Goal: Task Accomplishment & Management: Manage account settings

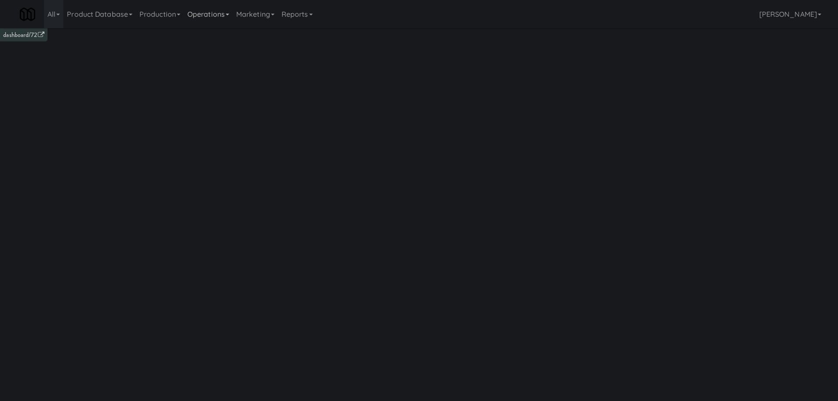
click at [233, 13] on link "Operations" at bounding box center [208, 14] width 49 height 28
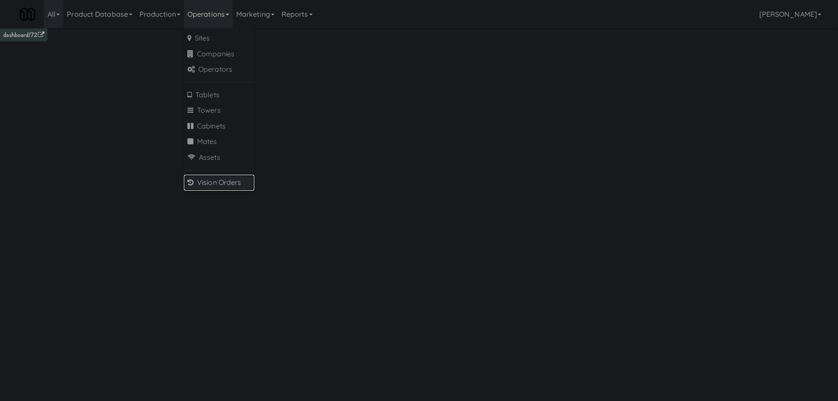
click at [220, 179] on link "Vision Orders" at bounding box center [219, 183] width 70 height 16
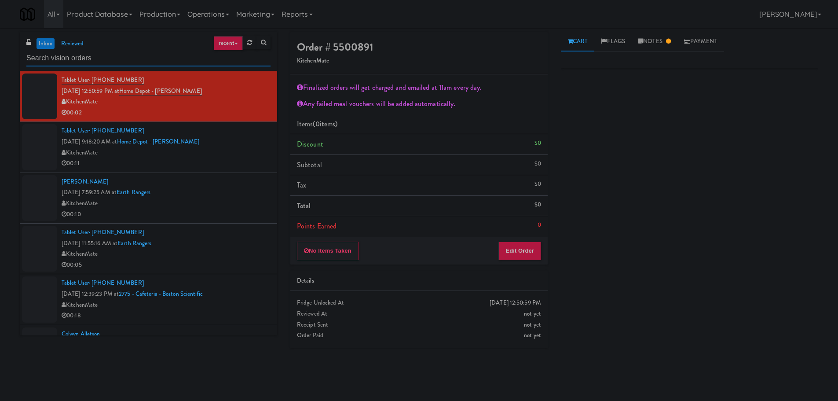
click at [147, 60] on input "text" at bounding box center [148, 58] width 244 height 16
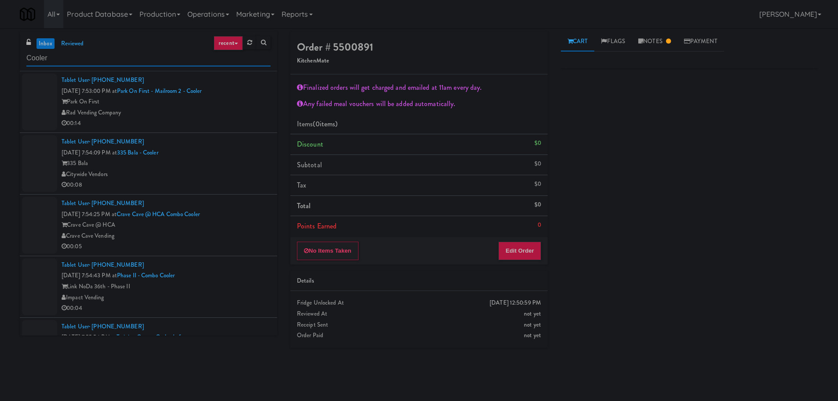
type input "Cooler"
click at [217, 124] on div "00:14" at bounding box center [166, 123] width 209 height 11
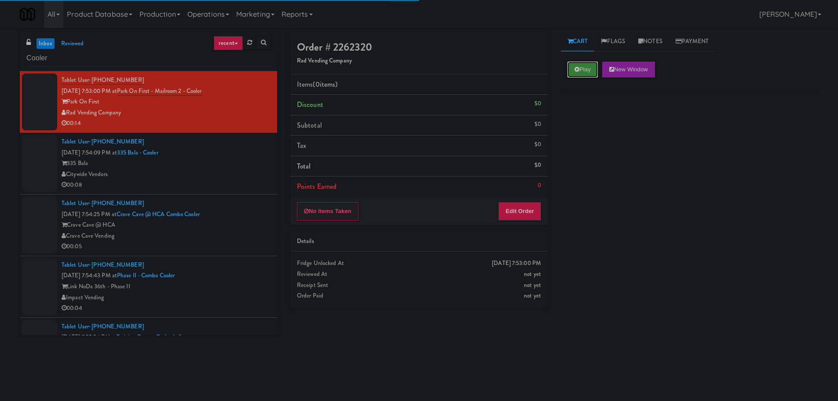
click at [597, 73] on button "Play" at bounding box center [582, 70] width 30 height 16
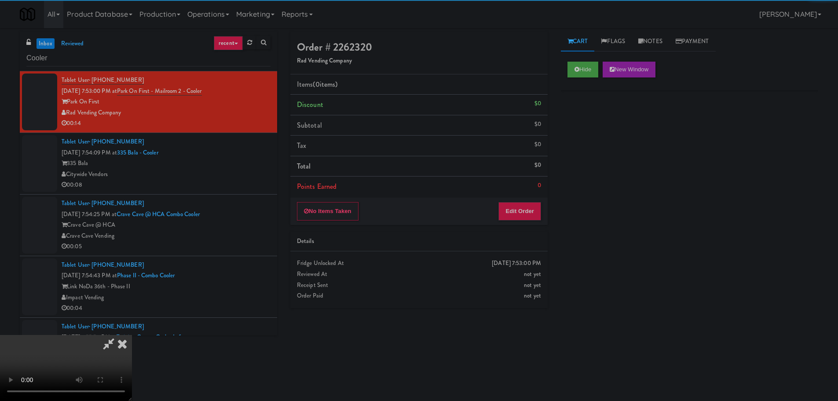
click at [514, 226] on div "Order # 2262320 Rad Vending Company Items (0 items ) Discount $0 Subtotal $0 Ta…" at bounding box center [419, 173] width 270 height 283
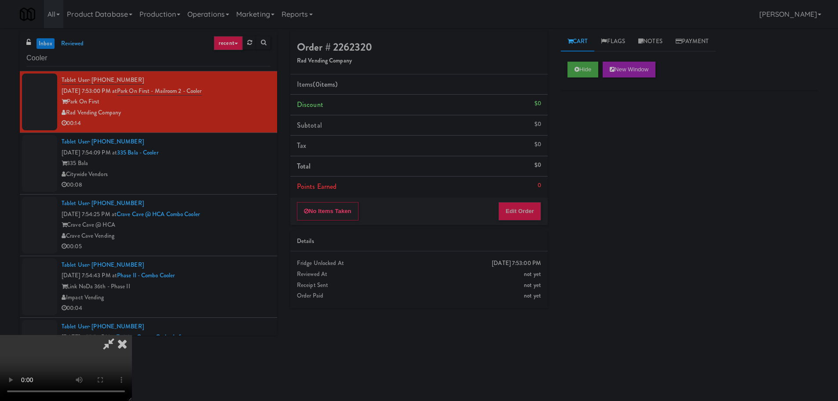
click at [518, 220] on div "No Items Taken Edit Order" at bounding box center [418, 210] width 257 height 27
click at [519, 214] on button "Edit Order" at bounding box center [519, 211] width 43 height 18
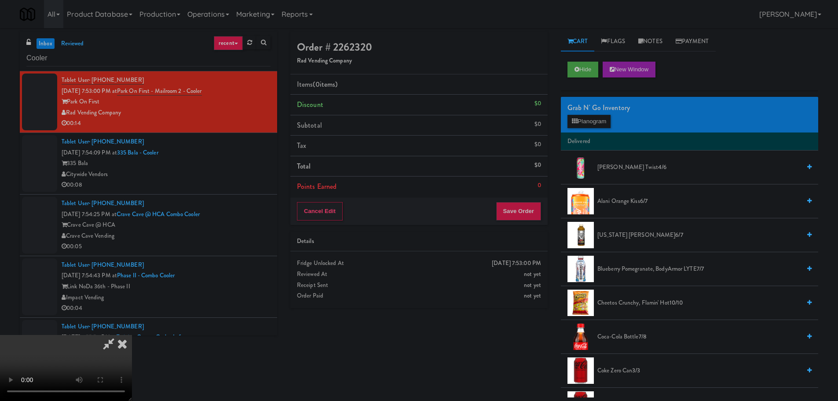
click at [132, 335] on video at bounding box center [66, 368] width 132 height 66
click at [578, 122] on button "Planogram" at bounding box center [588, 121] width 43 height 13
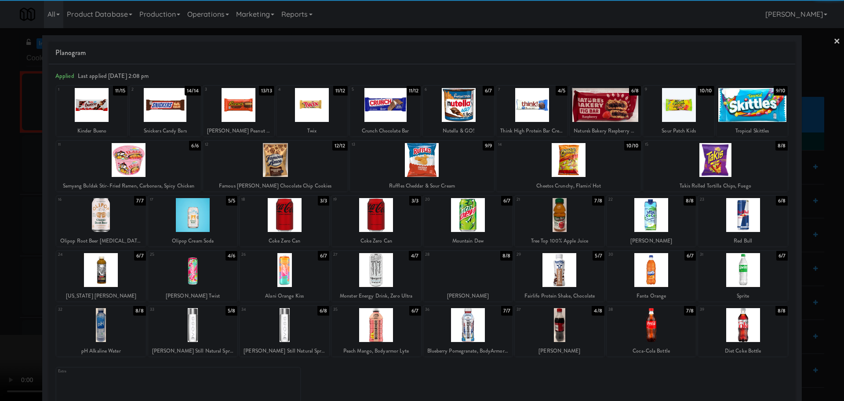
click at [733, 225] on div at bounding box center [743, 215] width 90 height 34
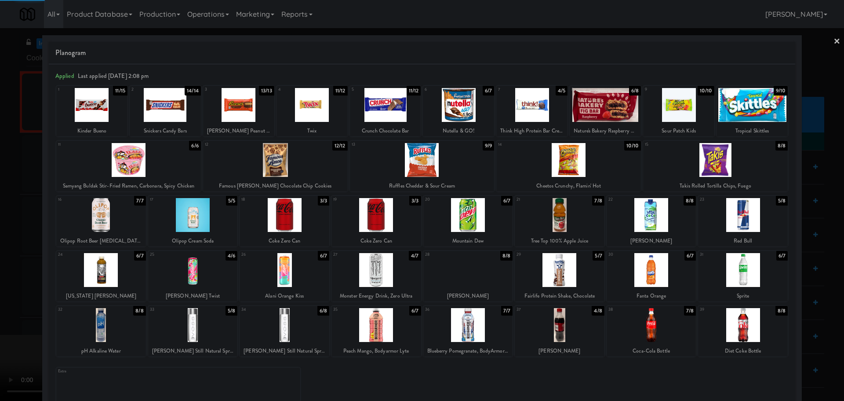
click at [0, 286] on div at bounding box center [422, 200] width 844 height 401
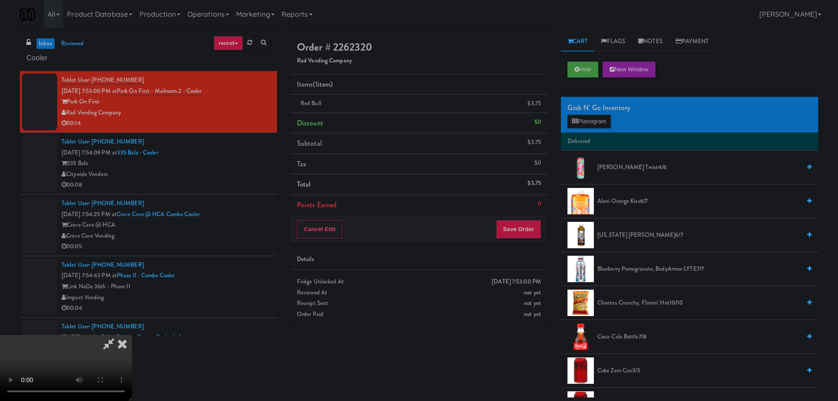
click at [132, 335] on video at bounding box center [66, 368] width 132 height 66
click at [512, 238] on button "Save Order" at bounding box center [518, 229] width 45 height 18
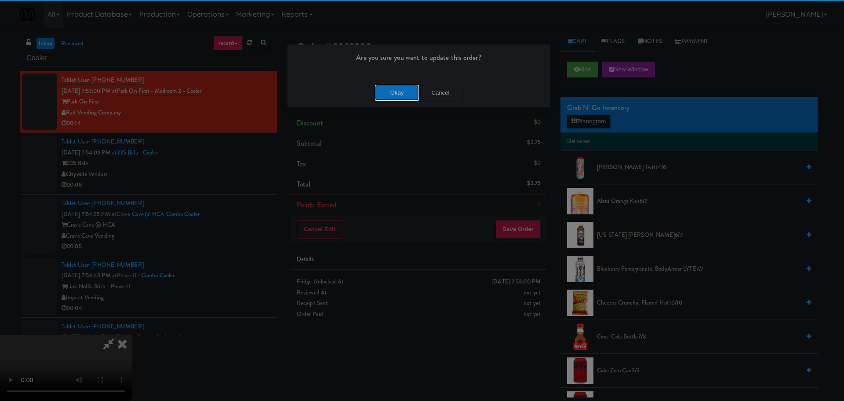
click at [387, 91] on button "Okay" at bounding box center [397, 93] width 44 height 16
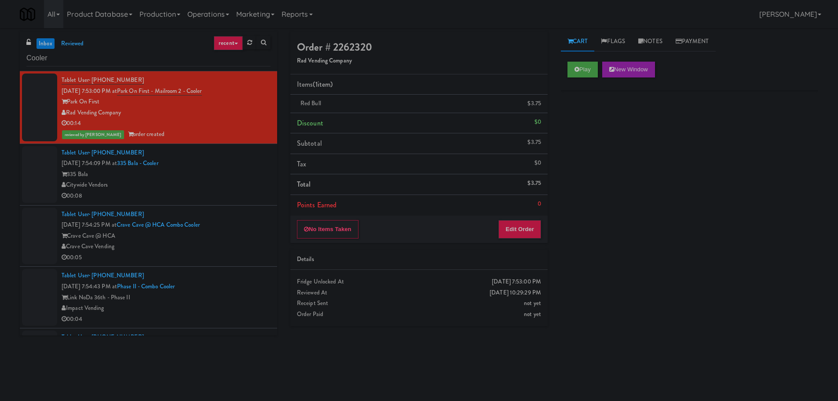
click at [235, 182] on div "Citywide Vendors" at bounding box center [166, 184] width 209 height 11
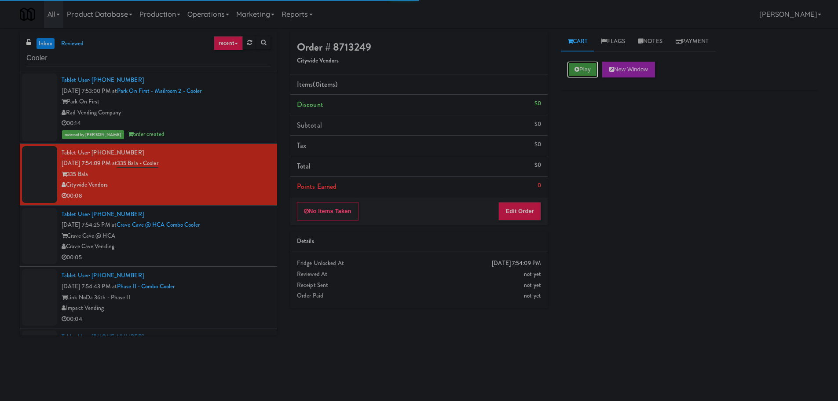
click at [597, 70] on button "Play" at bounding box center [582, 70] width 30 height 16
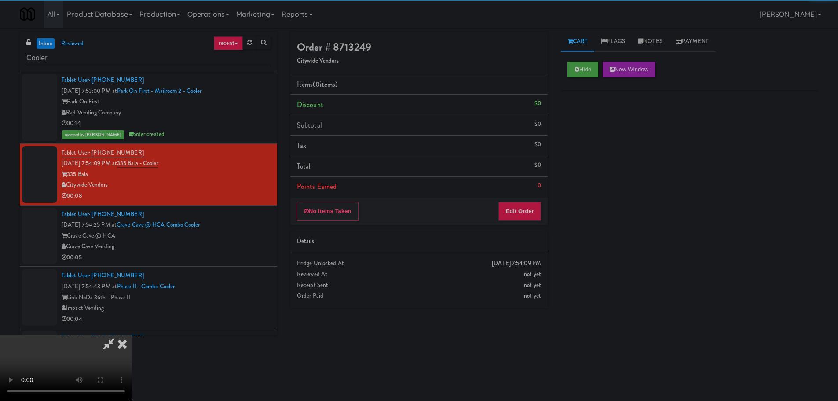
click at [506, 230] on div "Order # 8713249 Citywide Vendors Items (0 items ) Discount $0 Subtotal $0 Tax $…" at bounding box center [419, 173] width 270 height 283
click at [514, 217] on button "Edit Order" at bounding box center [519, 211] width 43 height 18
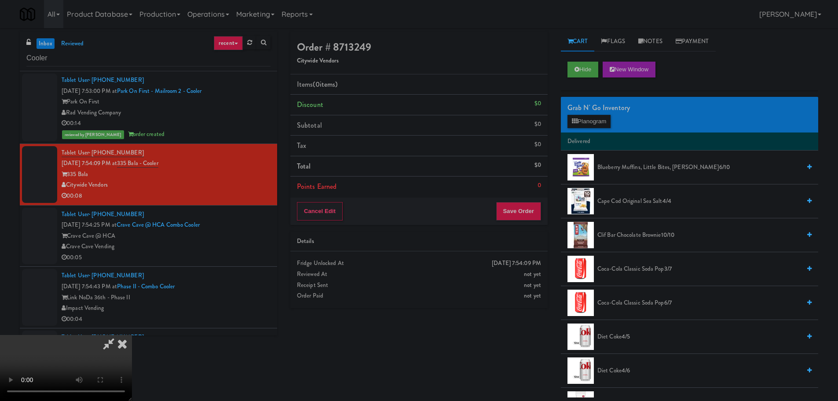
click at [132, 335] on video at bounding box center [66, 368] width 132 height 66
click at [592, 106] on div "Grab N' Go Inventory" at bounding box center [689, 107] width 244 height 13
click at [590, 118] on button "Planogram" at bounding box center [588, 121] width 43 height 13
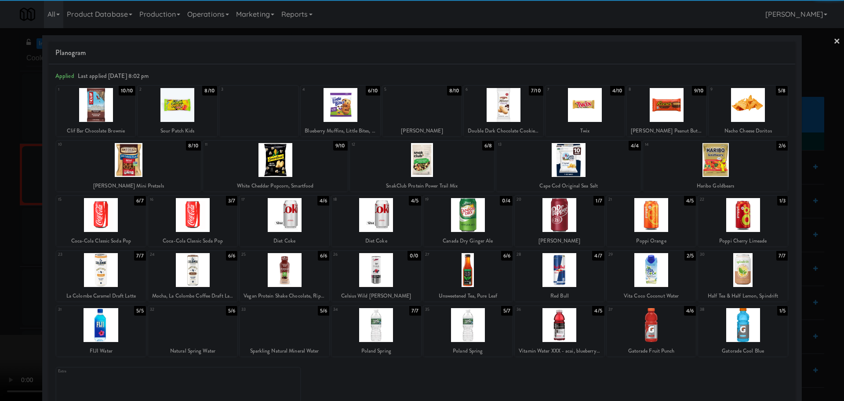
click at [647, 224] on div at bounding box center [652, 215] width 90 height 34
click at [0, 149] on div at bounding box center [422, 200] width 844 height 401
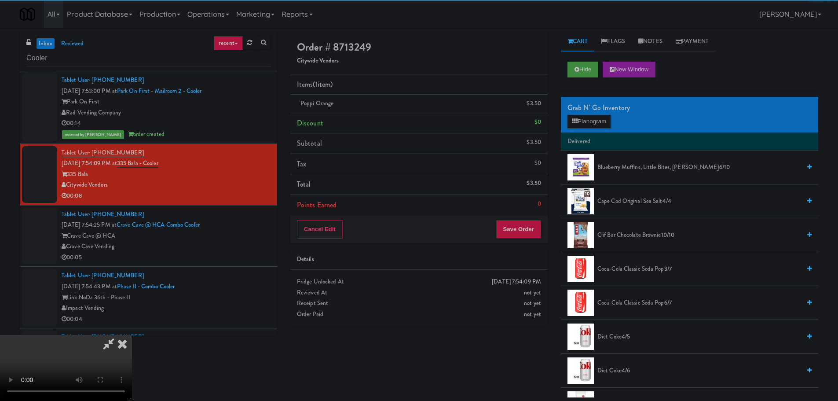
click at [132, 335] on video at bounding box center [66, 368] width 132 height 66
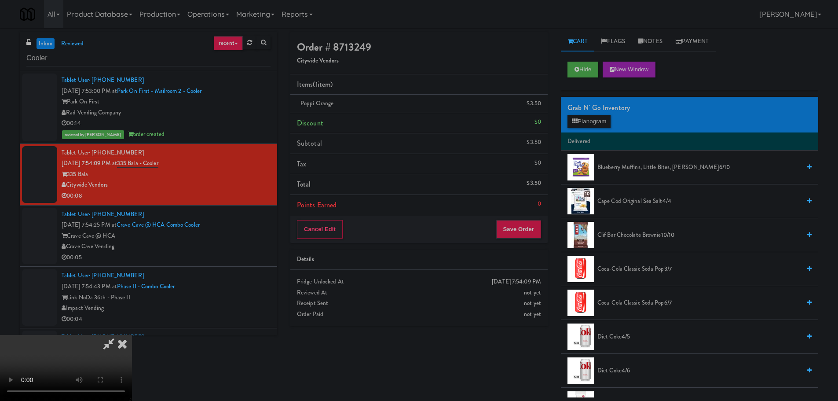
scroll to position [151, 0]
click at [527, 224] on button "Save Order" at bounding box center [518, 229] width 45 height 18
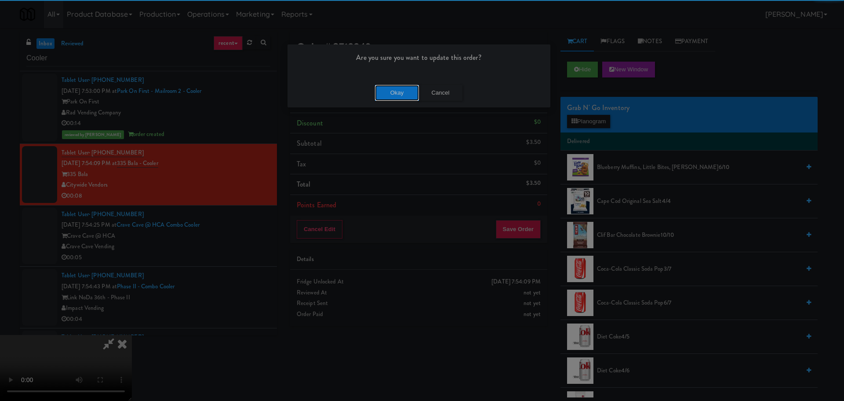
click at [387, 99] on button "Okay" at bounding box center [397, 93] width 44 height 16
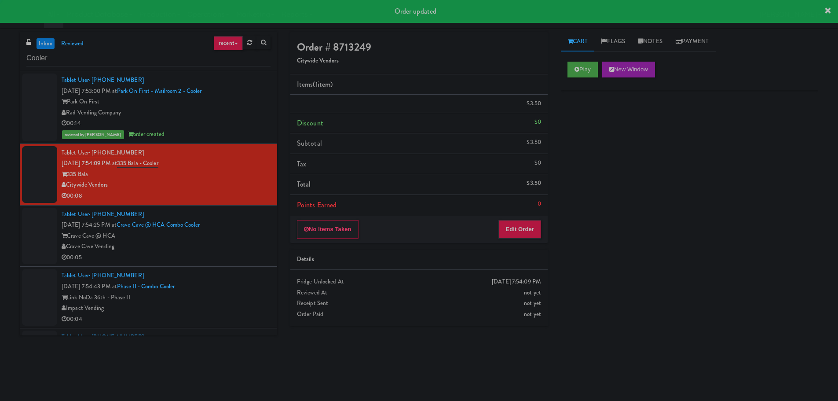
scroll to position [0, 0]
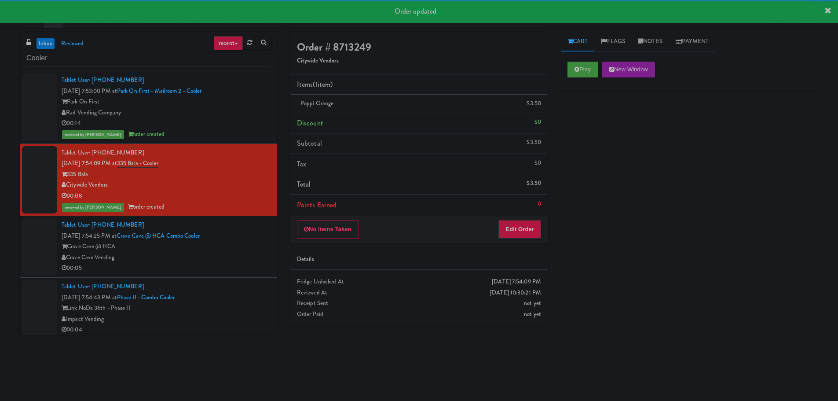
click at [241, 235] on div "Tablet User · (956) 587-2421 [DATE] 7:54:25 PM at [GEOGRAPHIC_DATA] @ HCA Combo…" at bounding box center [166, 246] width 209 height 54
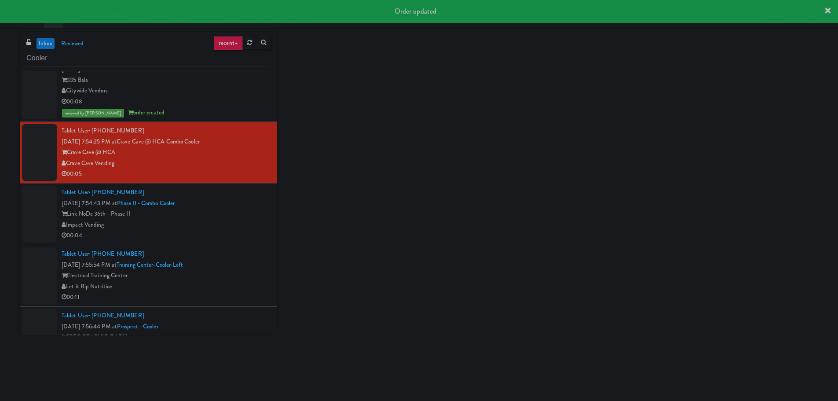
scroll to position [132, 0]
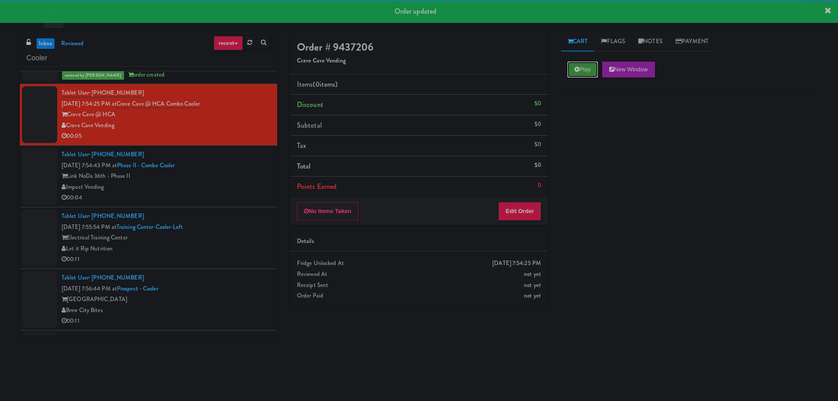
click at [583, 66] on button "Play" at bounding box center [582, 70] width 30 height 16
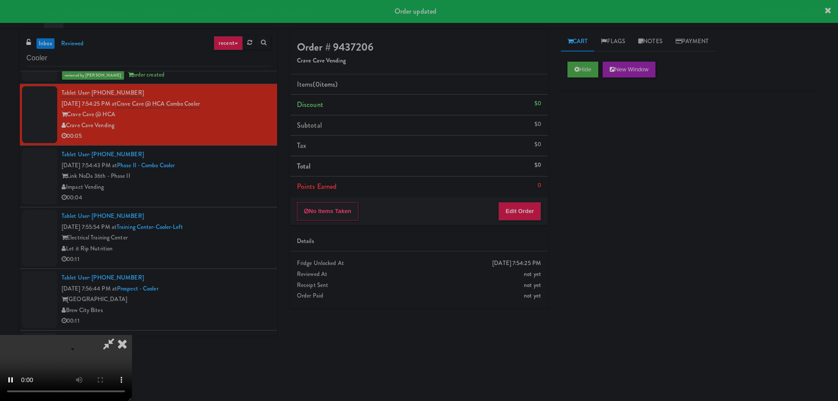
click at [521, 195] on li "Points Earned 0" at bounding box center [418, 186] width 257 height 20
click at [525, 206] on button "Edit Order" at bounding box center [519, 211] width 43 height 18
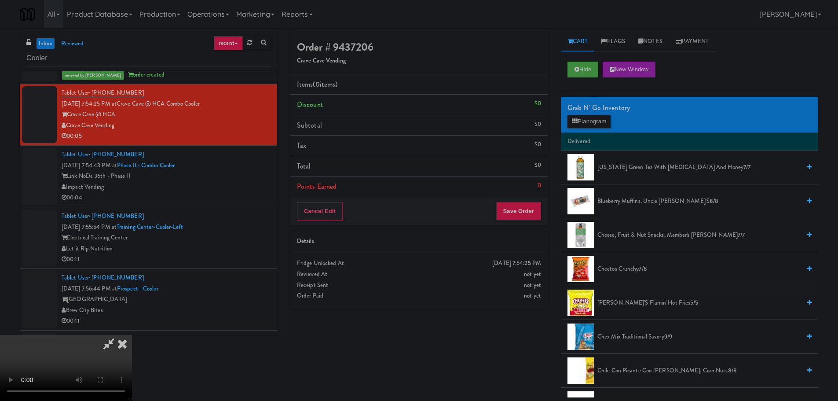
scroll to position [0, 0]
drag, startPoint x: 303, startPoint y: 256, endPoint x: 307, endPoint y: 258, distance: 4.7
click at [132, 335] on video at bounding box center [66, 368] width 132 height 66
click at [586, 122] on button "Planogram" at bounding box center [588, 121] width 43 height 13
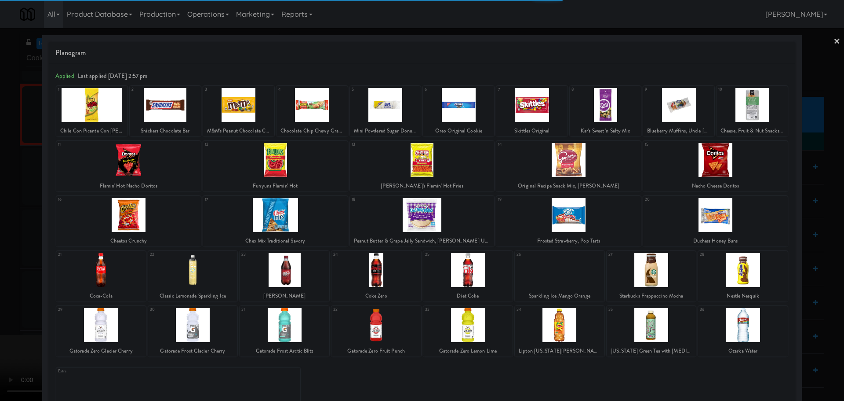
click at [294, 269] on div at bounding box center [285, 270] width 90 height 34
click at [272, 268] on div at bounding box center [285, 270] width 90 height 34
drag, startPoint x: 0, startPoint y: 271, endPoint x: 20, endPoint y: 266, distance: 20.4
click at [0, 271] on div at bounding box center [422, 200] width 844 height 401
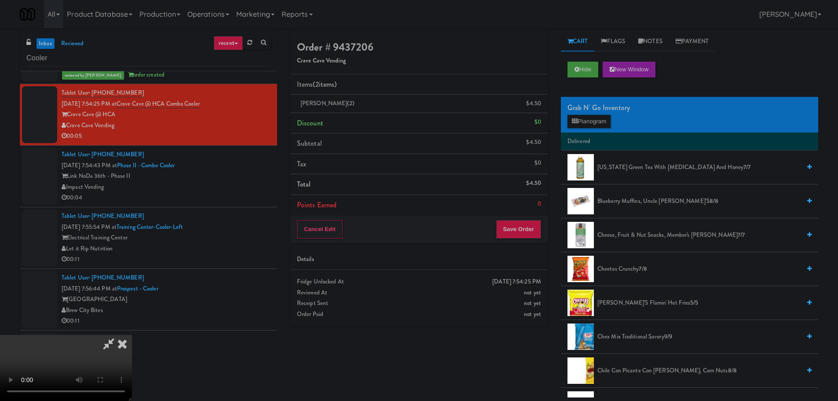
click at [119, 335] on icon at bounding box center [108, 344] width 20 height 18
click at [537, 104] on link at bounding box center [540, 107] width 8 height 11
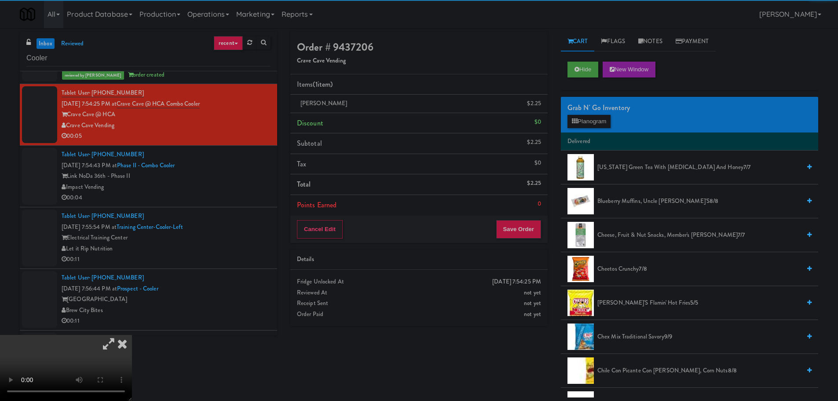
click at [119, 335] on icon at bounding box center [108, 344] width 20 height 18
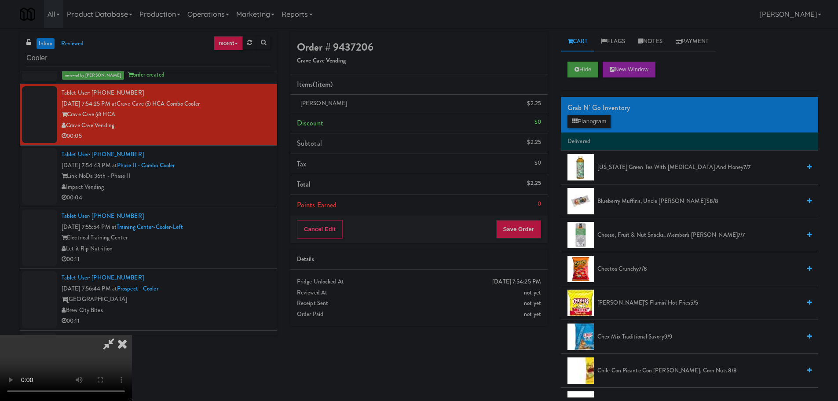
click at [132, 335] on video at bounding box center [66, 368] width 132 height 66
click at [524, 227] on button "Save Order" at bounding box center [518, 229] width 45 height 18
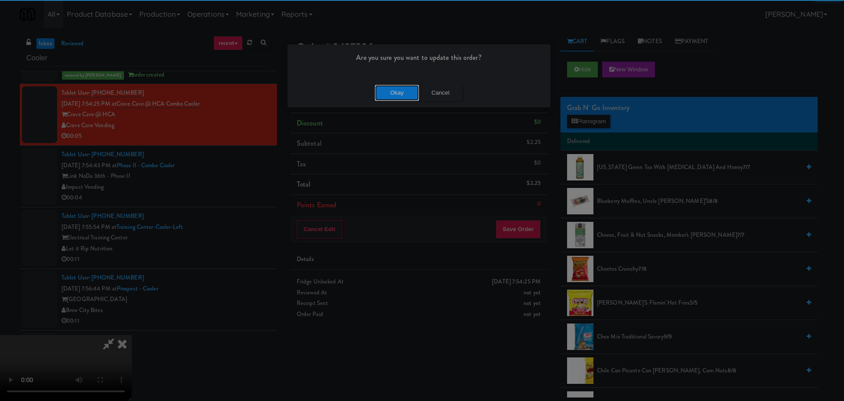
click at [389, 93] on button "Okay" at bounding box center [397, 93] width 44 height 16
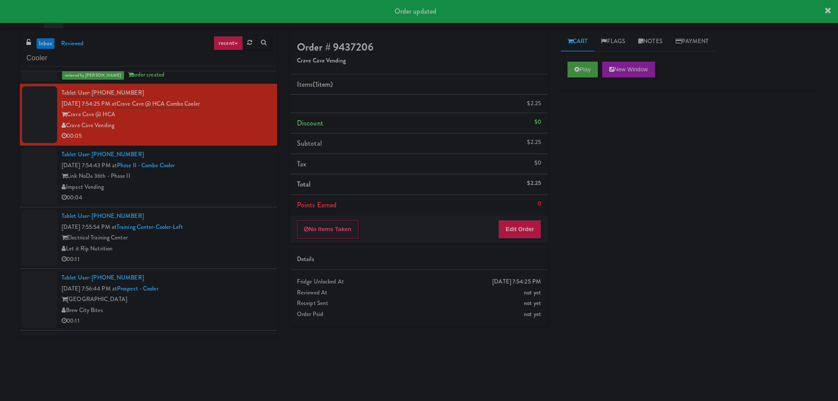
scroll to position [0, 0]
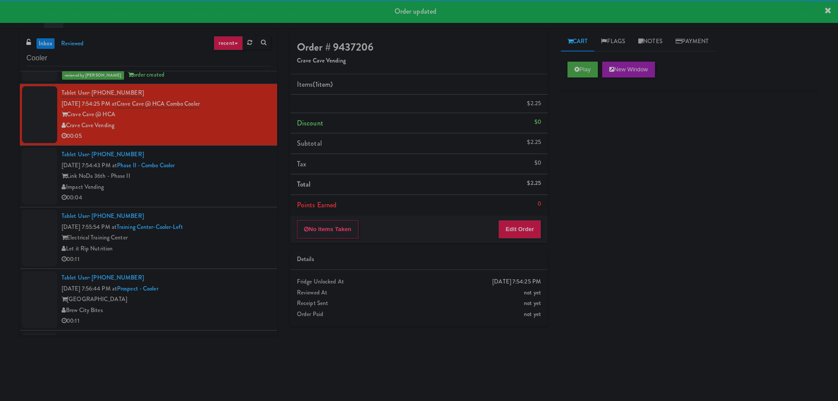
drag, startPoint x: 254, startPoint y: 195, endPoint x: 243, endPoint y: 201, distance: 12.8
click at [253, 195] on div "00:04" at bounding box center [166, 197] width 209 height 11
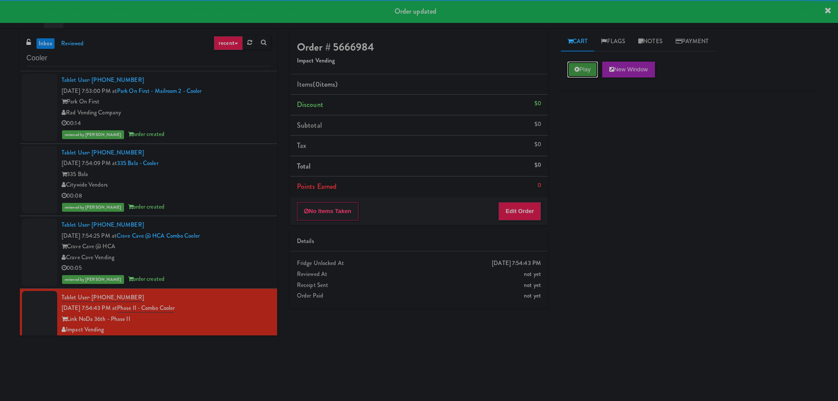
click at [588, 68] on button "Play" at bounding box center [582, 70] width 30 height 16
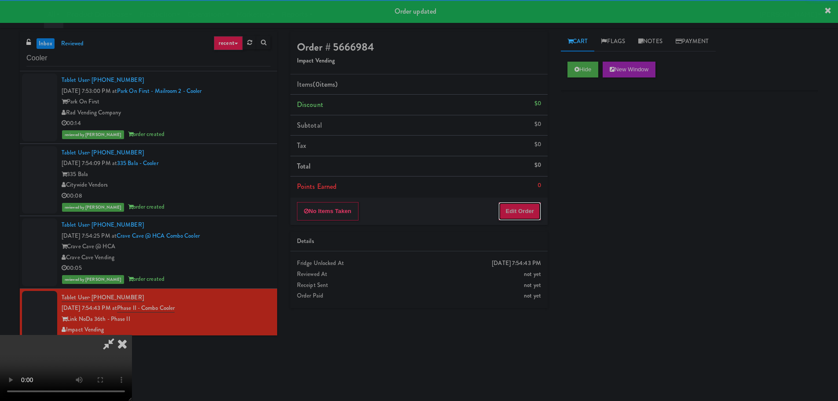
click at [513, 219] on button "Edit Order" at bounding box center [519, 211] width 43 height 18
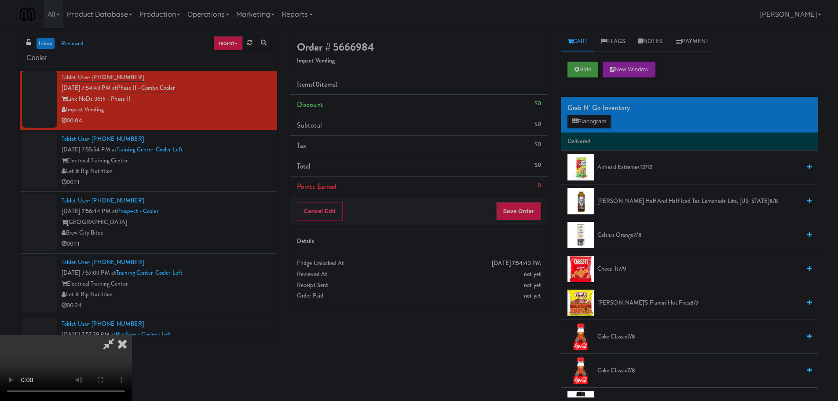
drag, startPoint x: 289, startPoint y: 220, endPoint x: 401, endPoint y: 221, distance: 112.1
click at [132, 335] on video at bounding box center [66, 368] width 132 height 66
click at [600, 120] on button "Planogram" at bounding box center [588, 121] width 43 height 13
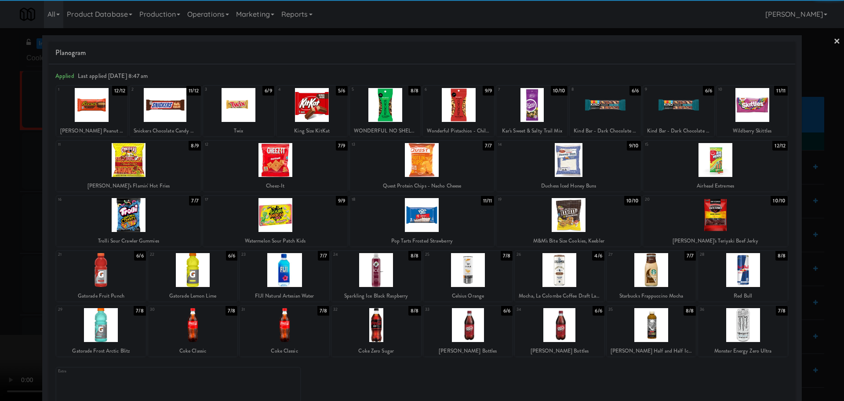
click at [198, 330] on div at bounding box center [193, 325] width 90 height 34
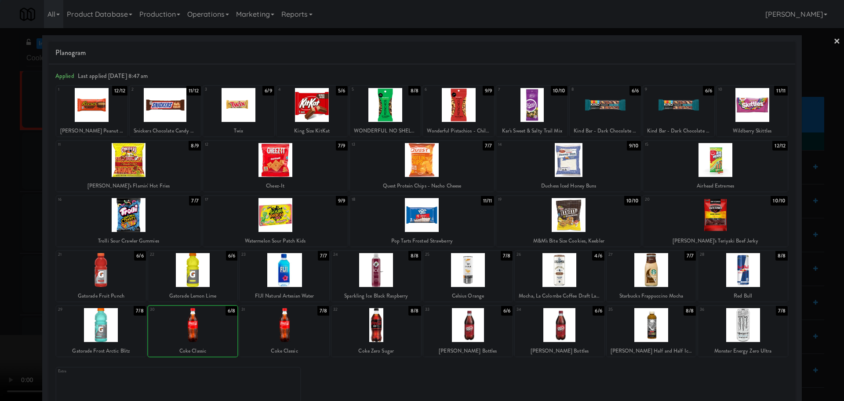
click at [0, 303] on div at bounding box center [422, 200] width 844 height 401
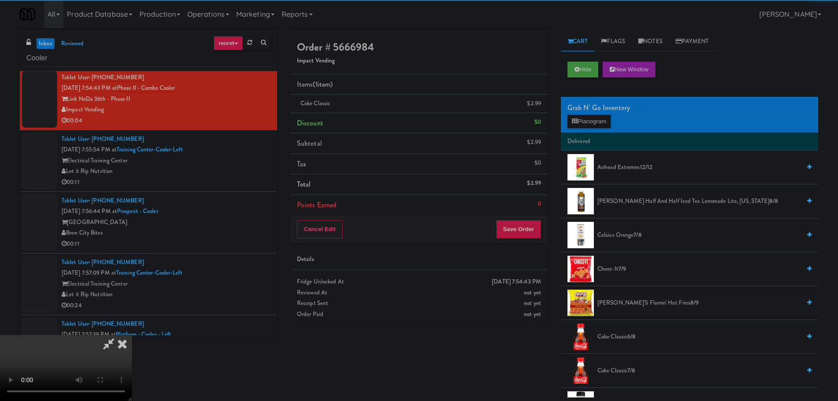
scroll to position [151, 0]
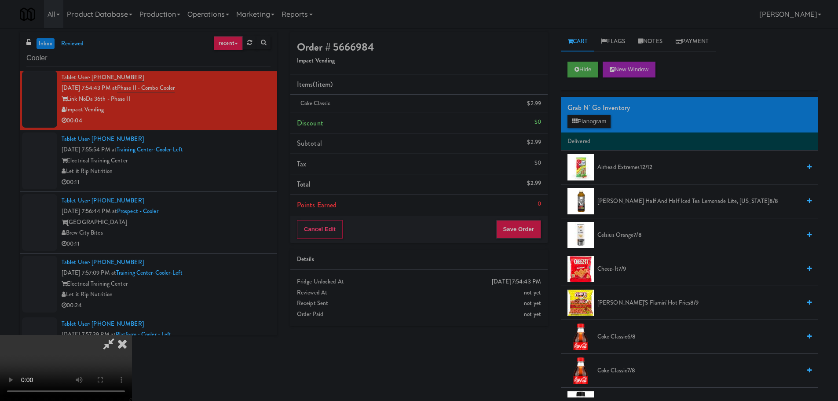
drag, startPoint x: 282, startPoint y: 198, endPoint x: 293, endPoint y: 216, distance: 21.1
click at [132, 335] on video at bounding box center [66, 368] width 132 height 66
click at [515, 216] on div "Cancel Edit Save Order" at bounding box center [418, 228] width 257 height 27
click at [519, 230] on button "Save Order" at bounding box center [518, 229] width 45 height 18
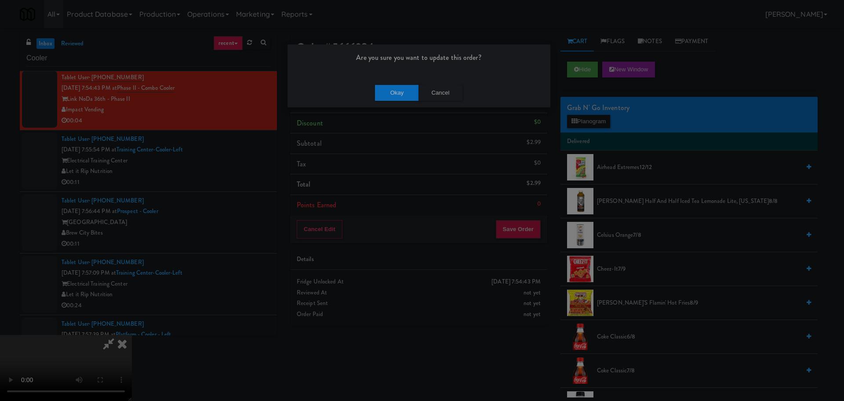
click at [402, 104] on div "Okay Cancel" at bounding box center [419, 92] width 263 height 29
click at [401, 88] on button "Okay" at bounding box center [397, 93] width 44 height 16
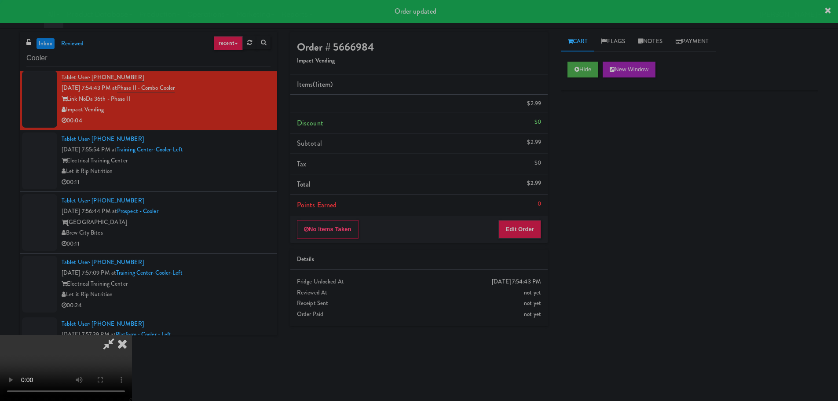
scroll to position [0, 0]
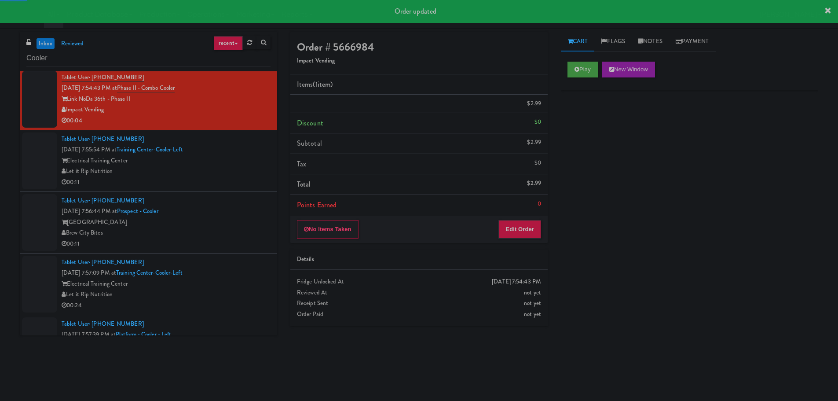
click at [241, 170] on div "Let it Rip Nutrition" at bounding box center [166, 171] width 209 height 11
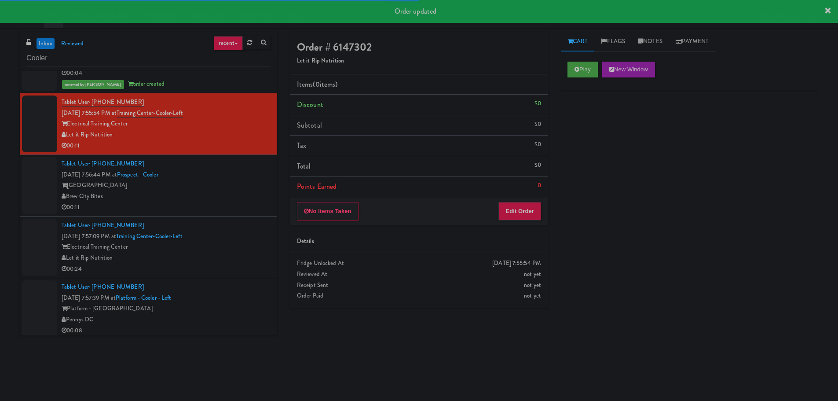
scroll to position [264, 0]
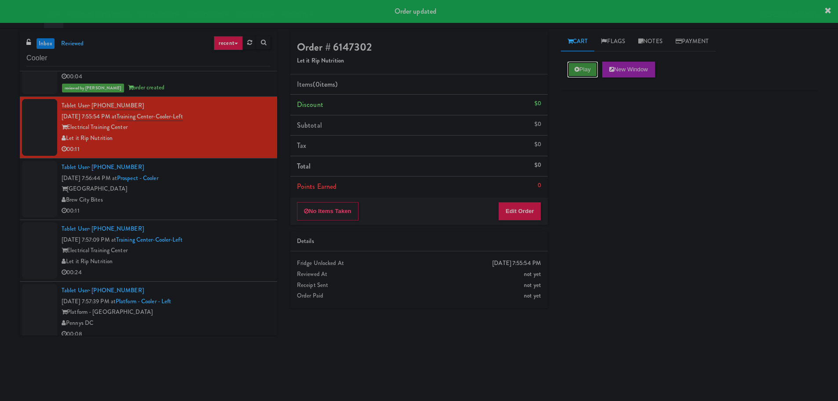
click at [581, 76] on button "Play" at bounding box center [582, 70] width 30 height 16
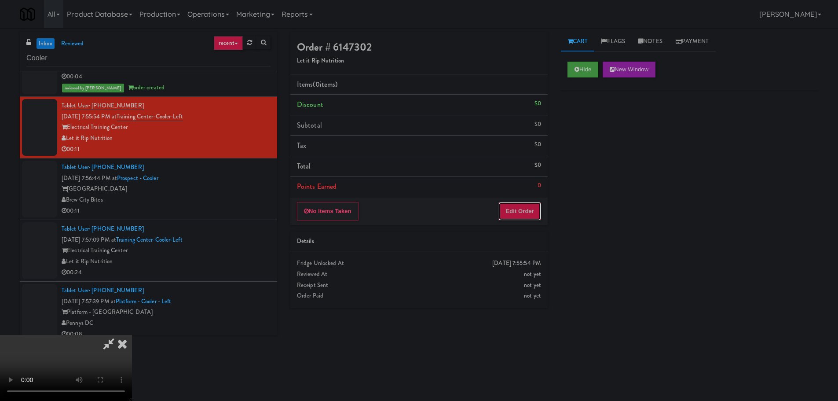
click at [525, 211] on button "Edit Order" at bounding box center [519, 211] width 43 height 18
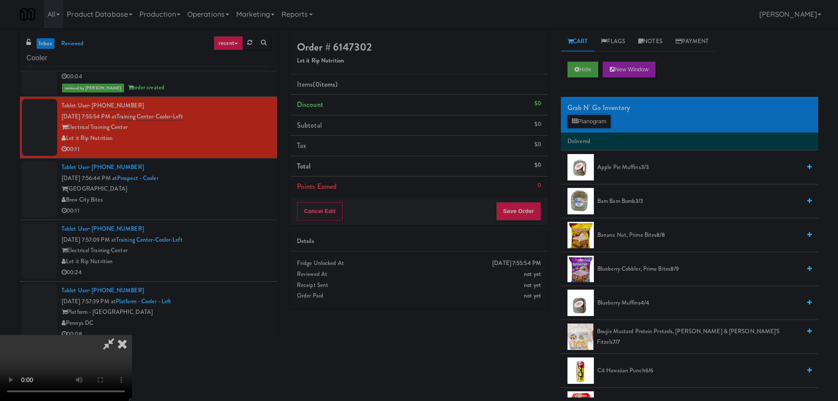
scroll to position [0, 0]
click at [132, 335] on video at bounding box center [66, 368] width 132 height 66
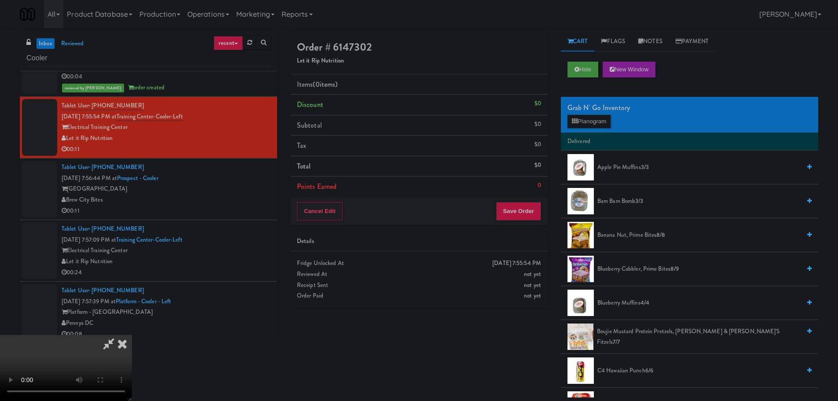
scroll to position [151, 0]
click at [132, 335] on video at bounding box center [66, 368] width 132 height 66
drag, startPoint x: 335, startPoint y: 213, endPoint x: 344, endPoint y: 213, distance: 9.2
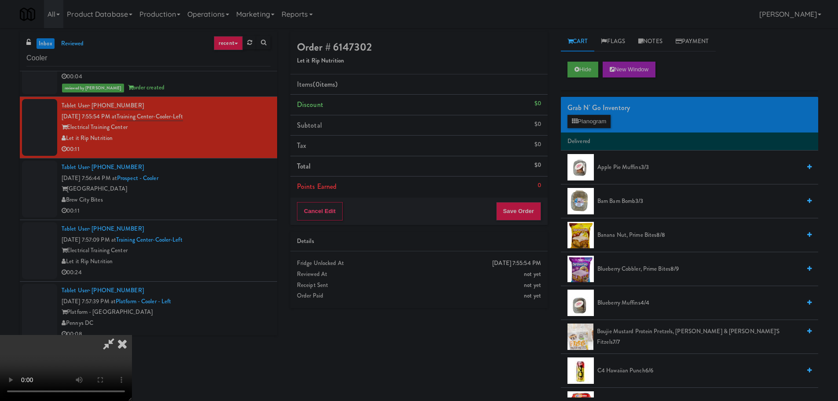
click at [132, 335] on video at bounding box center [66, 368] width 132 height 66
click at [591, 116] on button "Planogram" at bounding box center [588, 121] width 43 height 13
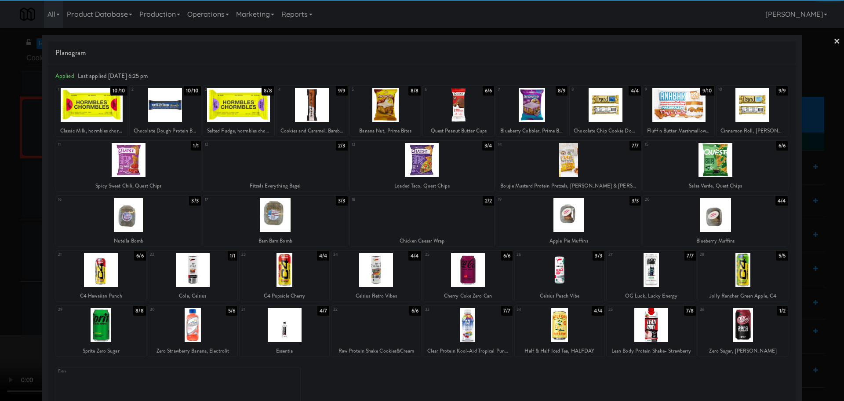
click at [198, 335] on div at bounding box center [193, 325] width 90 height 34
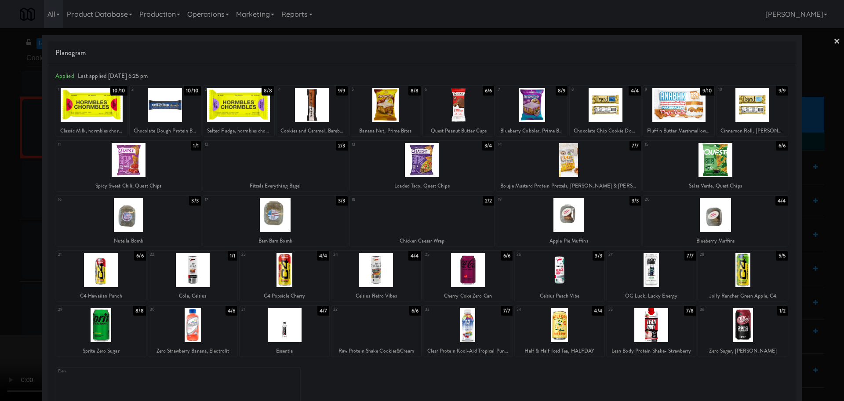
drag, startPoint x: 0, startPoint y: 290, endPoint x: 181, endPoint y: 222, distance: 193.4
click at [2, 289] on div at bounding box center [422, 200] width 844 height 401
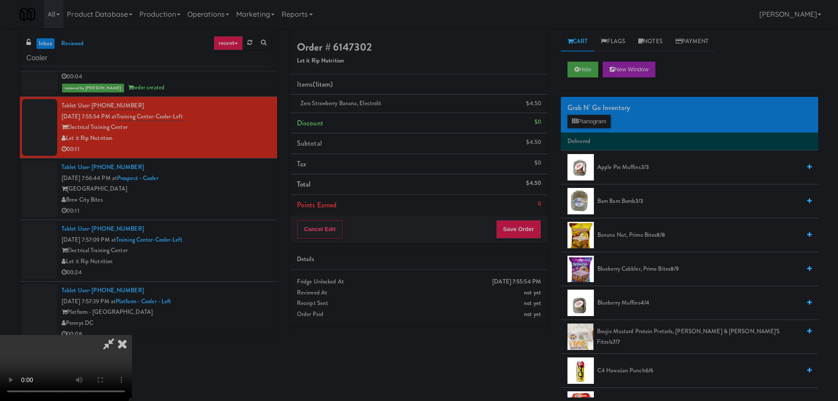
click at [132, 335] on video at bounding box center [66, 368] width 132 height 66
drag, startPoint x: 387, startPoint y: 218, endPoint x: 399, endPoint y: 215, distance: 11.7
click at [132, 335] on video at bounding box center [66, 368] width 132 height 66
drag, startPoint x: 584, startPoint y: 110, endPoint x: 583, endPoint y: 118, distance: 8.0
click at [584, 111] on div "Grab N' Go Inventory" at bounding box center [689, 107] width 244 height 13
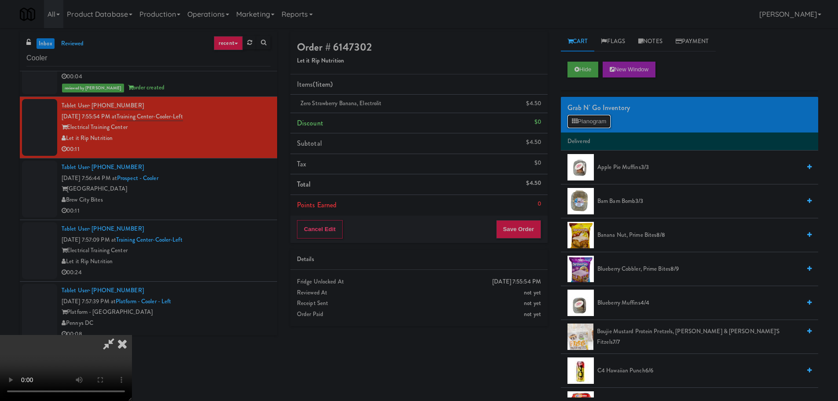
click at [583, 118] on button "Planogram" at bounding box center [588, 121] width 43 height 13
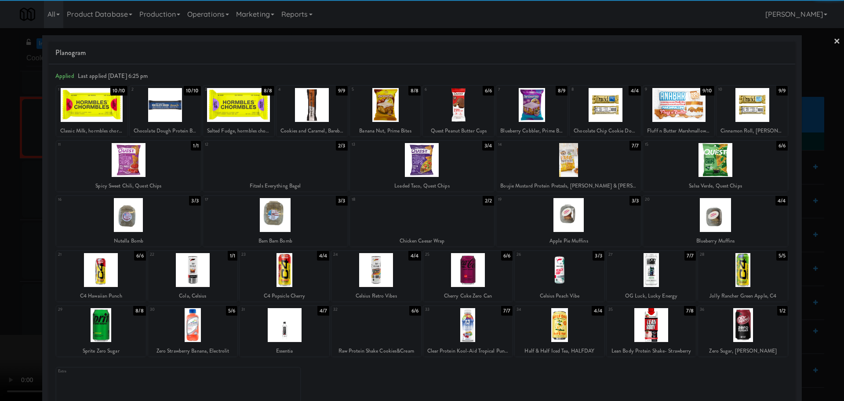
drag, startPoint x: 463, startPoint y: 114, endPoint x: 456, endPoint y: 113, distance: 7.7
click at [464, 114] on div at bounding box center [458, 105] width 71 height 34
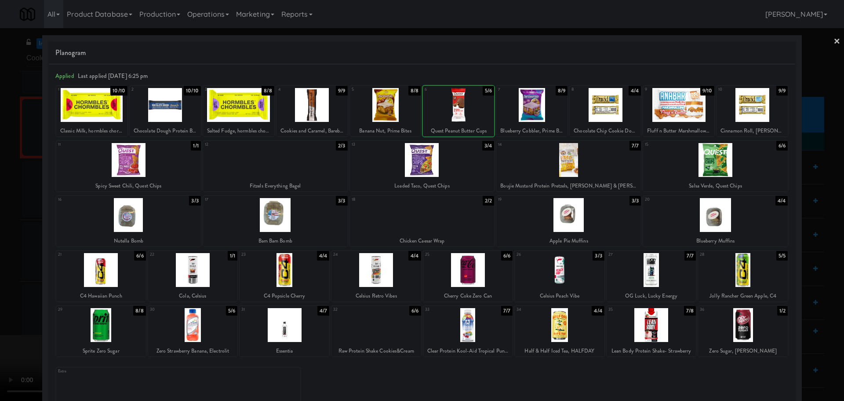
click at [441, 109] on div at bounding box center [458, 105] width 71 height 34
click at [0, 197] on div at bounding box center [422, 200] width 844 height 401
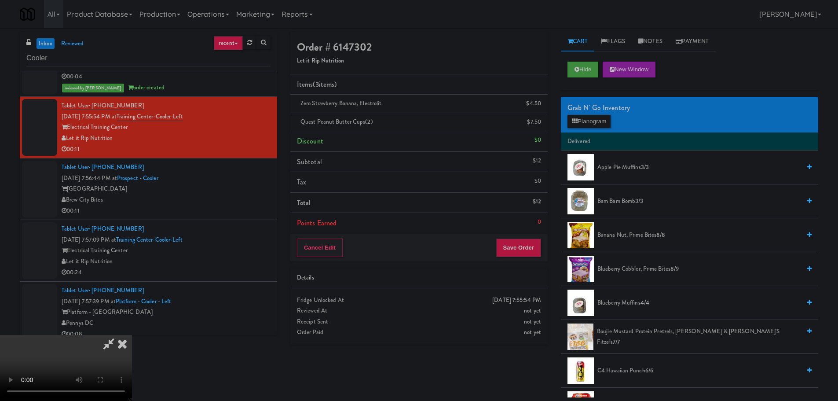
click at [132, 335] on video at bounding box center [66, 368] width 132 height 66
click at [524, 251] on button "Save Order" at bounding box center [518, 247] width 45 height 18
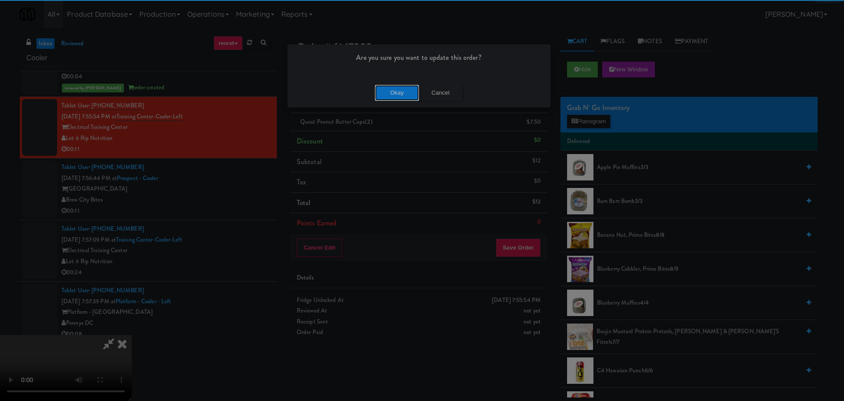
click at [400, 86] on button "Okay" at bounding box center [397, 93] width 44 height 16
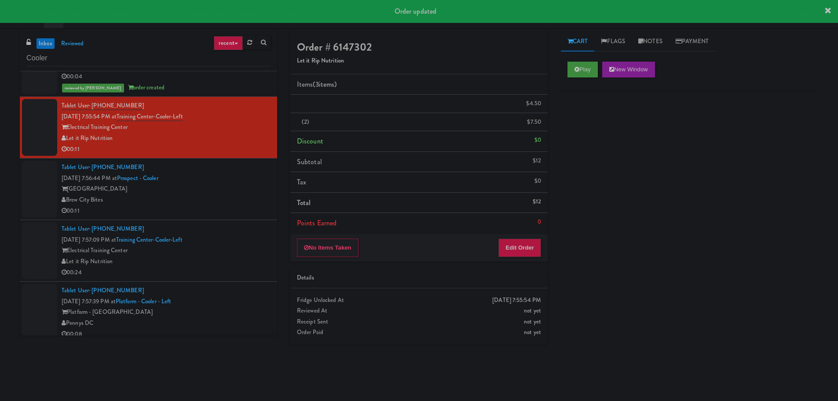
scroll to position [0, 0]
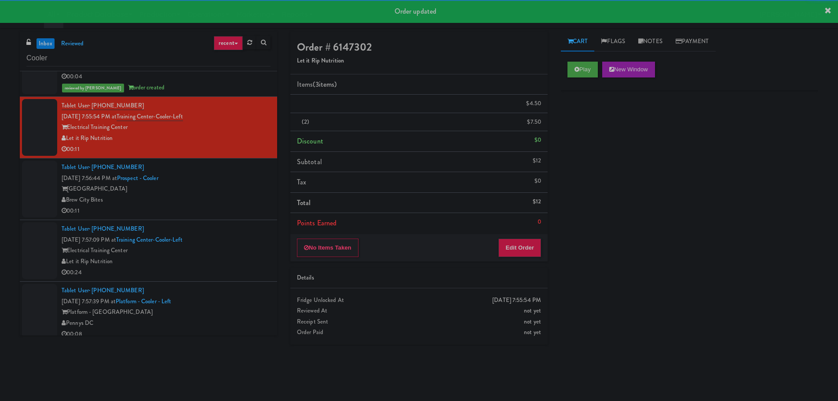
click at [244, 191] on div "[GEOGRAPHIC_DATA]" at bounding box center [166, 188] width 209 height 11
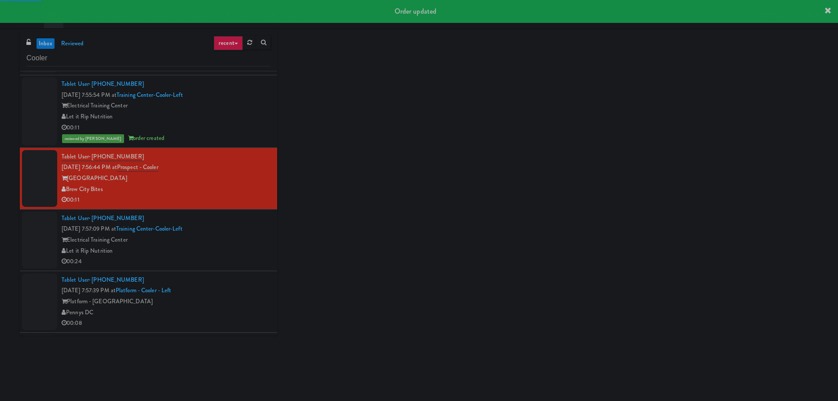
scroll to position [352, 0]
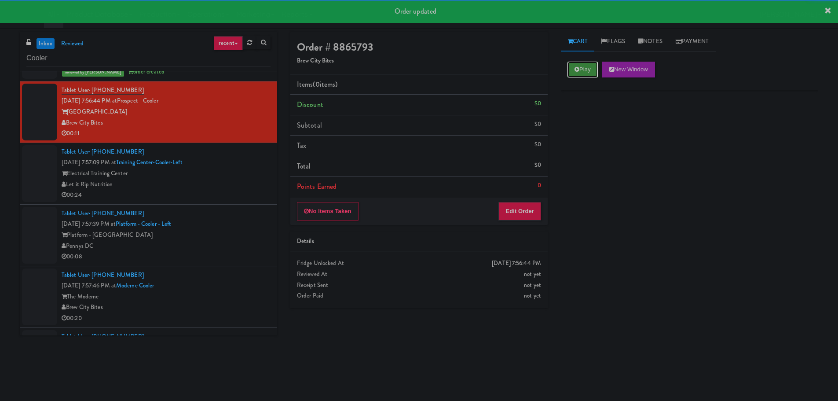
click at [573, 66] on button "Play" at bounding box center [582, 70] width 30 height 16
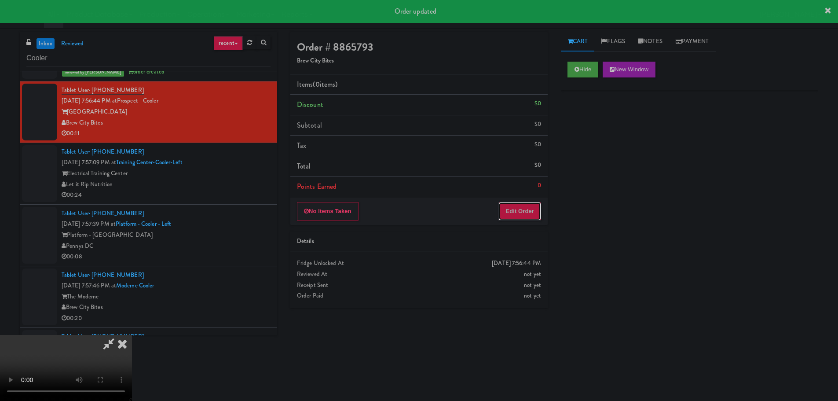
click at [539, 219] on button "Edit Order" at bounding box center [519, 211] width 43 height 18
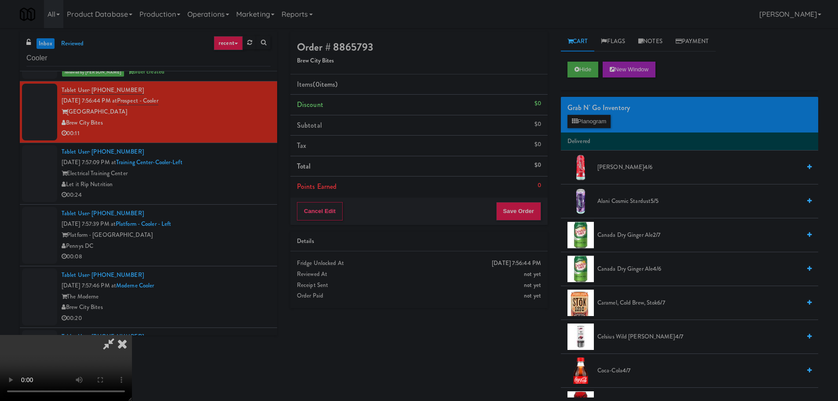
scroll to position [0, 0]
click at [132, 335] on video at bounding box center [66, 368] width 132 height 66
drag, startPoint x: 354, startPoint y: 238, endPoint x: 361, endPoint y: 235, distance: 7.7
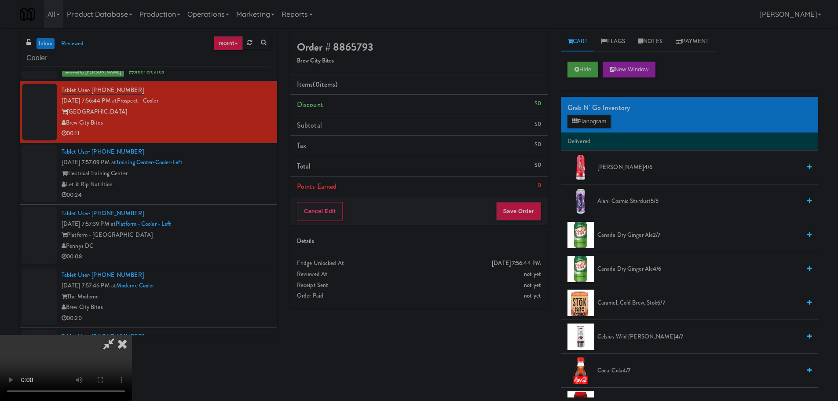
click at [132, 335] on video at bounding box center [66, 368] width 132 height 66
click at [595, 123] on button "Planogram" at bounding box center [588, 121] width 43 height 13
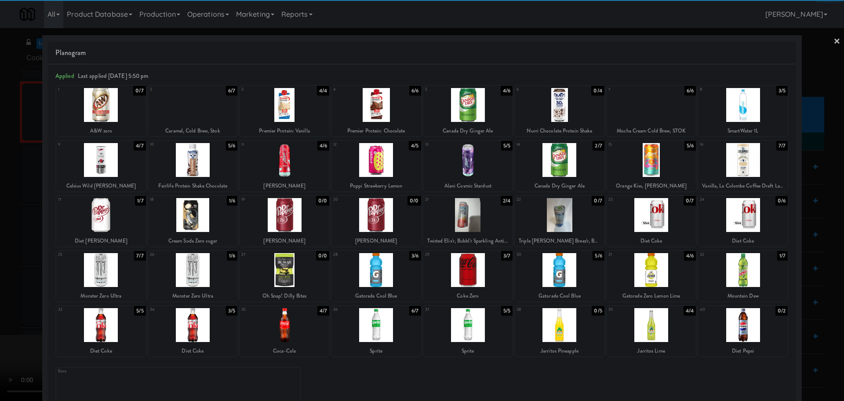
click at [286, 332] on div at bounding box center [285, 325] width 90 height 34
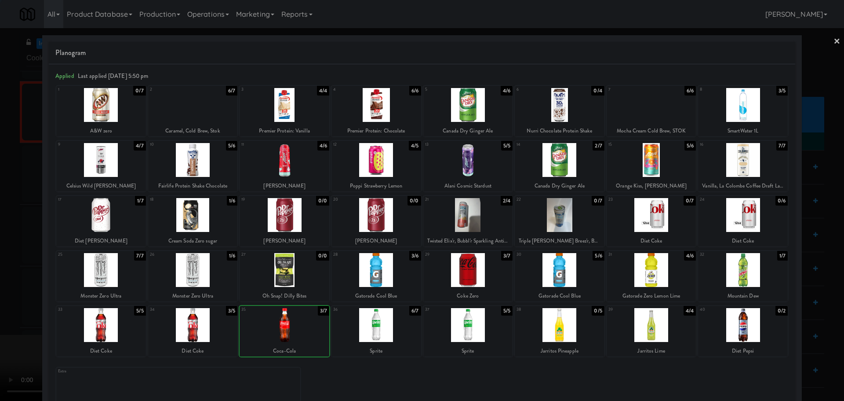
click at [0, 317] on div at bounding box center [422, 200] width 844 height 401
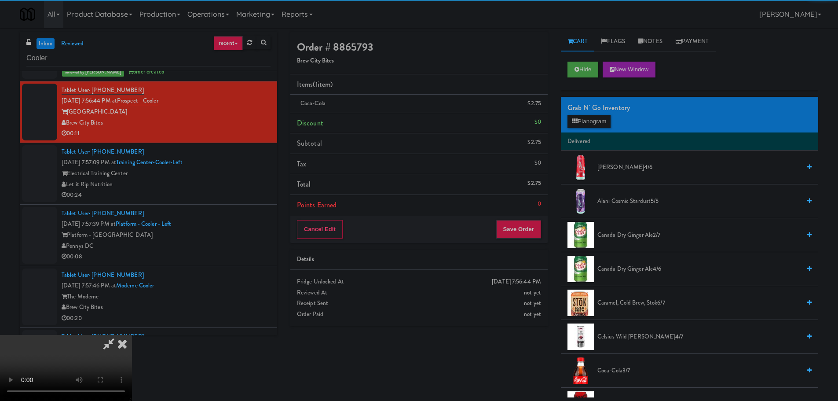
click at [132, 335] on video at bounding box center [66, 368] width 132 height 66
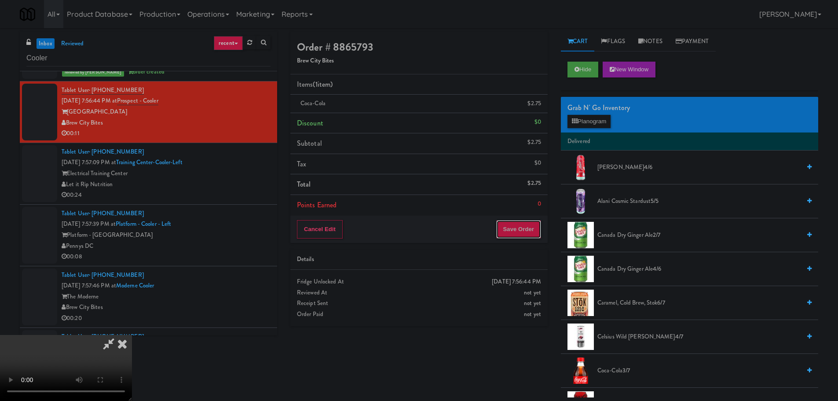
click at [518, 228] on button "Save Order" at bounding box center [518, 229] width 45 height 18
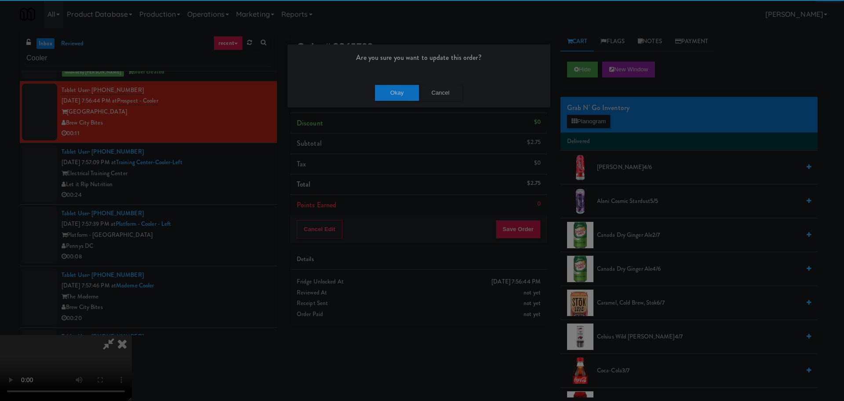
drag, startPoint x: 379, startPoint y: 82, endPoint x: 392, endPoint y: 95, distance: 18.0
click at [381, 85] on div "Okay Cancel" at bounding box center [419, 92] width 263 height 29
click at [392, 95] on button "Okay" at bounding box center [397, 93] width 44 height 16
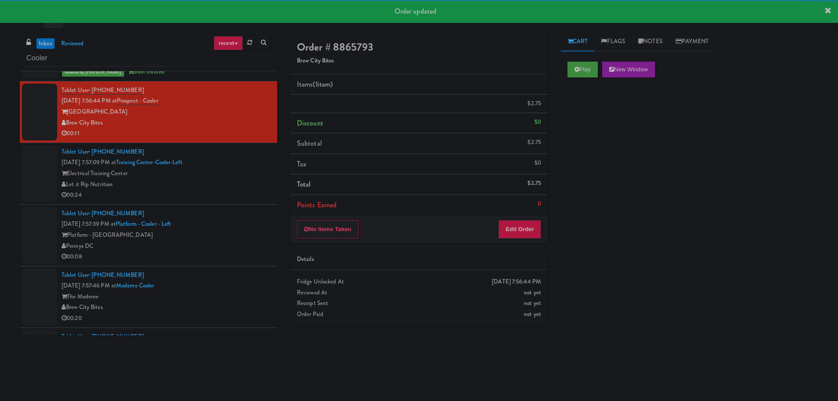
click at [237, 201] on li "Tablet User · (516) 779-0630 [DATE] 7:57:09 PM at [GEOGRAPHIC_DATA]-Cooler-Left…" at bounding box center [148, 174] width 257 height 62
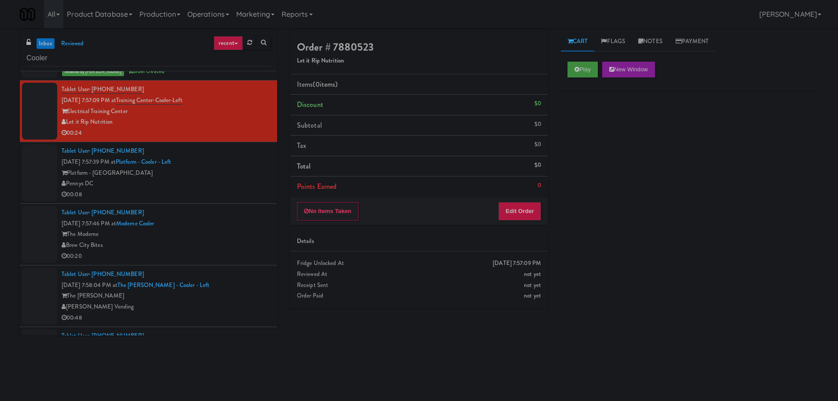
scroll to position [440, 0]
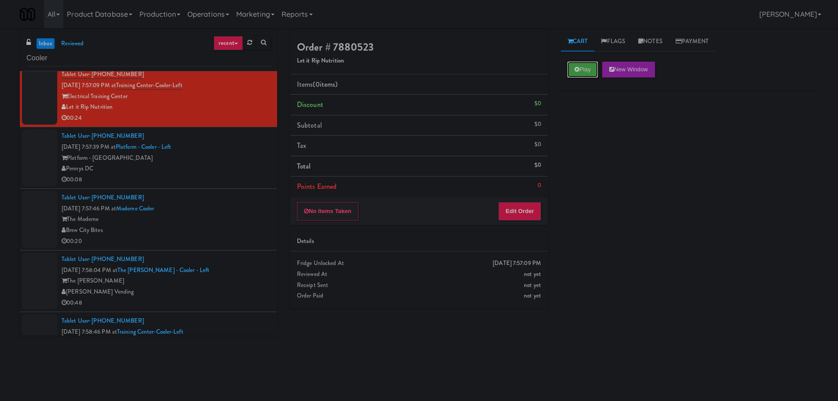
drag, startPoint x: 594, startPoint y: 74, endPoint x: 584, endPoint y: 98, distance: 26.2
click at [594, 74] on button "Play" at bounding box center [582, 70] width 30 height 16
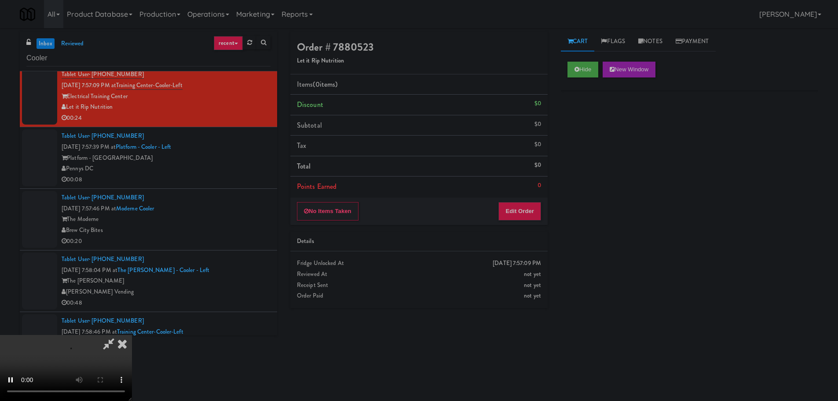
click at [530, 197] on div "No Items Taken Edit Order" at bounding box center [418, 210] width 257 height 27
click at [530, 204] on button "Edit Order" at bounding box center [519, 211] width 43 height 18
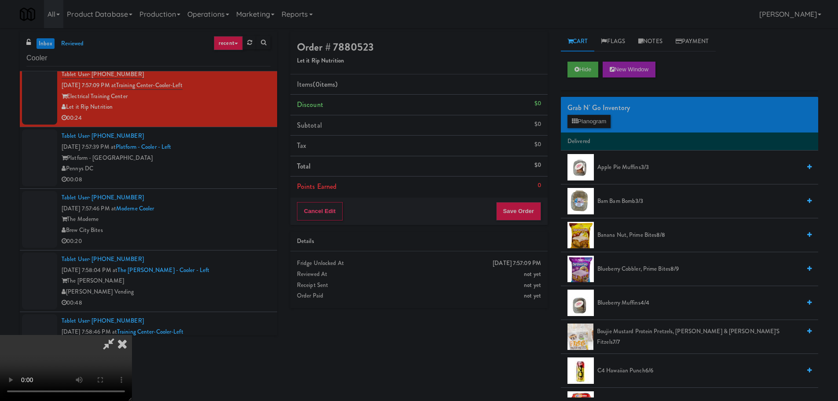
scroll to position [0, 0]
click at [132, 335] on video at bounding box center [66, 368] width 132 height 66
click at [590, 117] on button "Planogram" at bounding box center [588, 121] width 43 height 13
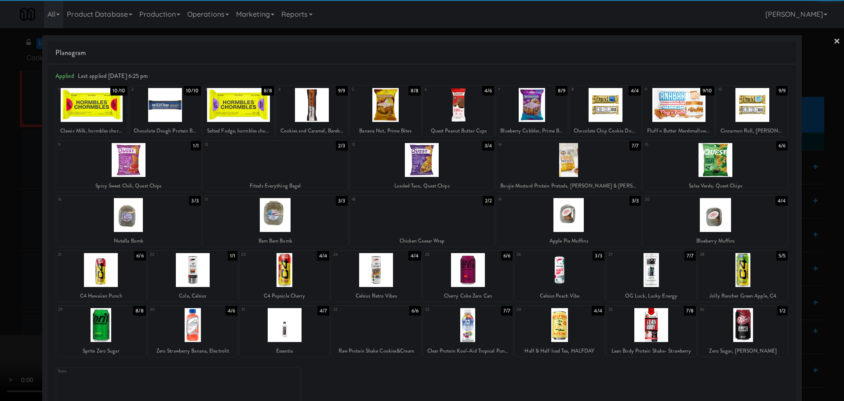
click at [599, 104] on div at bounding box center [605, 105] width 71 height 34
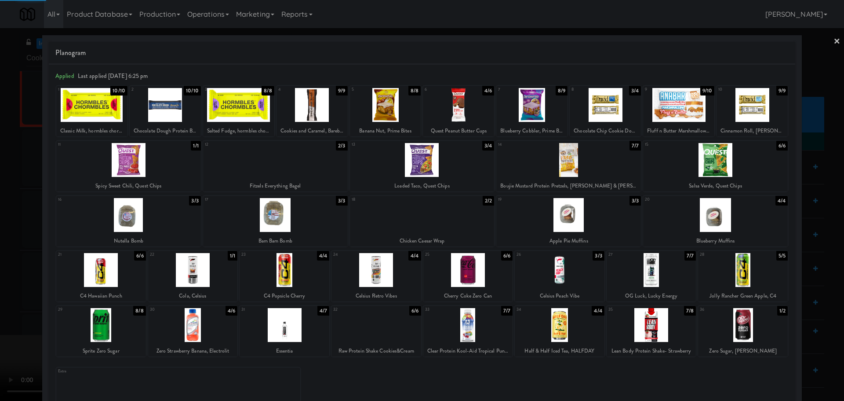
drag, startPoint x: 0, startPoint y: 267, endPoint x: 52, endPoint y: 248, distance: 55.2
click at [3, 270] on div at bounding box center [422, 200] width 844 height 401
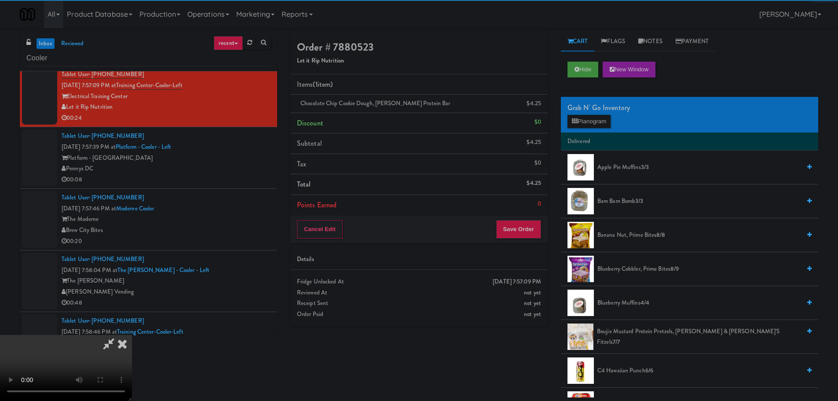
click at [125, 335] on video at bounding box center [66, 368] width 132 height 66
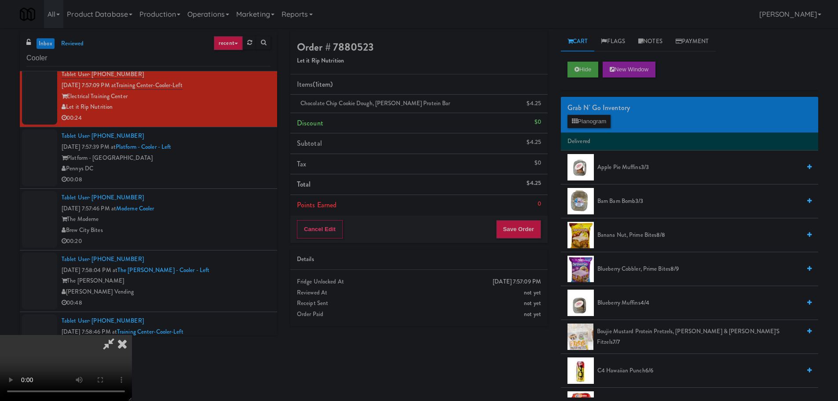
scroll to position [151, 0]
click at [523, 230] on button "Save Order" at bounding box center [518, 229] width 45 height 18
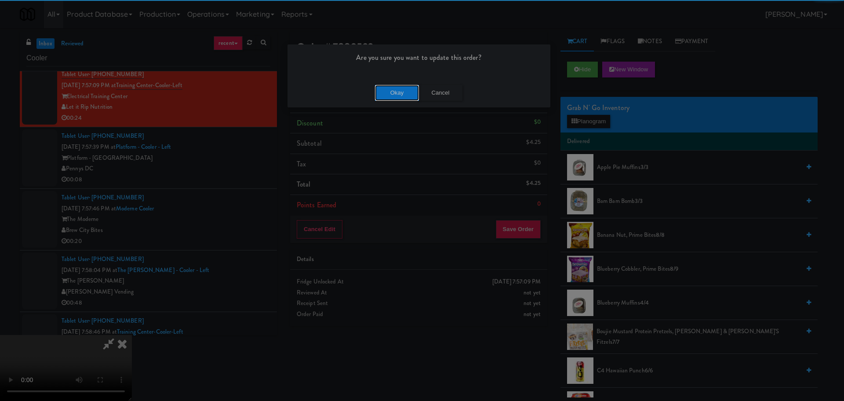
click at [390, 86] on button "Okay" at bounding box center [397, 93] width 44 height 16
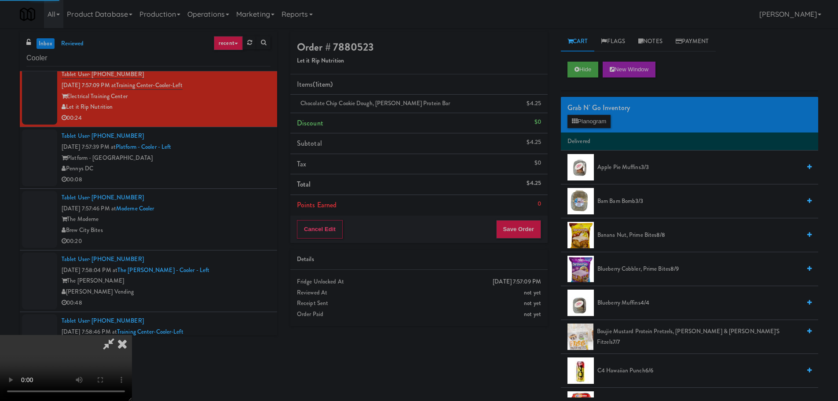
scroll to position [0, 0]
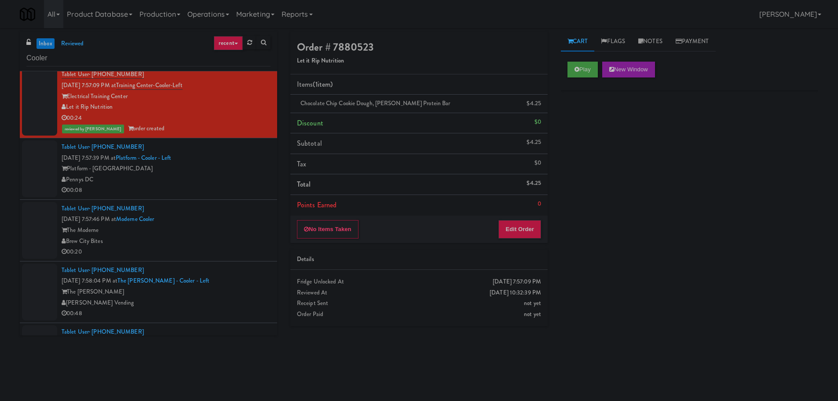
click at [233, 188] on div "00:08" at bounding box center [166, 190] width 209 height 11
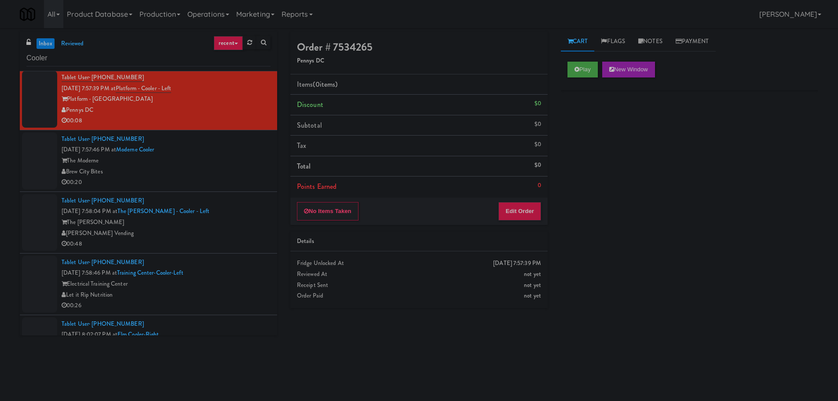
scroll to position [484, 0]
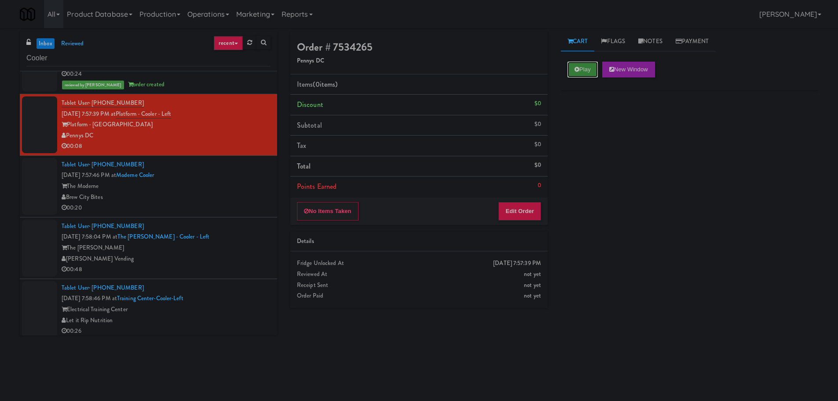
click at [584, 77] on button "Play" at bounding box center [582, 70] width 30 height 16
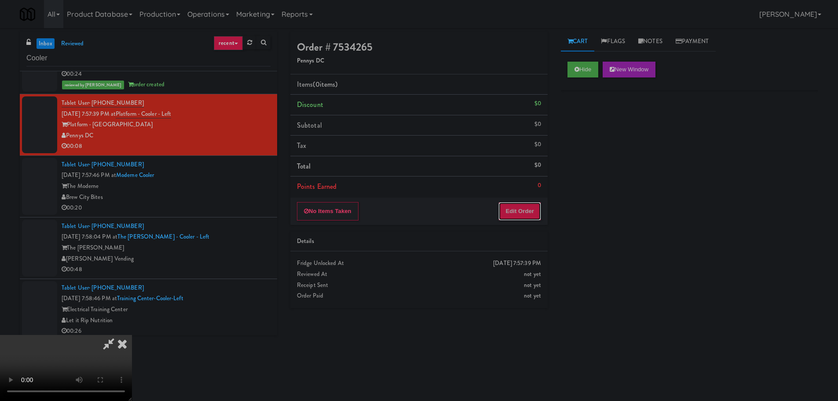
click at [529, 217] on button "Edit Order" at bounding box center [519, 211] width 43 height 18
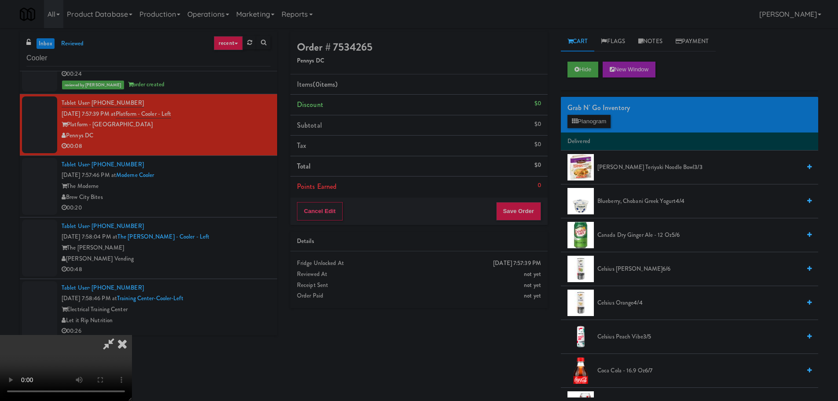
click at [132, 335] on video at bounding box center [66, 368] width 132 height 66
click at [576, 124] on button "Planogram" at bounding box center [588, 121] width 43 height 13
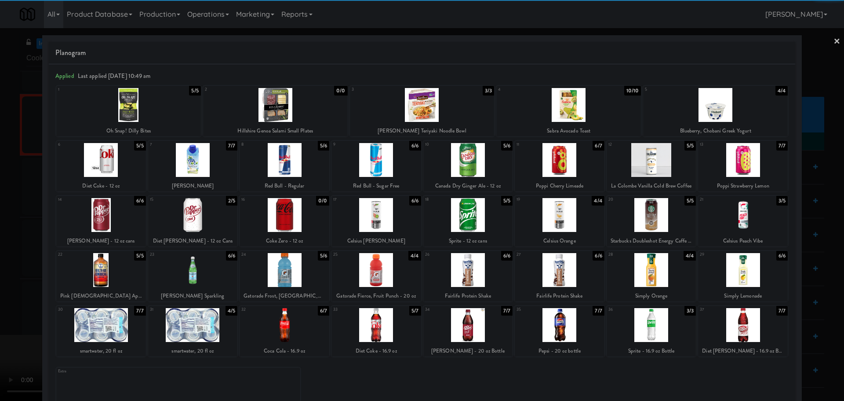
click at [197, 325] on div at bounding box center [193, 325] width 90 height 34
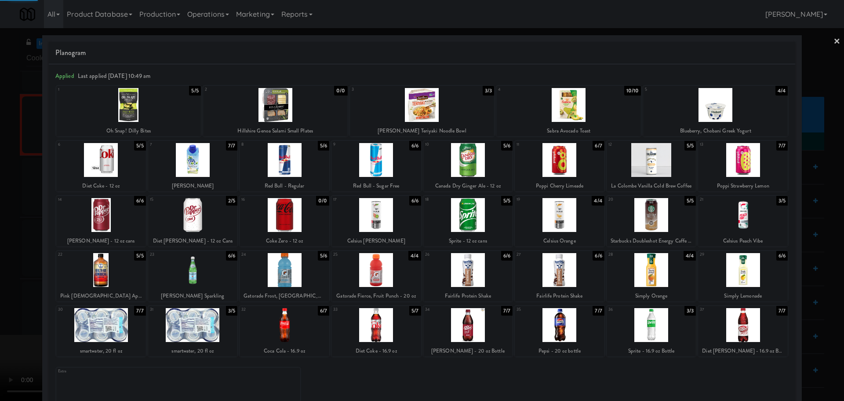
drag, startPoint x: 0, startPoint y: 298, endPoint x: 235, endPoint y: 214, distance: 249.2
click at [7, 295] on div at bounding box center [422, 200] width 844 height 401
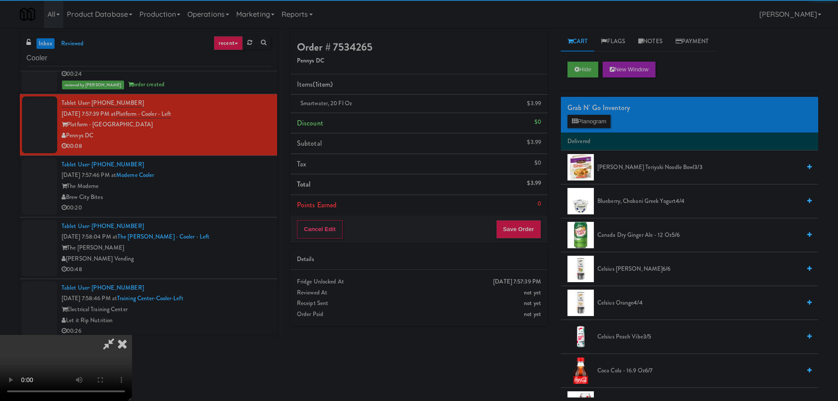
drag, startPoint x: 277, startPoint y: 203, endPoint x: 292, endPoint y: 198, distance: 16.1
click at [132, 335] on video at bounding box center [66, 368] width 132 height 66
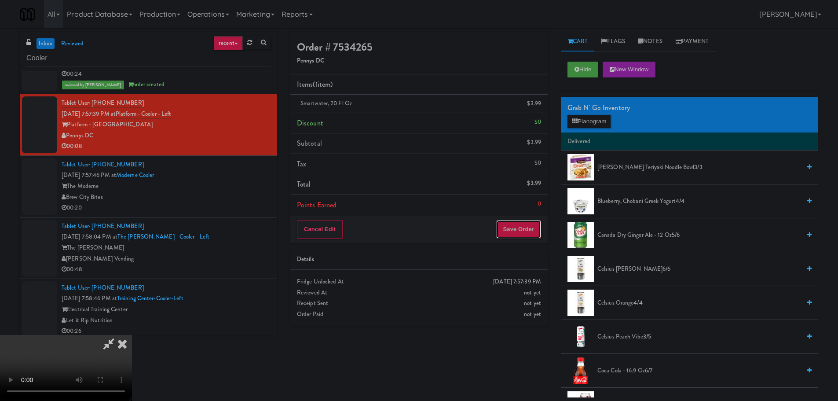
click at [503, 228] on button "Save Order" at bounding box center [518, 229] width 45 height 18
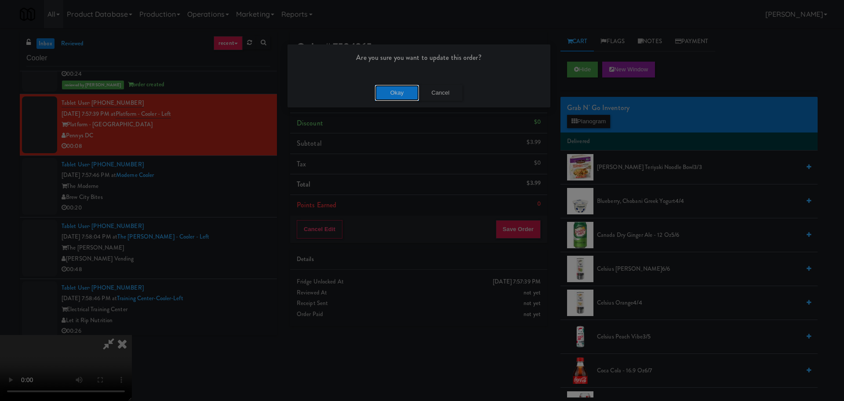
click at [394, 95] on button "Okay" at bounding box center [397, 93] width 44 height 16
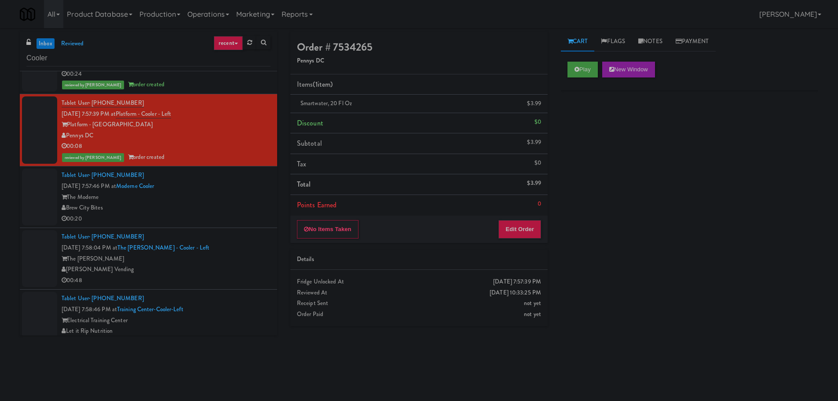
click at [224, 210] on div "Brew City Bites" at bounding box center [166, 207] width 209 height 11
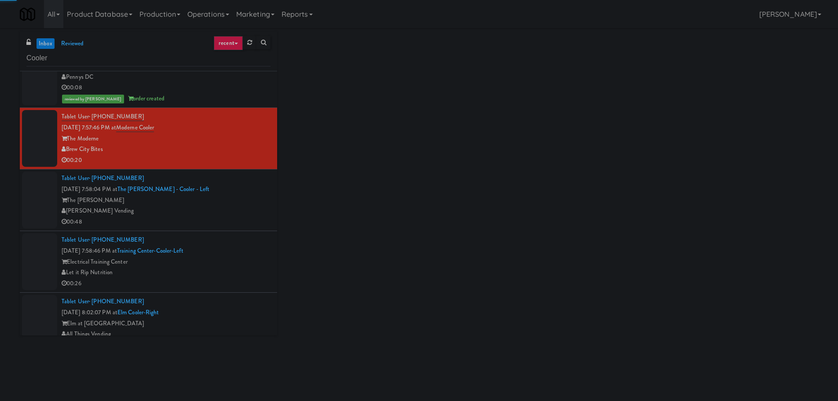
scroll to position [572, 0]
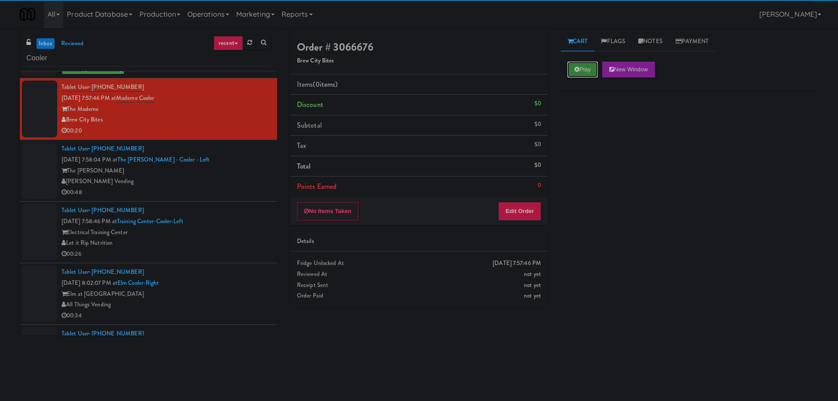
click at [588, 72] on button "Play" at bounding box center [582, 70] width 30 height 16
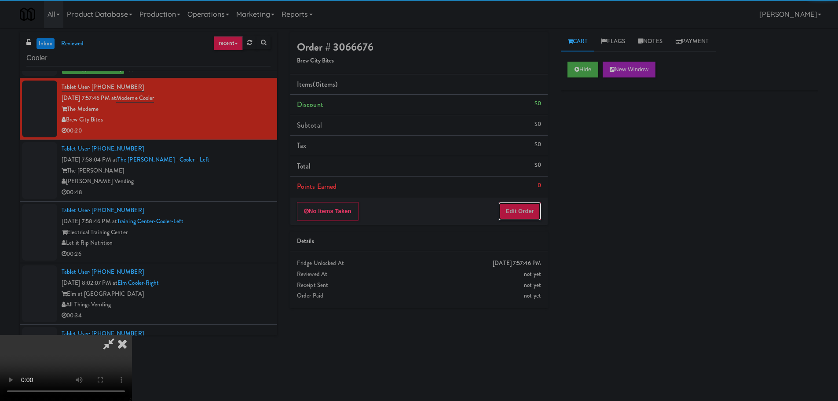
click at [519, 219] on button "Edit Order" at bounding box center [519, 211] width 43 height 18
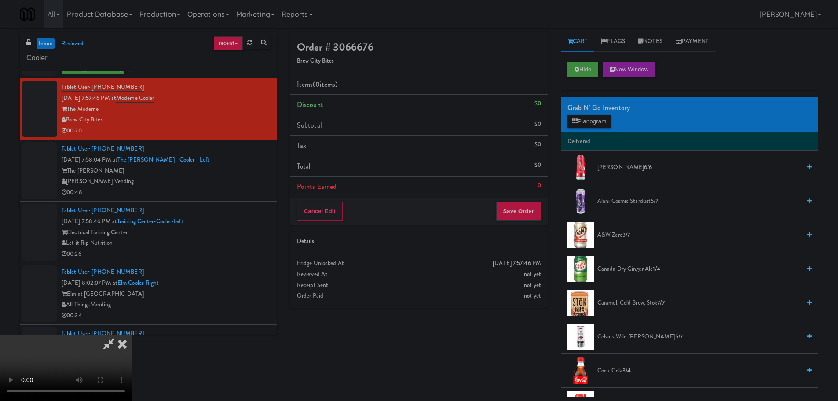
scroll to position [0, 0]
click at [132, 335] on video at bounding box center [66, 368] width 132 height 66
drag, startPoint x: 349, startPoint y: 230, endPoint x: 354, endPoint y: 231, distance: 4.9
click at [132, 335] on video at bounding box center [66, 368] width 132 height 66
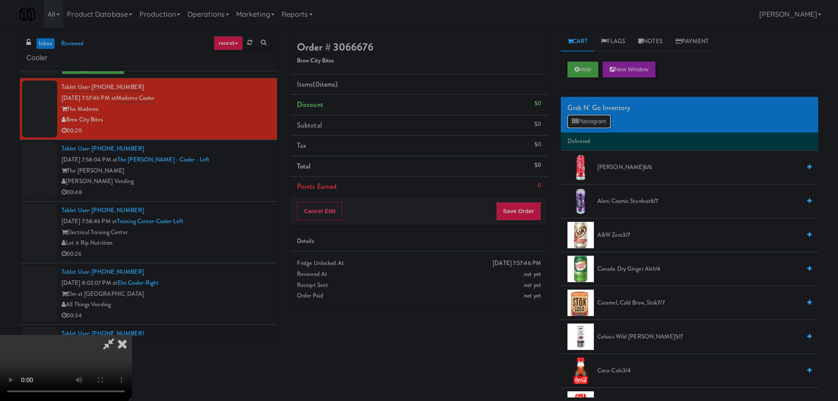
click at [579, 122] on button "Planogram" at bounding box center [588, 121] width 43 height 13
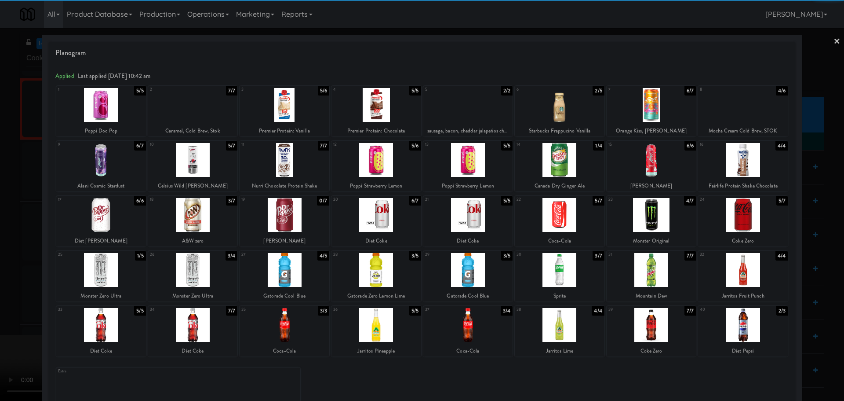
click at [471, 269] on div at bounding box center [468, 270] width 90 height 34
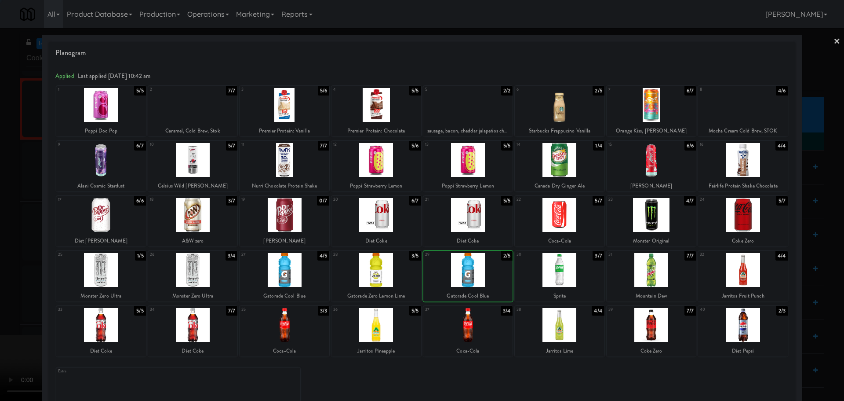
drag, startPoint x: 0, startPoint y: 290, endPoint x: 17, endPoint y: 285, distance: 17.5
click at [5, 291] on div at bounding box center [422, 200] width 844 height 401
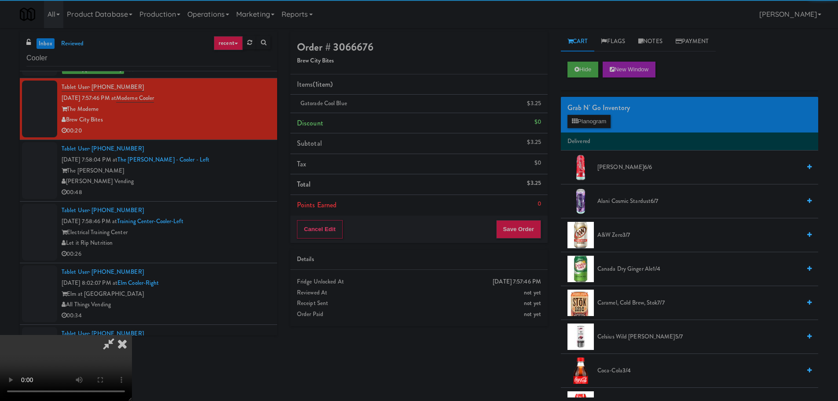
click at [132, 335] on video at bounding box center [66, 368] width 132 height 66
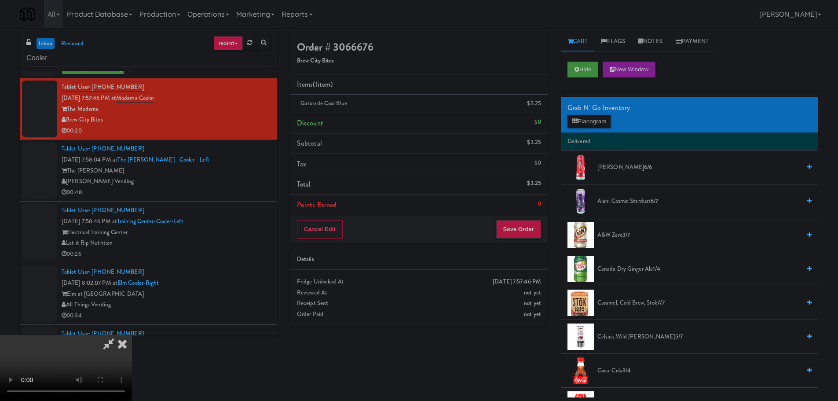
scroll to position [151, 0]
click at [536, 222] on button "Save Order" at bounding box center [518, 229] width 45 height 18
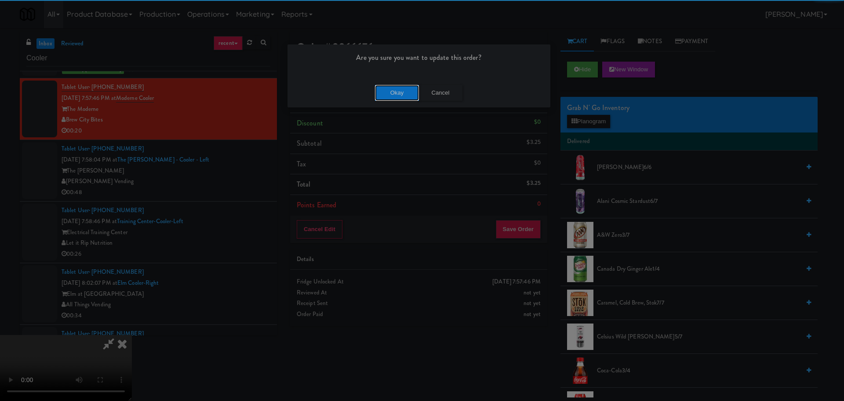
click at [382, 85] on button "Okay" at bounding box center [397, 93] width 44 height 16
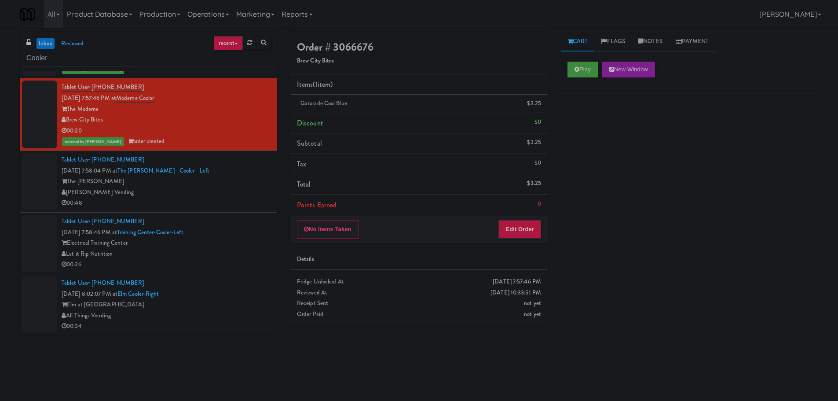
scroll to position [0, 0]
click at [243, 198] on div "00:48" at bounding box center [166, 202] width 209 height 11
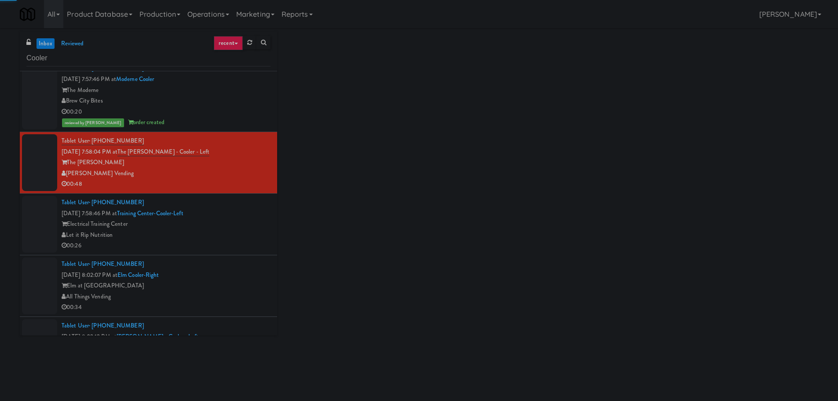
scroll to position [660, 0]
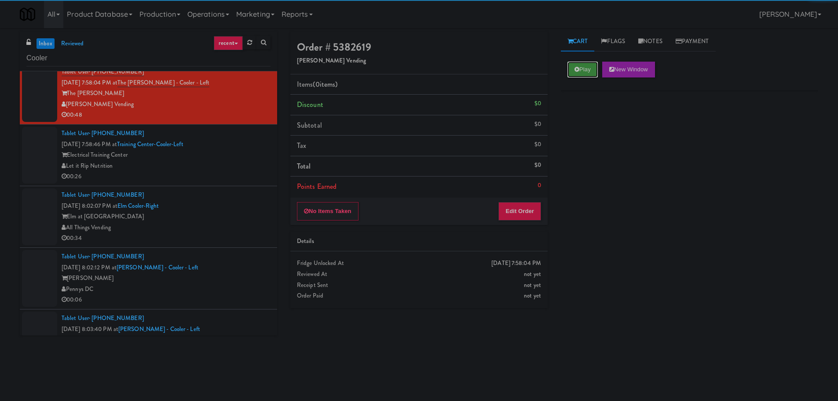
click at [583, 67] on button "Play" at bounding box center [582, 70] width 30 height 16
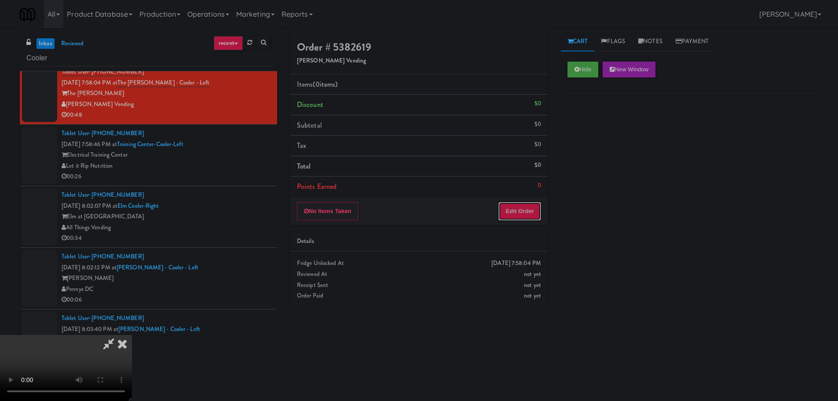
click at [529, 210] on button "Edit Order" at bounding box center [519, 211] width 43 height 18
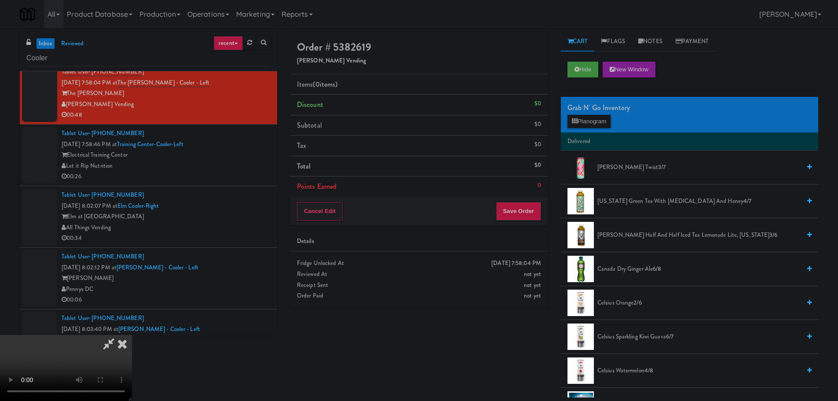
scroll to position [0, 0]
click at [132, 335] on video at bounding box center [66, 368] width 132 height 66
click at [599, 117] on button "Planogram" at bounding box center [588, 121] width 43 height 13
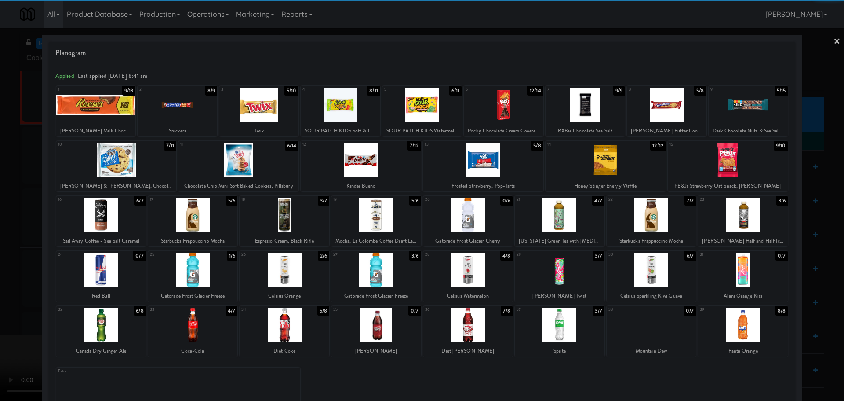
click at [644, 222] on div at bounding box center [652, 215] width 90 height 34
click at [18, 255] on div at bounding box center [422, 200] width 844 height 401
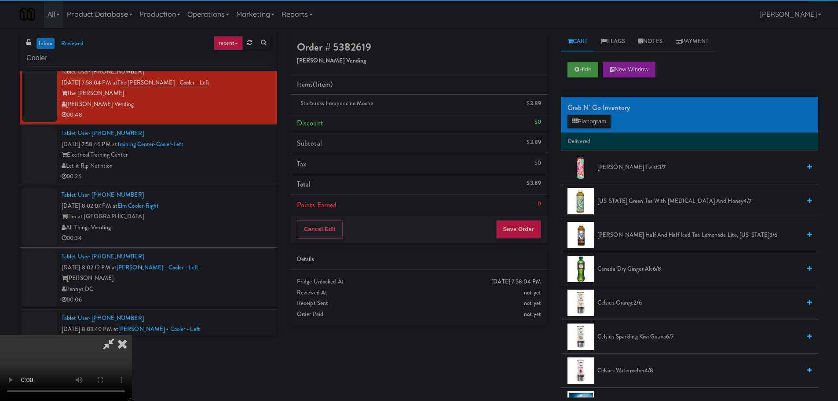
click at [132, 335] on video at bounding box center [66, 368] width 132 height 66
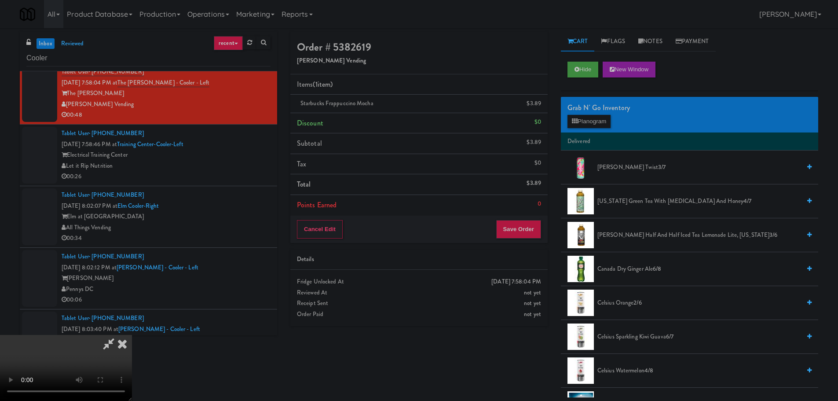
click at [132, 335] on video at bounding box center [66, 368] width 132 height 66
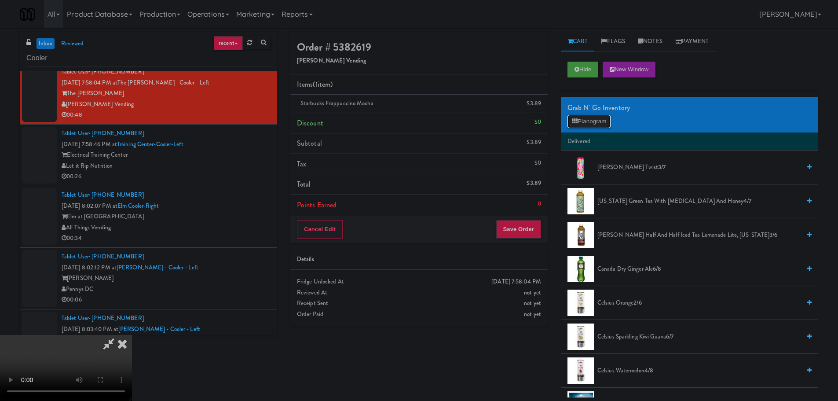
click at [584, 124] on button "Planogram" at bounding box center [588, 121] width 43 height 13
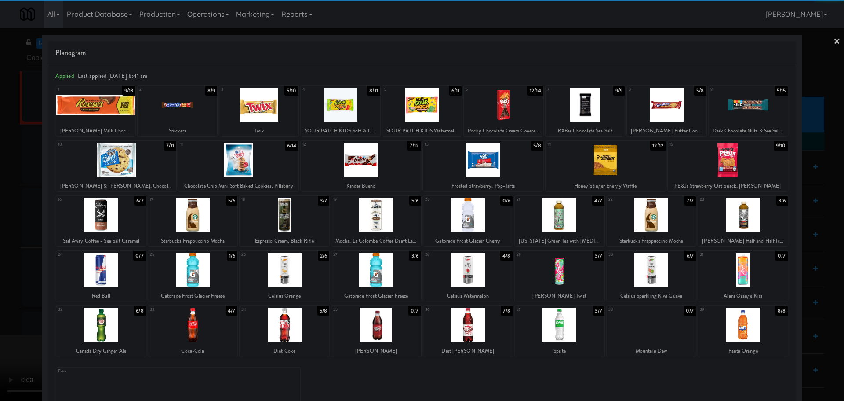
click at [131, 162] on div at bounding box center [116, 160] width 120 height 34
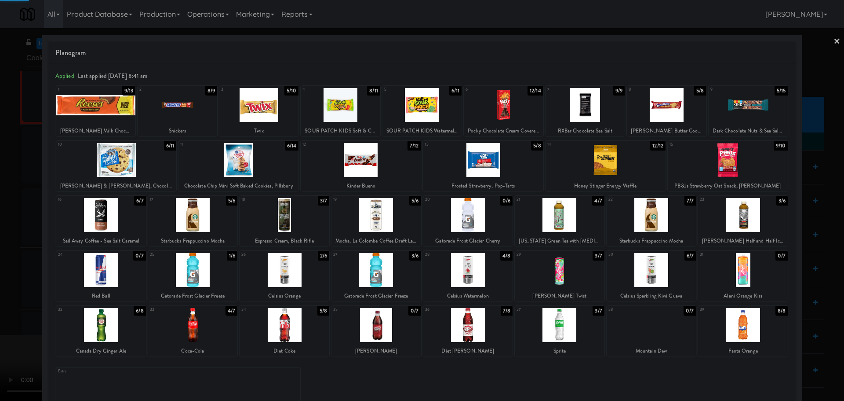
click at [0, 208] on div at bounding box center [422, 200] width 844 height 401
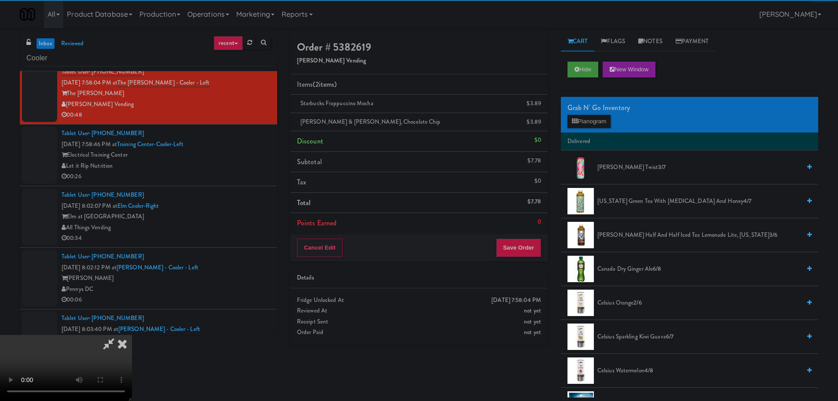
click at [132, 335] on video at bounding box center [66, 368] width 132 height 66
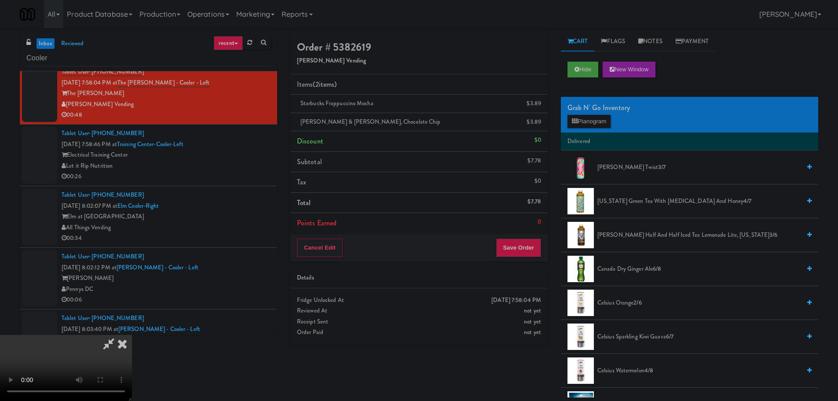
click at [132, 335] on video at bounding box center [66, 368] width 132 height 66
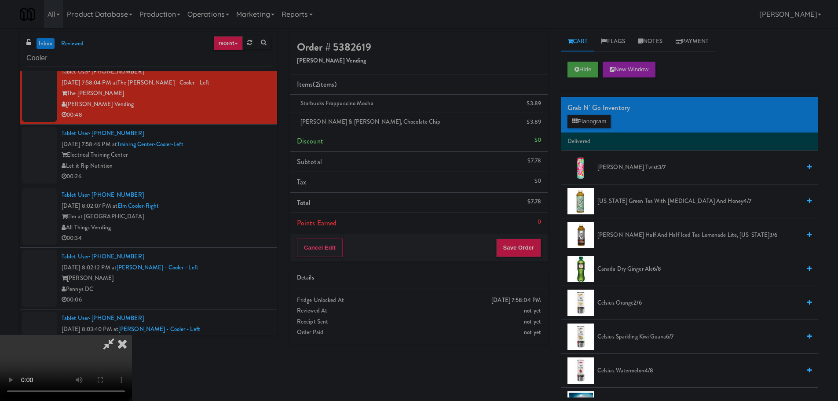
click at [132, 335] on video at bounding box center [66, 368] width 132 height 66
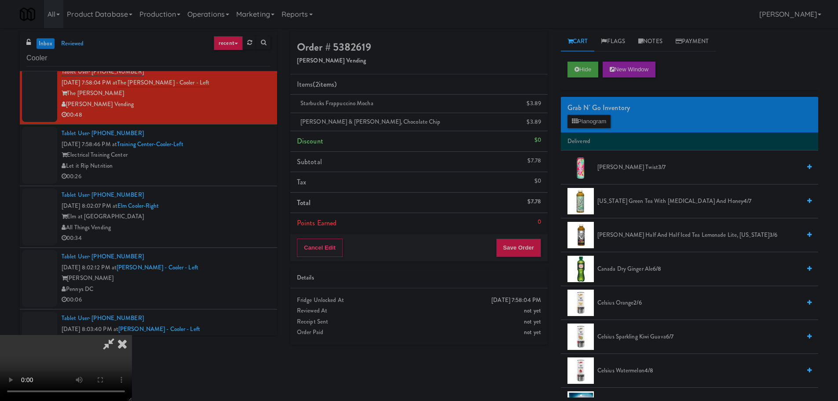
click at [132, 335] on video at bounding box center [66, 368] width 132 height 66
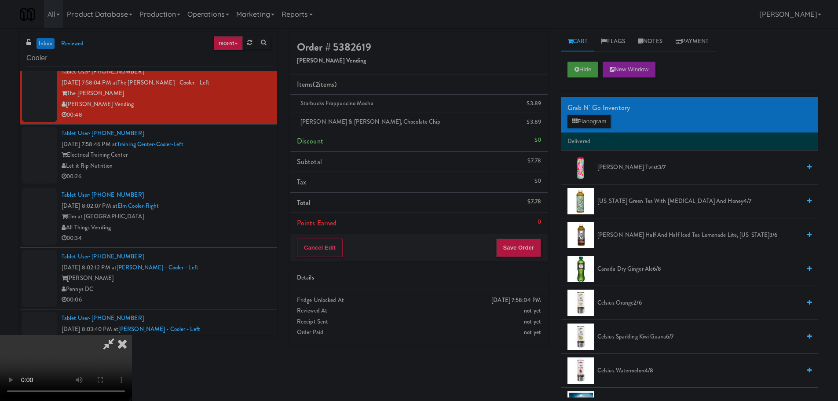
click at [132, 335] on video at bounding box center [66, 368] width 132 height 66
click at [573, 124] on button "Planogram" at bounding box center [588, 121] width 43 height 13
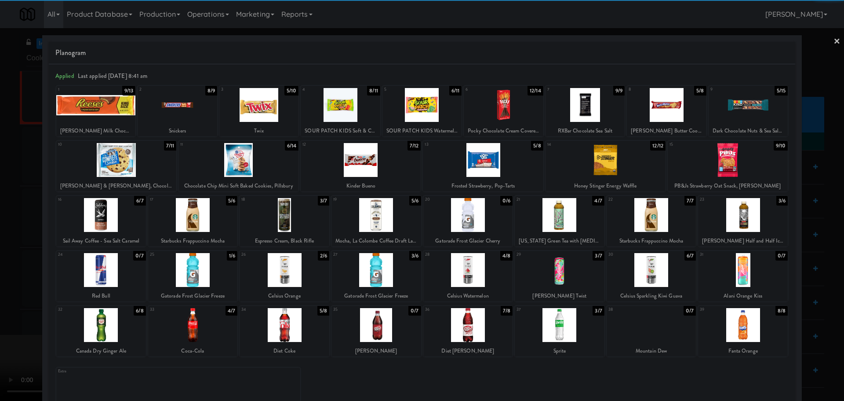
click at [745, 113] on div at bounding box center [748, 105] width 79 height 34
click at [0, 226] on div at bounding box center [422, 200] width 844 height 401
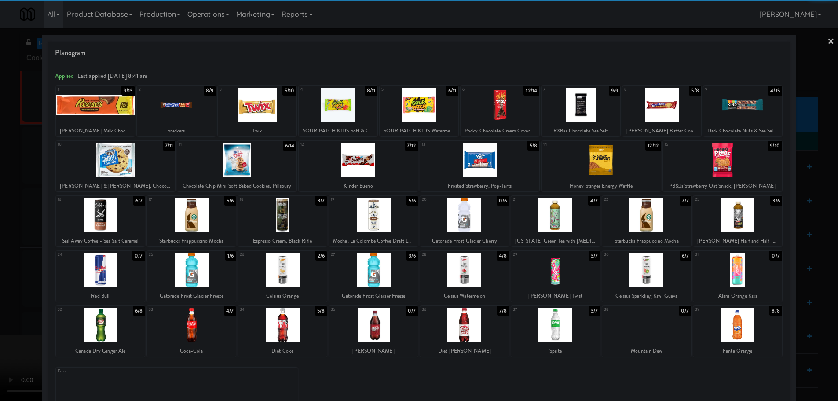
click at [132, 335] on video at bounding box center [66, 368] width 132 height 66
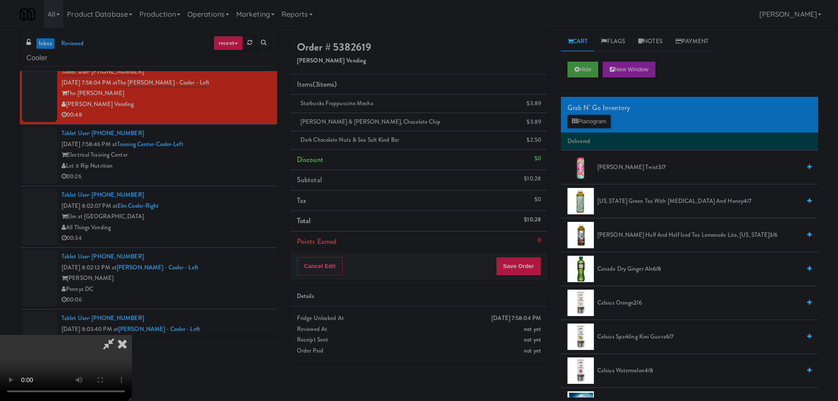
scroll to position [151, 0]
click at [531, 249] on li "Points Earned 0" at bounding box center [418, 241] width 257 height 20
click at [529, 261] on button "Save Order" at bounding box center [518, 266] width 45 height 18
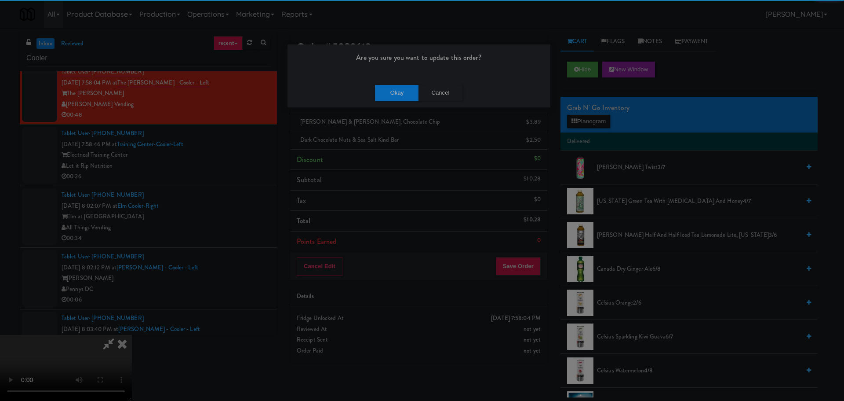
click at [378, 77] on div "Are you sure you want to update this order?" at bounding box center [419, 60] width 263 height 33
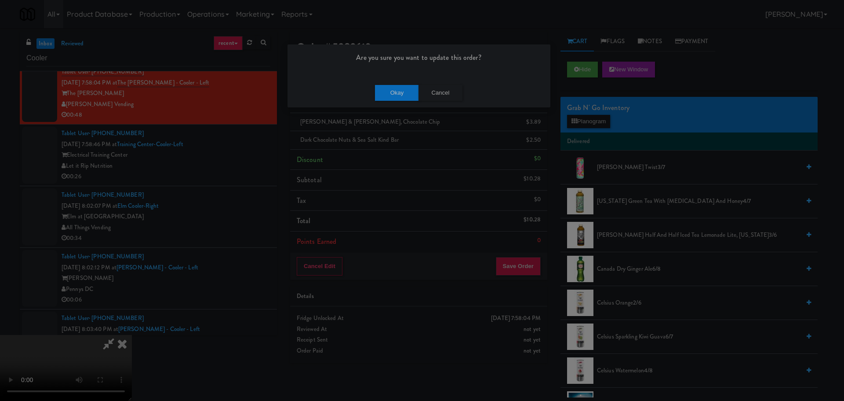
click at [383, 84] on div "Okay Cancel" at bounding box center [419, 92] width 263 height 29
click at [385, 88] on button "Okay" at bounding box center [397, 93] width 44 height 16
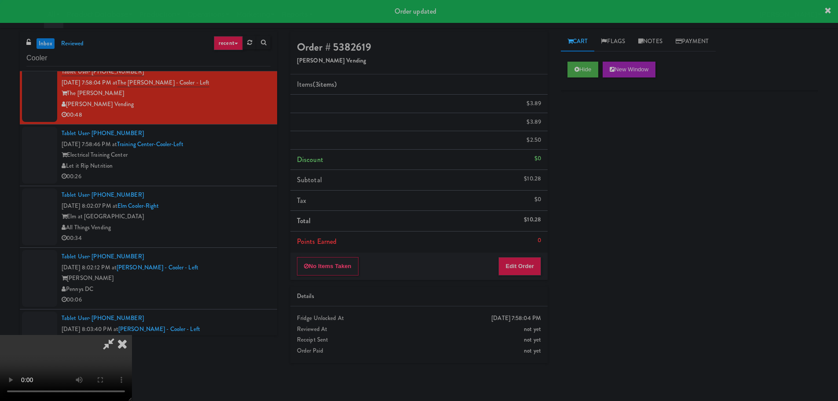
scroll to position [0, 0]
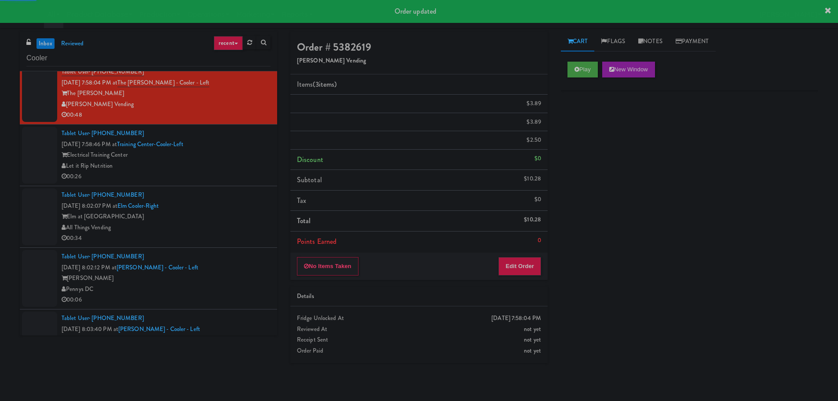
click at [244, 188] on li "Tablet User · (303) 943-1741 [DATE] 8:02:07 PM at Elm Cooler-Right Elm at Panor…" at bounding box center [148, 217] width 257 height 62
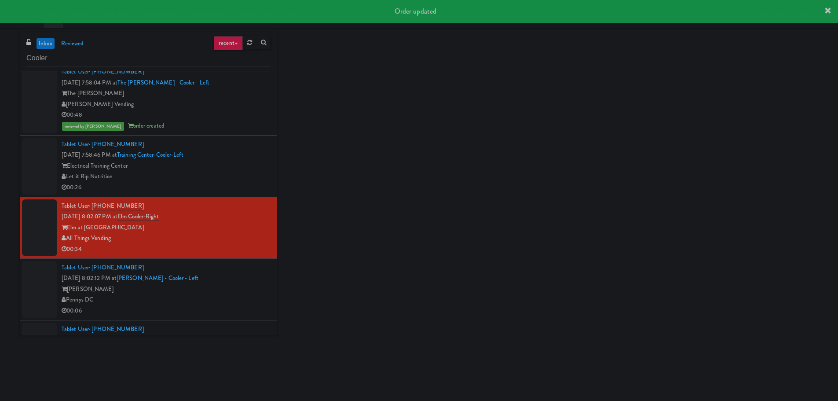
click at [243, 186] on div "00:26" at bounding box center [166, 187] width 209 height 11
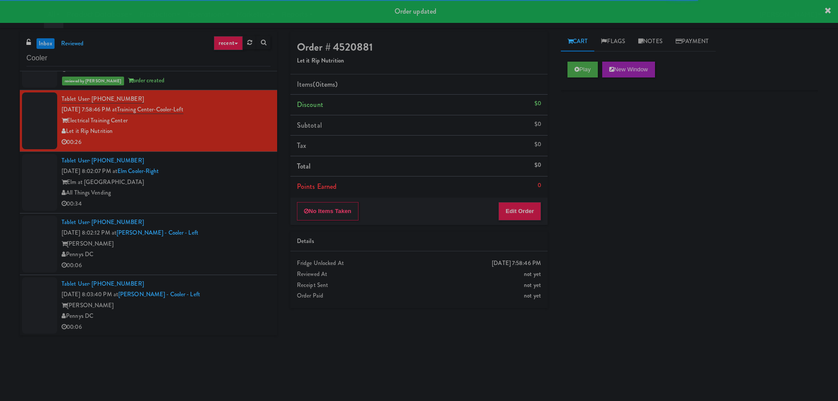
scroll to position [704, 0]
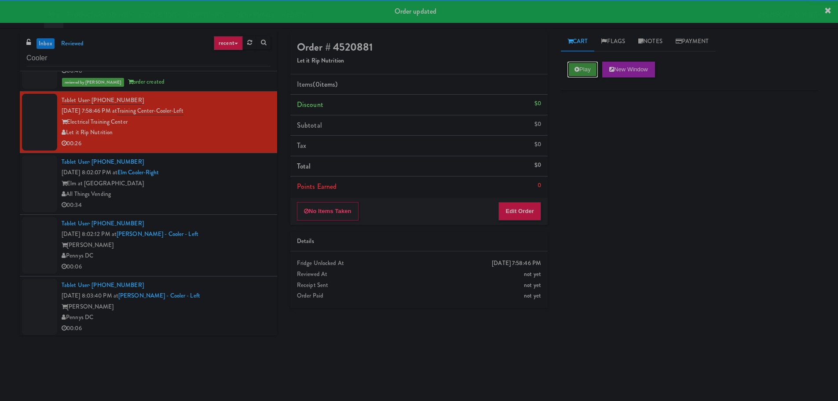
click at [577, 69] on icon at bounding box center [576, 69] width 5 height 6
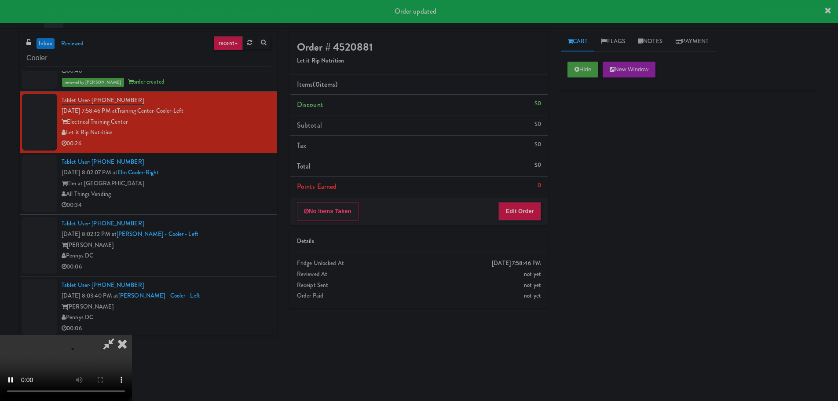
click at [525, 228] on div "Order # 4520881 Let it Rip Nutrition Items (0 items ) Discount $0 Subtotal $0 T…" at bounding box center [419, 173] width 270 height 283
click at [530, 212] on button "Edit Order" at bounding box center [519, 211] width 43 height 18
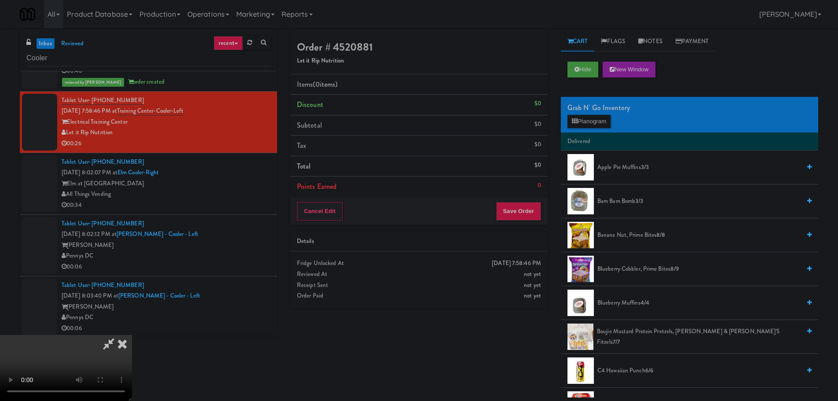
scroll to position [0, 0]
click at [132, 335] on video at bounding box center [66, 368] width 132 height 66
click at [591, 121] on button "Planogram" at bounding box center [588, 121] width 43 height 13
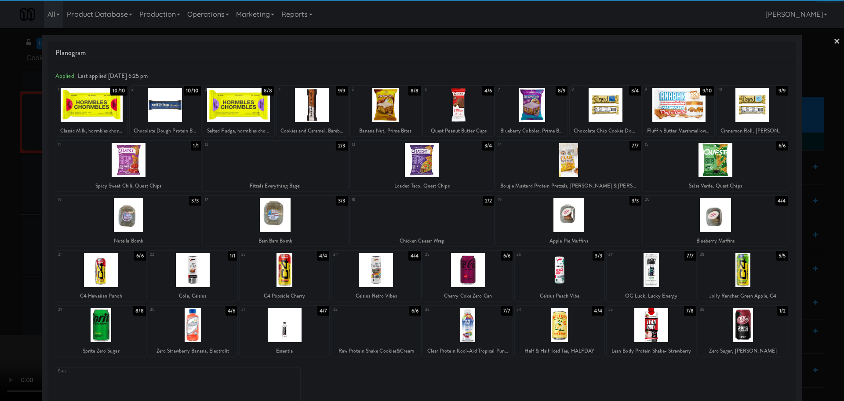
click at [456, 167] on div at bounding box center [422, 160] width 145 height 34
drag, startPoint x: 0, startPoint y: 240, endPoint x: 165, endPoint y: 217, distance: 166.5
click at [1, 240] on div at bounding box center [422, 200] width 844 height 401
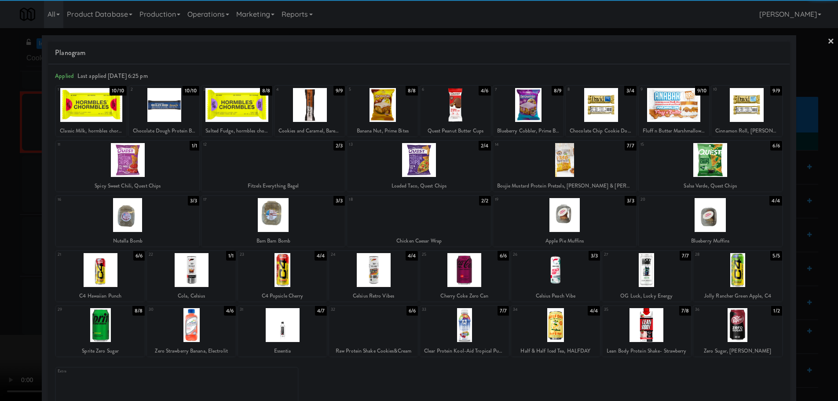
click at [132, 335] on video at bounding box center [66, 368] width 132 height 66
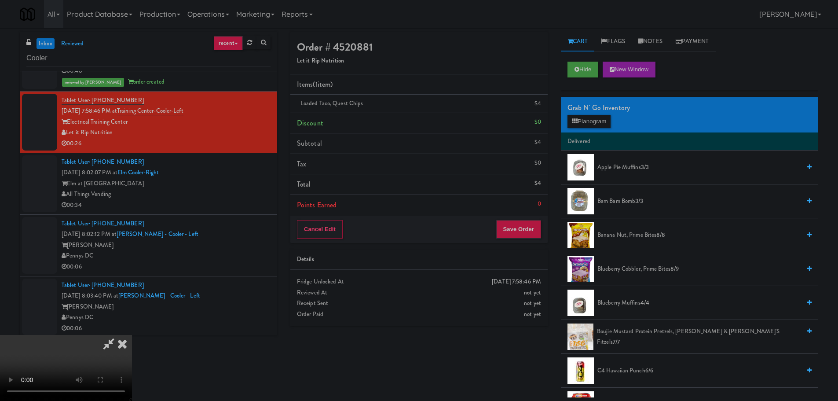
scroll to position [151, 0]
click at [531, 231] on button "Save Order" at bounding box center [518, 229] width 45 height 18
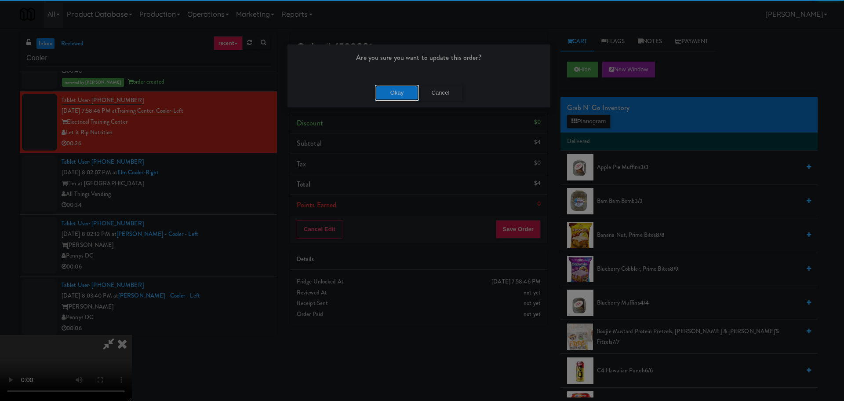
click at [401, 95] on button "Okay" at bounding box center [397, 93] width 44 height 16
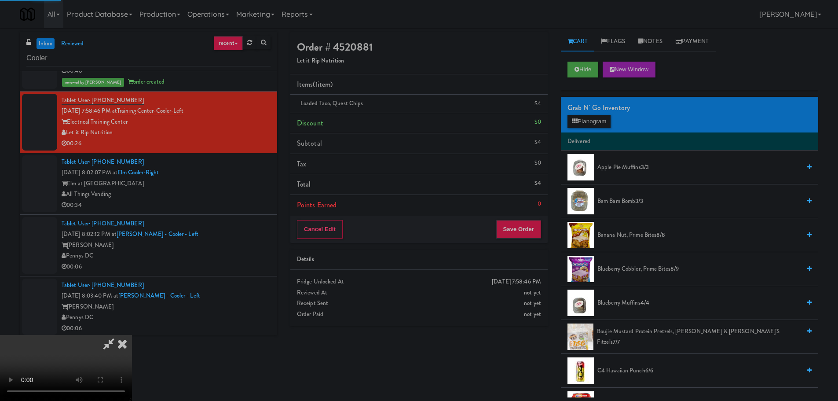
scroll to position [0, 0]
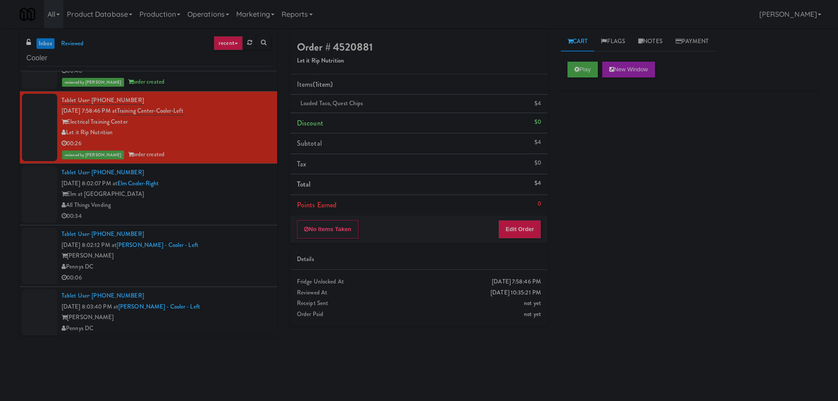
click at [235, 212] on div "00:34" at bounding box center [166, 216] width 209 height 11
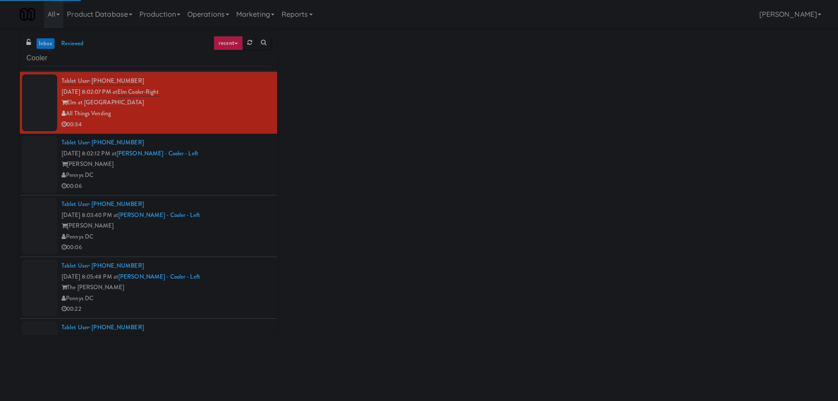
scroll to position [791, 0]
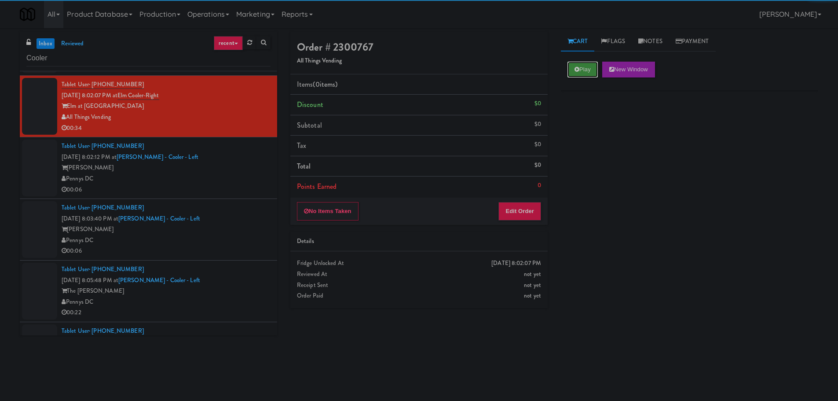
click at [589, 73] on button "Play" at bounding box center [582, 70] width 30 height 16
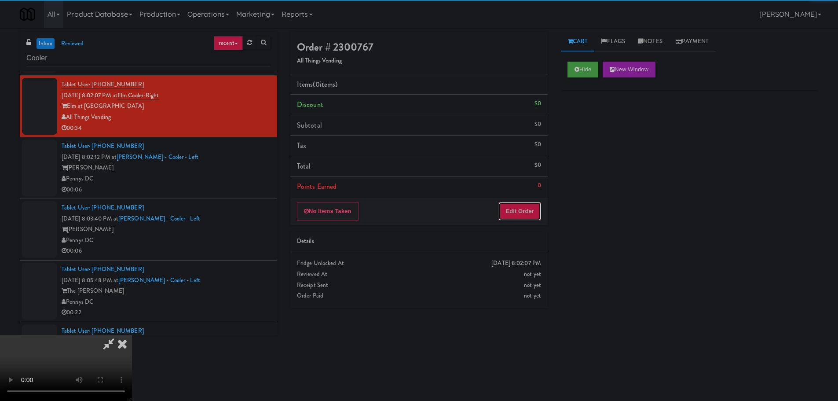
click at [506, 208] on button "Edit Order" at bounding box center [519, 211] width 43 height 18
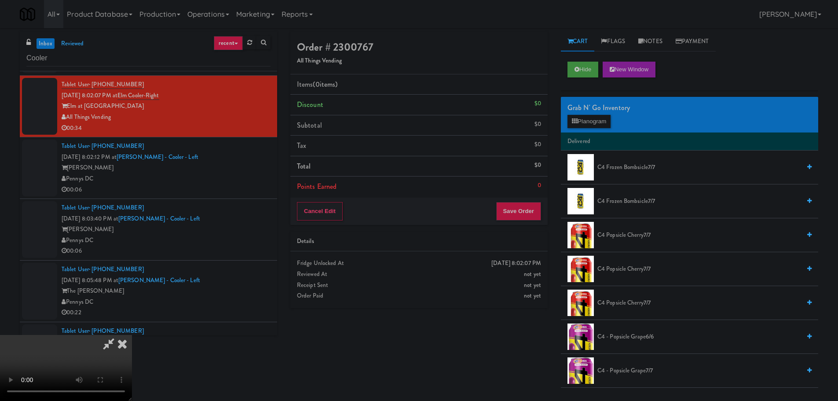
scroll to position [151, 0]
click at [0, 400] on video at bounding box center [66, 368] width 132 height 66
click at [132, 335] on video at bounding box center [66, 368] width 132 height 66
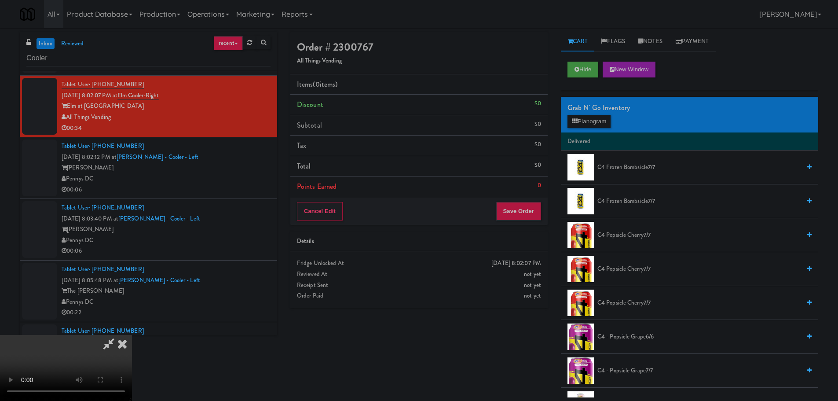
scroll to position [151, 0]
click at [580, 124] on button "Planogram" at bounding box center [588, 121] width 43 height 13
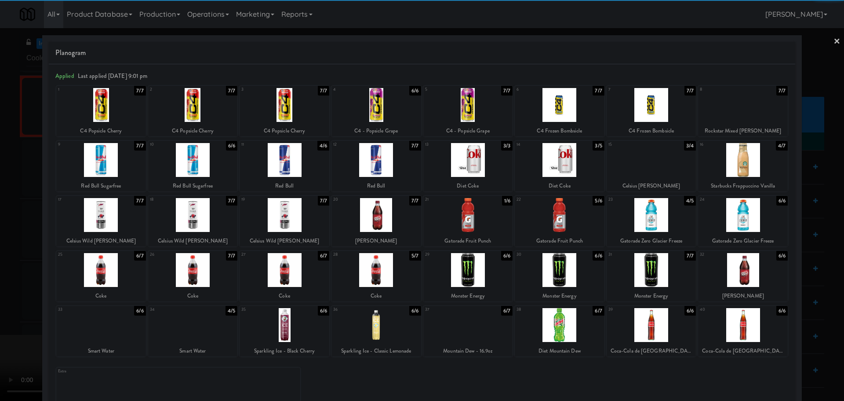
click at [284, 274] on div at bounding box center [285, 270] width 90 height 34
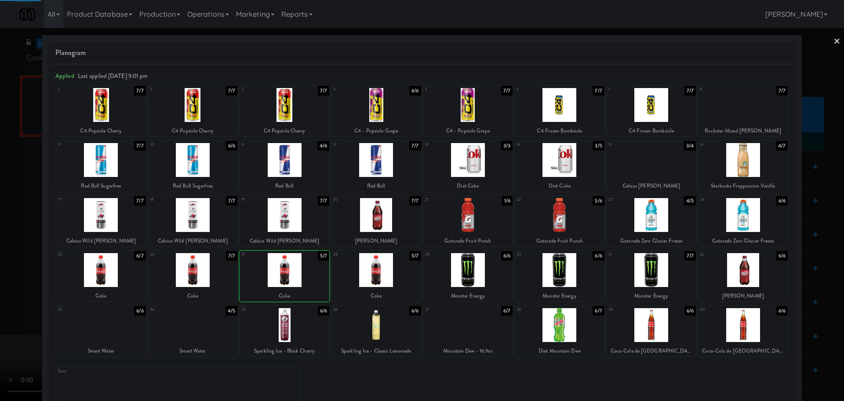
click at [0, 291] on div at bounding box center [422, 200] width 844 height 401
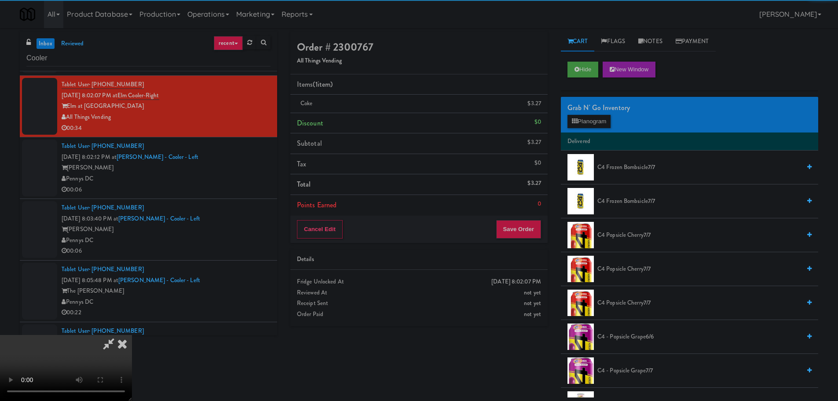
drag, startPoint x: 232, startPoint y: 190, endPoint x: 252, endPoint y: 193, distance: 20.5
click at [132, 335] on video at bounding box center [66, 368] width 132 height 66
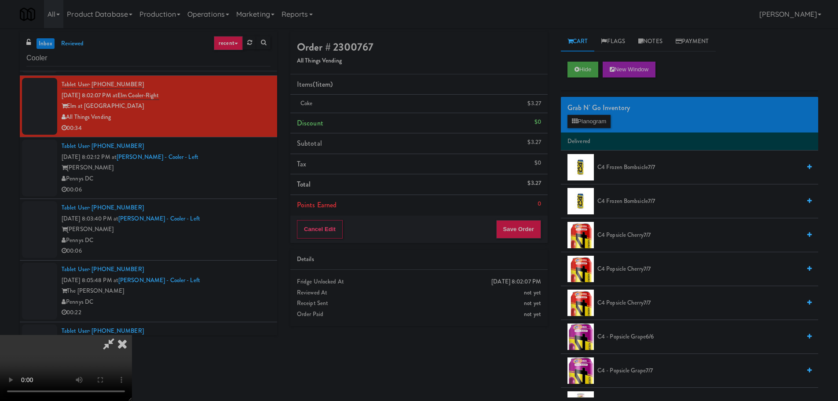
click at [132, 335] on video at bounding box center [66, 368] width 132 height 66
drag, startPoint x: 316, startPoint y: 213, endPoint x: 315, endPoint y: 227, distance: 14.1
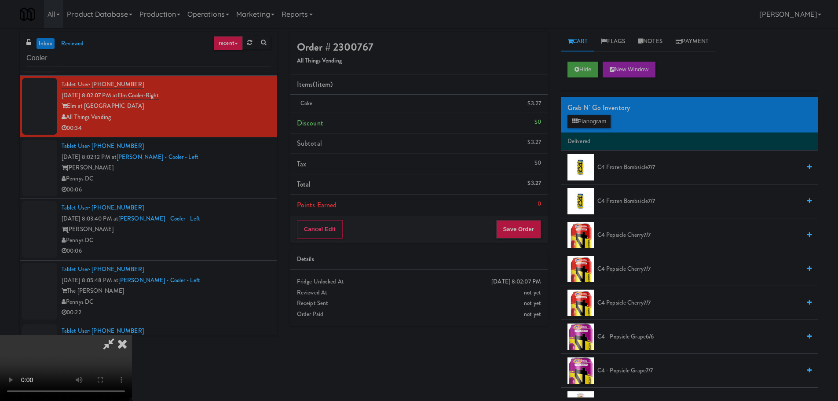
click at [132, 335] on video at bounding box center [66, 368] width 132 height 66
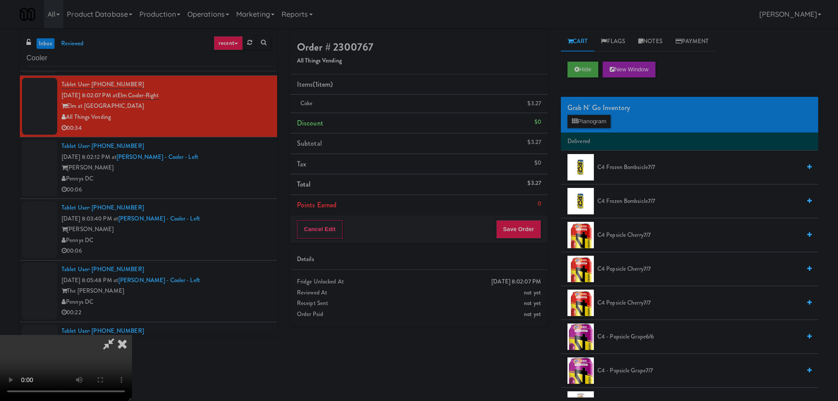
click at [132, 335] on video at bounding box center [66, 368] width 132 height 66
click at [600, 109] on div "Grab N' Go Inventory" at bounding box center [689, 107] width 244 height 13
click at [598, 120] on button "Planogram" at bounding box center [588, 121] width 43 height 13
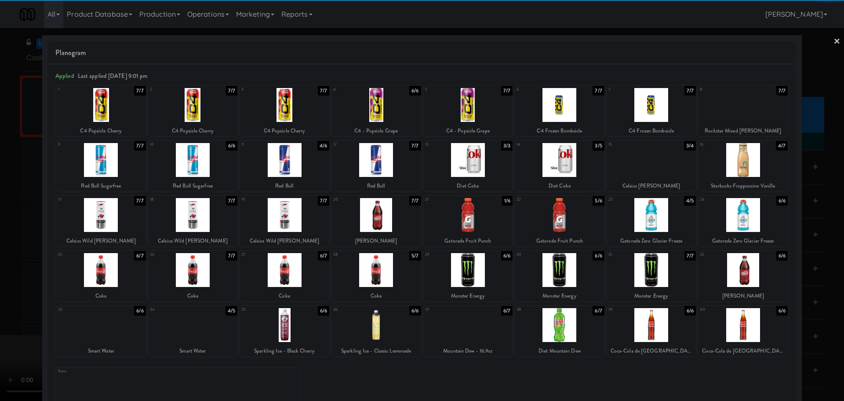
click at [192, 276] on div at bounding box center [193, 270] width 90 height 34
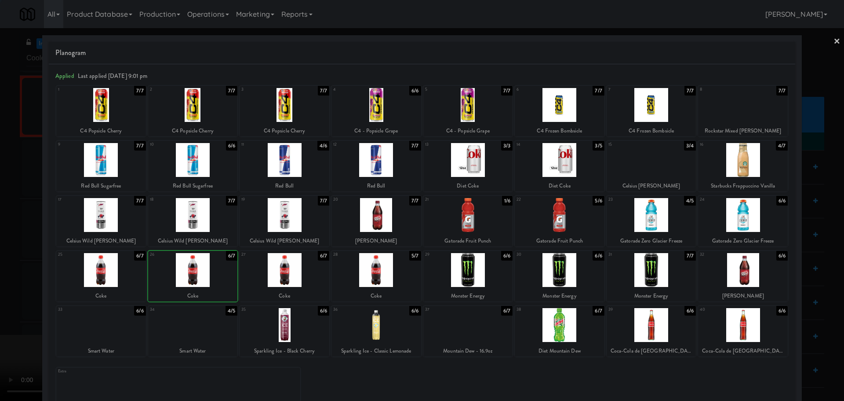
click at [0, 285] on div at bounding box center [422, 200] width 844 height 401
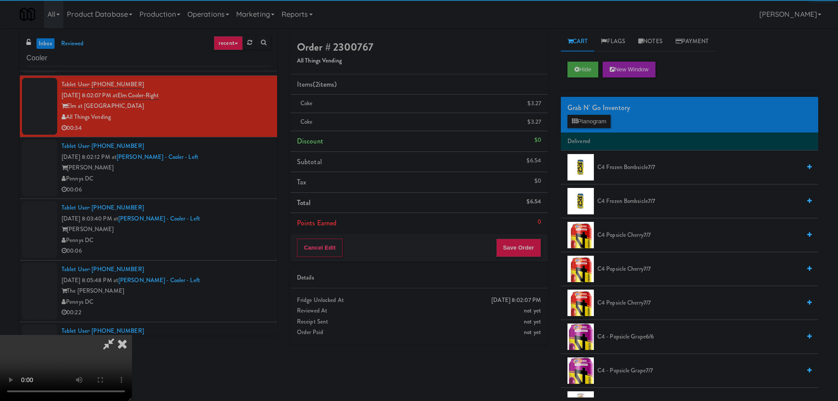
click at [132, 335] on video at bounding box center [66, 368] width 132 height 66
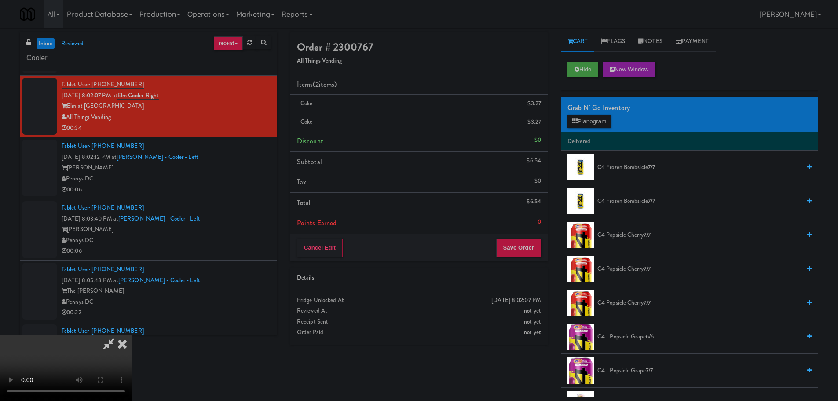
click at [132, 335] on video at bounding box center [66, 368] width 132 height 66
click at [593, 117] on button "Planogram" at bounding box center [588, 121] width 43 height 13
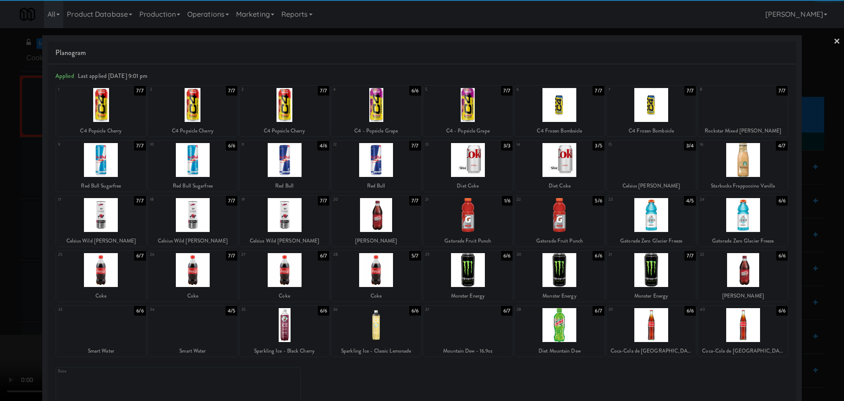
click at [197, 280] on div at bounding box center [193, 270] width 90 height 34
drag, startPoint x: 0, startPoint y: 301, endPoint x: 17, endPoint y: 294, distance: 18.0
click at [1, 301] on div at bounding box center [422, 200] width 844 height 401
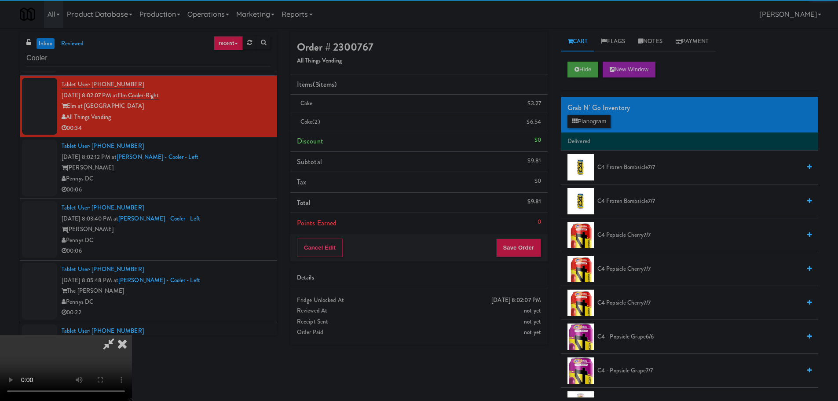
click at [132, 335] on video at bounding box center [66, 368] width 132 height 66
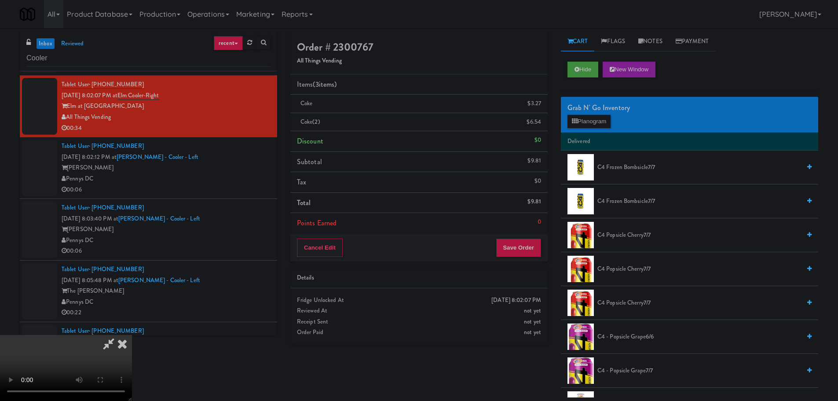
click at [132, 335] on video at bounding box center [66, 368] width 132 height 66
click at [598, 121] on button "Planogram" at bounding box center [588, 121] width 43 height 13
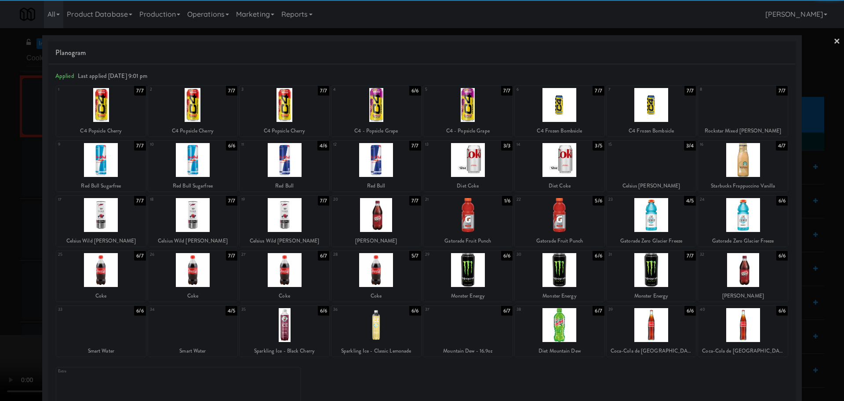
click at [299, 160] on div at bounding box center [285, 160] width 90 height 34
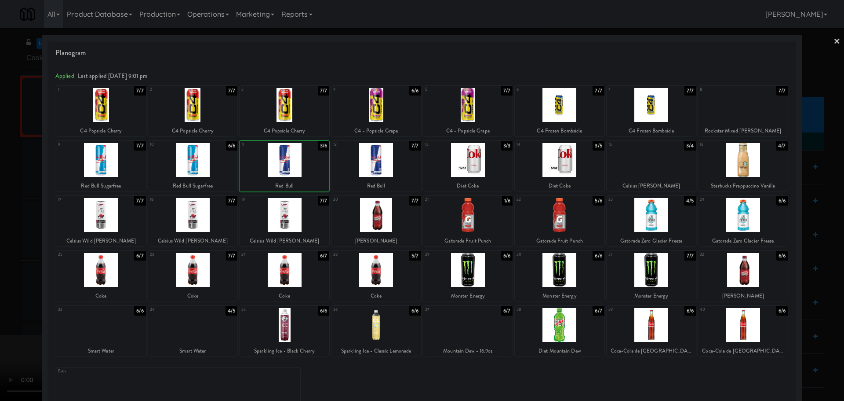
click at [0, 213] on div at bounding box center [422, 200] width 844 height 401
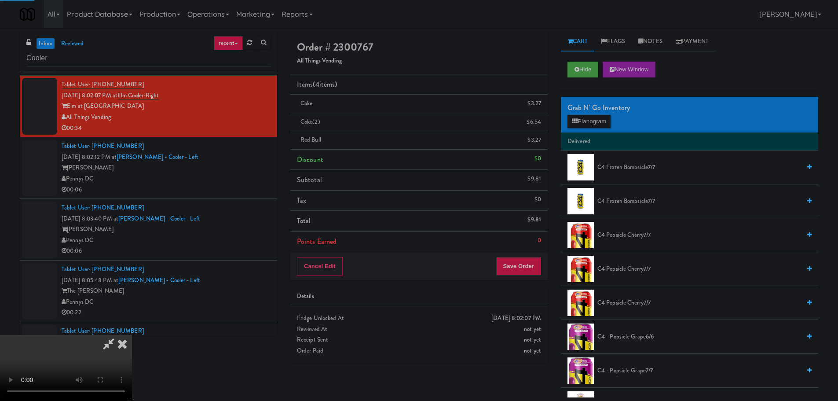
click at [132, 335] on video at bounding box center [66, 368] width 132 height 66
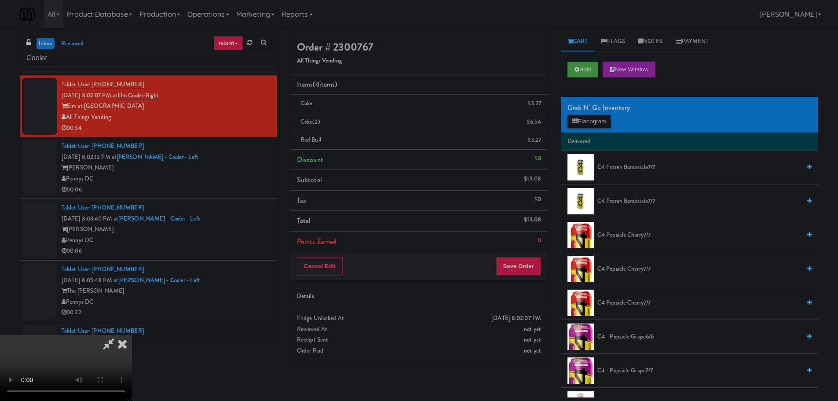
click at [132, 335] on video at bounding box center [66, 368] width 132 height 66
drag, startPoint x: 265, startPoint y: 232, endPoint x: 270, endPoint y: 235, distance: 5.7
click at [132, 335] on video at bounding box center [66, 368] width 132 height 66
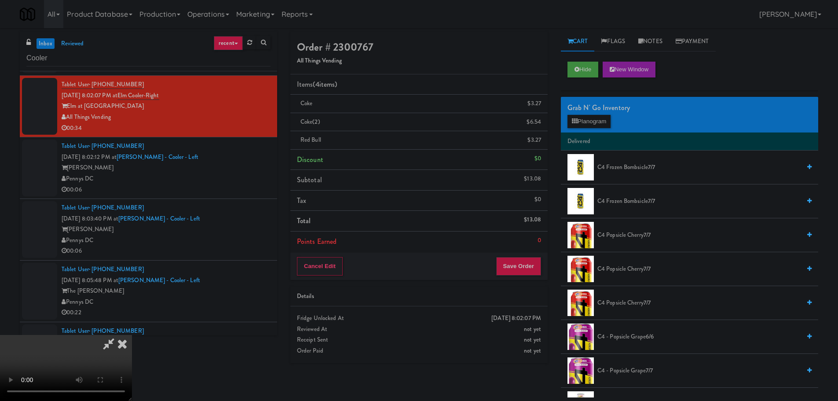
click at [132, 335] on video at bounding box center [66, 368] width 132 height 66
click at [580, 122] on button "Planogram" at bounding box center [588, 121] width 43 height 13
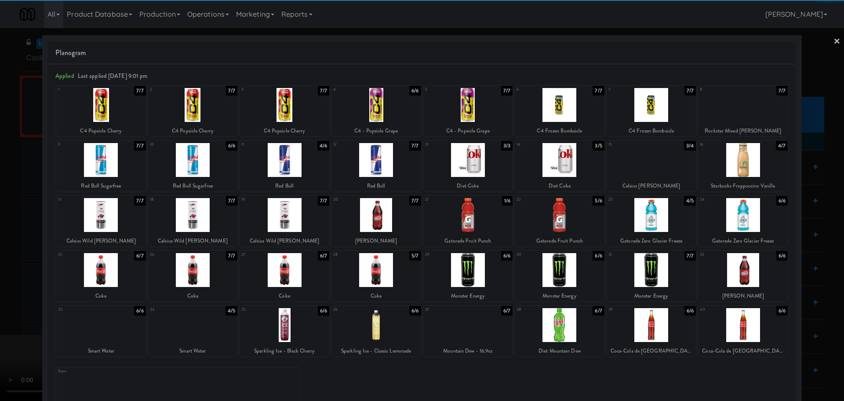
drag, startPoint x: 202, startPoint y: 274, endPoint x: 70, endPoint y: 283, distance: 132.2
click at [203, 274] on div at bounding box center [193, 270] width 90 height 34
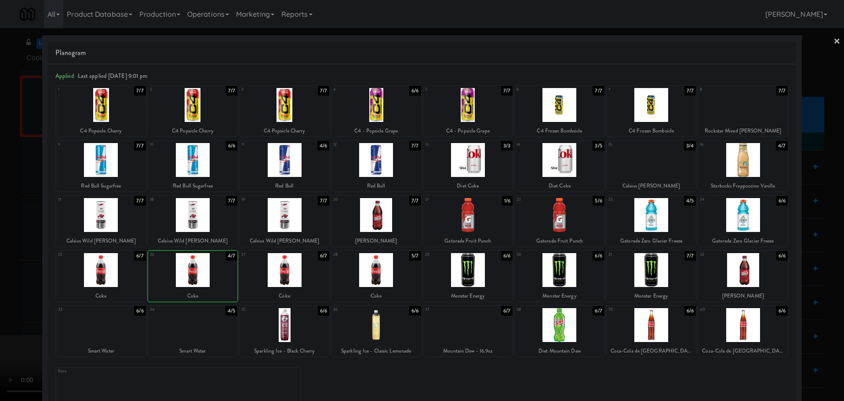
drag, startPoint x: 0, startPoint y: 281, endPoint x: 173, endPoint y: 197, distance: 192.5
click at [0, 281] on div at bounding box center [422, 200] width 844 height 401
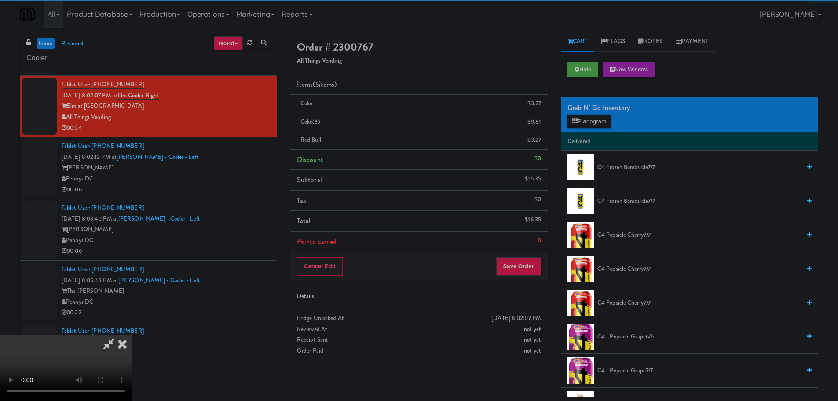
click at [132, 335] on video at bounding box center [66, 368] width 132 height 66
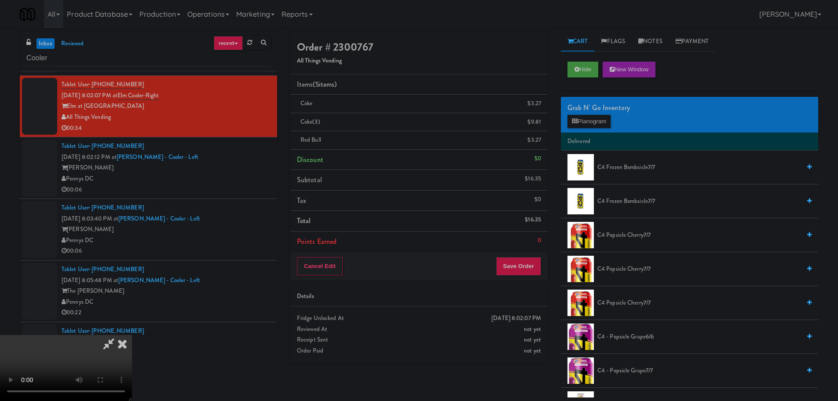
click at [132, 335] on video at bounding box center [66, 368] width 132 height 66
drag, startPoint x: 264, startPoint y: 277, endPoint x: 278, endPoint y: 275, distance: 13.7
click at [132, 335] on video at bounding box center [66, 368] width 132 height 66
click at [600, 121] on button "Planogram" at bounding box center [588, 121] width 43 height 13
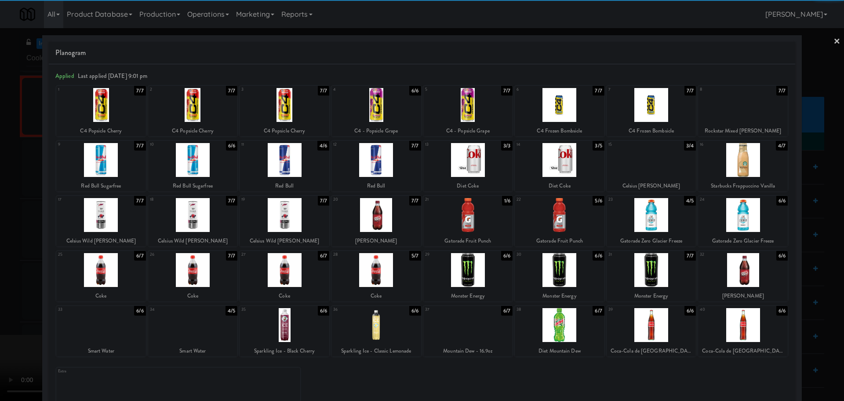
click at [288, 170] on div at bounding box center [285, 160] width 90 height 34
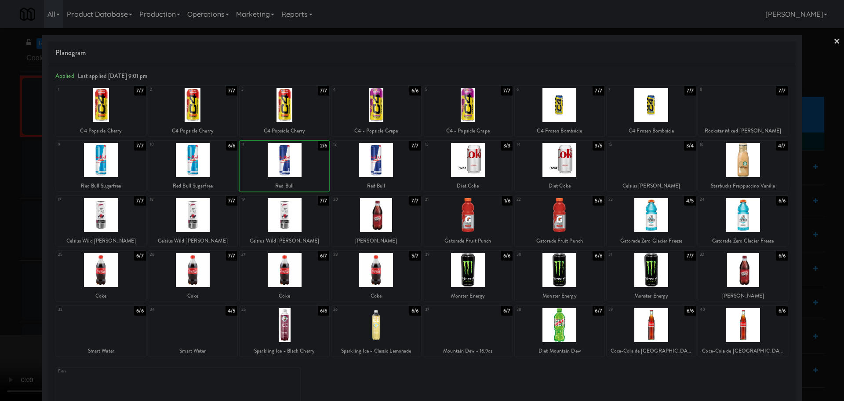
click at [0, 193] on div at bounding box center [422, 200] width 844 height 401
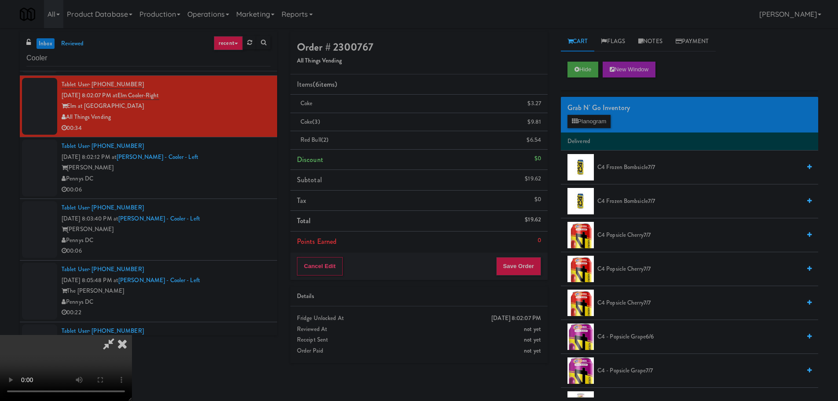
click at [132, 335] on video at bounding box center [66, 368] width 132 height 66
click at [119, 335] on icon at bounding box center [108, 344] width 20 height 18
click at [535, 102] on div "$3.27" at bounding box center [534, 103] width 14 height 11
click at [540, 105] on icon at bounding box center [542, 107] width 4 height 6
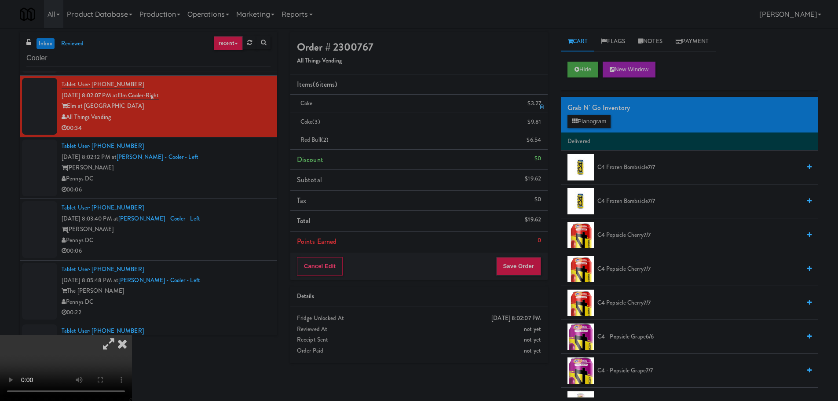
click at [540, 122] on icon at bounding box center [542, 125] width 4 height 6
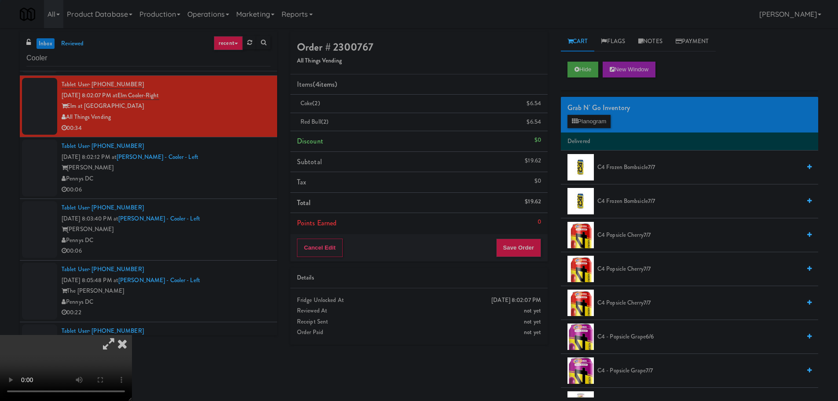
click at [540, 105] on icon at bounding box center [542, 107] width 4 height 6
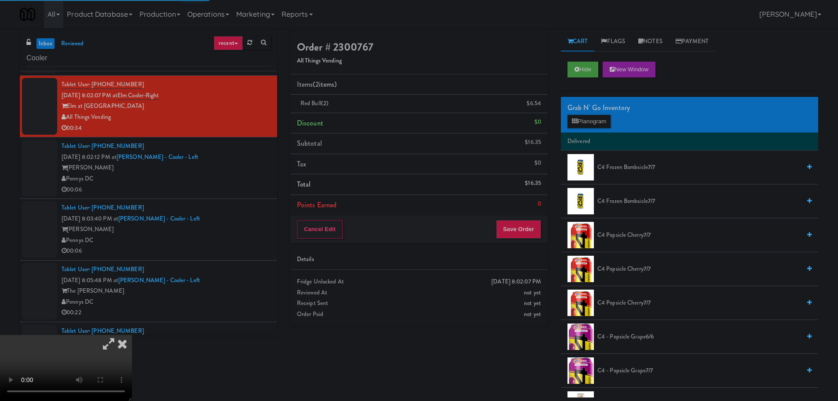
click at [540, 105] on icon at bounding box center [542, 107] width 4 height 6
click at [540, 117] on div "$0" at bounding box center [537, 122] width 7 height 11
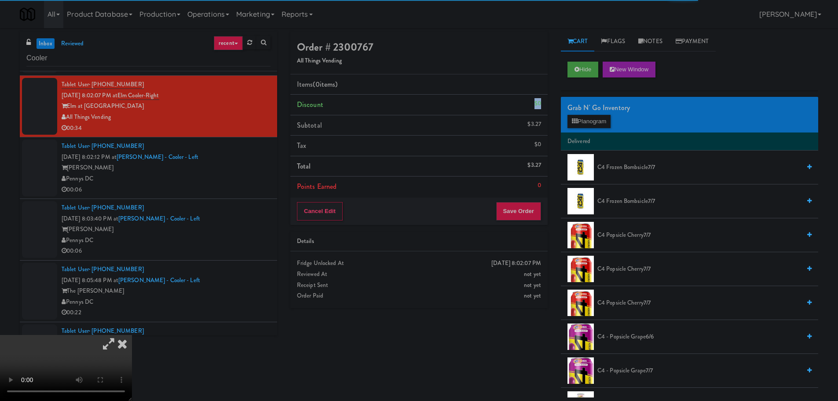
click at [540, 105] on div "$0" at bounding box center [537, 103] width 7 height 11
click at [500, 127] on li "Subtotal $0" at bounding box center [418, 125] width 257 height 21
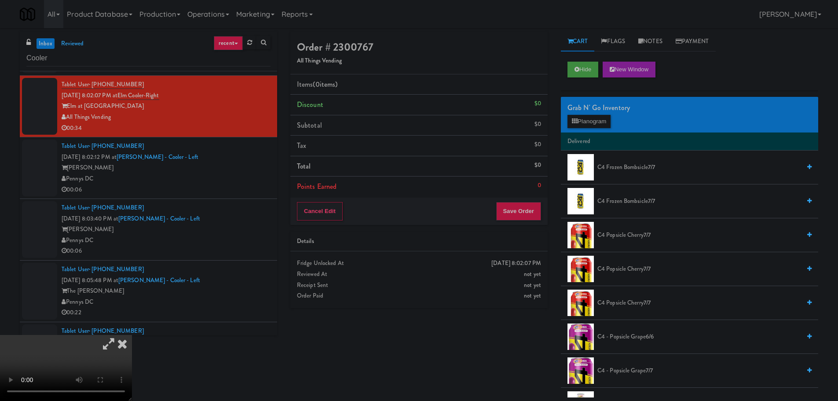
click at [119, 335] on icon at bounding box center [108, 344] width 20 height 18
drag, startPoint x: 326, startPoint y: 230, endPoint x: 331, endPoint y: 228, distance: 4.6
click at [132, 335] on video at bounding box center [66, 368] width 132 height 66
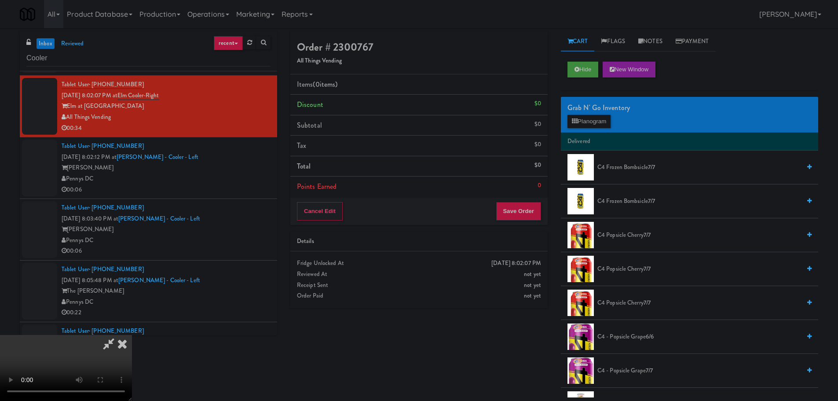
click at [132, 335] on video at bounding box center [66, 368] width 132 height 66
click at [595, 136] on li "Delivered" at bounding box center [689, 141] width 257 height 18
click at [596, 121] on button "Planogram" at bounding box center [588, 121] width 43 height 13
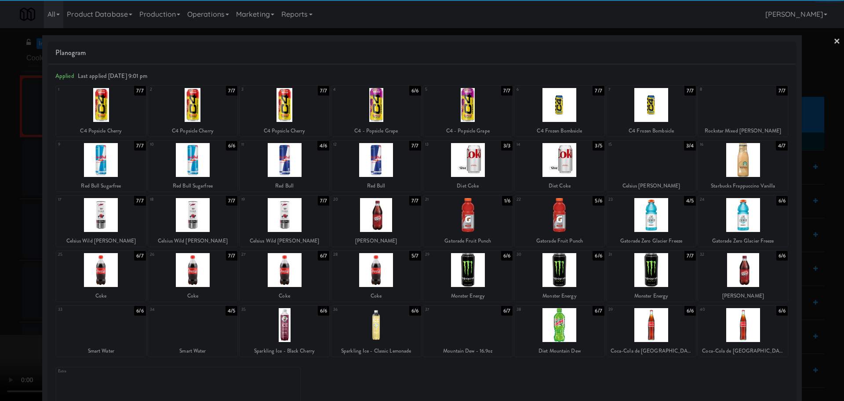
click at [279, 271] on div at bounding box center [285, 270] width 90 height 34
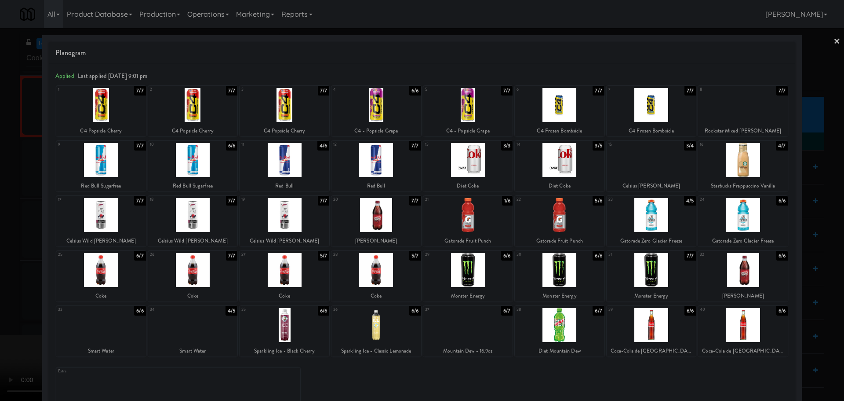
drag, startPoint x: 0, startPoint y: 288, endPoint x: 62, endPoint y: 251, distance: 71.9
click at [7, 283] on div at bounding box center [422, 200] width 844 height 401
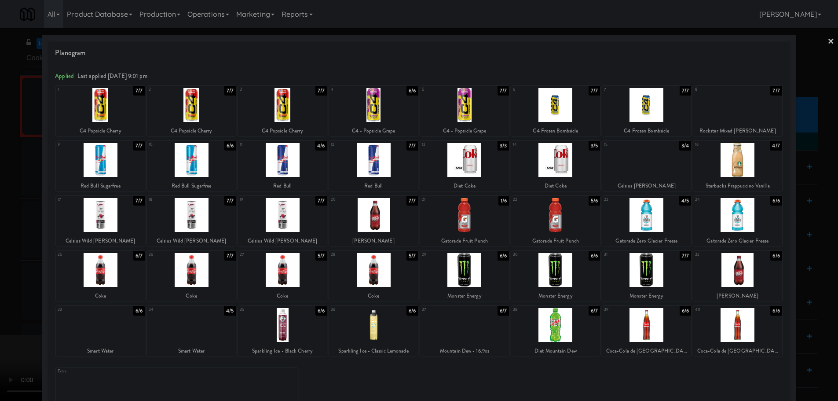
click at [132, 335] on video at bounding box center [66, 368] width 132 height 66
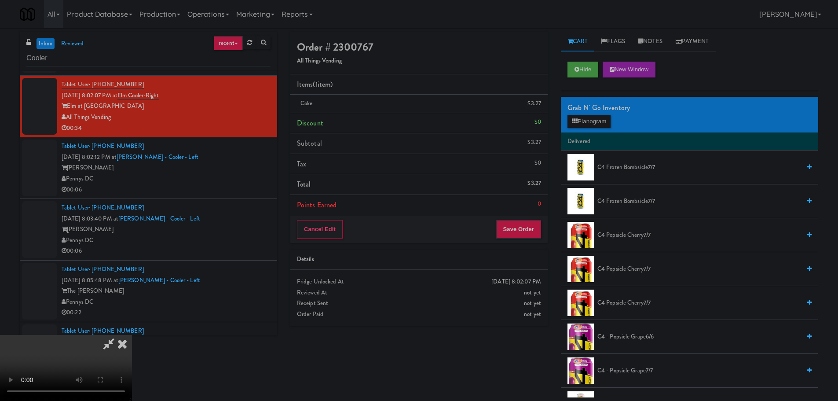
click at [132, 335] on video at bounding box center [66, 368] width 132 height 66
click at [609, 126] on button "Planogram" at bounding box center [588, 121] width 43 height 13
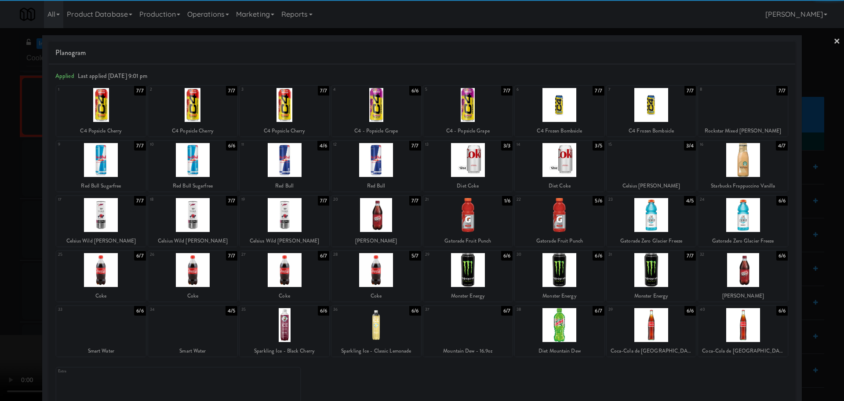
click at [206, 272] on div at bounding box center [193, 270] width 90 height 34
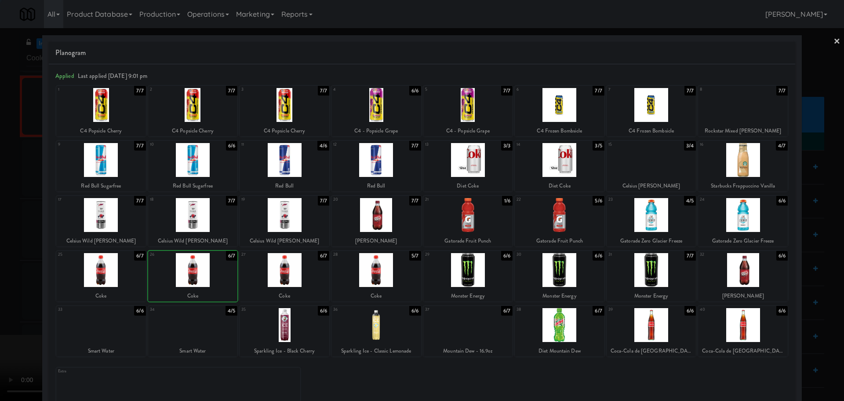
click at [0, 292] on div at bounding box center [422, 200] width 844 height 401
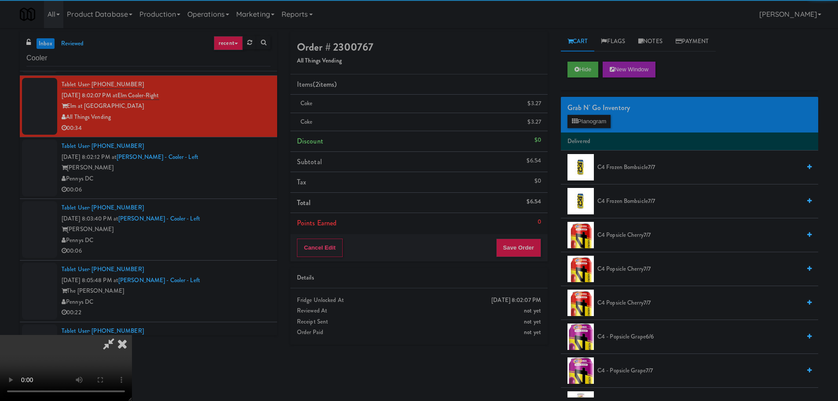
drag, startPoint x: 193, startPoint y: 229, endPoint x: 206, endPoint y: 231, distance: 12.6
click at [132, 335] on video at bounding box center [66, 368] width 132 height 66
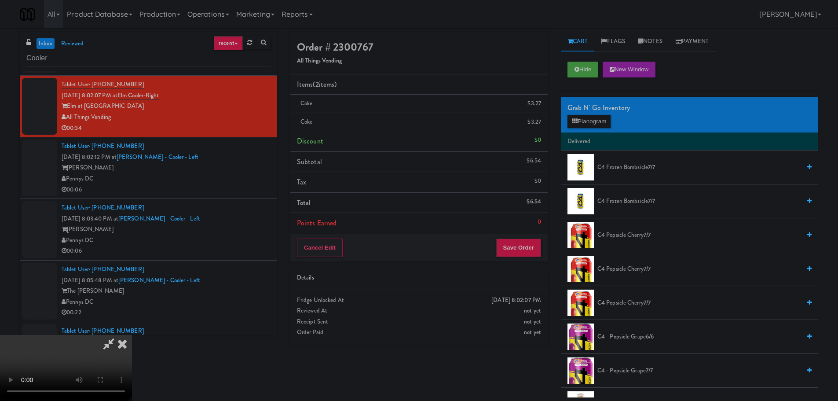
scroll to position [107, 0]
drag, startPoint x: 319, startPoint y: 241, endPoint x: 420, endPoint y: 184, distance: 115.6
click at [132, 335] on video at bounding box center [66, 368] width 132 height 66
click at [595, 117] on button "Planogram" at bounding box center [588, 121] width 43 height 13
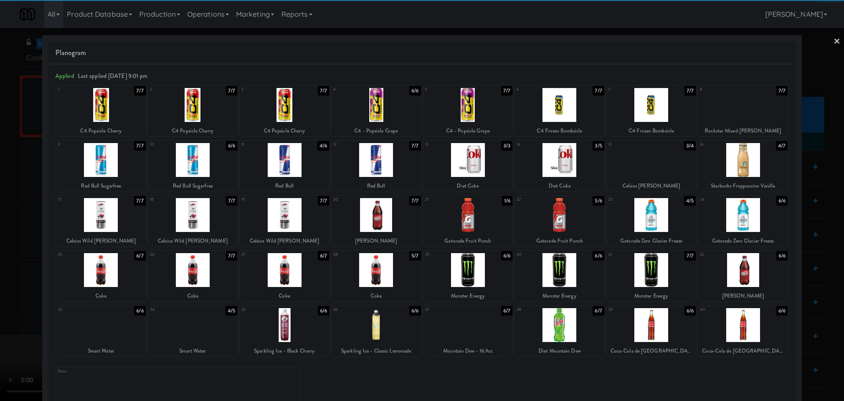
click at [195, 270] on div at bounding box center [193, 270] width 90 height 34
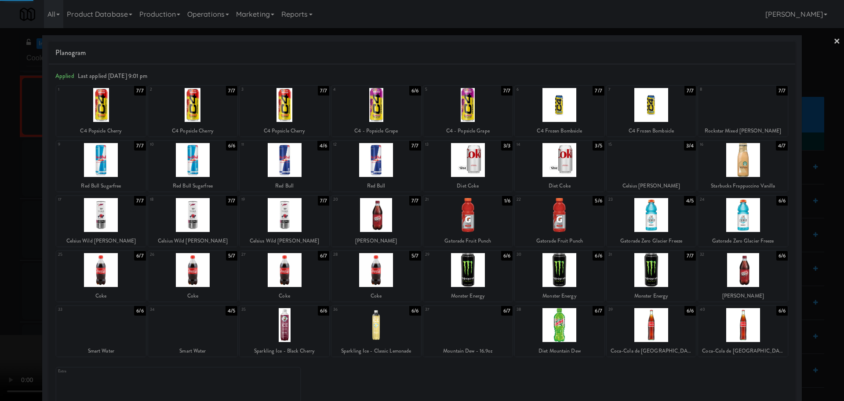
click at [0, 293] on div at bounding box center [422, 200] width 844 height 401
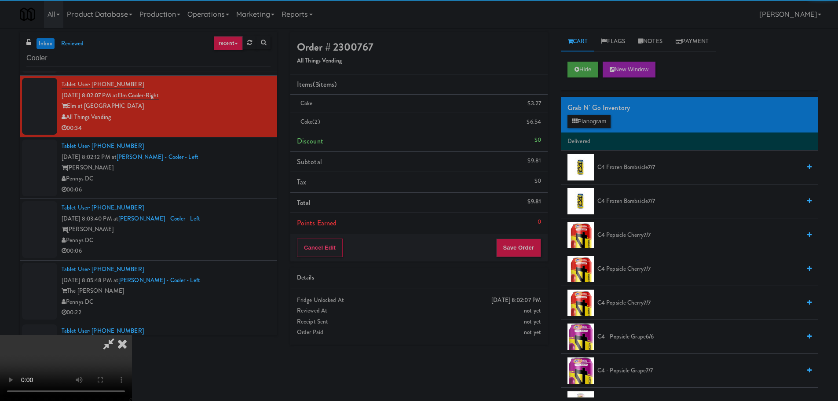
click at [132, 335] on video at bounding box center [66, 368] width 132 height 66
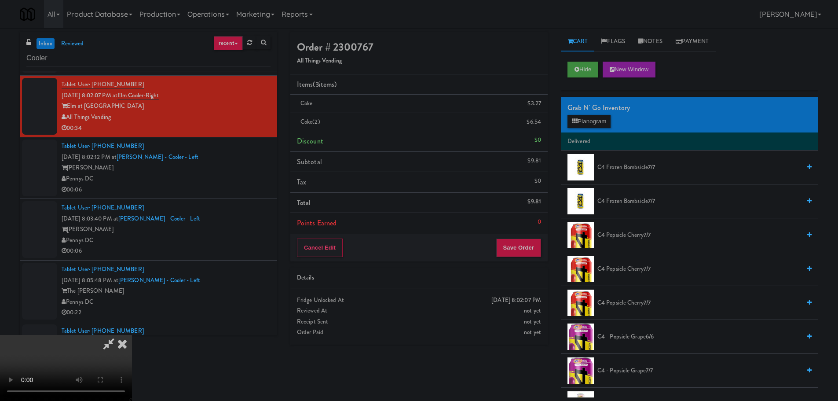
click at [132, 335] on video at bounding box center [66, 368] width 132 height 66
click at [589, 123] on button "Planogram" at bounding box center [588, 121] width 43 height 13
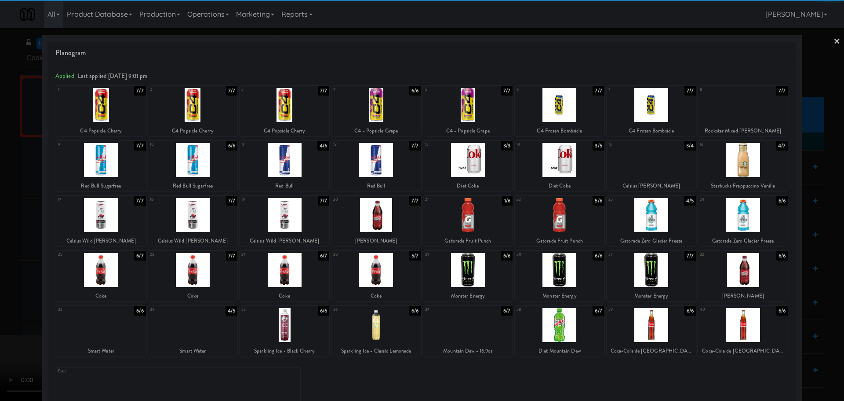
click at [286, 166] on div at bounding box center [285, 160] width 90 height 34
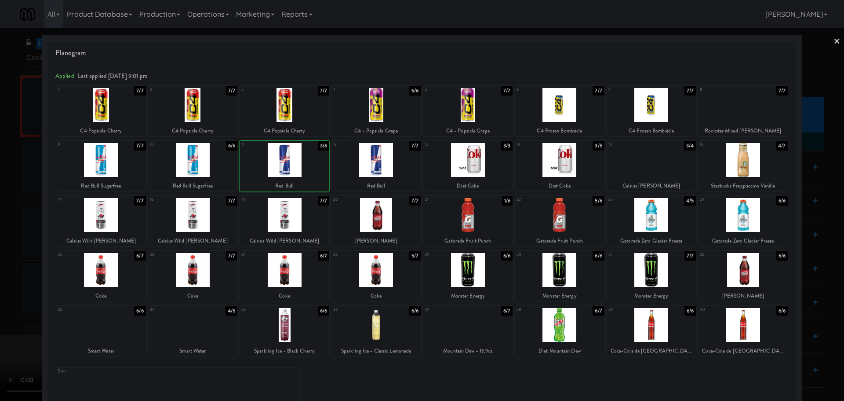
drag, startPoint x: 1, startPoint y: 177, endPoint x: 157, endPoint y: 192, distance: 155.9
click at [3, 177] on div at bounding box center [422, 200] width 844 height 401
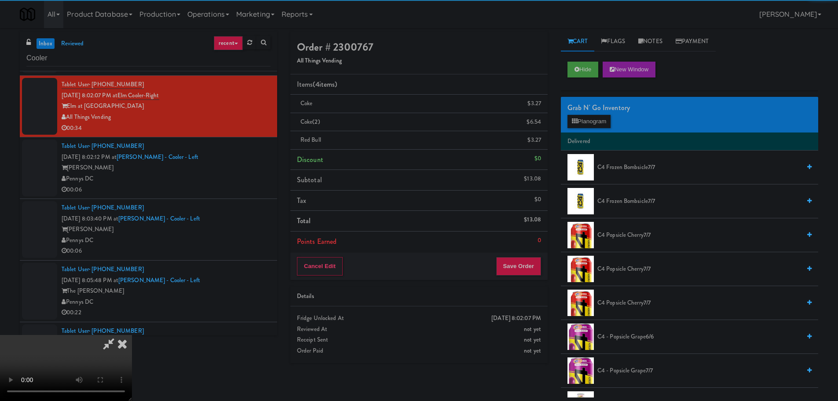
click at [132, 335] on video at bounding box center [66, 368] width 132 height 66
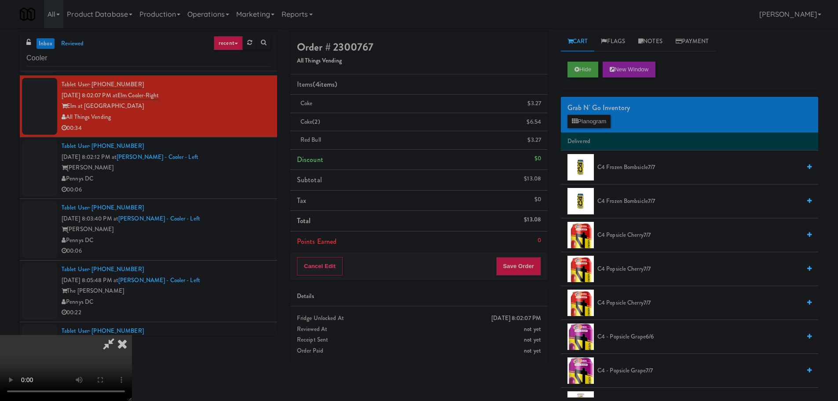
click at [132, 335] on video at bounding box center [66, 368] width 132 height 66
click at [595, 120] on button "Planogram" at bounding box center [588, 121] width 43 height 13
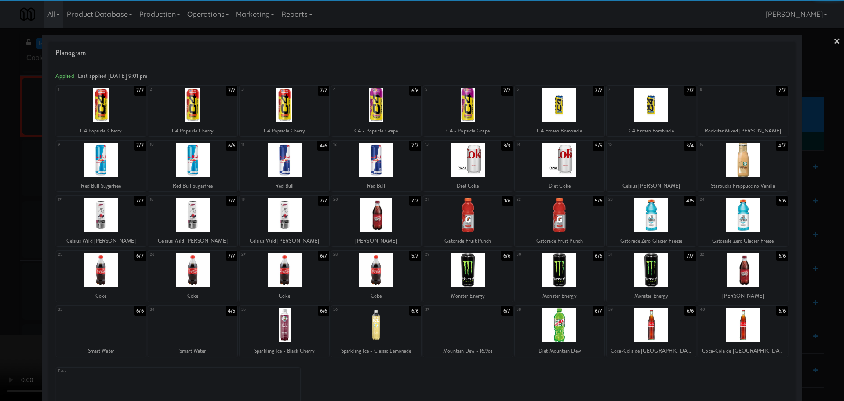
click at [380, 168] on div at bounding box center [377, 160] width 90 height 34
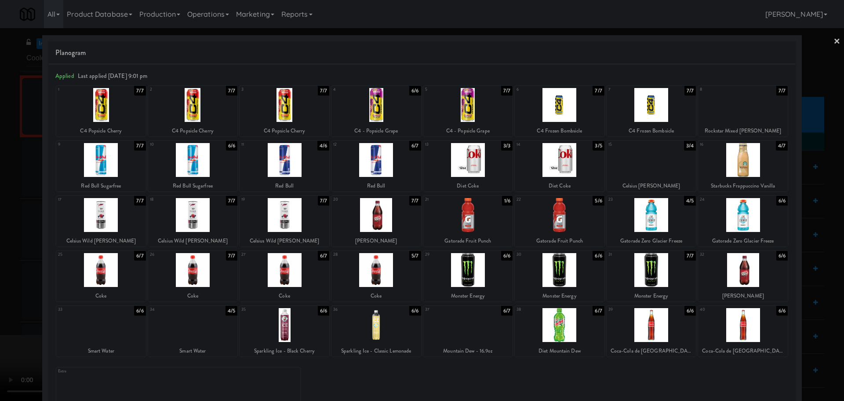
click at [194, 273] on div at bounding box center [193, 270] width 90 height 34
click at [0, 288] on div at bounding box center [422, 200] width 844 height 401
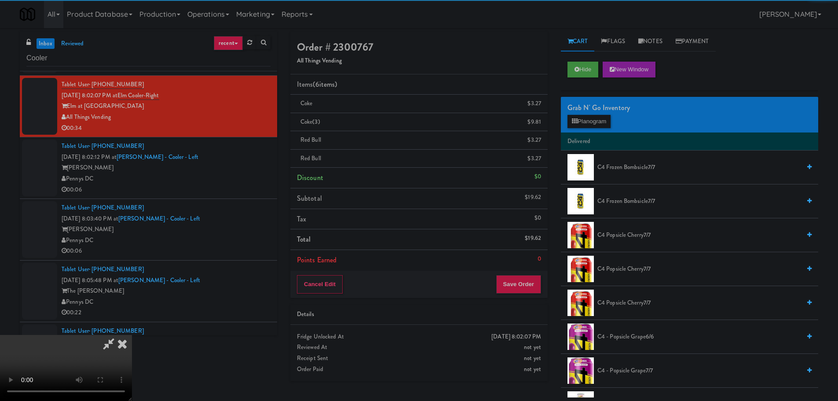
click at [132, 335] on video at bounding box center [66, 368] width 132 height 66
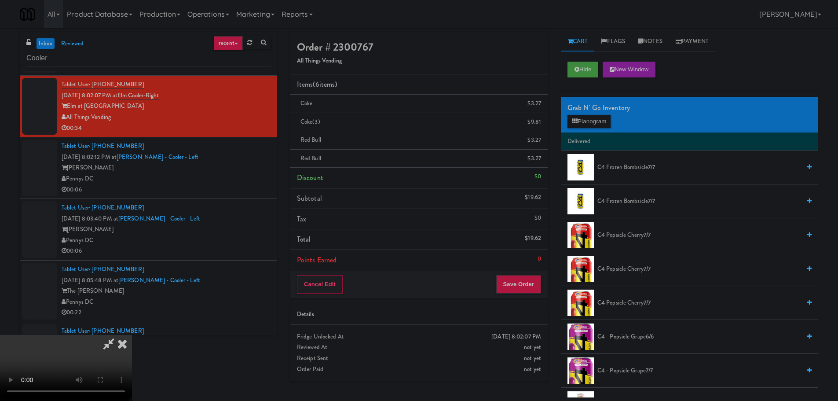
click at [132, 335] on video at bounding box center [66, 368] width 132 height 66
click at [586, 124] on button "Planogram" at bounding box center [588, 121] width 43 height 13
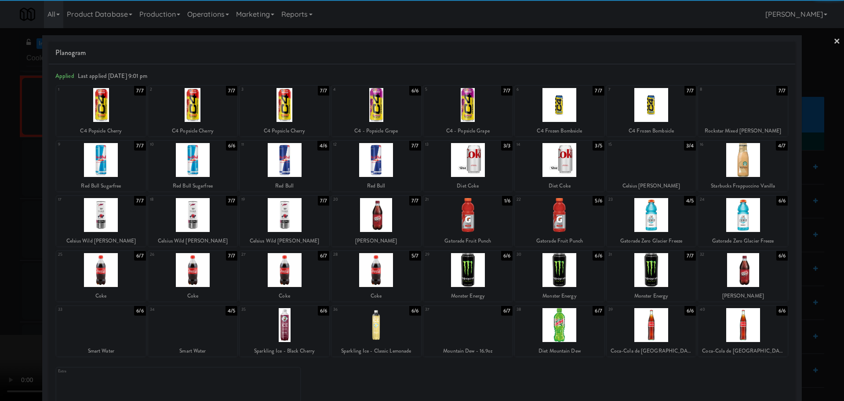
click at [834, 42] on link "×" at bounding box center [837, 41] width 7 height 27
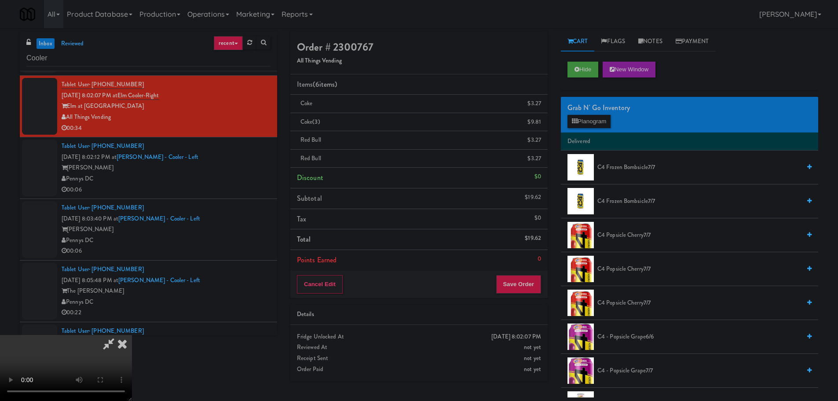
click at [132, 335] on video at bounding box center [66, 368] width 132 height 66
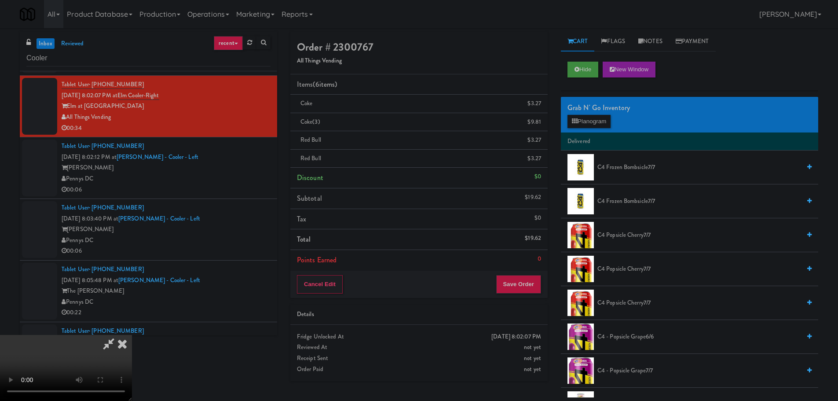
click at [132, 335] on video at bounding box center [66, 368] width 132 height 66
drag, startPoint x: 290, startPoint y: 324, endPoint x: 323, endPoint y: 283, distance: 52.5
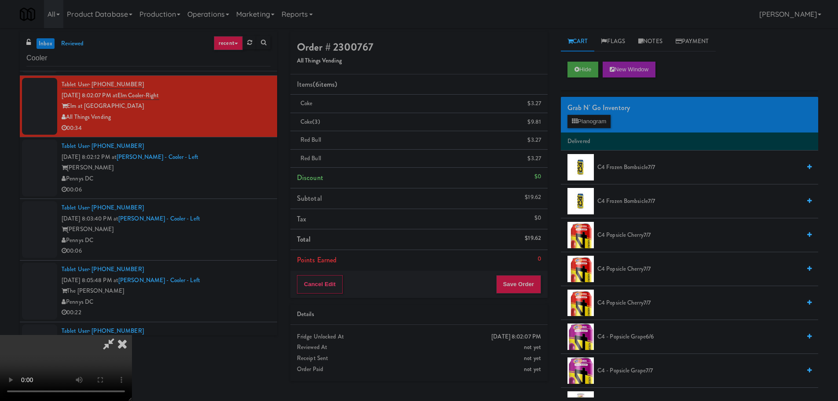
click at [132, 335] on video at bounding box center [66, 368] width 132 height 66
click at [585, 123] on button "Planogram" at bounding box center [588, 121] width 43 height 13
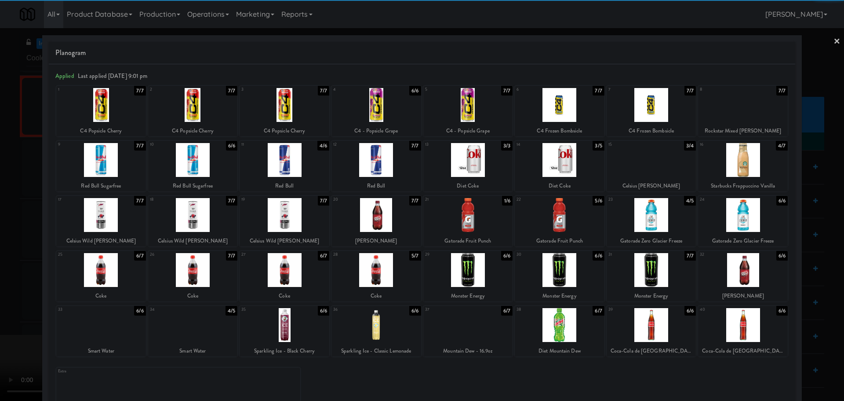
click at [299, 169] on div at bounding box center [285, 160] width 90 height 34
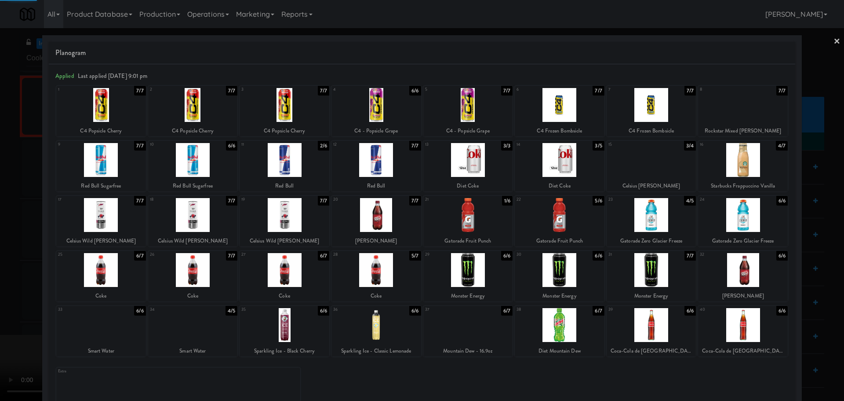
click at [0, 243] on div at bounding box center [422, 200] width 844 height 401
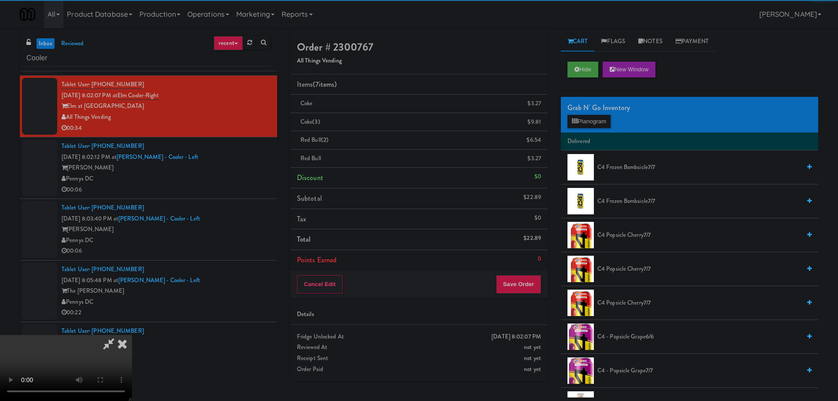
drag, startPoint x: 259, startPoint y: 208, endPoint x: 268, endPoint y: 212, distance: 9.6
click at [132, 335] on video at bounding box center [66, 368] width 132 height 66
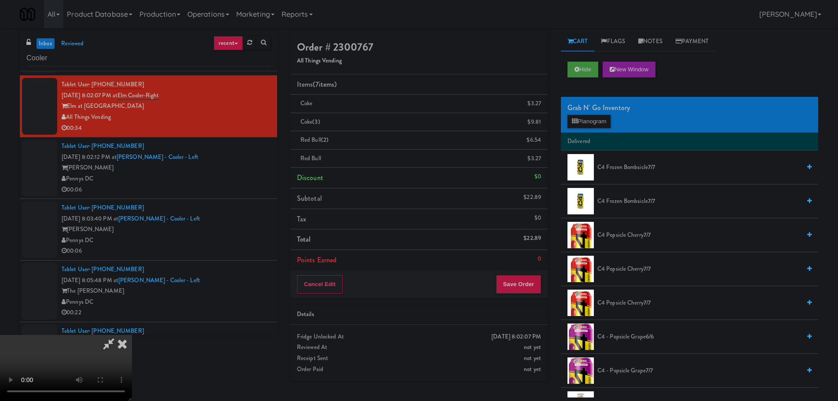
click at [132, 335] on video at bounding box center [66, 368] width 132 height 66
click at [119, 335] on icon at bounding box center [108, 344] width 20 height 18
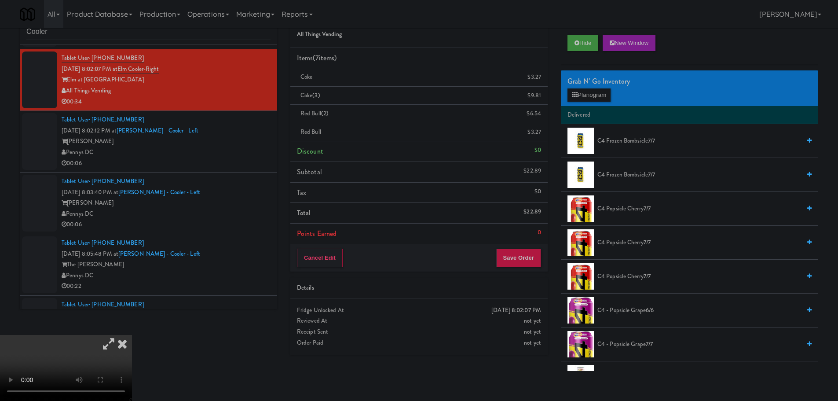
scroll to position [28, 0]
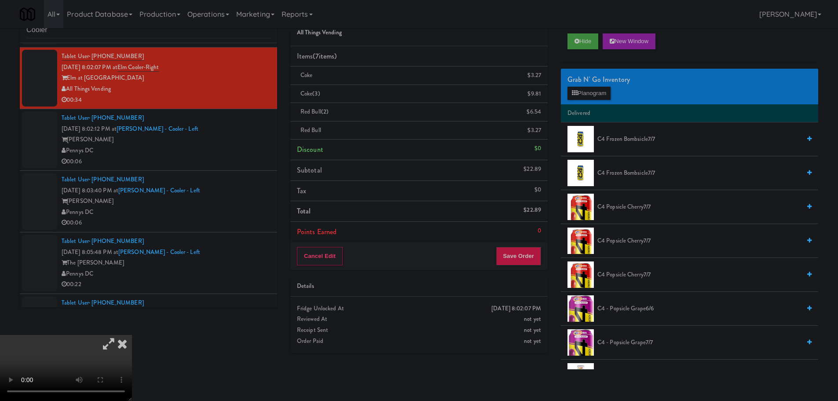
click at [119, 335] on icon at bounding box center [108, 344] width 20 height 18
click at [132, 335] on video at bounding box center [66, 368] width 132 height 66
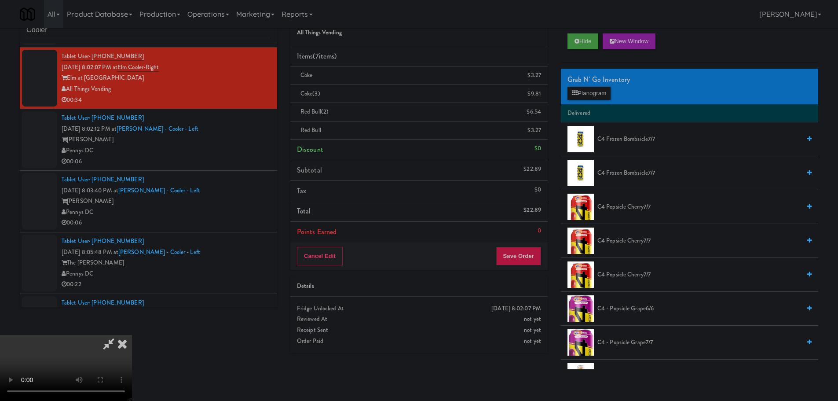
click at [132, 335] on video at bounding box center [66, 368] width 132 height 66
click at [596, 91] on button "Planogram" at bounding box center [588, 93] width 43 height 13
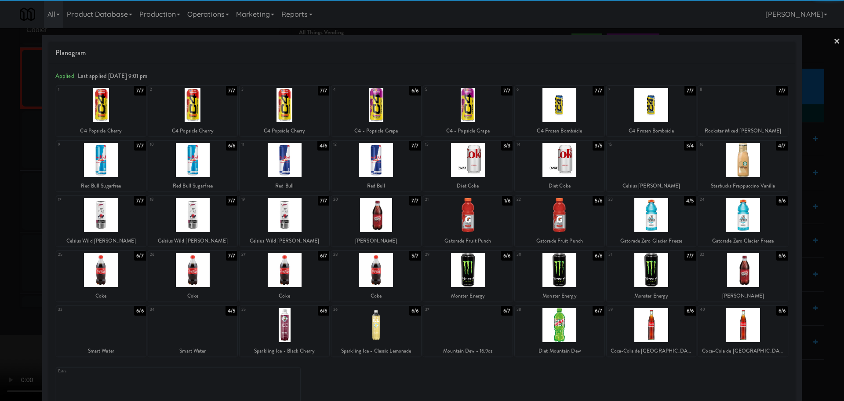
click at [640, 328] on div at bounding box center [652, 325] width 90 height 34
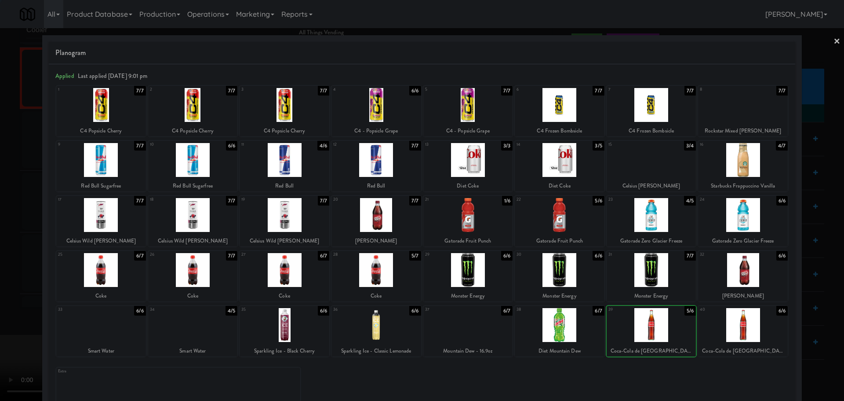
click at [631, 329] on div at bounding box center [652, 325] width 90 height 34
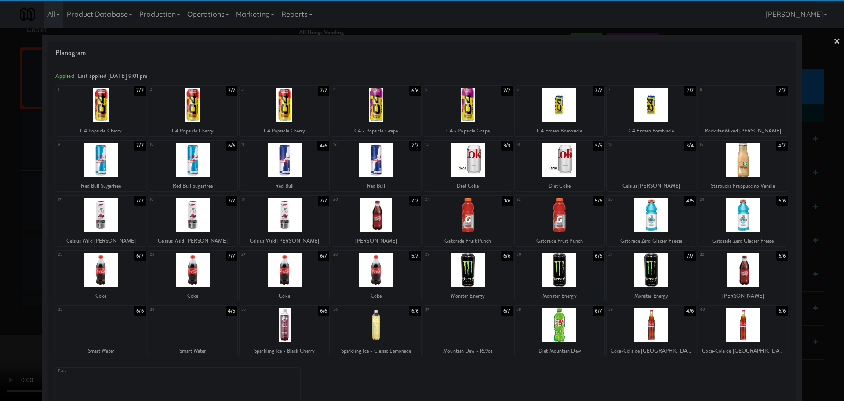
click at [8, 271] on div at bounding box center [422, 200] width 844 height 401
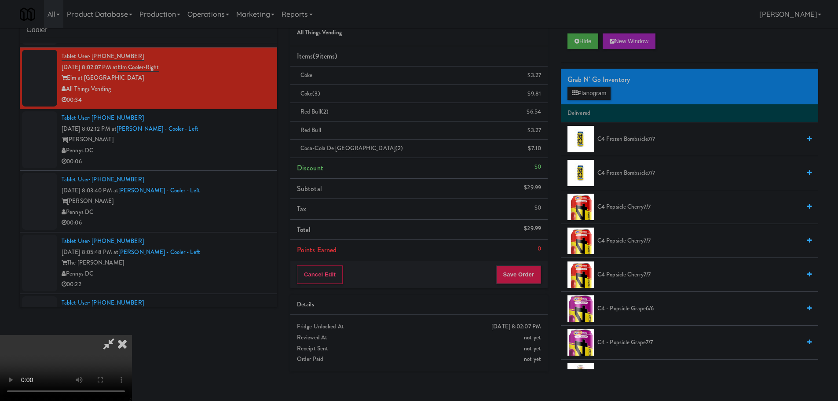
click at [132, 335] on video at bounding box center [66, 368] width 132 height 66
click at [119, 335] on icon at bounding box center [108, 344] width 20 height 18
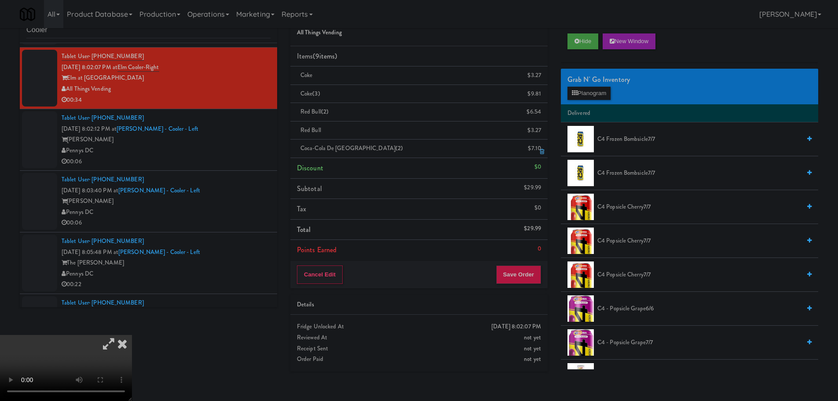
click at [543, 150] on icon at bounding box center [542, 152] width 4 height 6
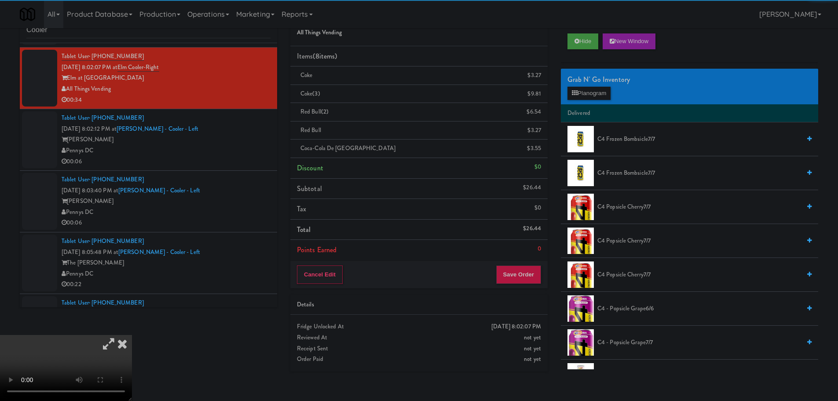
click at [119, 335] on icon at bounding box center [108, 344] width 20 height 18
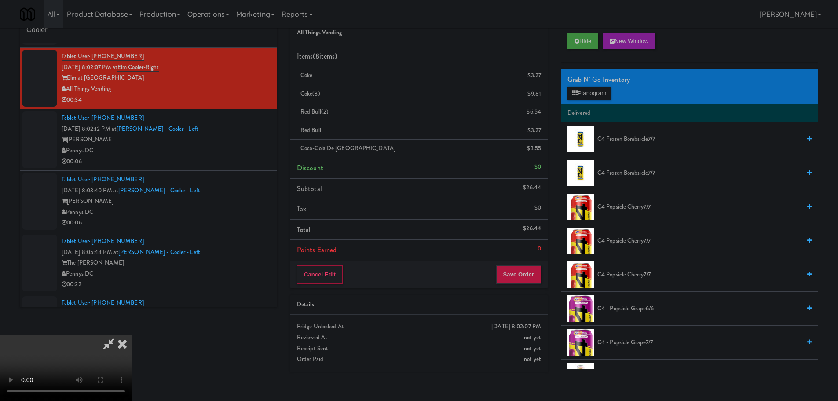
scroll to position [151, 0]
click at [132, 335] on video at bounding box center [66, 368] width 132 height 66
click at [590, 84] on div "Grab N' Go Inventory" at bounding box center [689, 79] width 244 height 13
click at [590, 88] on button "Planogram" at bounding box center [588, 93] width 43 height 13
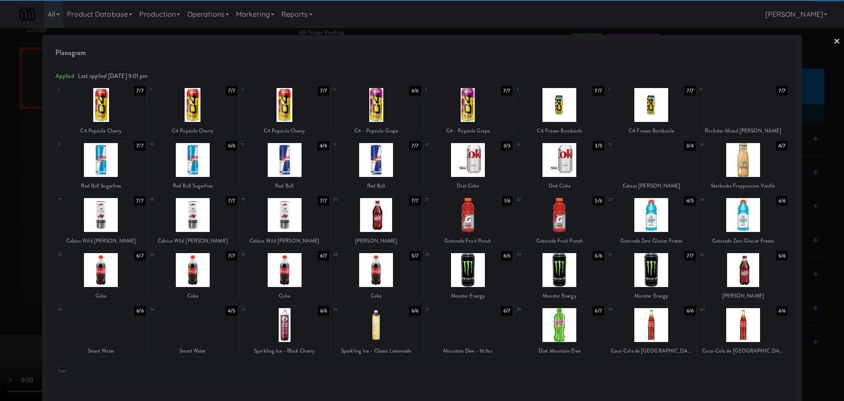
click at [202, 275] on div at bounding box center [193, 270] width 90 height 34
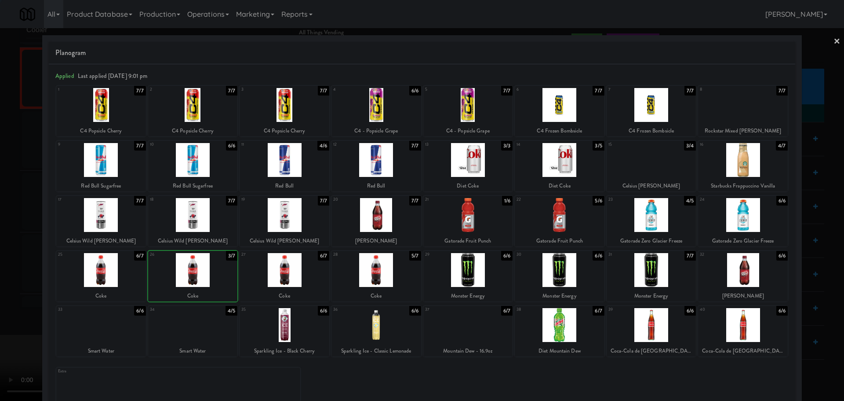
click at [0, 264] on div at bounding box center [422, 200] width 844 height 401
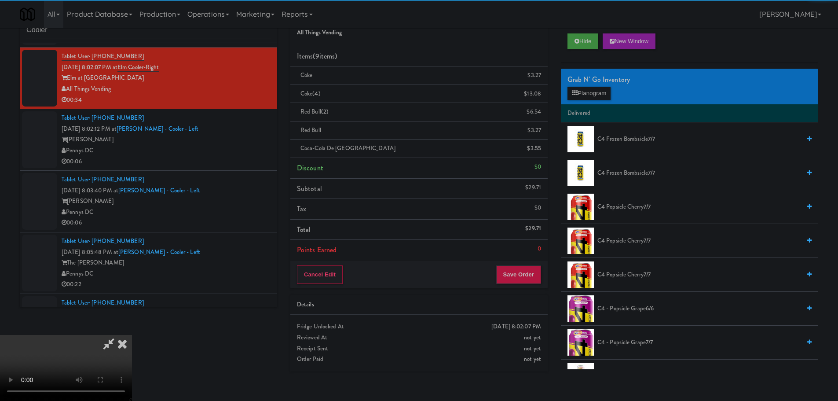
click at [132, 335] on video at bounding box center [66, 368] width 132 height 66
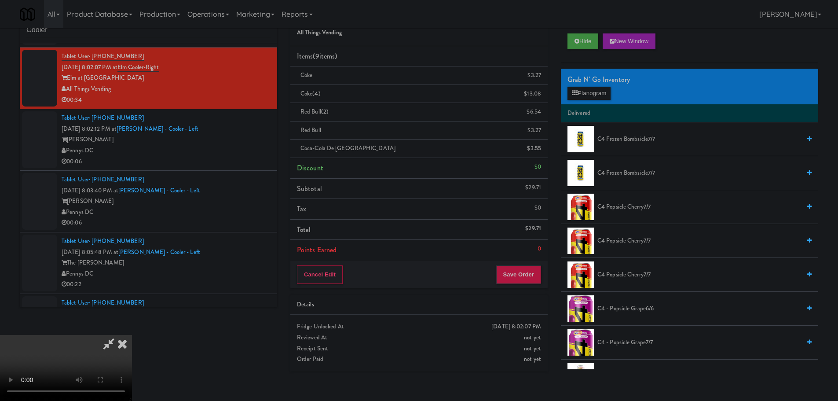
click at [132, 335] on video at bounding box center [66, 368] width 132 height 66
click at [587, 96] on button "Planogram" at bounding box center [588, 93] width 43 height 13
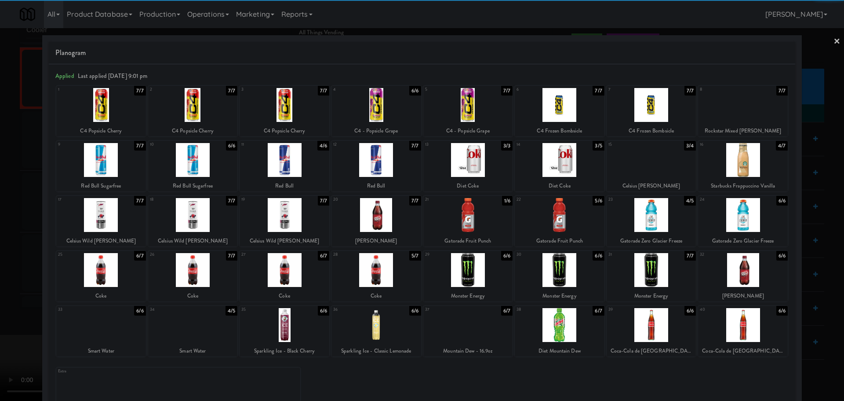
click at [379, 269] on div at bounding box center [377, 270] width 90 height 34
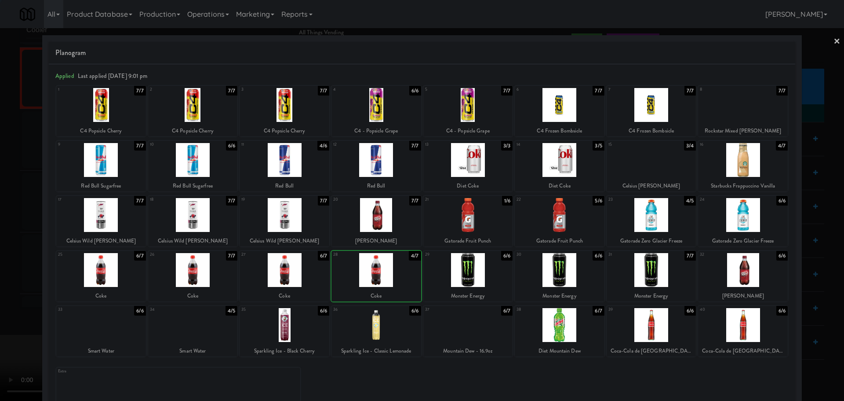
click at [0, 299] on div at bounding box center [422, 200] width 844 height 401
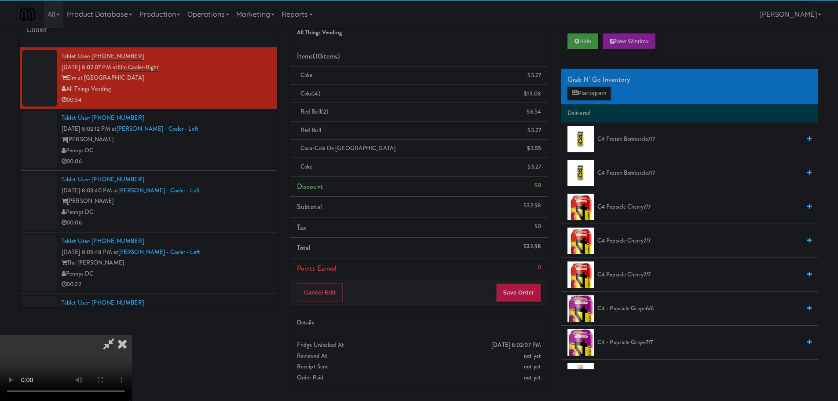
drag, startPoint x: 227, startPoint y: 215, endPoint x: 235, endPoint y: 215, distance: 7.5
click at [132, 335] on video at bounding box center [66, 368] width 132 height 66
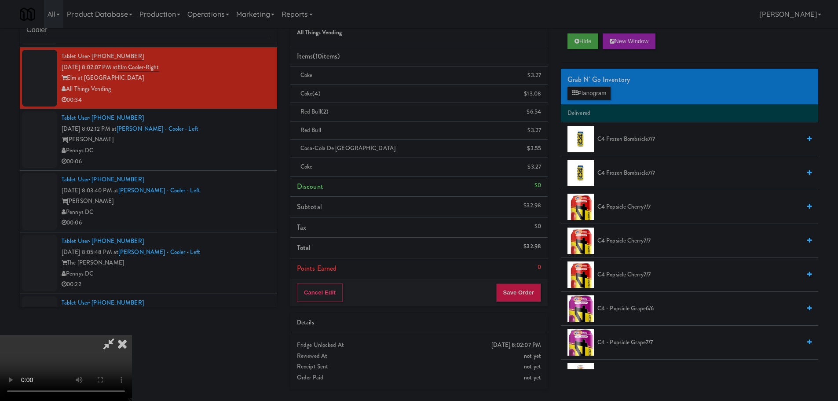
click at [132, 335] on video at bounding box center [66, 368] width 132 height 66
drag, startPoint x: 363, startPoint y: 256, endPoint x: 361, endPoint y: 263, distance: 6.7
click at [132, 335] on video at bounding box center [66, 368] width 132 height 66
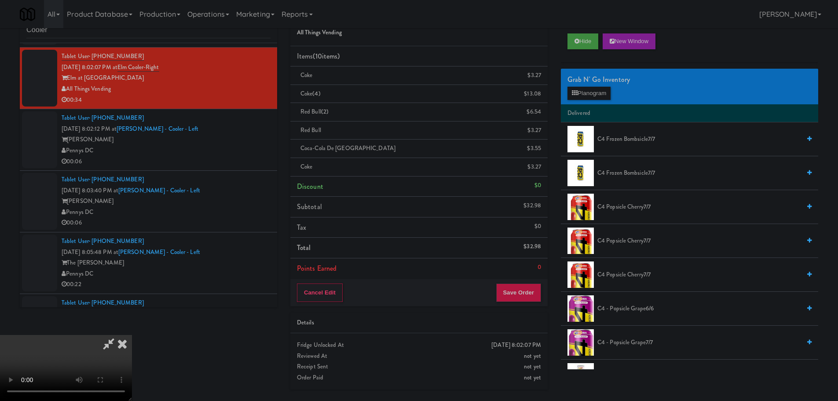
click at [132, 335] on video at bounding box center [66, 368] width 132 height 66
click at [580, 92] on button "Planogram" at bounding box center [588, 93] width 43 height 13
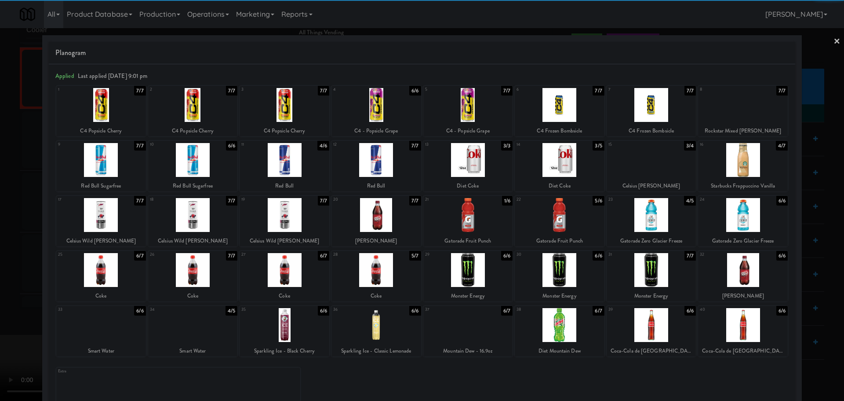
click at [296, 271] on div at bounding box center [285, 270] width 90 height 34
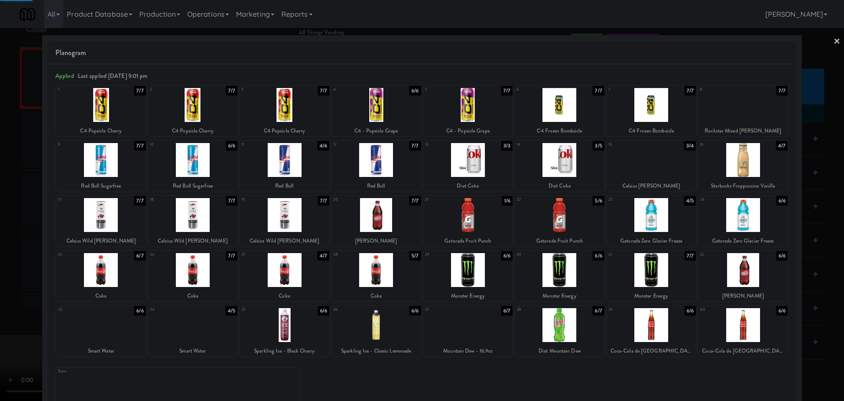
drag, startPoint x: 0, startPoint y: 299, endPoint x: 272, endPoint y: 212, distance: 285.5
click at [2, 299] on div at bounding box center [422, 200] width 844 height 401
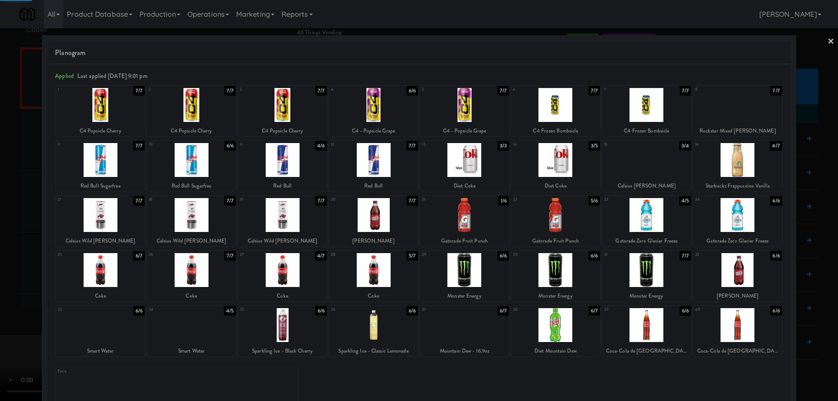
click at [132, 335] on video at bounding box center [66, 368] width 132 height 66
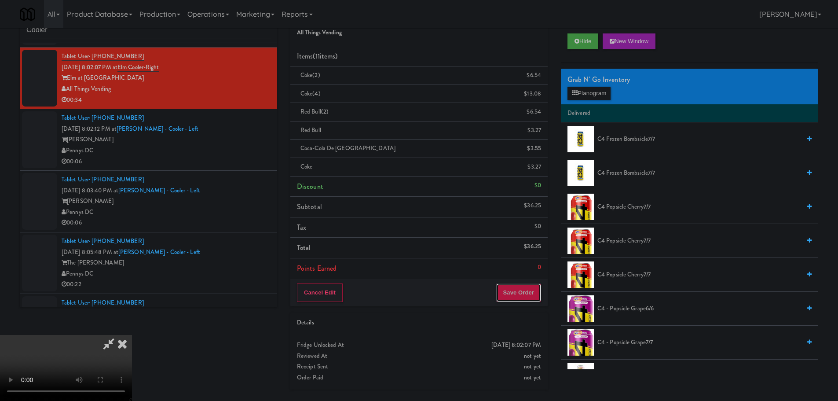
click at [522, 295] on button "Save Order" at bounding box center [518, 292] width 45 height 18
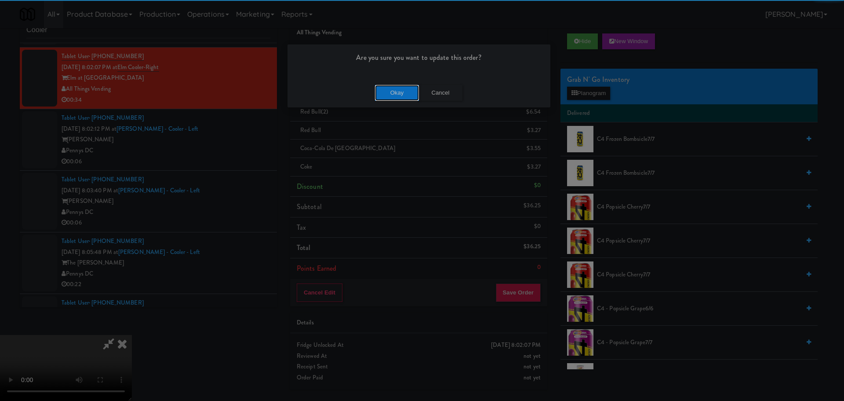
click at [395, 86] on button "Okay" at bounding box center [397, 93] width 44 height 16
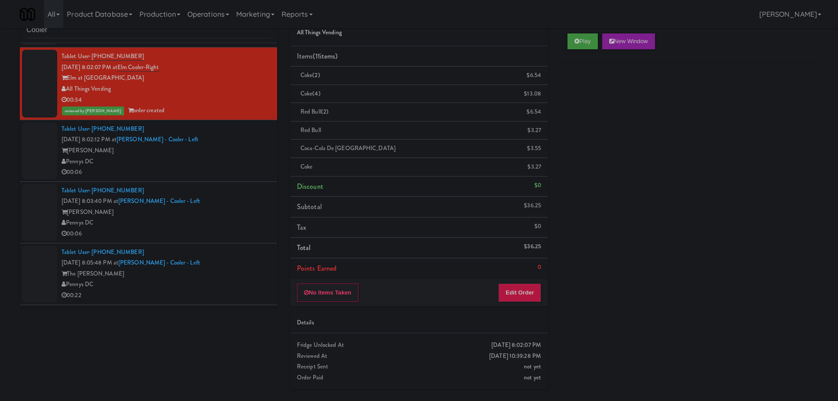
click at [191, 165] on div "Pennys DC" at bounding box center [166, 161] width 209 height 11
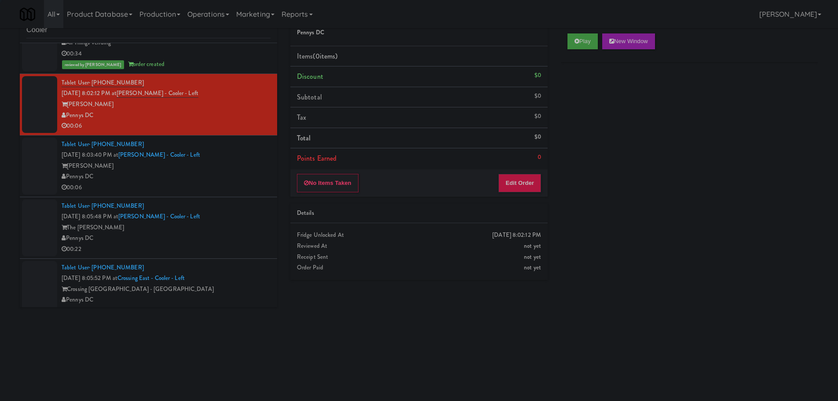
scroll to position [835, 0]
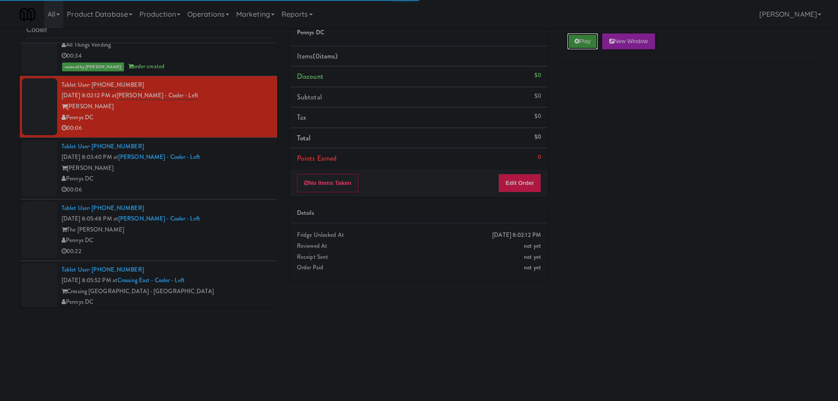
click at [572, 35] on button "Play" at bounding box center [582, 41] width 30 height 16
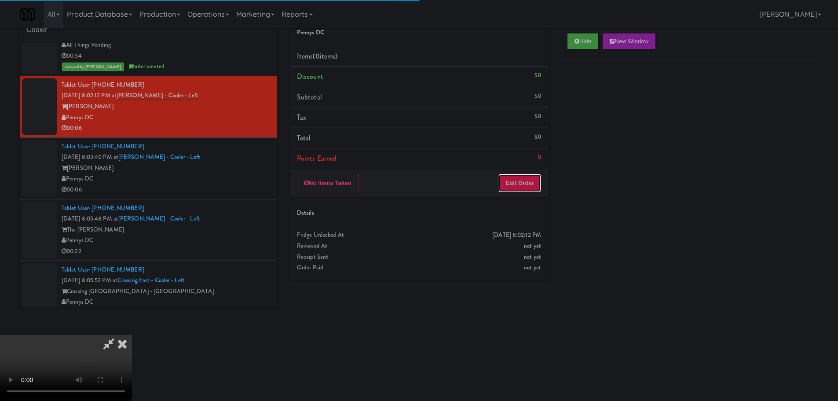
click at [525, 175] on button "Edit Order" at bounding box center [519, 183] width 43 height 18
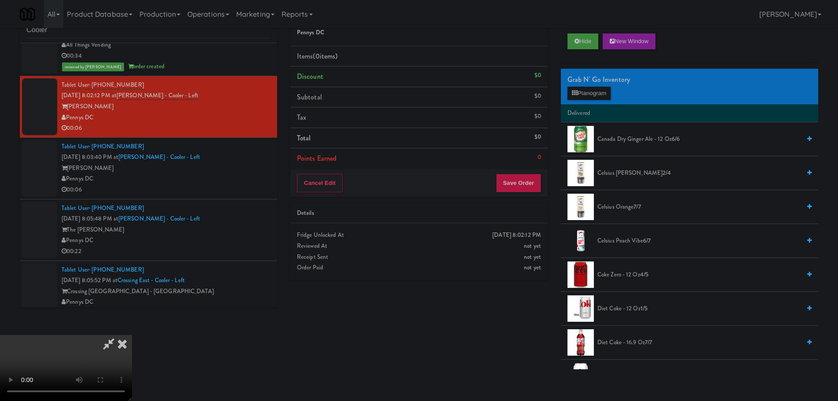
scroll to position [0, 0]
click at [132, 335] on video at bounding box center [66, 368] width 132 height 66
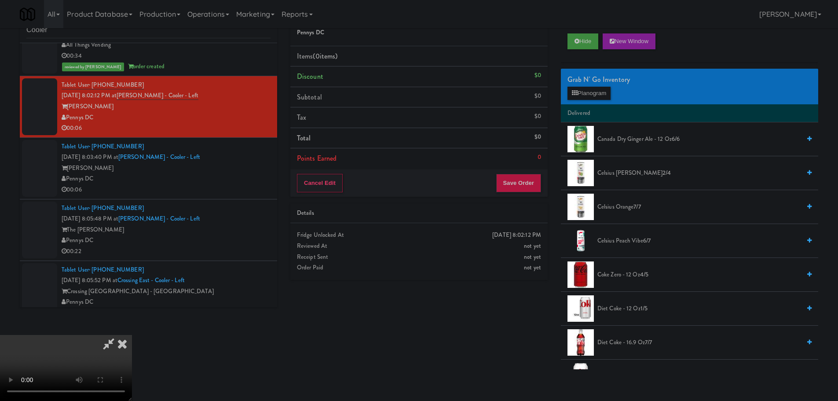
click at [132, 335] on video at bounding box center [66, 368] width 132 height 66
drag, startPoint x: 430, startPoint y: 233, endPoint x: 428, endPoint y: 240, distance: 7.9
click at [132, 335] on video at bounding box center [66, 368] width 132 height 66
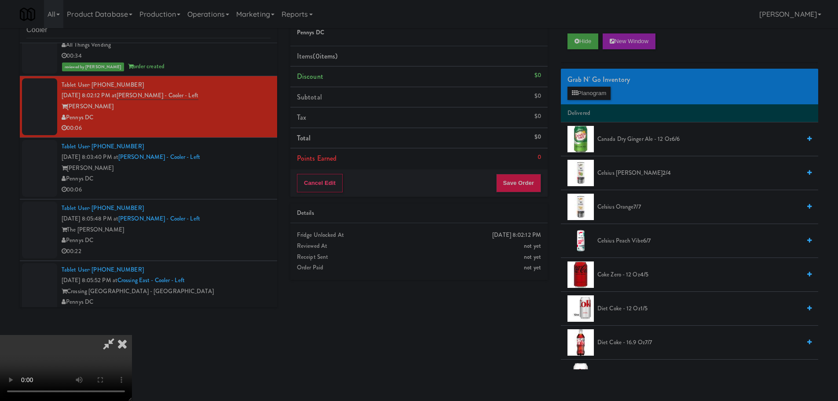
scroll to position [151, 0]
click at [132, 335] on video at bounding box center [66, 368] width 132 height 66
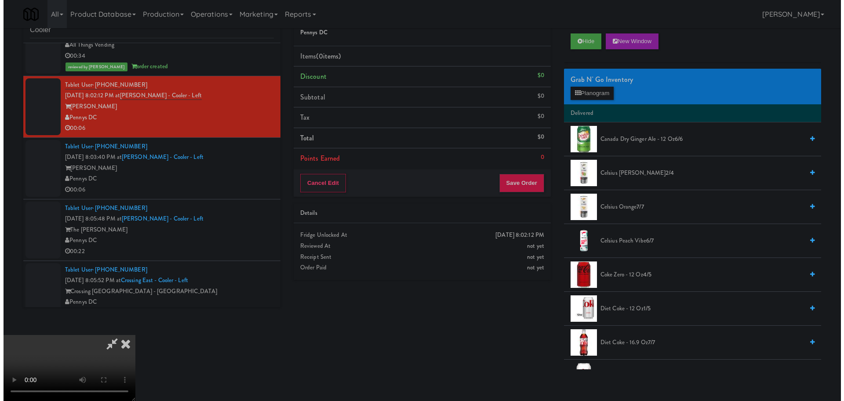
scroll to position [0, 0]
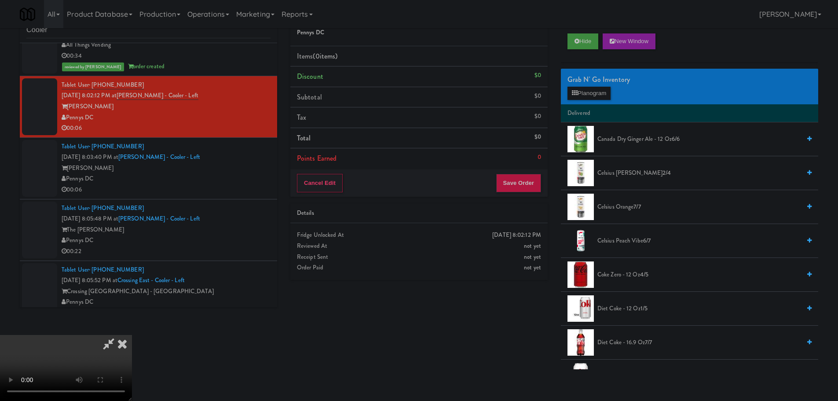
click at [132, 335] on video at bounding box center [66, 368] width 132 height 66
click at [573, 107] on li "Delivered" at bounding box center [689, 113] width 257 height 18
click at [579, 97] on button "Planogram" at bounding box center [588, 93] width 43 height 13
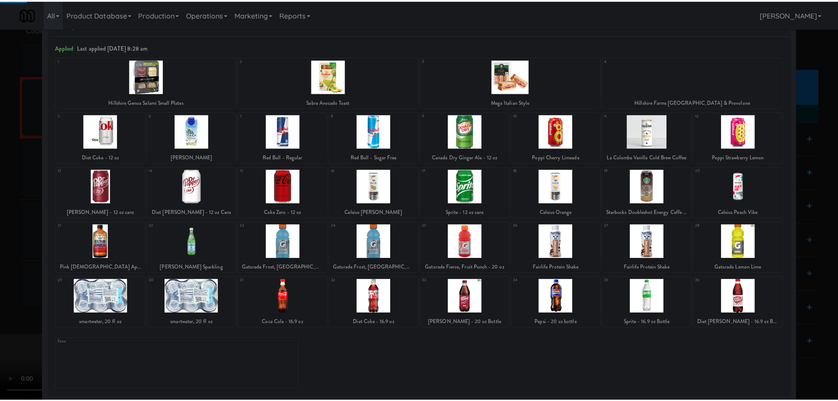
scroll to position [31, 0]
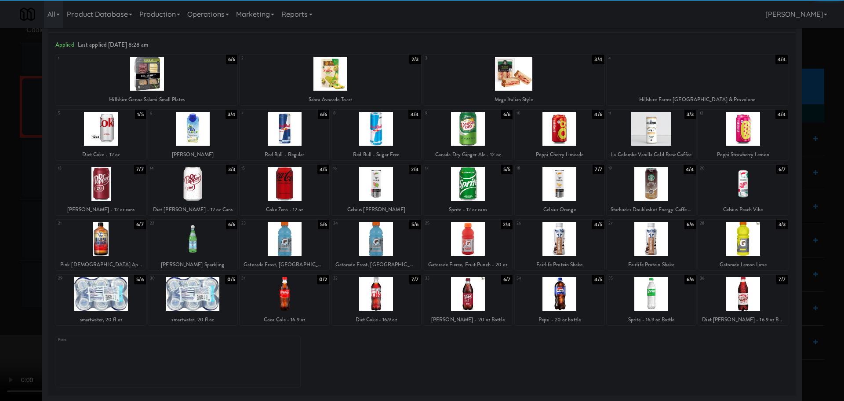
click at [560, 293] on div at bounding box center [560, 294] width 90 height 34
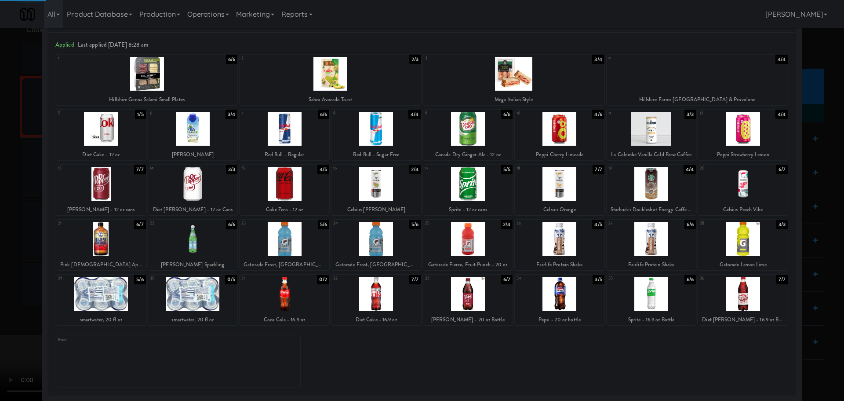
click at [0, 258] on div at bounding box center [422, 200] width 844 height 401
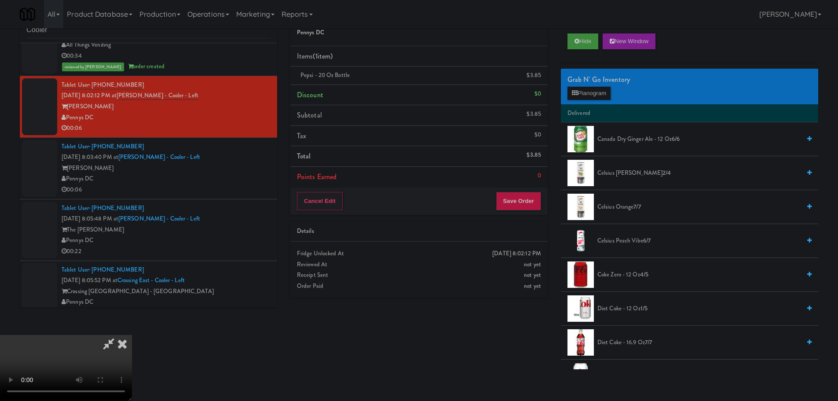
click at [132, 335] on video at bounding box center [66, 368] width 132 height 66
click at [518, 208] on button "Save Order" at bounding box center [518, 201] width 45 height 18
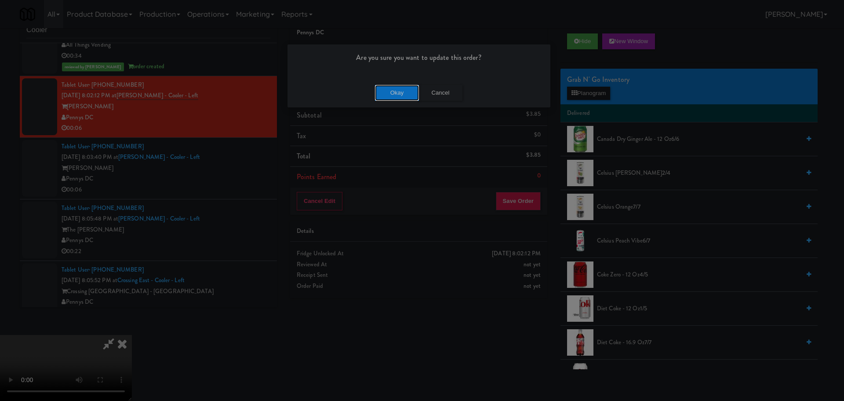
click at [401, 88] on button "Okay" at bounding box center [397, 93] width 44 height 16
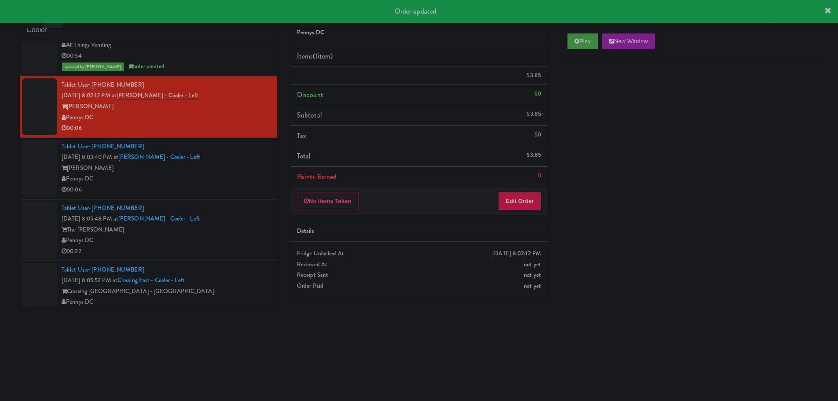
scroll to position [0, 0]
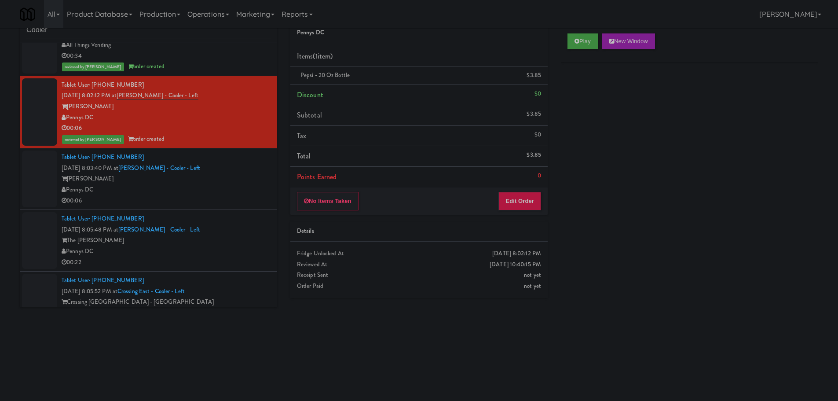
click at [229, 206] on div "00:06" at bounding box center [166, 200] width 209 height 11
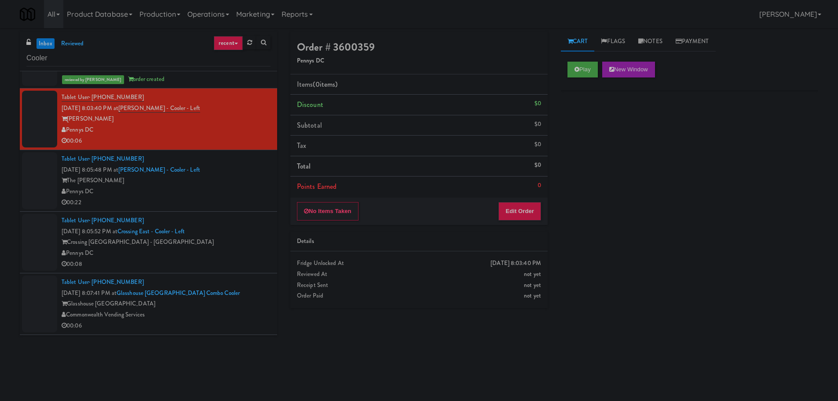
click at [576, 81] on div "Play New Window" at bounding box center [689, 72] width 257 height 35
drag, startPoint x: 577, startPoint y: 74, endPoint x: 541, endPoint y: 158, distance: 91.2
click at [577, 74] on button "Play" at bounding box center [582, 70] width 30 height 16
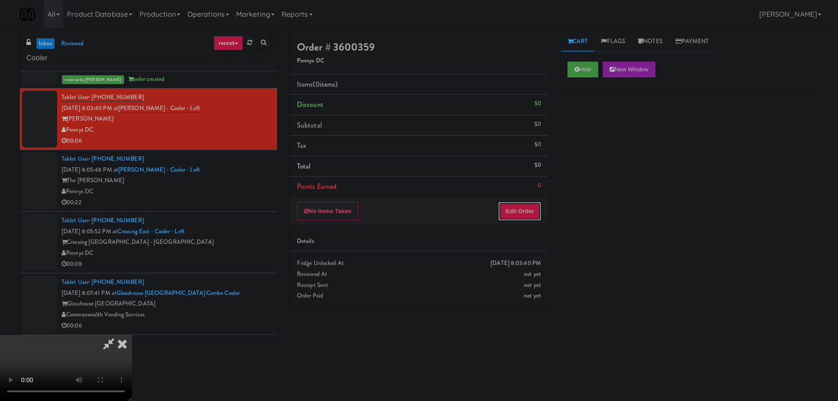
click at [514, 214] on button "Edit Order" at bounding box center [519, 211] width 43 height 18
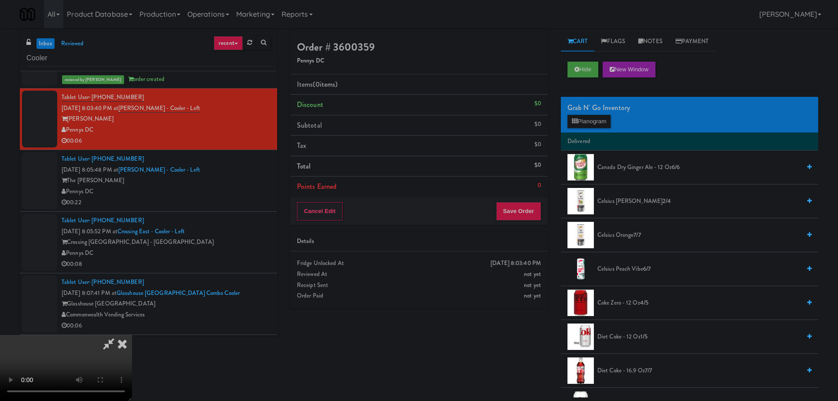
click at [132, 335] on video at bounding box center [66, 368] width 132 height 66
click at [584, 115] on button "Planogram" at bounding box center [588, 121] width 43 height 13
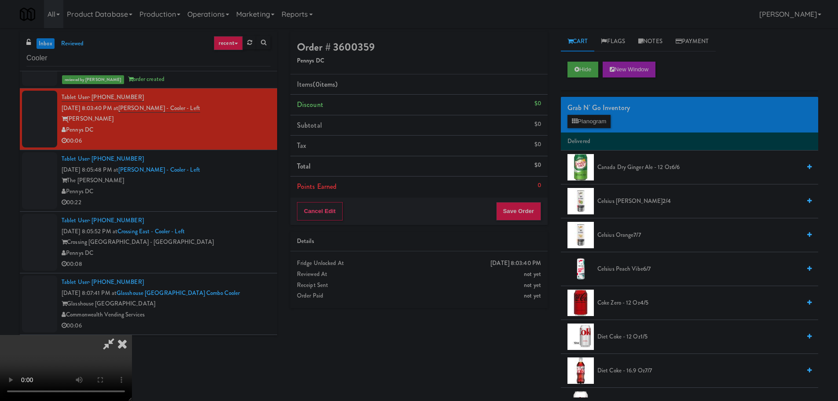
click at [0, 0] on div at bounding box center [0, 0] width 0 height 0
click at [585, 122] on button "Planogram" at bounding box center [588, 121] width 43 height 13
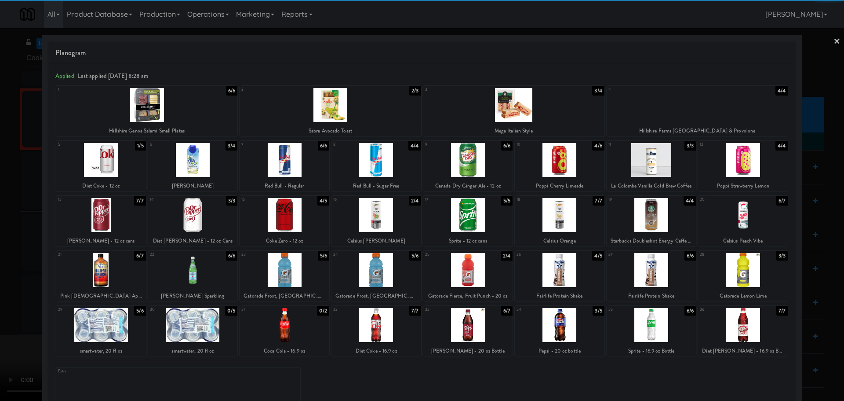
click at [192, 326] on div at bounding box center [193, 325] width 90 height 34
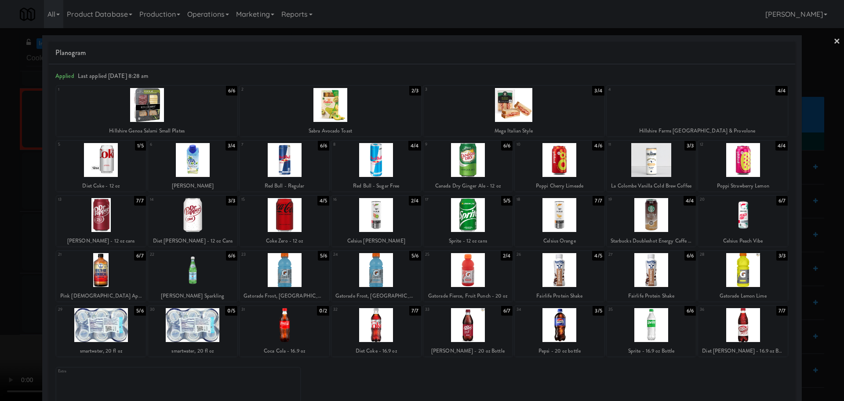
click at [98, 328] on div at bounding box center [101, 325] width 90 height 34
click at [0, 307] on div at bounding box center [422, 200] width 844 height 401
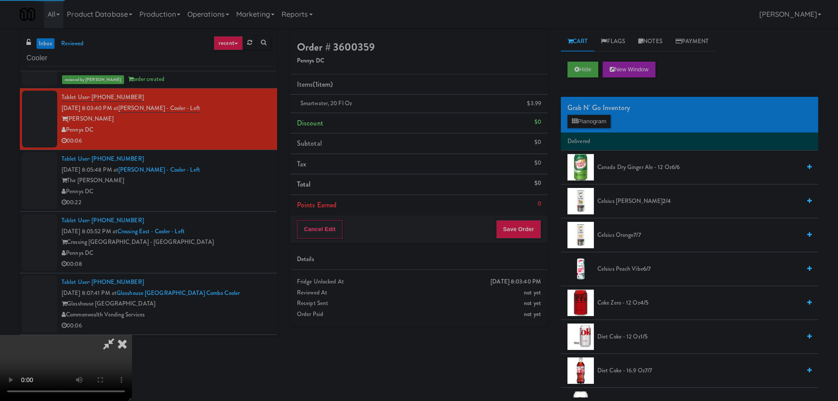
scroll to position [19, 0]
click at [132, 335] on video at bounding box center [66, 368] width 132 height 66
drag, startPoint x: 416, startPoint y: 302, endPoint x: 481, endPoint y: 240, distance: 89.6
click at [132, 335] on video at bounding box center [66, 368] width 132 height 66
click at [597, 121] on button "Planogram" at bounding box center [588, 121] width 43 height 13
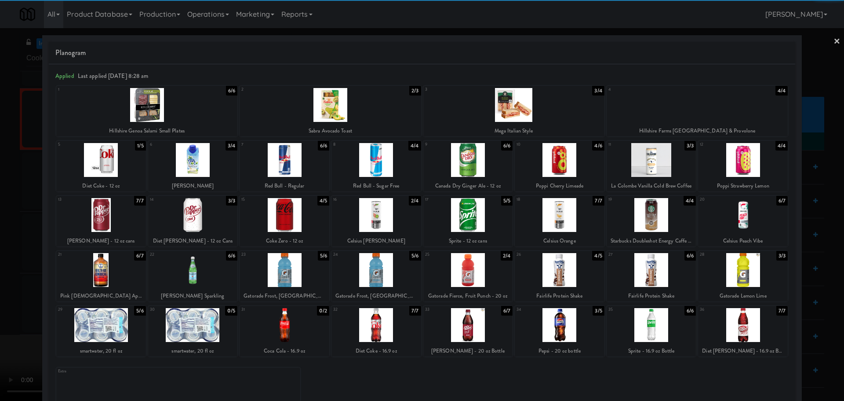
click at [205, 219] on div at bounding box center [193, 215] width 90 height 34
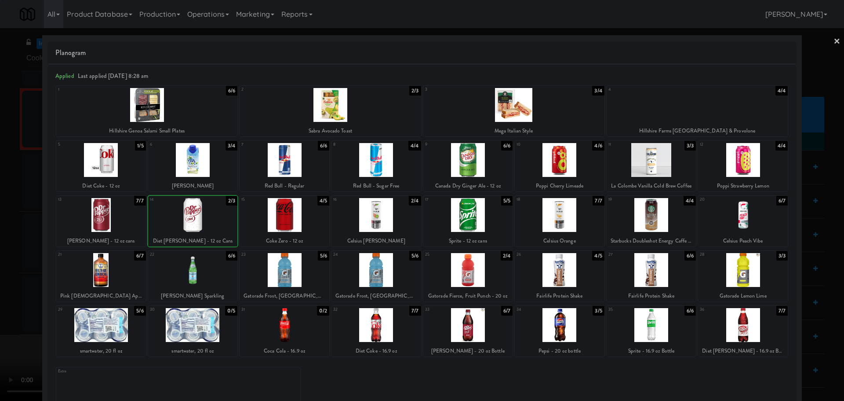
drag, startPoint x: 0, startPoint y: 277, endPoint x: 30, endPoint y: 267, distance: 31.4
click at [0, 277] on div at bounding box center [422, 200] width 844 height 401
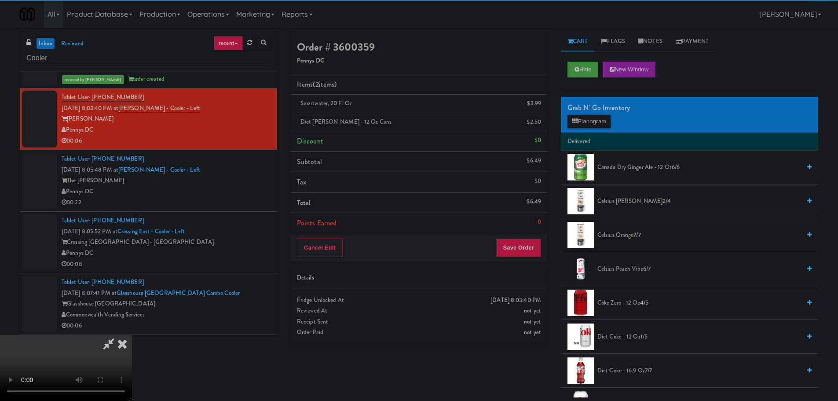
drag, startPoint x: 263, startPoint y: 217, endPoint x: 328, endPoint y: 232, distance: 66.9
click at [132, 335] on video at bounding box center [66, 368] width 132 height 66
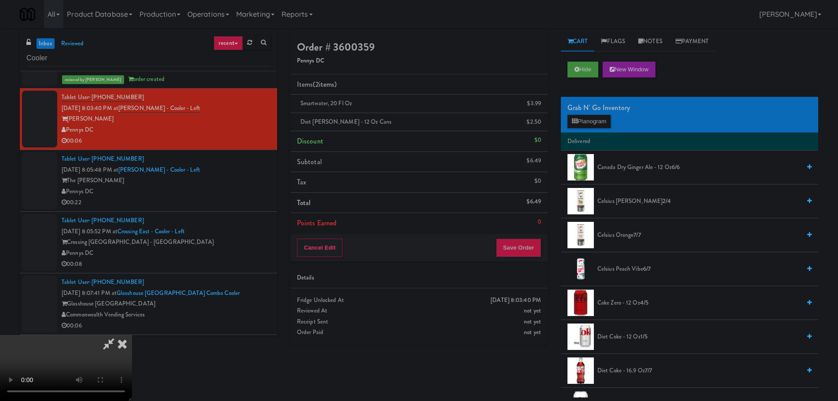
scroll to position [151, 0]
click at [521, 238] on button "Save Order" at bounding box center [518, 247] width 45 height 18
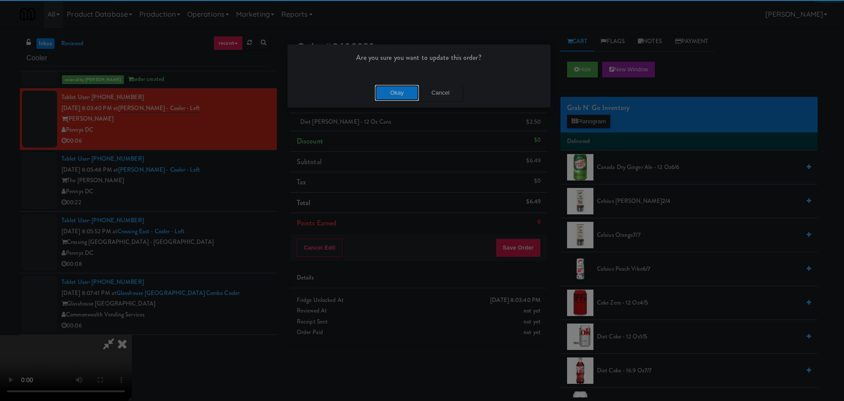
click at [377, 100] on button "Okay" at bounding box center [397, 93] width 44 height 16
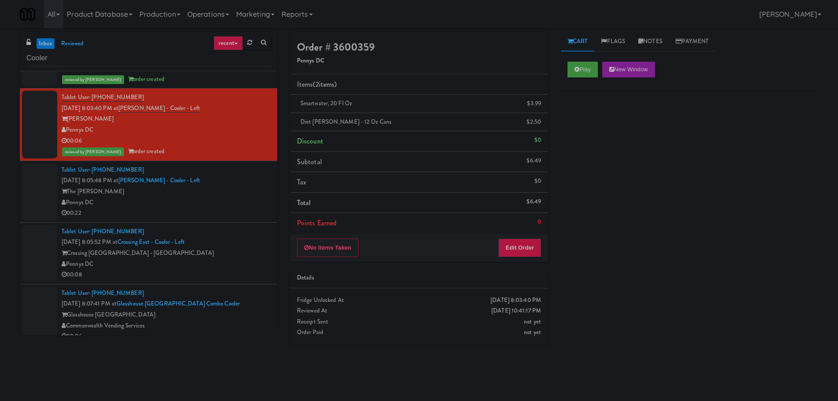
scroll to position [0, 0]
click at [214, 209] on div "00:22" at bounding box center [166, 213] width 209 height 11
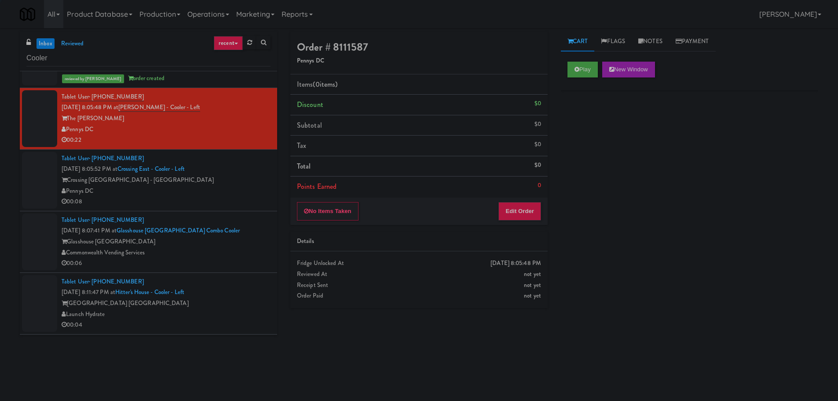
scroll to position [1011, 0]
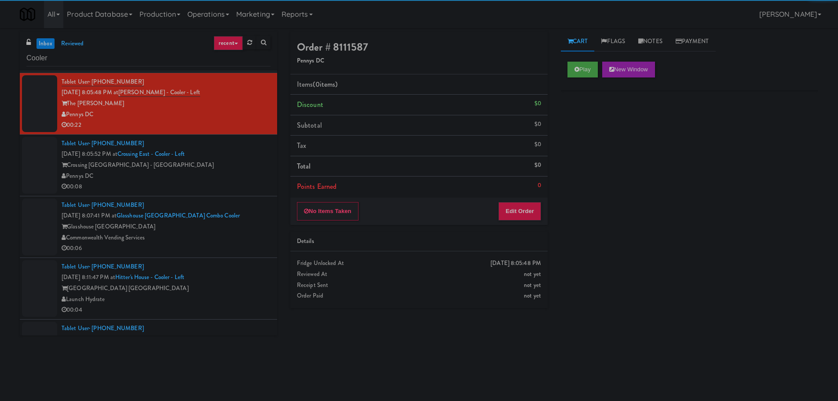
click at [581, 78] on div "Play New Window" at bounding box center [689, 72] width 257 height 35
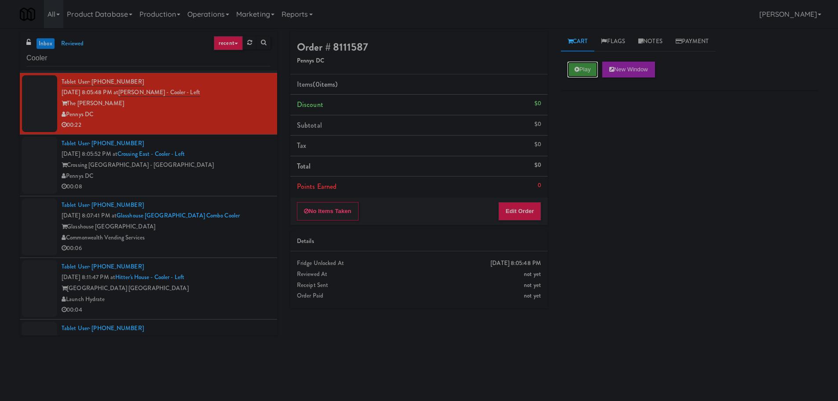
click at [582, 75] on button "Play" at bounding box center [582, 70] width 30 height 16
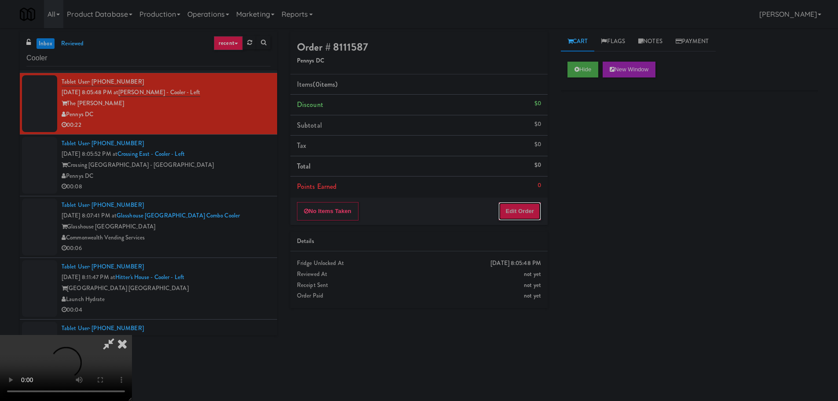
click at [521, 205] on button "Edit Order" at bounding box center [519, 211] width 43 height 18
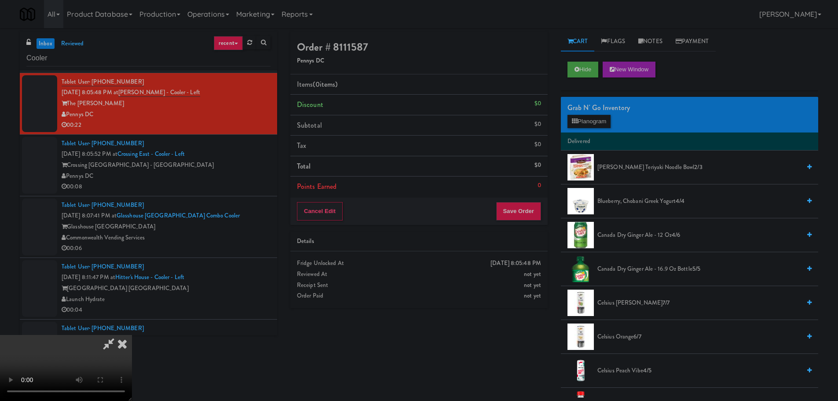
scroll to position [0, 0]
drag, startPoint x: 392, startPoint y: 259, endPoint x: 442, endPoint y: 243, distance: 52.3
click at [132, 335] on video at bounding box center [66, 368] width 132 height 66
click at [599, 115] on button "Planogram" at bounding box center [588, 121] width 43 height 13
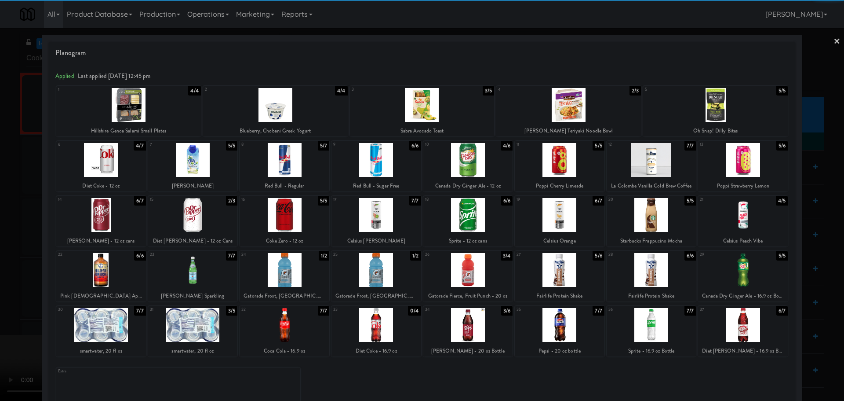
click at [738, 166] on div at bounding box center [743, 160] width 90 height 34
click at [0, 340] on div at bounding box center [422, 200] width 844 height 401
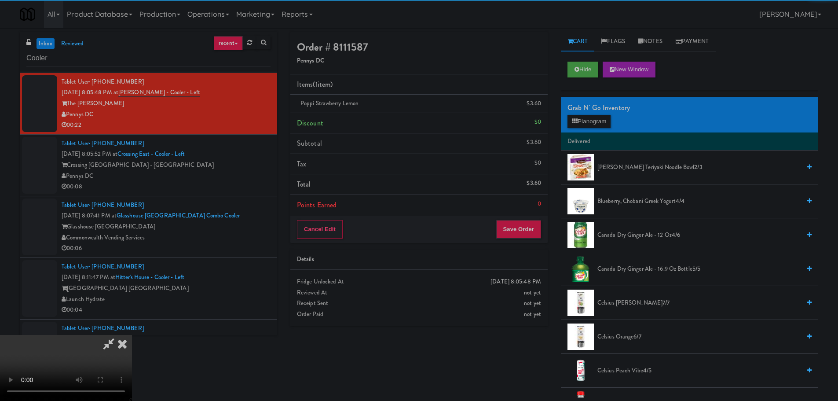
click at [65, 335] on video at bounding box center [66, 368] width 132 height 66
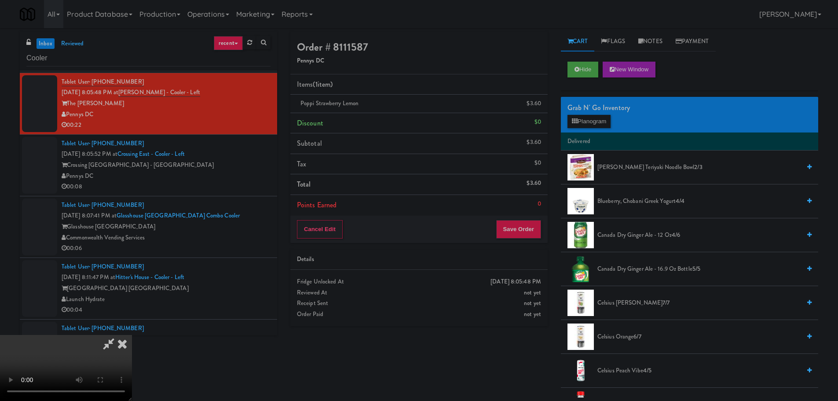
click at [132, 335] on video at bounding box center [66, 368] width 132 height 66
click at [578, 130] on div "Grab N' Go Inventory Planogram" at bounding box center [689, 115] width 257 height 36
click at [584, 119] on button "Planogram" at bounding box center [588, 121] width 43 height 13
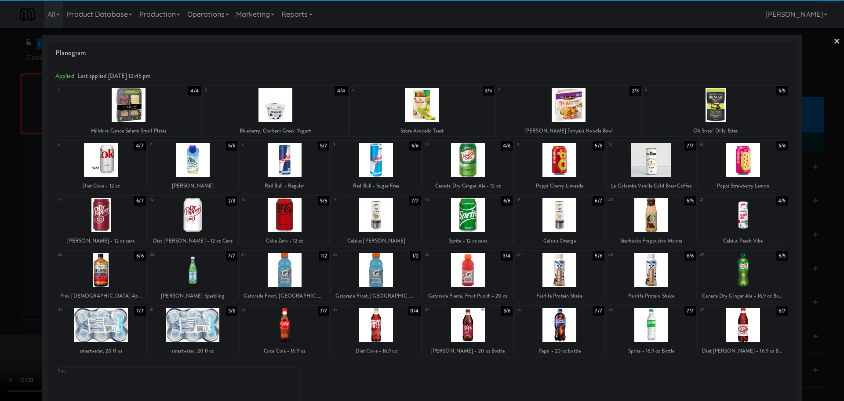
click at [665, 266] on div at bounding box center [652, 270] width 90 height 34
click at [7, 215] on div at bounding box center [422, 200] width 844 height 401
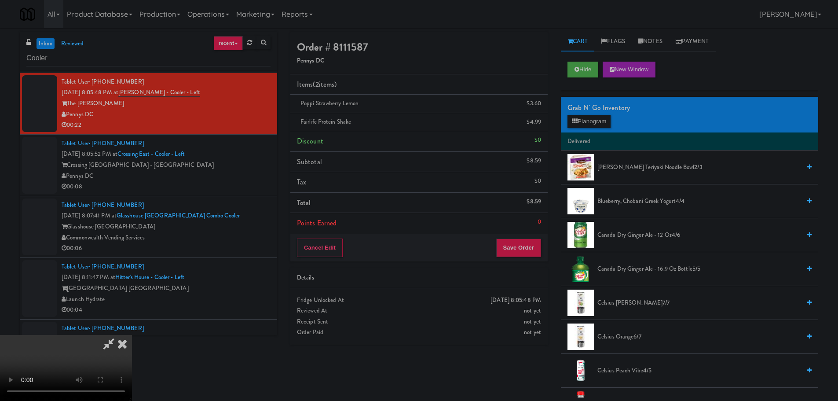
click at [132, 335] on video at bounding box center [66, 368] width 132 height 66
drag, startPoint x: 548, startPoint y: 258, endPoint x: 529, endPoint y: 249, distance: 21.0
click at [548, 258] on div "Order # 8111587 Pennys DC Items (2 items ) Poppi Strawberry Lemon $3.60 Fairlif…" at bounding box center [419, 191] width 270 height 319
click at [529, 248] on button "Save Order" at bounding box center [518, 247] width 45 height 18
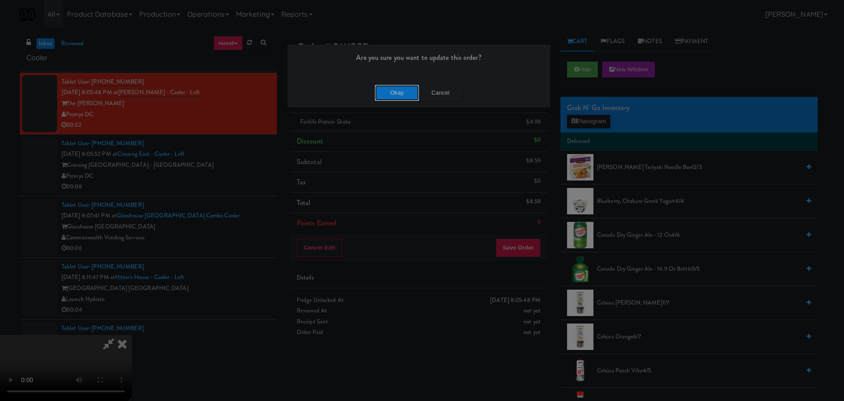
click at [384, 96] on button "Okay" at bounding box center [397, 93] width 44 height 16
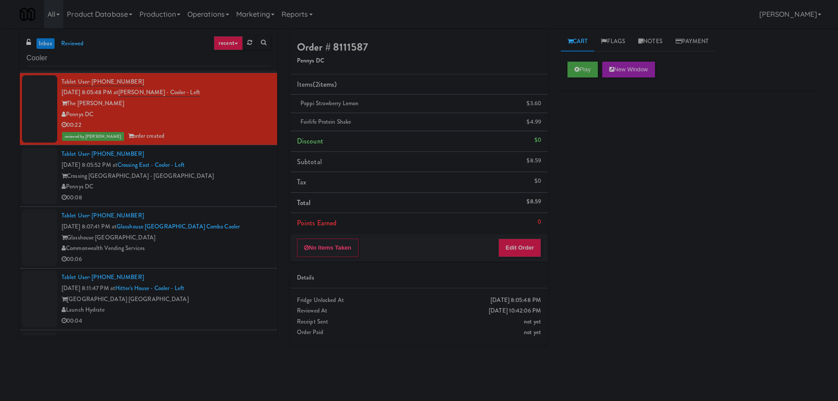
click at [231, 184] on div "Pennys DC" at bounding box center [166, 186] width 209 height 11
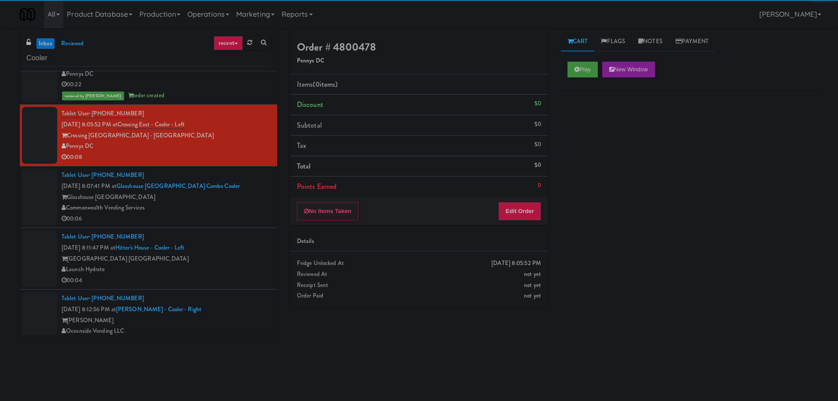
scroll to position [1055, 0]
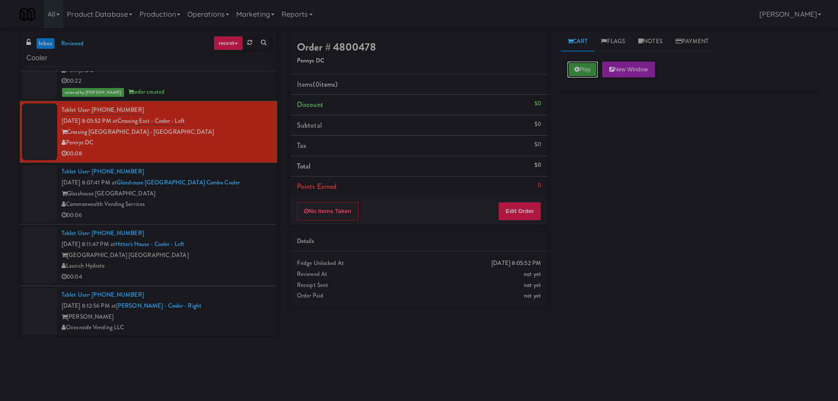
click at [585, 70] on button "Play" at bounding box center [582, 70] width 30 height 16
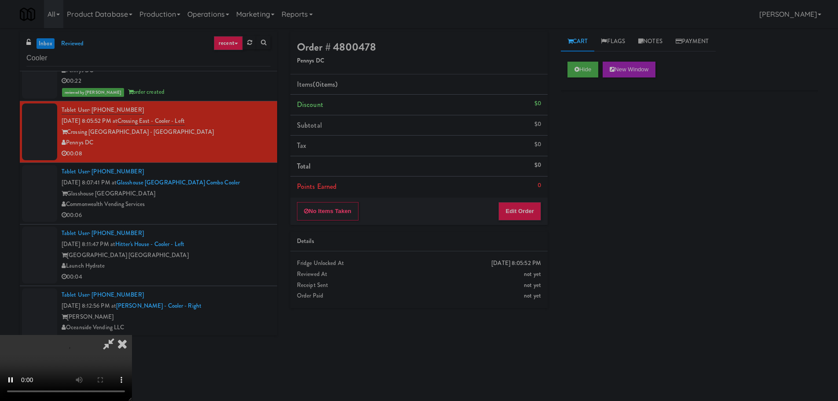
click at [528, 196] on li "Points Earned 0" at bounding box center [418, 186] width 257 height 20
click at [530, 207] on button "Edit Order" at bounding box center [519, 211] width 43 height 18
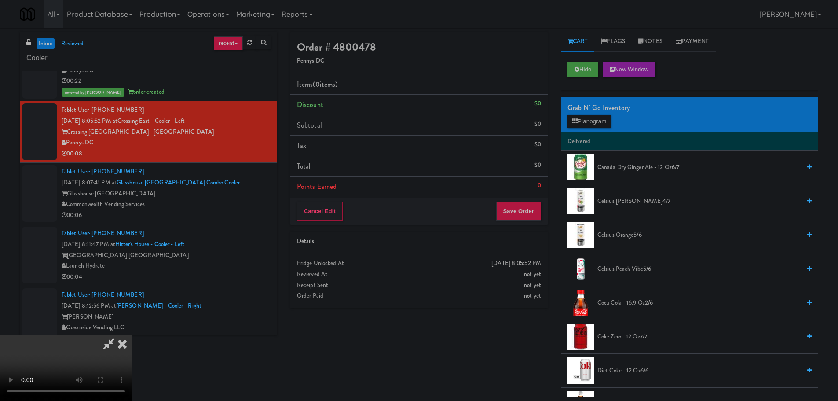
click at [132, 335] on video at bounding box center [66, 368] width 132 height 66
click at [506, 374] on div "Order # 4800478 Pennys DC Items (0 items ) Discount $0 Subtotal $0 Tax $0 Total…" at bounding box center [554, 214] width 541 height 365
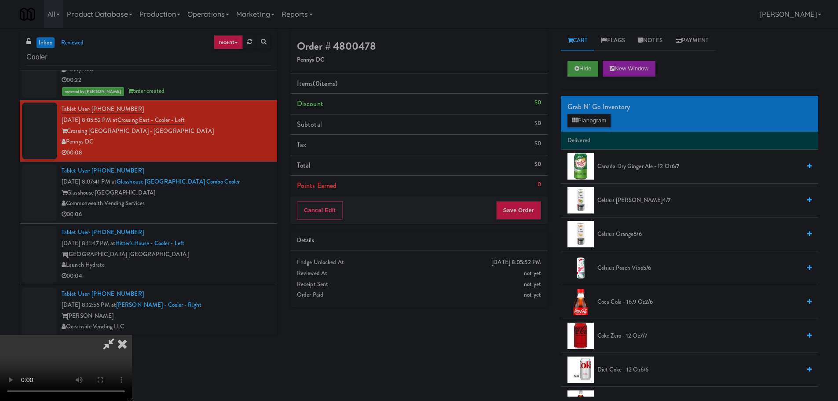
scroll to position [0, 0]
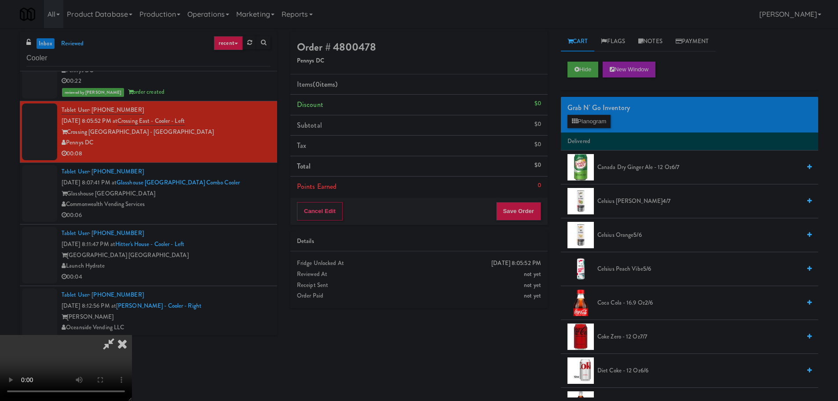
click at [132, 335] on video at bounding box center [66, 368] width 132 height 66
click at [589, 124] on button "Planogram" at bounding box center [588, 121] width 43 height 13
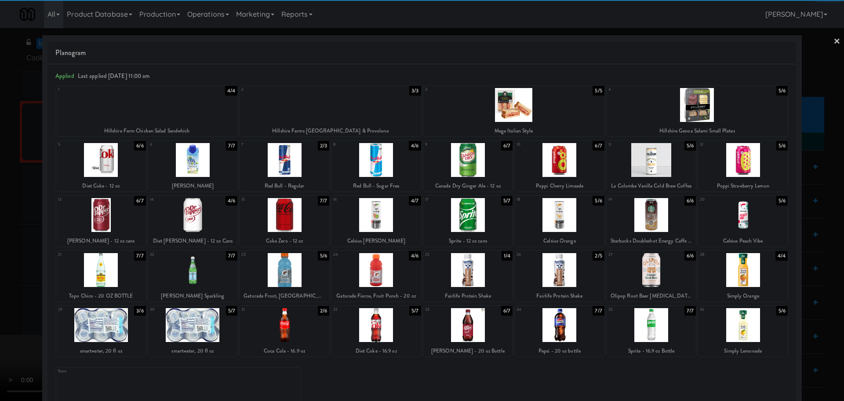
click at [185, 324] on div at bounding box center [193, 325] width 90 height 34
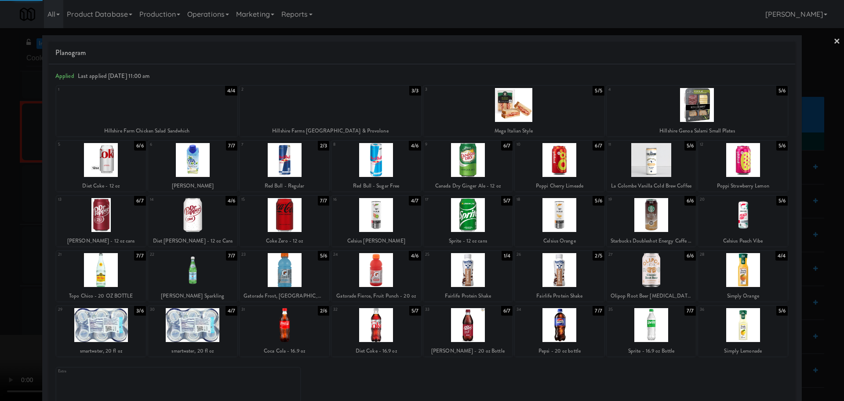
click at [0, 316] on div at bounding box center [422, 200] width 844 height 401
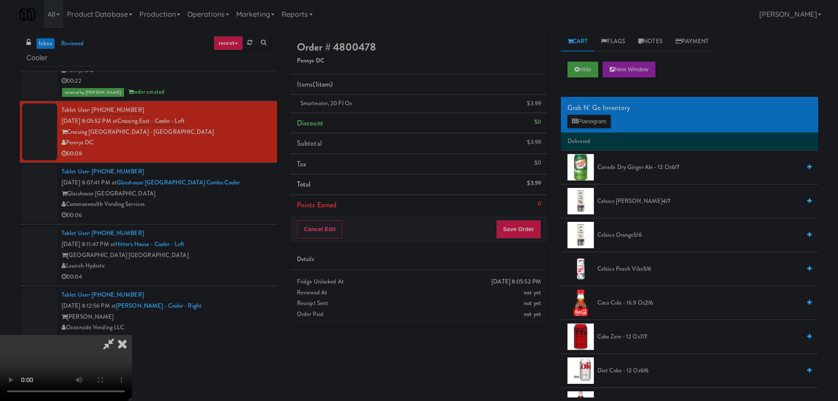
drag, startPoint x: 167, startPoint y: 310, endPoint x: 177, endPoint y: 314, distance: 10.3
click at [132, 335] on video at bounding box center [66, 368] width 132 height 66
click at [533, 229] on button "Save Order" at bounding box center [518, 229] width 45 height 18
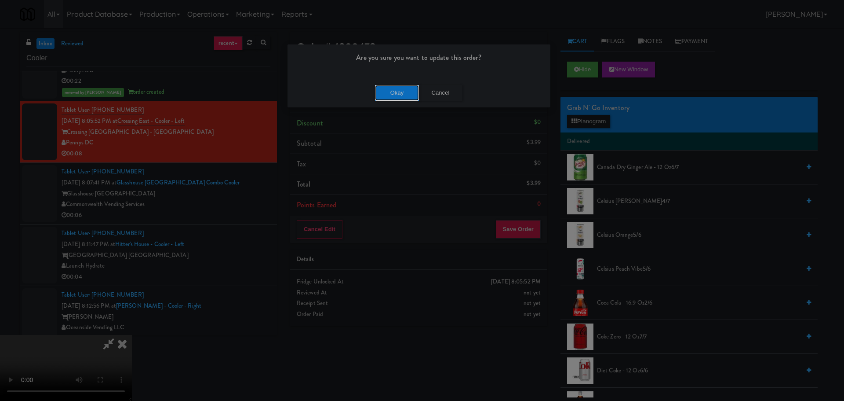
click at [399, 97] on button "Okay" at bounding box center [397, 93] width 44 height 16
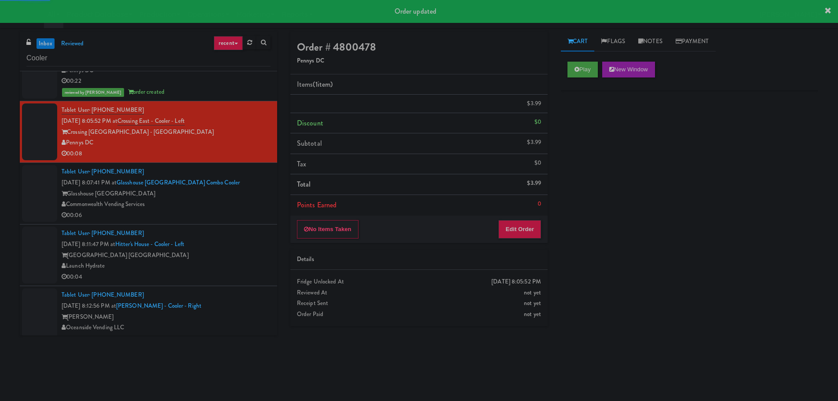
click at [260, 198] on div "Glasshouse [GEOGRAPHIC_DATA]" at bounding box center [166, 193] width 209 height 11
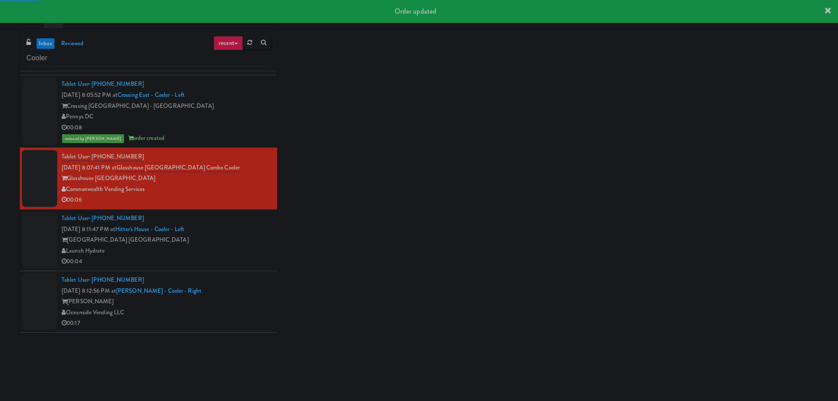
scroll to position [1143, 0]
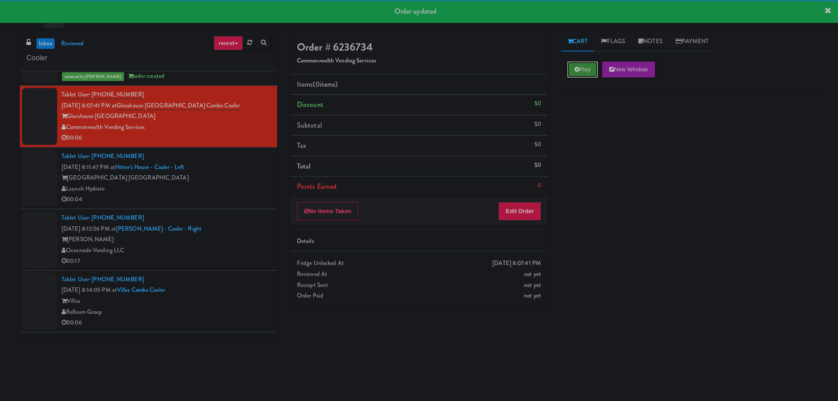
click at [594, 67] on button "Play" at bounding box center [582, 70] width 30 height 16
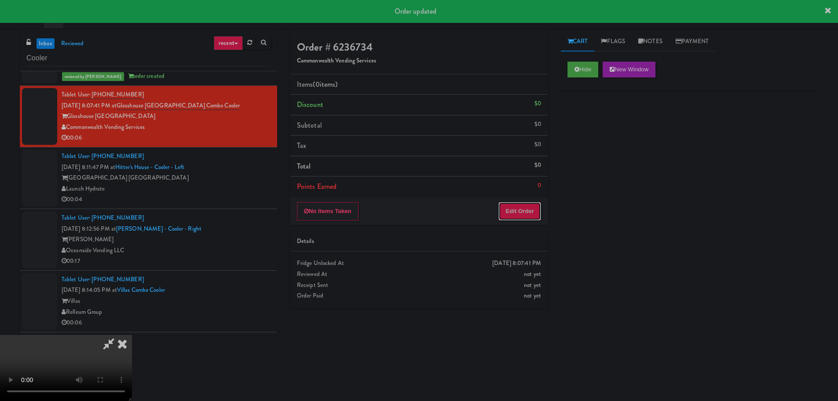
click at [514, 204] on button "Edit Order" at bounding box center [519, 211] width 43 height 18
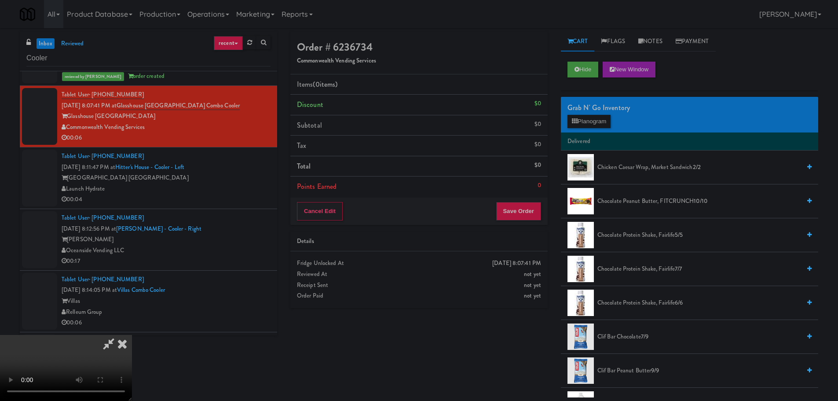
scroll to position [0, 0]
click at [132, 335] on video at bounding box center [66, 368] width 132 height 66
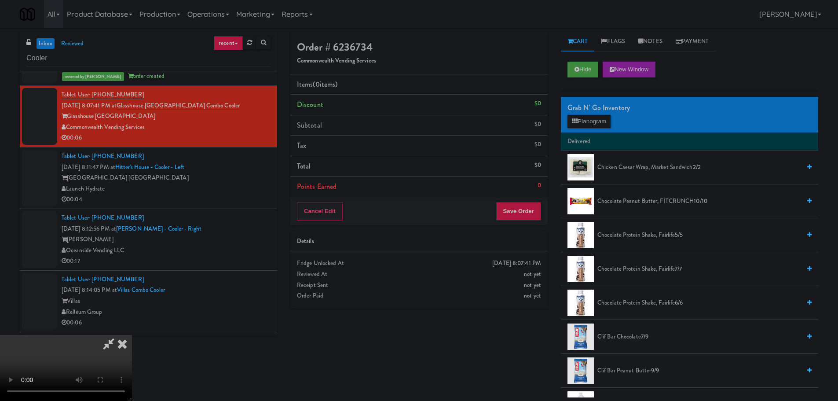
click at [132, 335] on video at bounding box center [66, 368] width 132 height 66
click at [591, 121] on button "Planogram" at bounding box center [588, 121] width 43 height 13
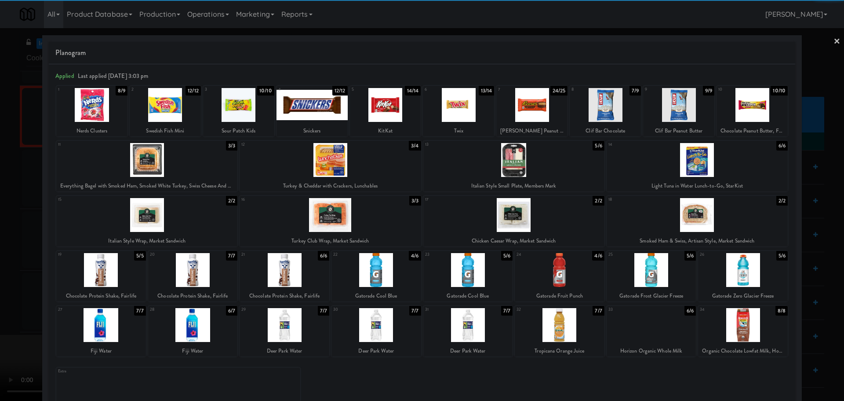
click at [466, 333] on div at bounding box center [468, 325] width 90 height 34
click at [0, 267] on div at bounding box center [422, 200] width 844 height 401
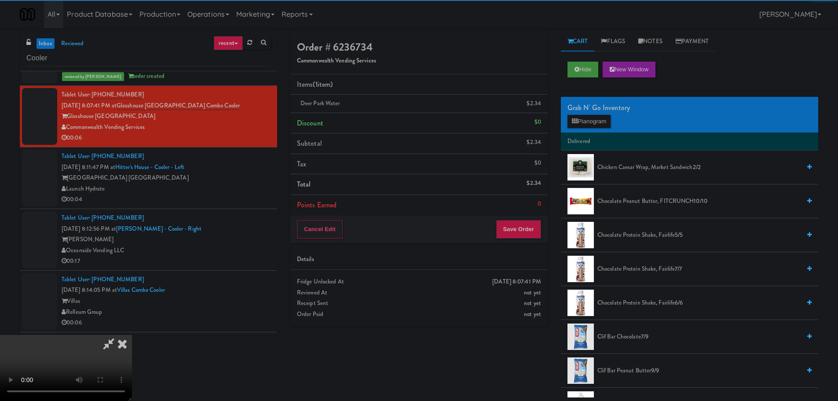
drag, startPoint x: 228, startPoint y: 262, endPoint x: 235, endPoint y: 264, distance: 7.4
click at [132, 335] on video at bounding box center [66, 368] width 132 height 66
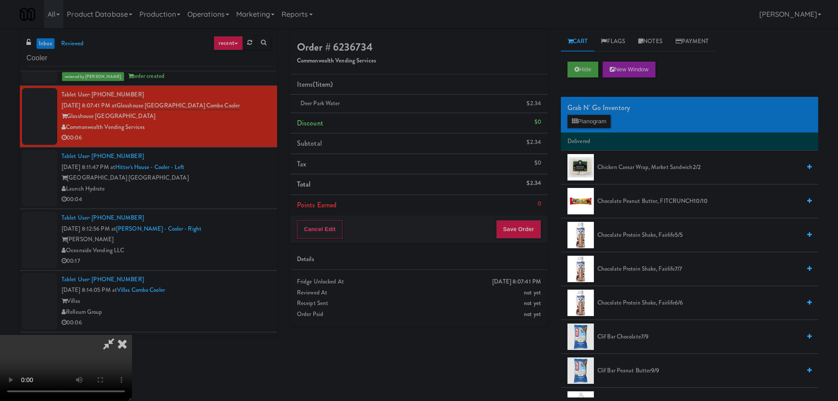
click at [132, 335] on video at bounding box center [66, 368] width 132 height 66
drag, startPoint x: 178, startPoint y: 293, endPoint x: 194, endPoint y: 289, distance: 16.9
click at [132, 335] on video at bounding box center [66, 368] width 132 height 66
click at [525, 233] on button "Save Order" at bounding box center [518, 229] width 45 height 18
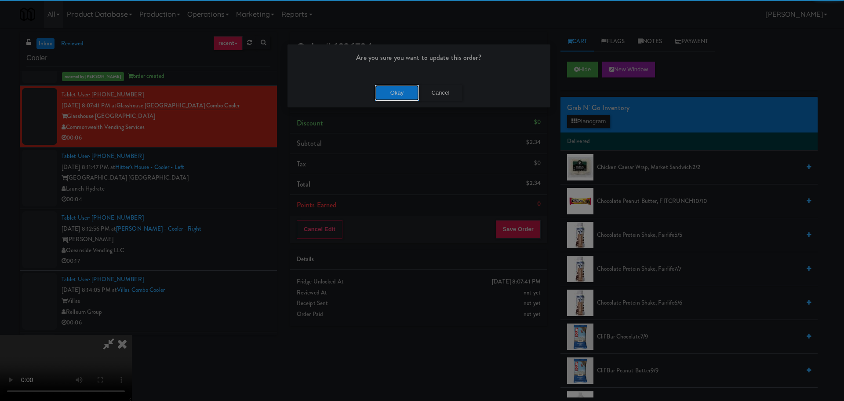
click at [390, 95] on button "Okay" at bounding box center [397, 93] width 44 height 16
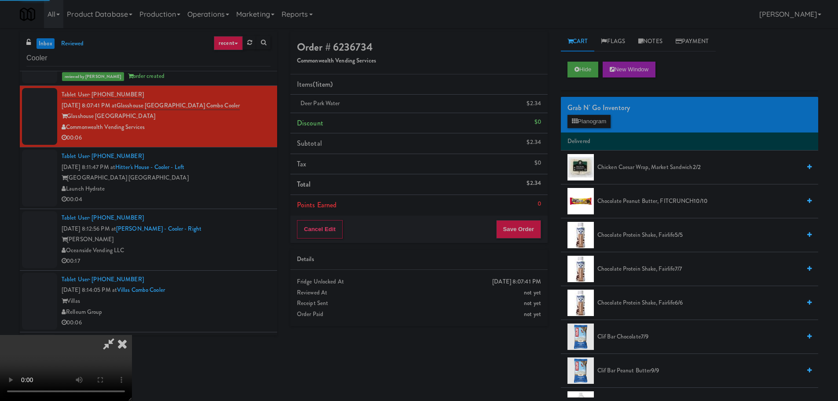
scroll to position [0, 0]
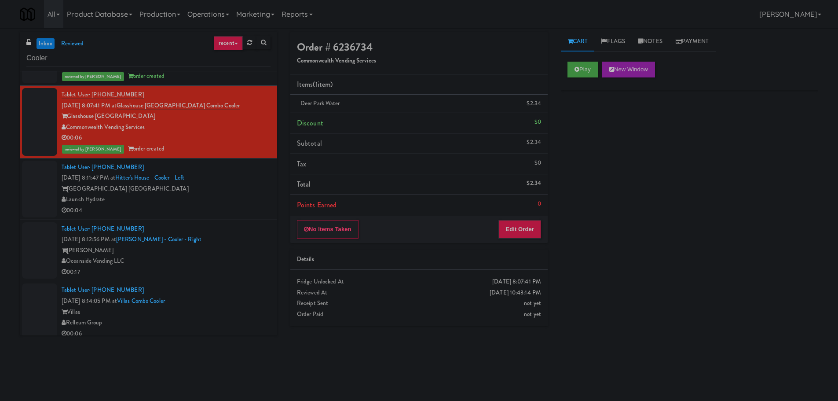
click at [221, 189] on div "[GEOGRAPHIC_DATA] [GEOGRAPHIC_DATA]" at bounding box center [166, 188] width 209 height 11
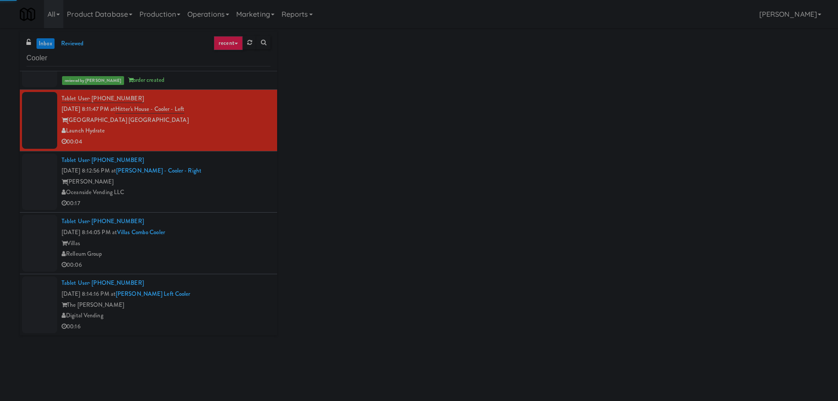
scroll to position [1231, 0]
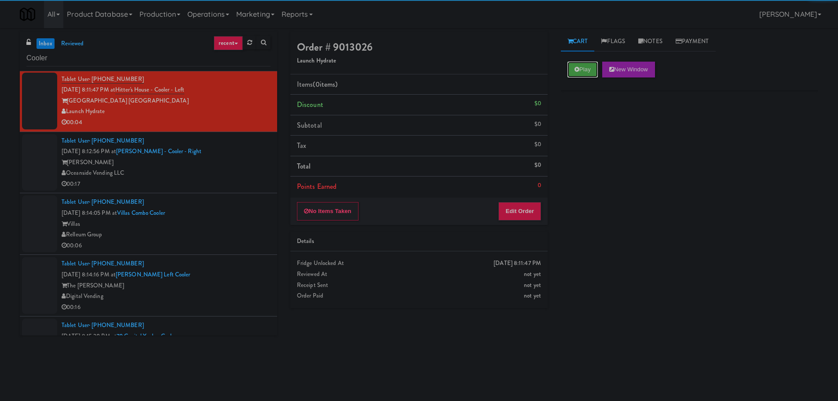
click at [581, 72] on button "Play" at bounding box center [582, 70] width 30 height 16
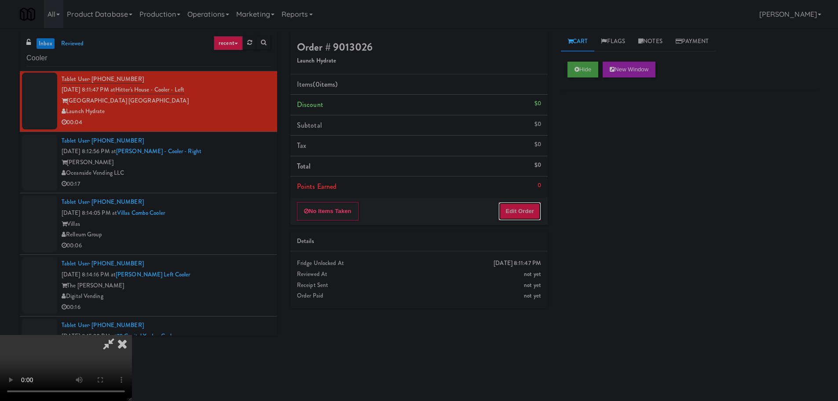
click at [526, 208] on button "Edit Order" at bounding box center [519, 211] width 43 height 18
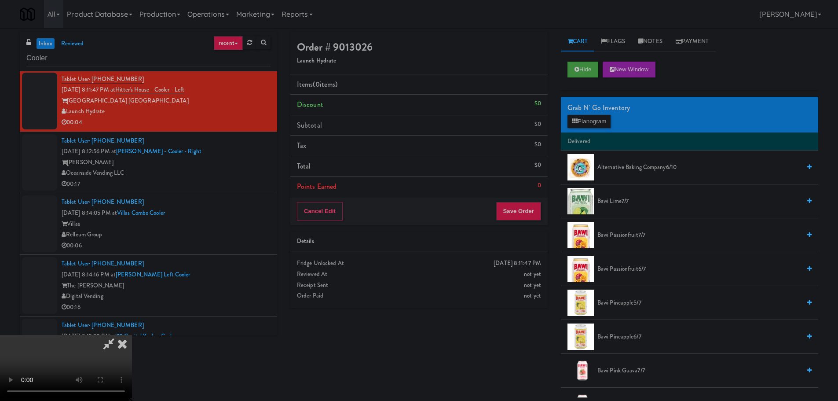
scroll to position [0, 0]
click at [132, 335] on video at bounding box center [66, 368] width 132 height 66
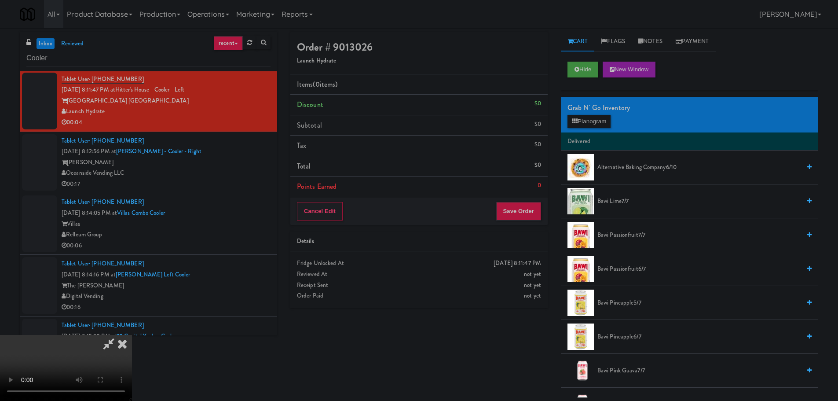
click at [594, 131] on div "Grab N' Go Inventory Planogram" at bounding box center [689, 115] width 257 height 36
click at [594, 128] on button "Planogram" at bounding box center [588, 121] width 43 height 13
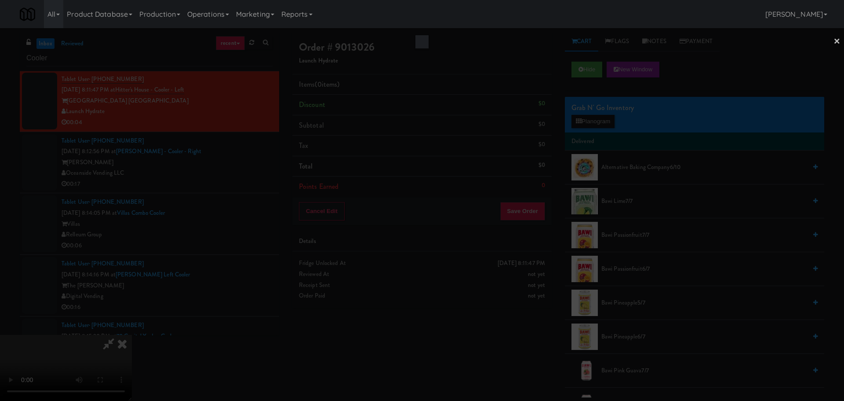
click at [594, 117] on div at bounding box center [422, 200] width 844 height 401
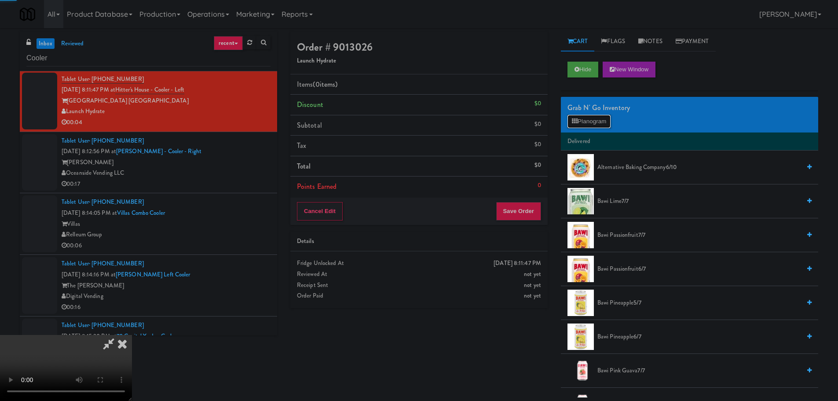
click at [594, 117] on button "Planogram" at bounding box center [588, 121] width 43 height 13
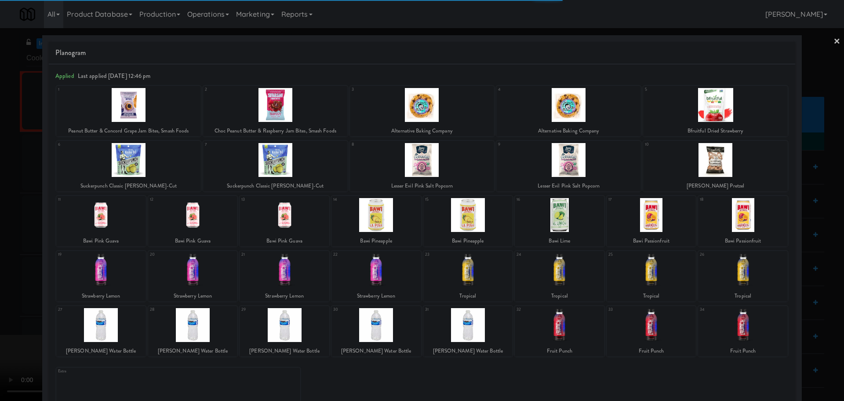
click at [91, 335] on div at bounding box center [101, 325] width 90 height 34
click at [0, 317] on div at bounding box center [422, 200] width 844 height 401
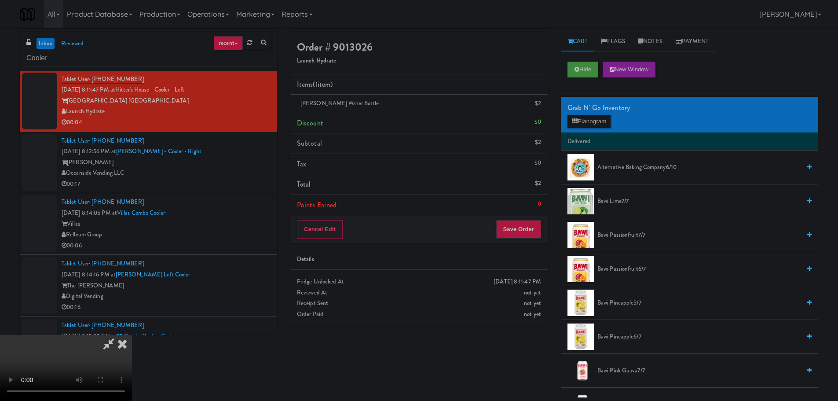
click at [119, 335] on icon at bounding box center [108, 344] width 20 height 18
click at [132, 335] on video at bounding box center [66, 368] width 132 height 66
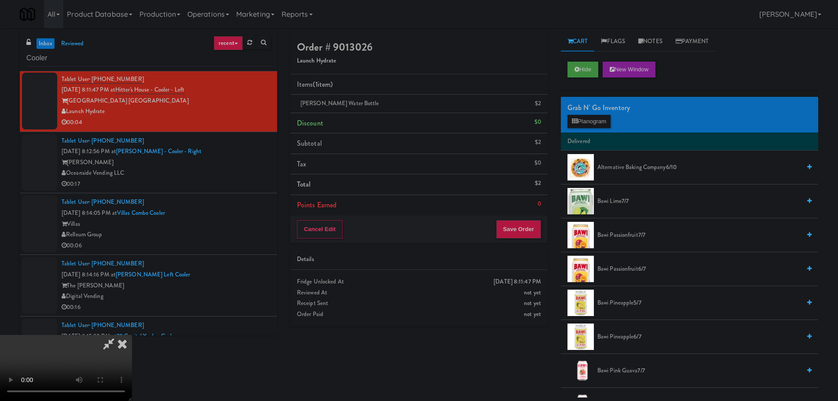
click at [132, 335] on video at bounding box center [66, 368] width 132 height 66
click at [526, 232] on button "Save Order" at bounding box center [518, 229] width 45 height 18
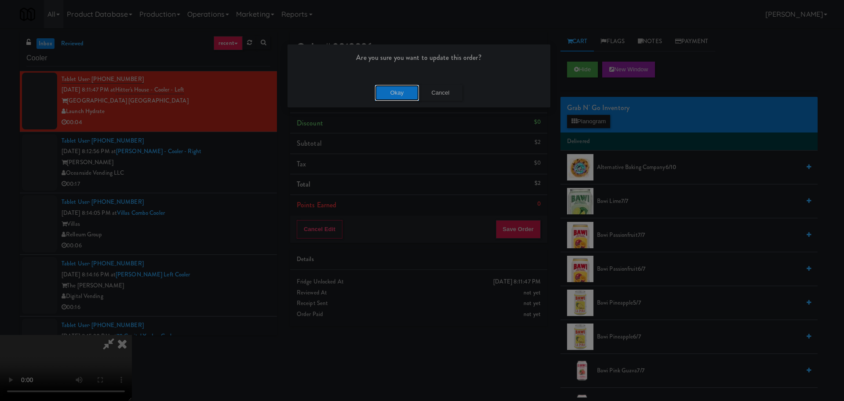
click at [404, 95] on button "Okay" at bounding box center [397, 93] width 44 height 16
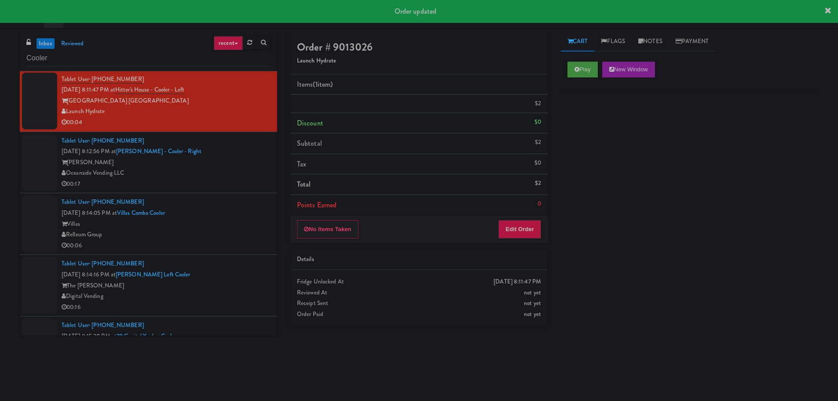
scroll to position [0, 0]
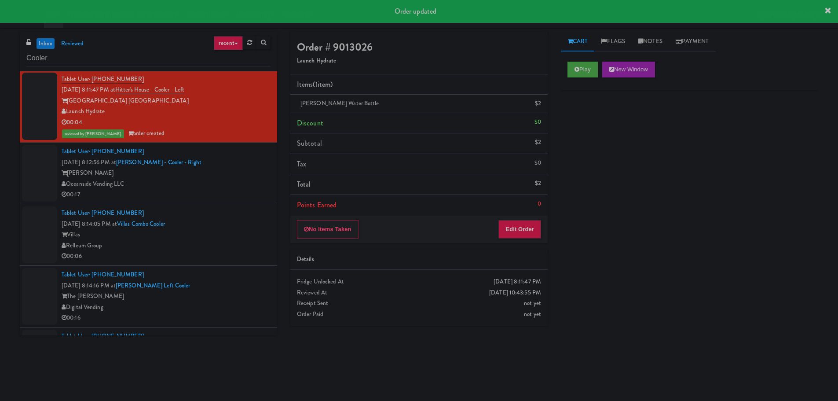
drag, startPoint x: 268, startPoint y: 180, endPoint x: 254, endPoint y: 182, distance: 13.7
click at [265, 181] on li "Tablet User · (714) 925-9127 [DATE] 8:12:56 PM at [PERSON_NAME] - Cooler - Righ…" at bounding box center [148, 173] width 257 height 62
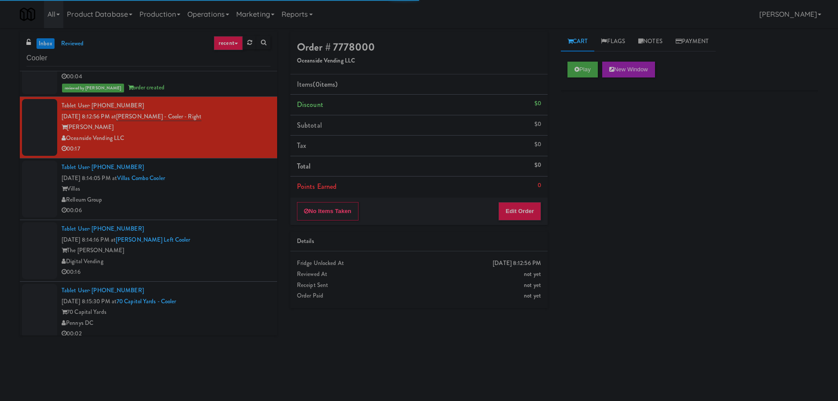
scroll to position [1275, 0]
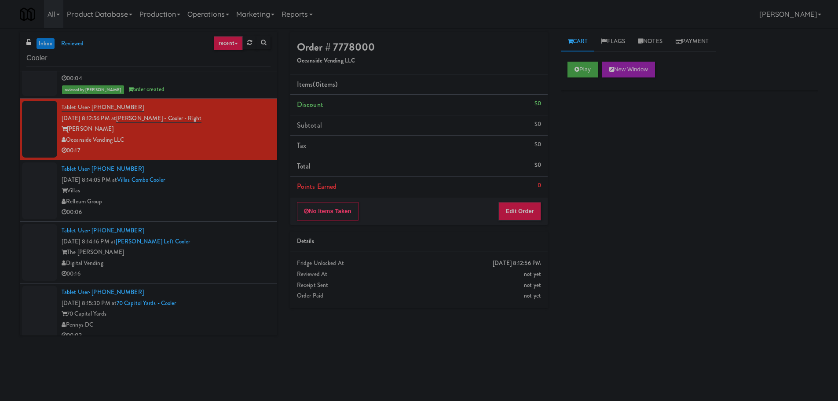
click at [601, 61] on div "Play New Window" at bounding box center [689, 72] width 257 height 35
click at [598, 65] on button "Play" at bounding box center [582, 70] width 30 height 16
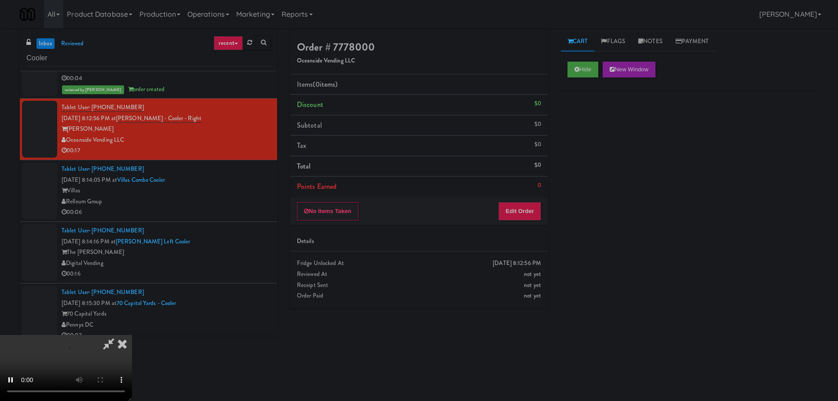
click at [505, 199] on div "No Items Taken Edit Order" at bounding box center [418, 210] width 257 height 27
click at [505, 208] on button "Edit Order" at bounding box center [519, 211] width 43 height 18
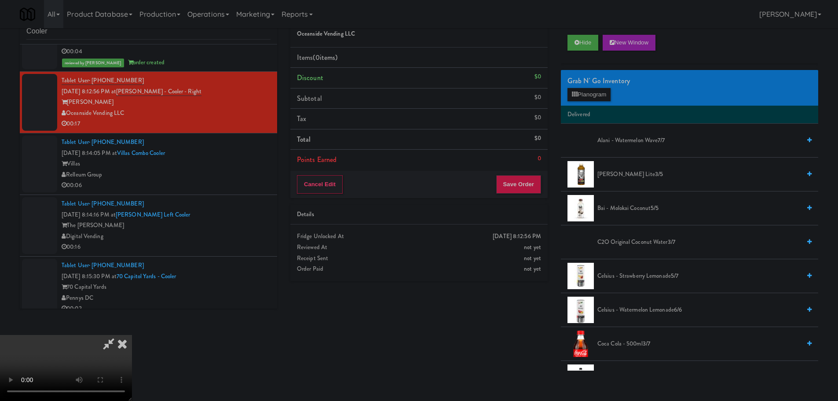
scroll to position [28, 0]
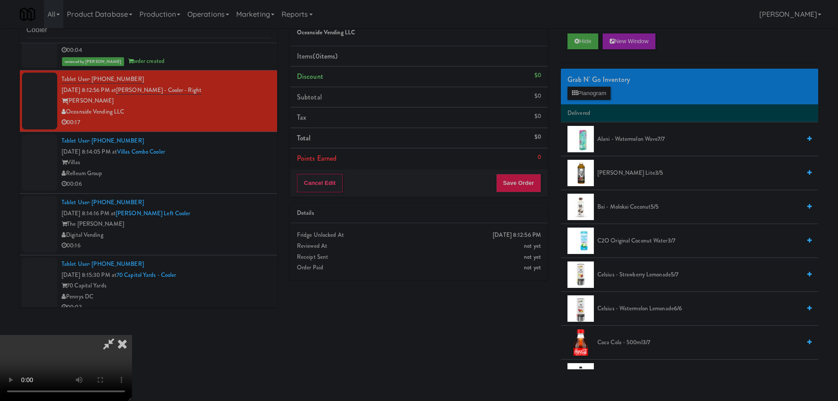
click at [132, 335] on video at bounding box center [66, 368] width 132 height 66
click at [604, 94] on button "Planogram" at bounding box center [588, 93] width 43 height 13
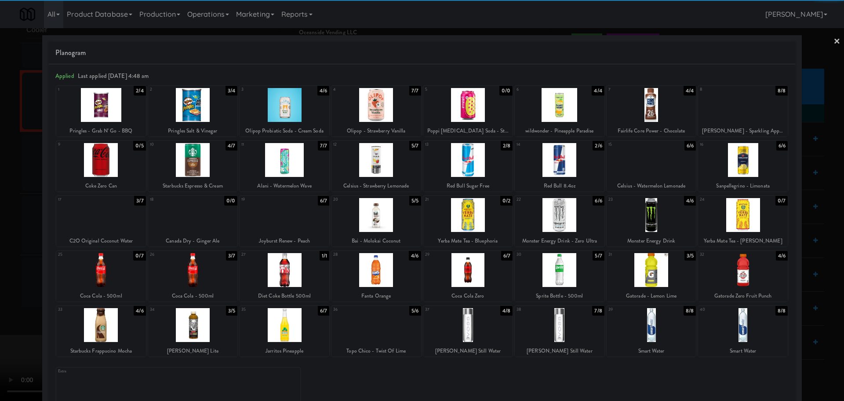
click at [390, 284] on div at bounding box center [377, 270] width 90 height 34
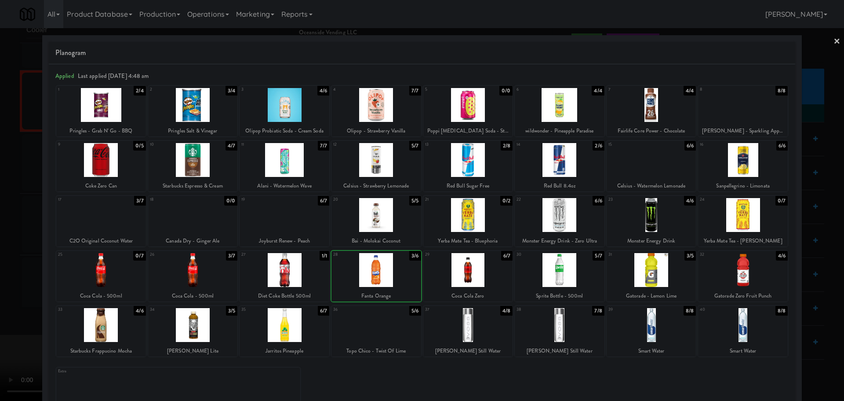
click at [0, 248] on div at bounding box center [422, 200] width 844 height 401
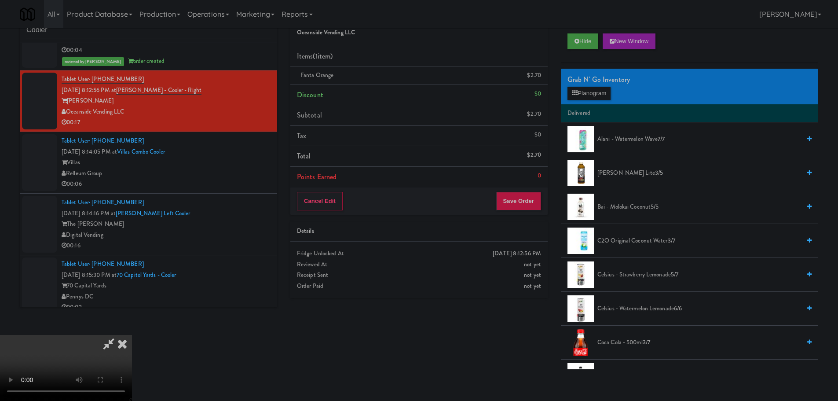
click at [116, 335] on video at bounding box center [66, 368] width 132 height 66
click at [132, 335] on video at bounding box center [66, 368] width 132 height 66
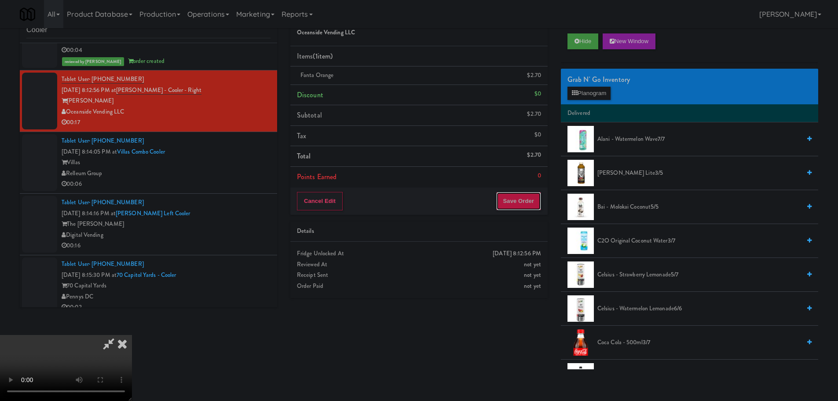
click at [531, 204] on button "Save Order" at bounding box center [518, 201] width 45 height 18
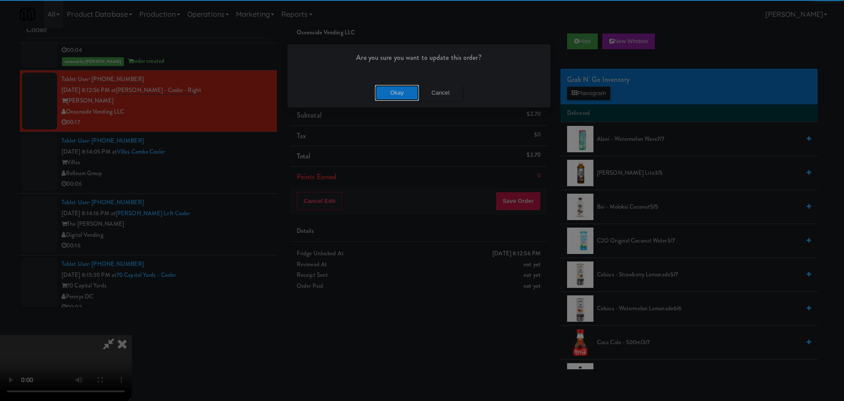
click at [412, 97] on button "Okay" at bounding box center [397, 93] width 44 height 16
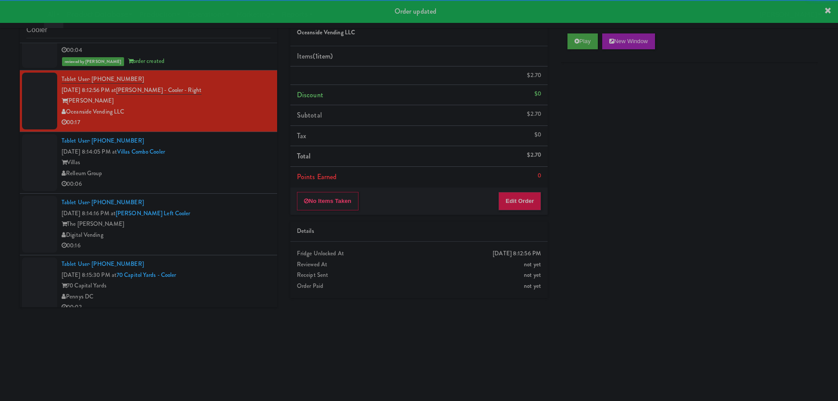
click at [230, 186] on div "Tablet User · (313) 999-0838 [DATE] 8:14:05 PM at [GEOGRAPHIC_DATA] Cooler Vill…" at bounding box center [166, 162] width 209 height 54
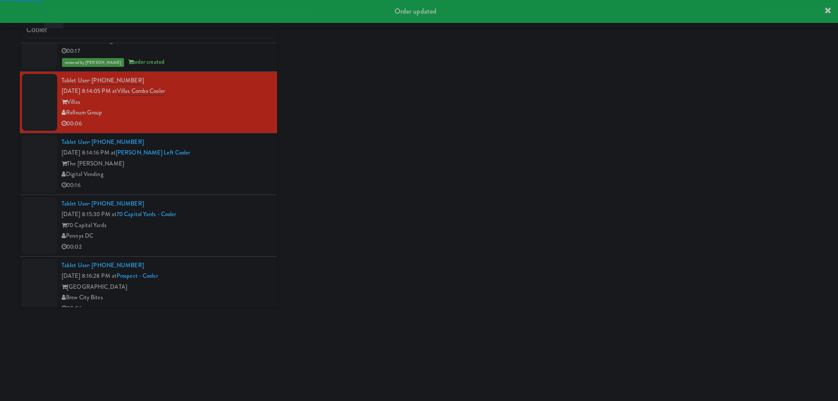
scroll to position [1363, 0]
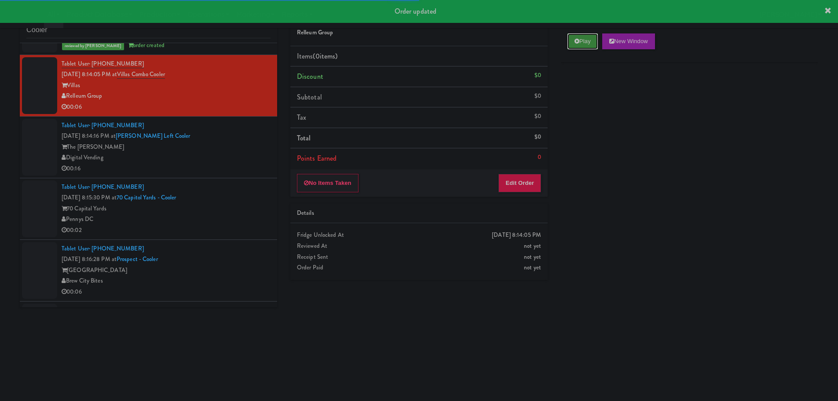
click at [573, 44] on button "Play" at bounding box center [582, 41] width 30 height 16
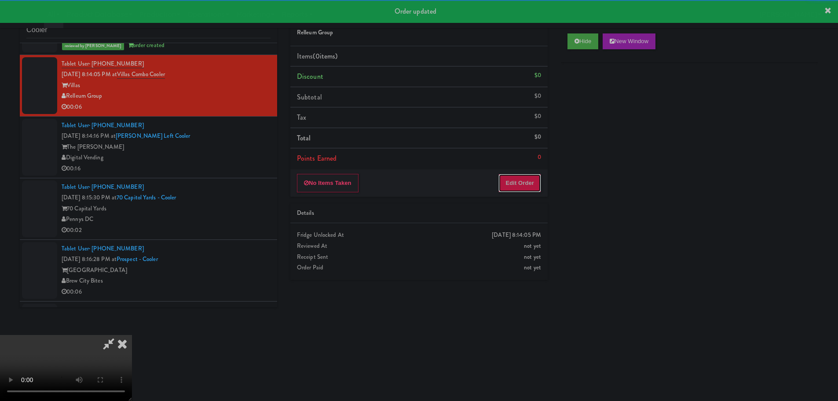
click at [531, 179] on button "Edit Order" at bounding box center [519, 183] width 43 height 18
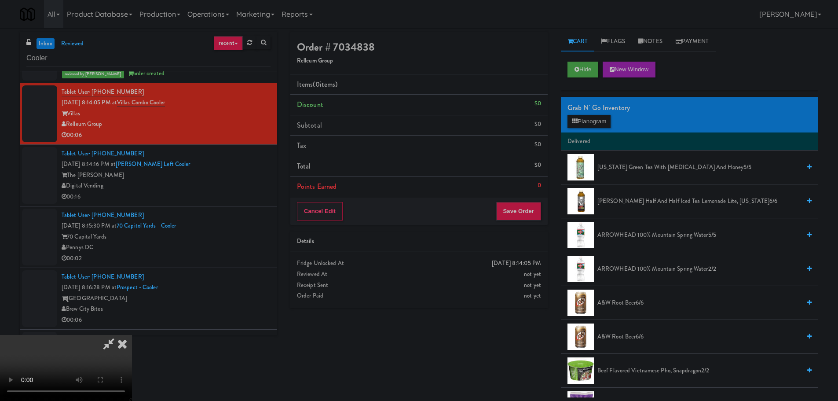
scroll to position [0, 0]
click at [132, 335] on video at bounding box center [66, 368] width 132 height 66
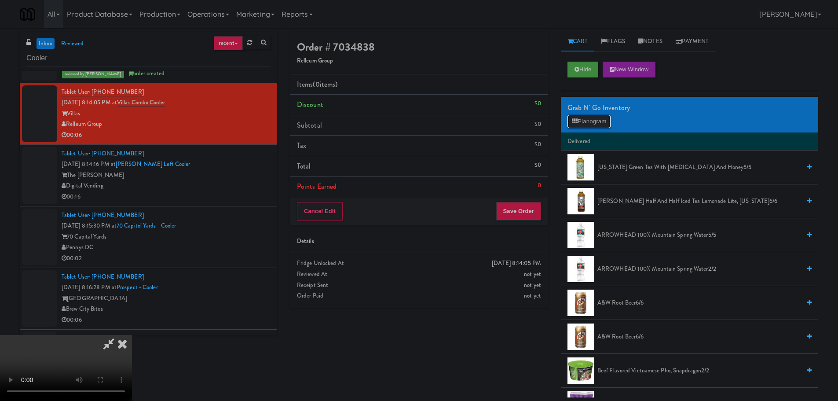
click at [588, 121] on button "Planogram" at bounding box center [588, 121] width 43 height 13
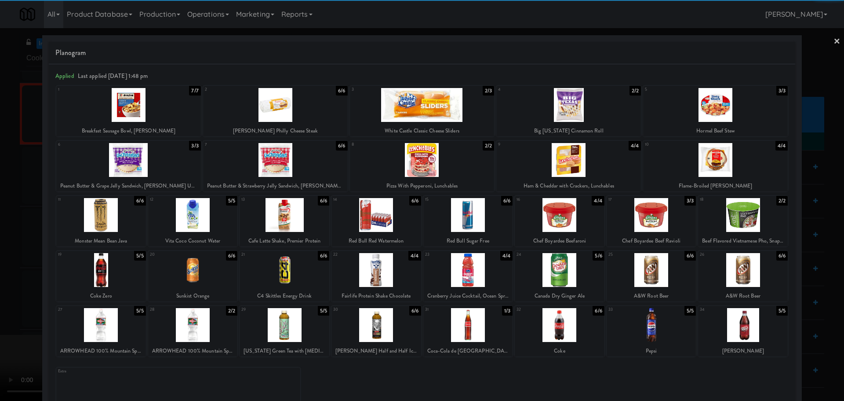
click at [736, 328] on div at bounding box center [743, 325] width 90 height 34
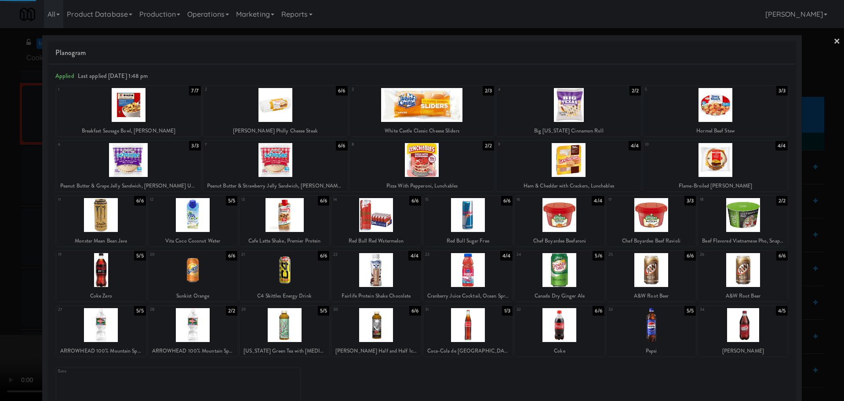
click at [1, 263] on div at bounding box center [422, 200] width 844 height 401
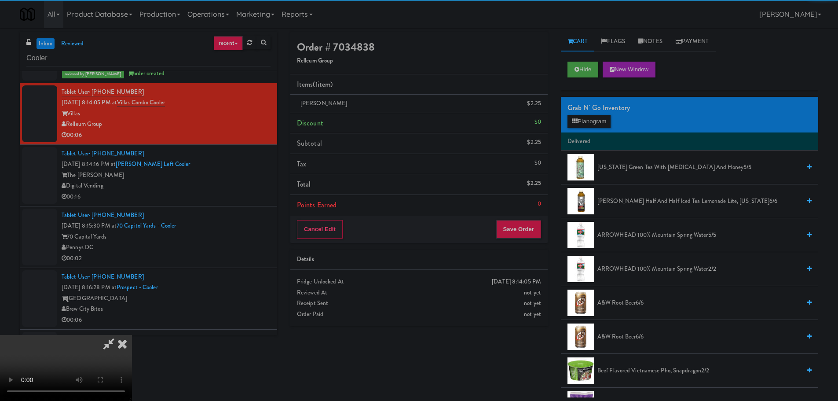
click at [132, 335] on video at bounding box center [66, 368] width 132 height 66
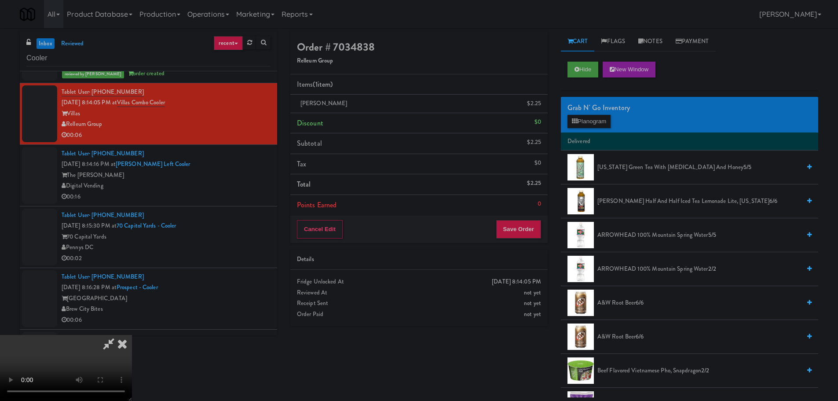
scroll to position [151, 0]
click at [524, 233] on button "Save Order" at bounding box center [518, 229] width 45 height 18
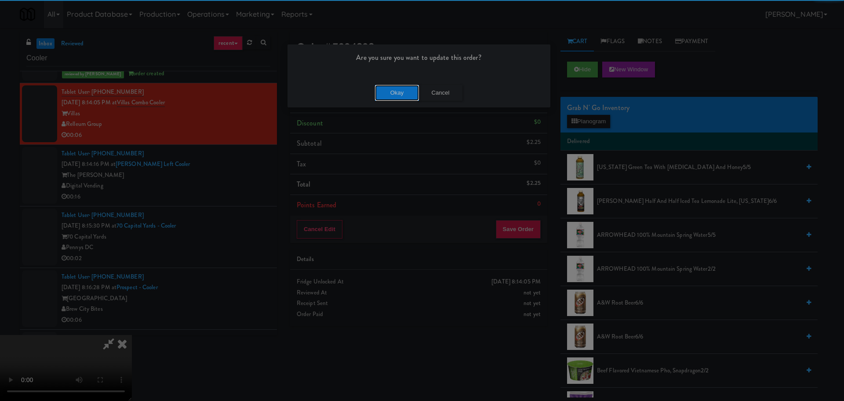
click at [394, 92] on button "Okay" at bounding box center [397, 93] width 44 height 16
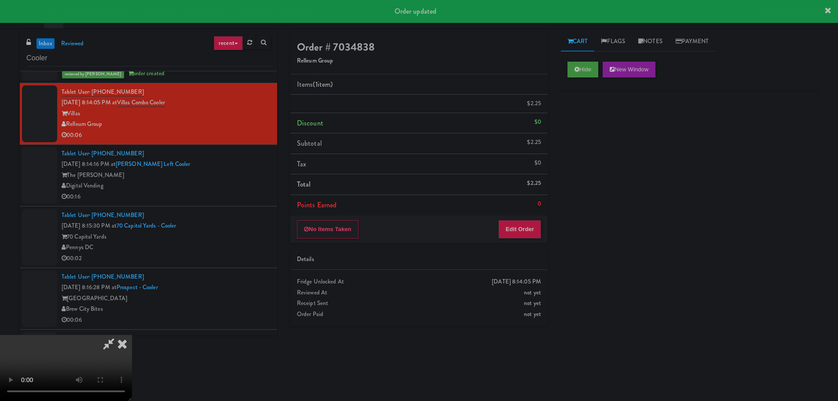
scroll to position [0, 0]
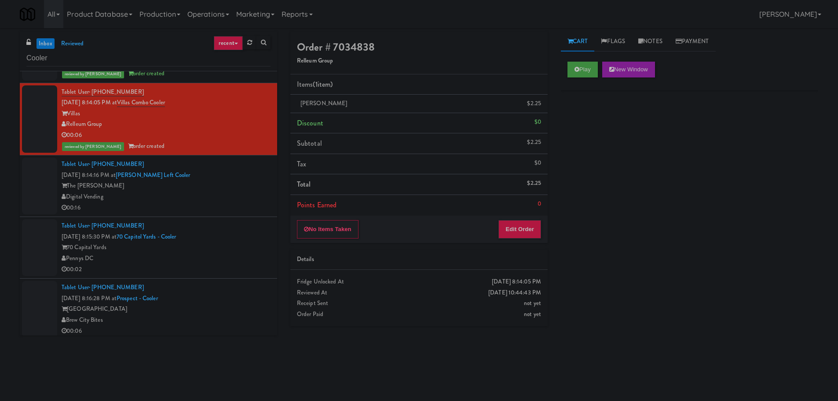
click at [199, 212] on div "00:16" at bounding box center [166, 207] width 209 height 11
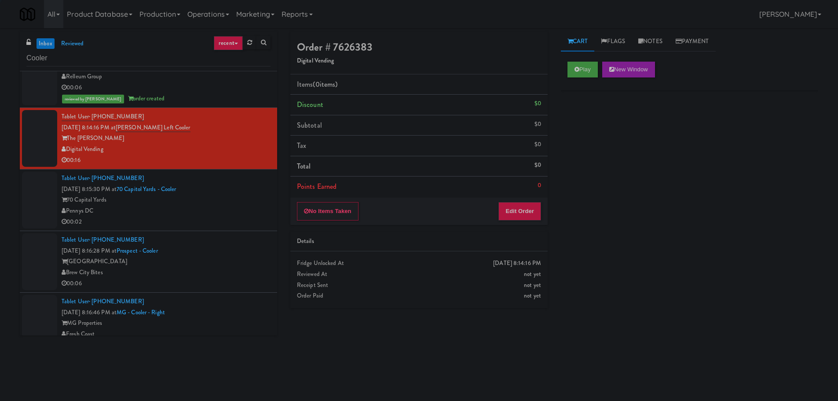
scroll to position [1451, 0]
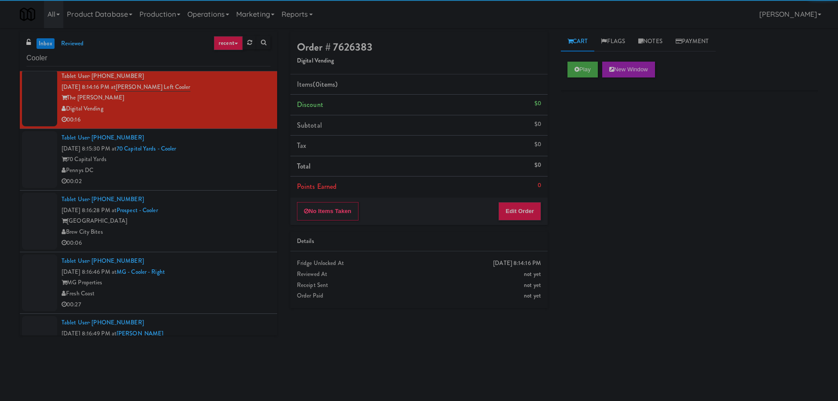
click at [594, 60] on div "Play New Window" at bounding box center [689, 72] width 257 height 35
click at [583, 78] on div "Play New Window" at bounding box center [689, 72] width 257 height 35
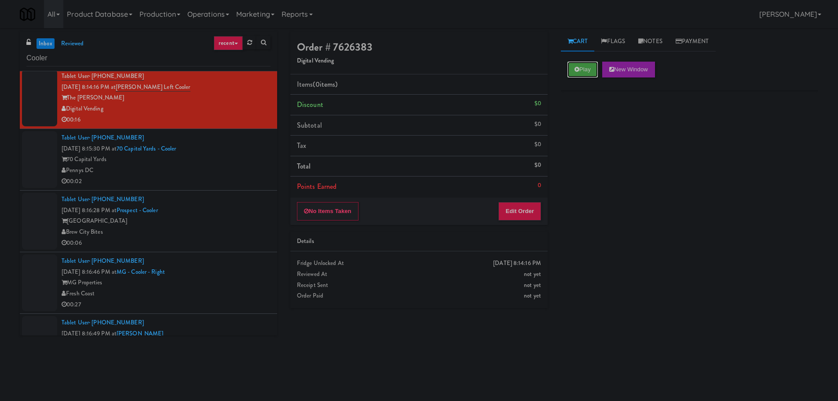
drag, startPoint x: 583, startPoint y: 75, endPoint x: 577, endPoint y: 113, distance: 39.3
click at [584, 75] on button "Play" at bounding box center [582, 70] width 30 height 16
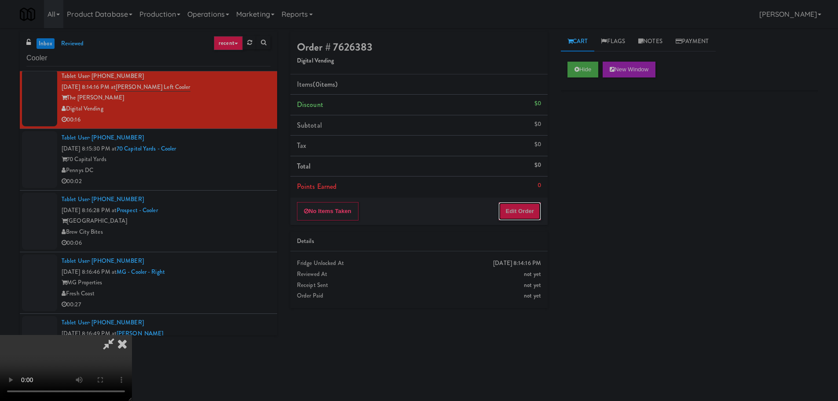
click at [530, 208] on button "Edit Order" at bounding box center [519, 211] width 43 height 18
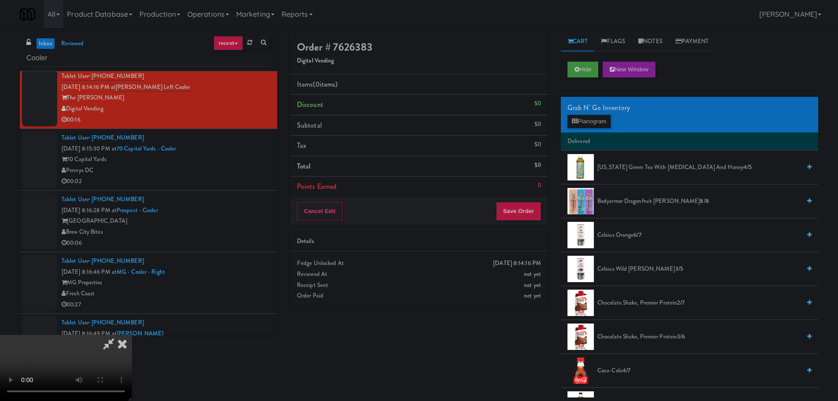
click at [132, 335] on video at bounding box center [66, 368] width 132 height 66
click at [587, 115] on button "Planogram" at bounding box center [588, 121] width 43 height 13
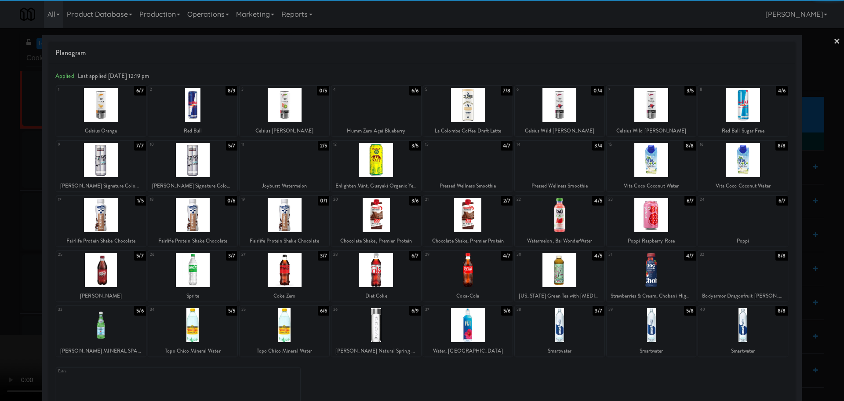
click at [477, 273] on div at bounding box center [468, 270] width 90 height 34
click at [0, 247] on div at bounding box center [422, 200] width 844 height 401
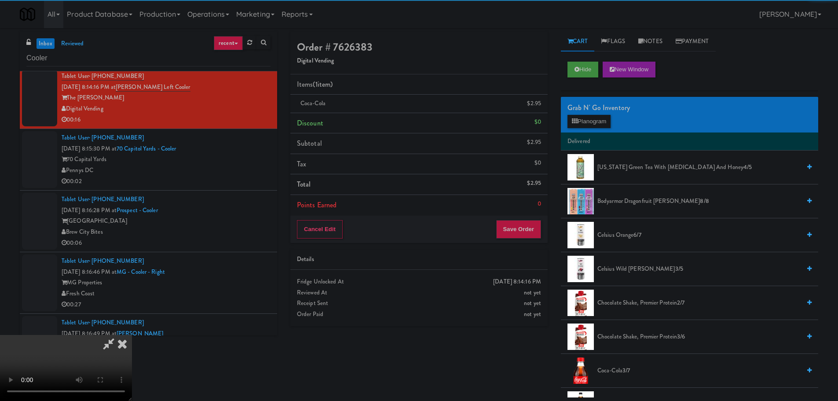
click at [132, 335] on video at bounding box center [66, 368] width 132 height 66
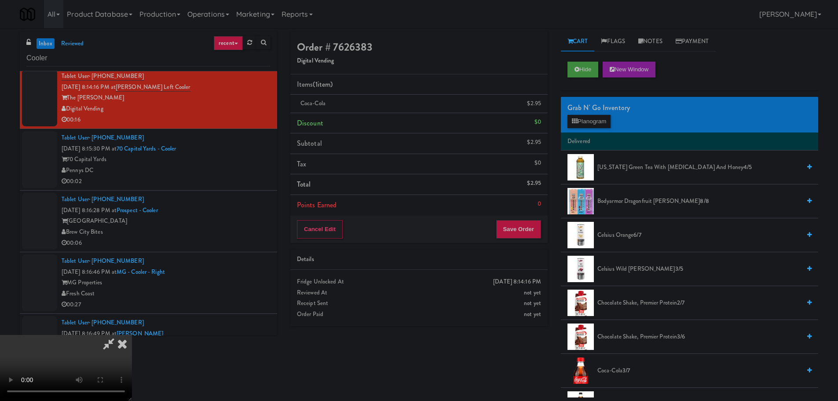
click at [132, 335] on video at bounding box center [66, 368] width 132 height 66
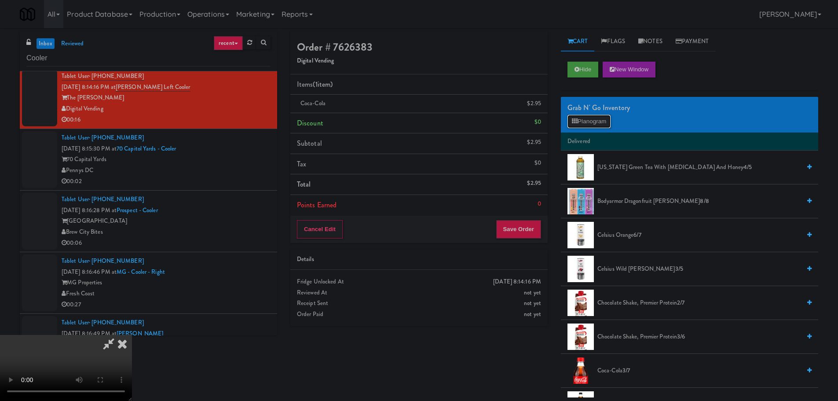
click at [591, 119] on button "Planogram" at bounding box center [588, 121] width 43 height 13
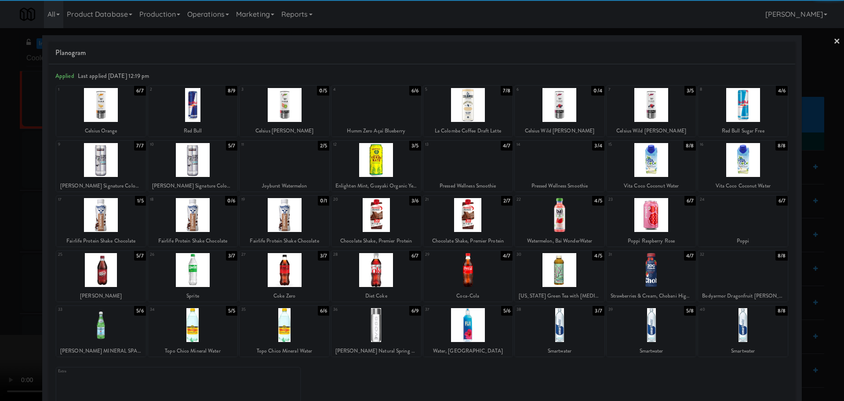
click at [643, 333] on div at bounding box center [652, 325] width 90 height 34
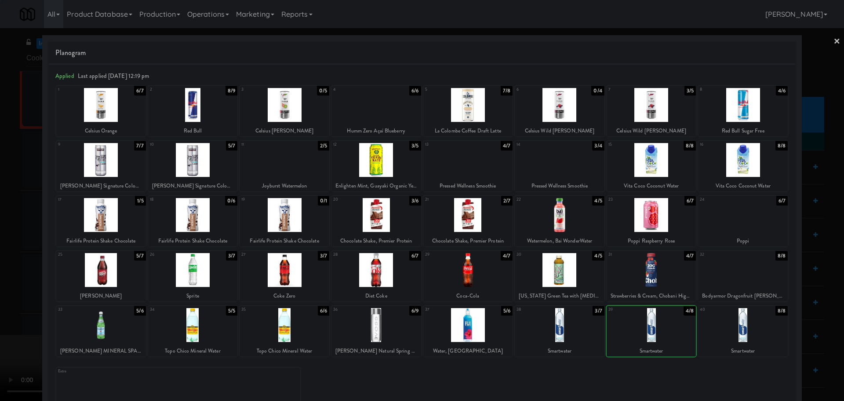
click at [557, 337] on div at bounding box center [560, 325] width 90 height 34
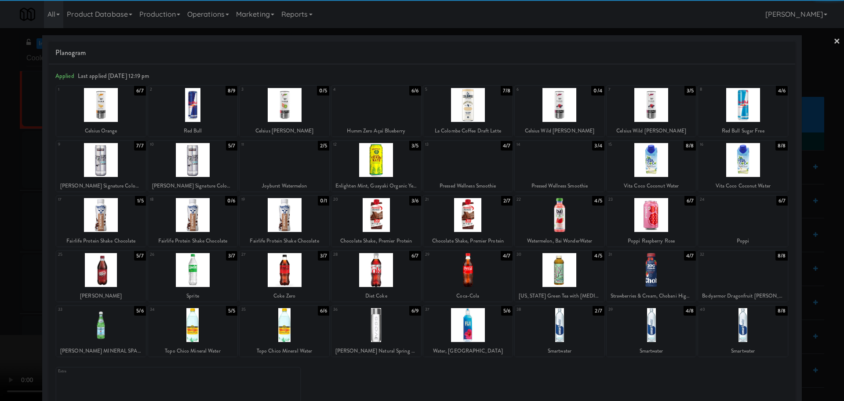
drag, startPoint x: 0, startPoint y: 299, endPoint x: 23, endPoint y: 293, distance: 23.5
click at [0, 301] on div at bounding box center [422, 200] width 844 height 401
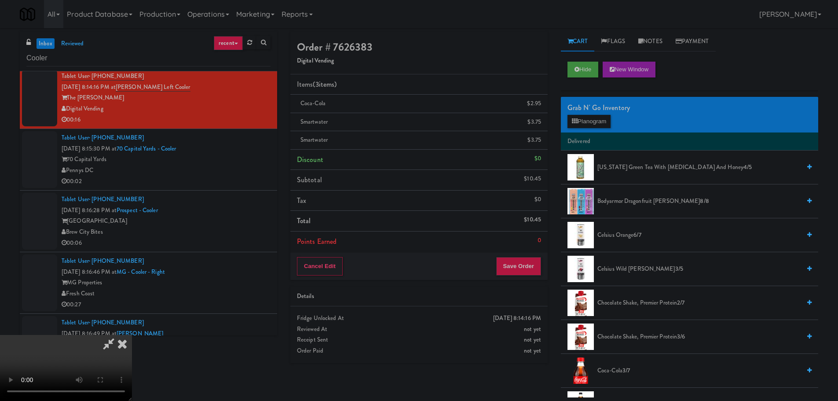
click at [132, 335] on video at bounding box center [66, 368] width 132 height 66
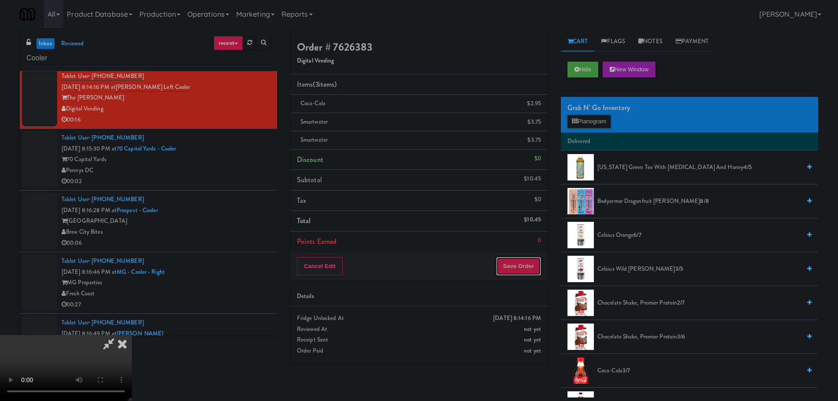
click at [513, 257] on button "Save Order" at bounding box center [518, 266] width 45 height 18
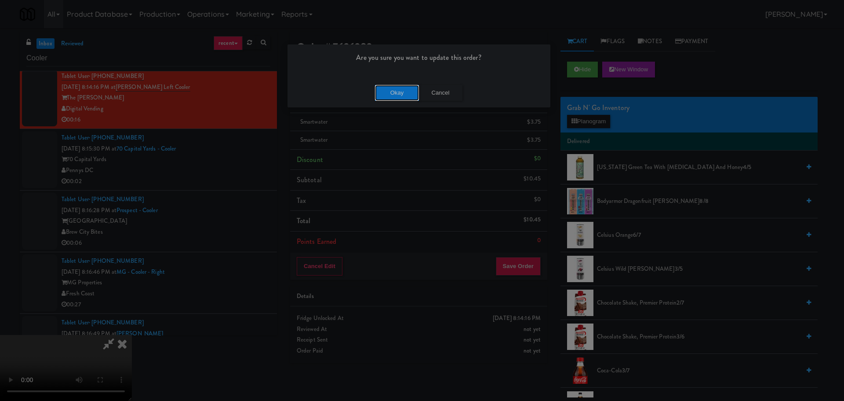
click at [394, 85] on button "Okay" at bounding box center [397, 93] width 44 height 16
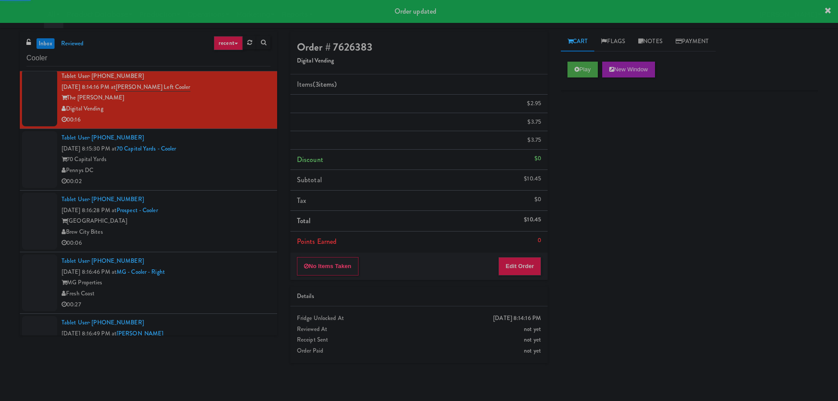
click at [205, 187] on li "Tablet User · (254) 780-7228 [DATE] 8:15:30 PM at [GEOGRAPHIC_DATA] - Cooler 70…" at bounding box center [148, 160] width 257 height 62
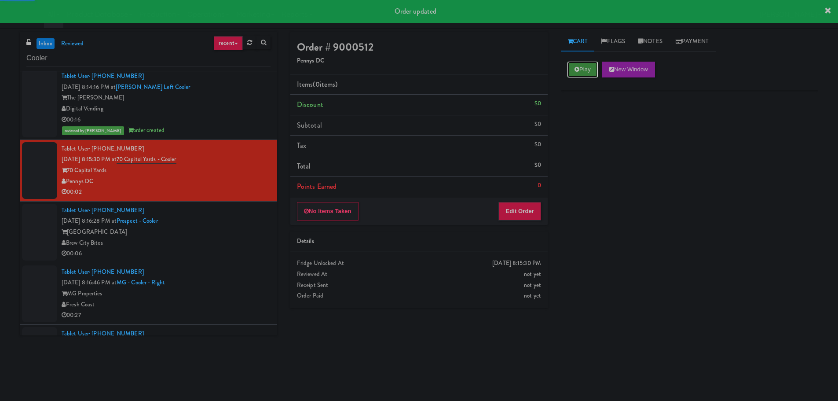
click at [571, 69] on button "Play" at bounding box center [582, 70] width 30 height 16
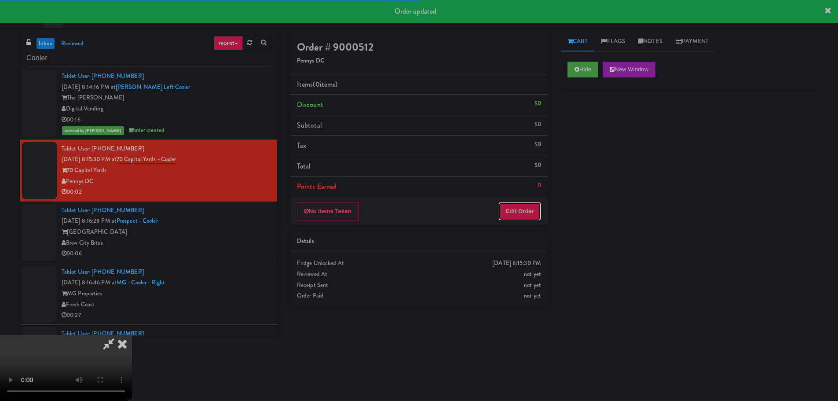
click at [540, 204] on button "Edit Order" at bounding box center [519, 211] width 43 height 18
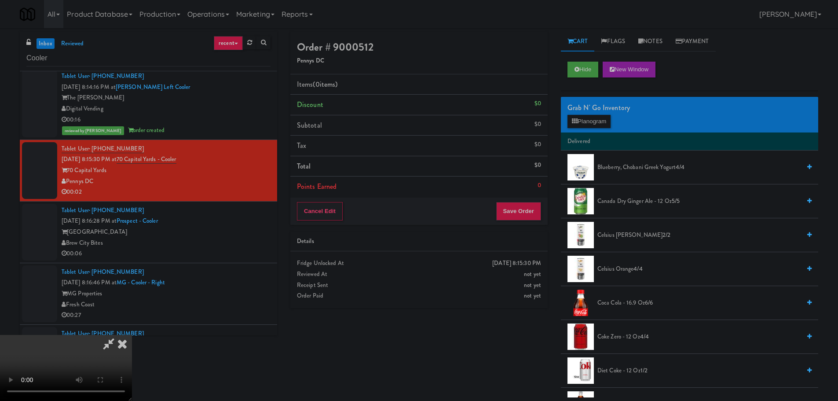
scroll to position [151, 0]
click at [132, 335] on video at bounding box center [66, 368] width 132 height 66
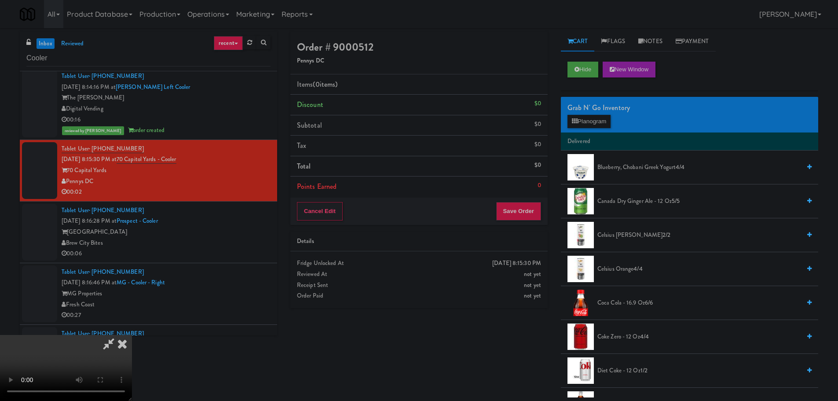
click at [132, 335] on video at bounding box center [66, 368] width 132 height 66
click at [579, 120] on button "Planogram" at bounding box center [588, 121] width 43 height 13
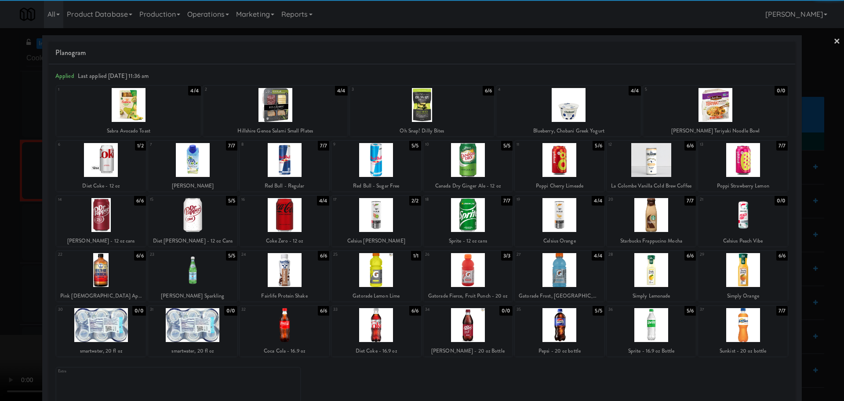
click at [386, 169] on div at bounding box center [377, 160] width 90 height 34
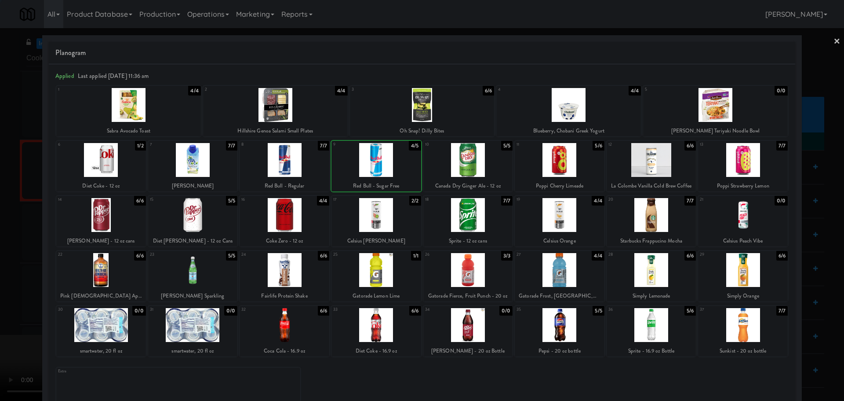
click at [0, 291] on div at bounding box center [422, 200] width 844 height 401
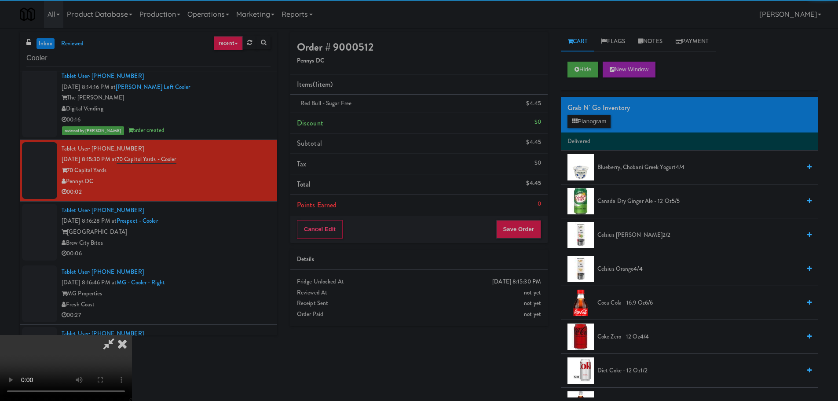
click at [132, 335] on video at bounding box center [66, 368] width 132 height 66
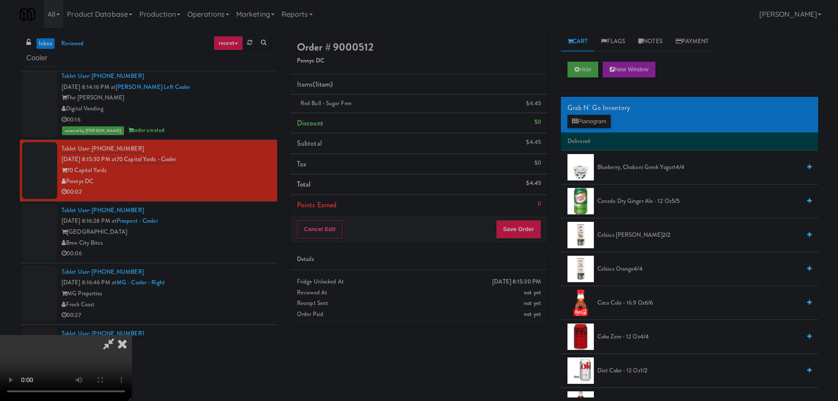
scroll to position [151, 0]
click at [516, 239] on div "Cancel Edit Save Order" at bounding box center [418, 228] width 257 height 27
click at [518, 230] on button "Save Order" at bounding box center [518, 229] width 45 height 18
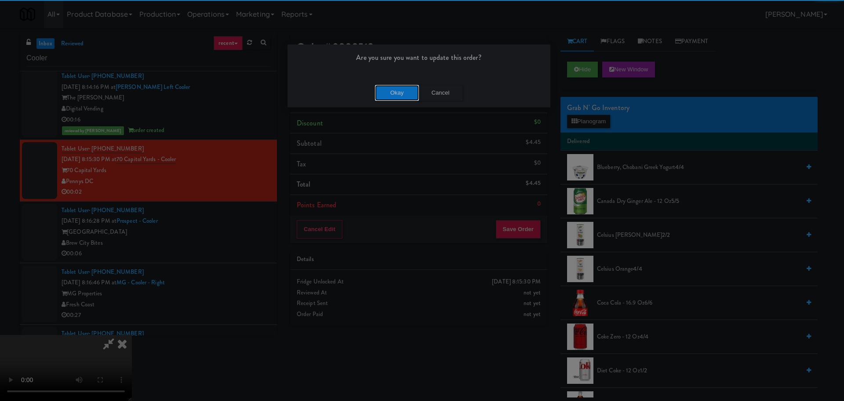
click at [396, 92] on button "Okay" at bounding box center [397, 93] width 44 height 16
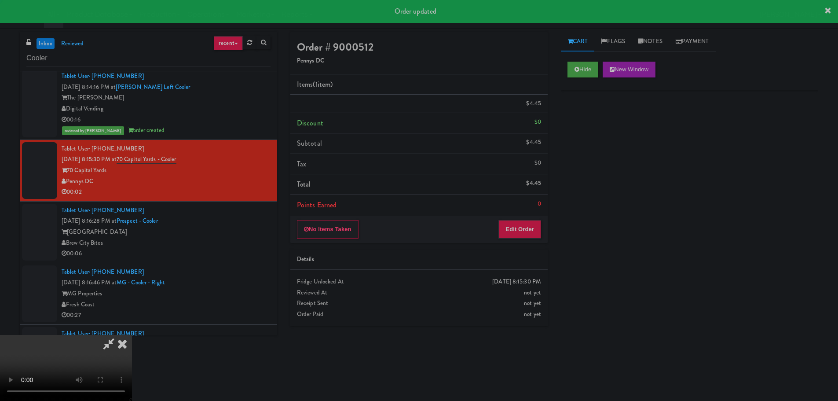
scroll to position [0, 0]
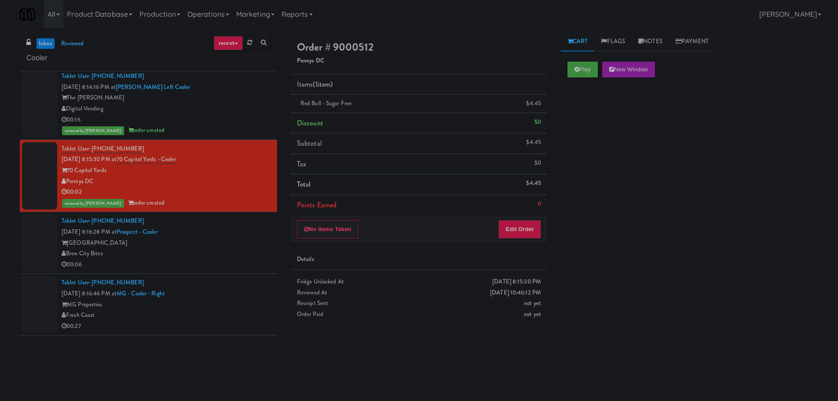
click at [233, 245] on div "[GEOGRAPHIC_DATA]" at bounding box center [166, 242] width 209 height 11
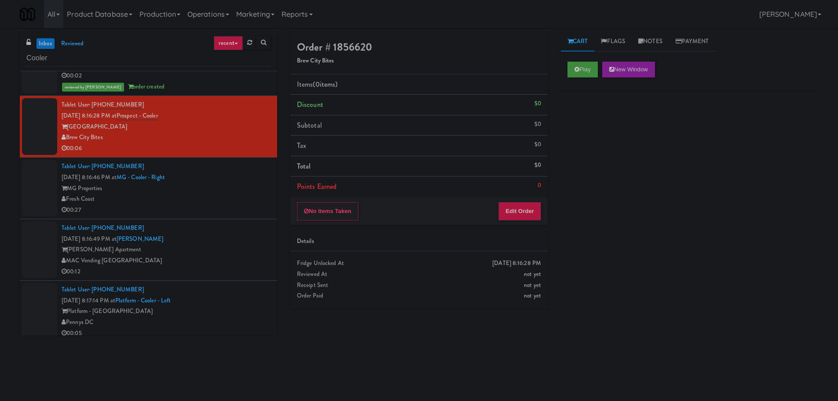
scroll to position [1583, 0]
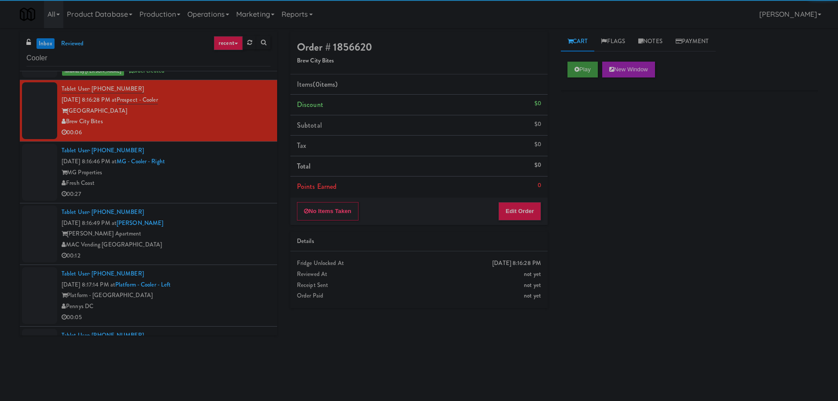
click at [567, 66] on div "Play New Window" at bounding box center [689, 72] width 257 height 35
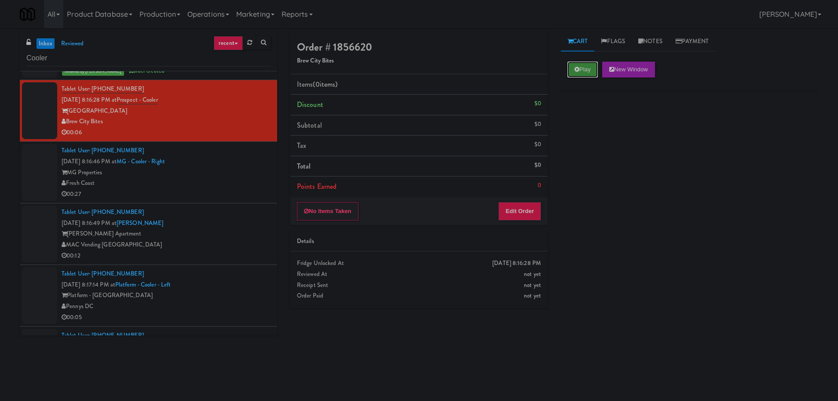
click at [569, 70] on button "Play" at bounding box center [582, 70] width 30 height 16
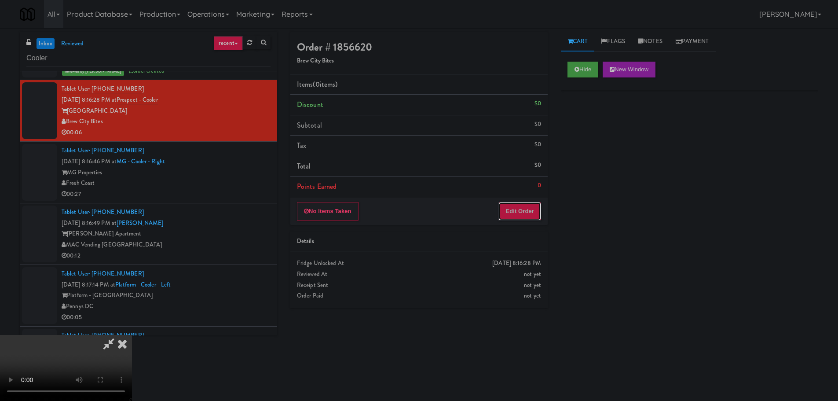
click at [515, 213] on button "Edit Order" at bounding box center [519, 211] width 43 height 18
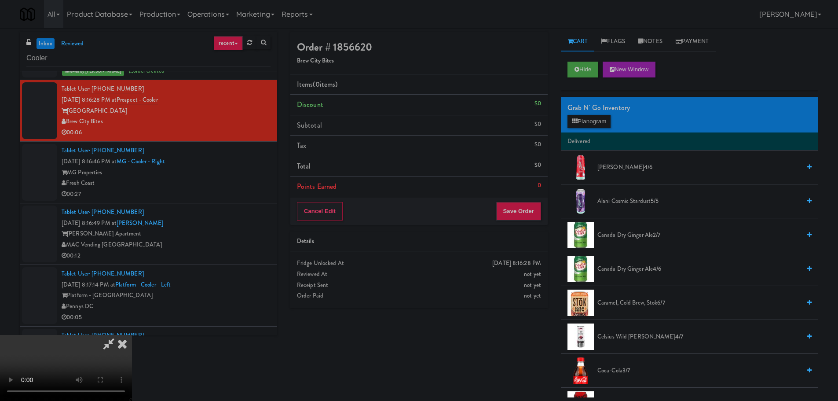
scroll to position [0, 0]
click at [132, 335] on video at bounding box center [66, 368] width 132 height 66
drag, startPoint x: 334, startPoint y: 220, endPoint x: 335, endPoint y: 226, distance: 6.6
click at [132, 335] on video at bounding box center [66, 368] width 132 height 66
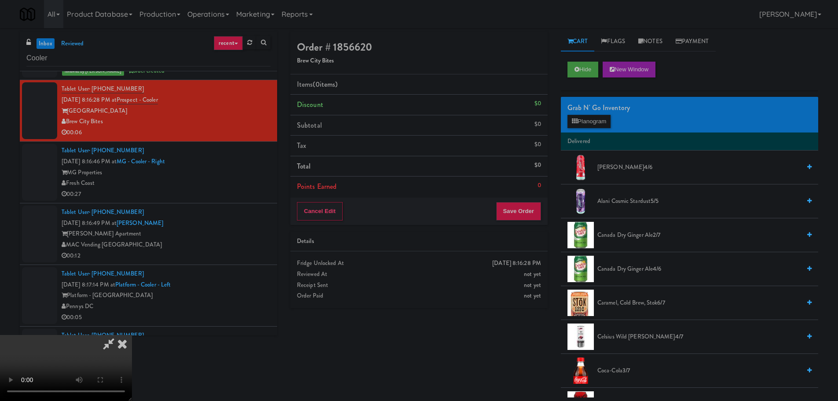
click at [132, 335] on video at bounding box center [66, 368] width 132 height 66
click at [603, 127] on button "Planogram" at bounding box center [588, 121] width 43 height 13
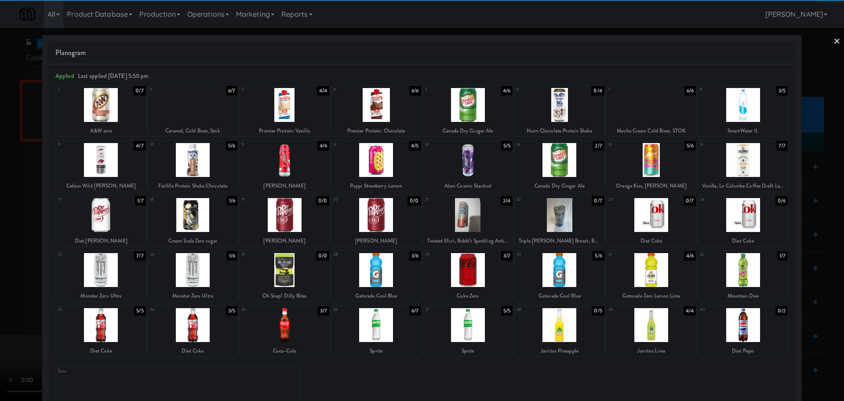
click at [462, 322] on div at bounding box center [468, 325] width 90 height 34
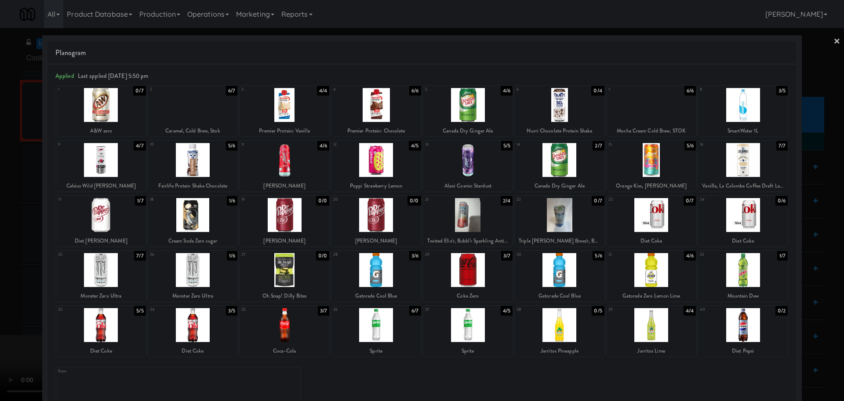
click at [0, 264] on div at bounding box center [422, 200] width 844 height 401
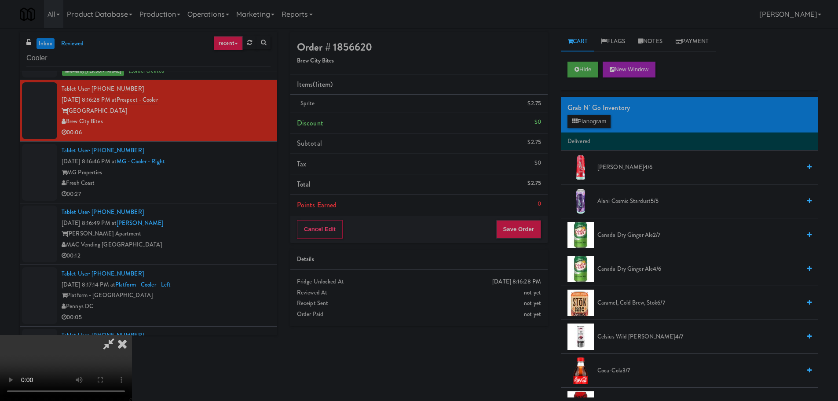
drag, startPoint x: 257, startPoint y: 218, endPoint x: 269, endPoint y: 216, distance: 12.4
click at [132, 335] on video at bounding box center [66, 368] width 132 height 66
click at [528, 240] on div "Cancel Edit Save Order" at bounding box center [418, 228] width 257 height 27
click at [527, 235] on button "Save Order" at bounding box center [518, 229] width 45 height 18
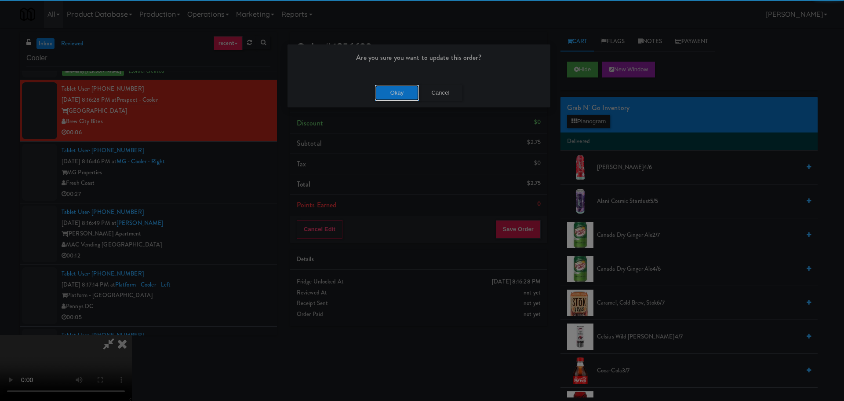
click at [407, 98] on button "Okay" at bounding box center [397, 93] width 44 height 16
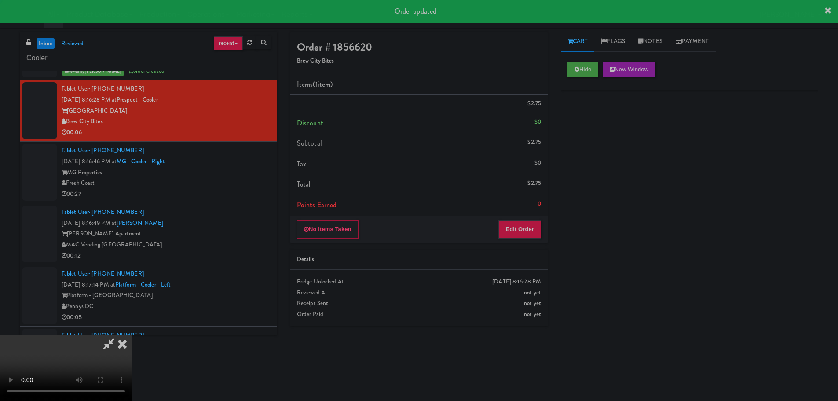
scroll to position [0, 0]
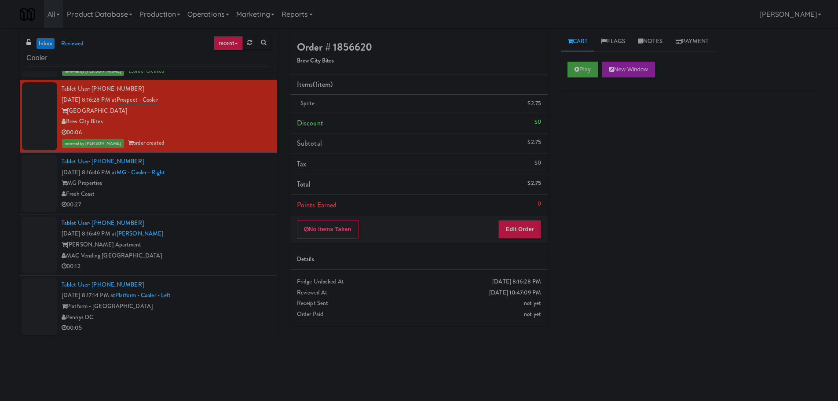
click at [221, 211] on li "Tablet User · (619) 206-3620 [DATE] 8:16:46 PM at MG - Cooler - Right MG Proper…" at bounding box center [148, 184] width 257 height 62
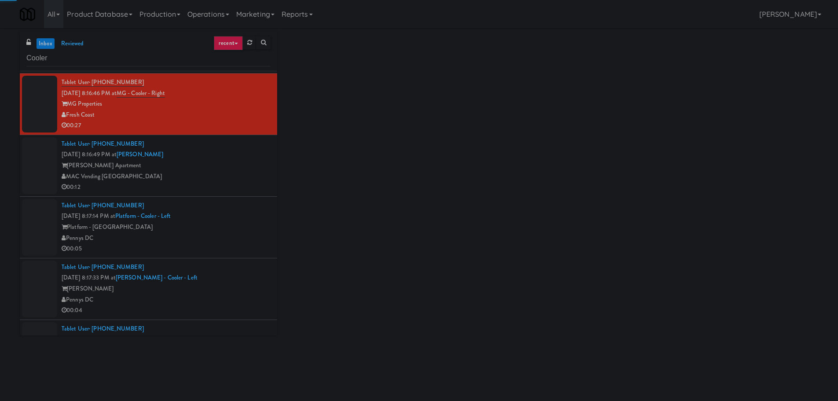
scroll to position [1671, 0]
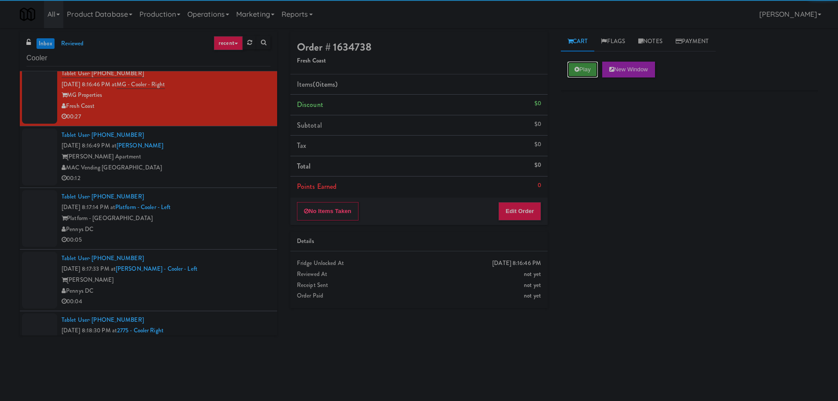
click at [579, 67] on button "Play" at bounding box center [582, 70] width 30 height 16
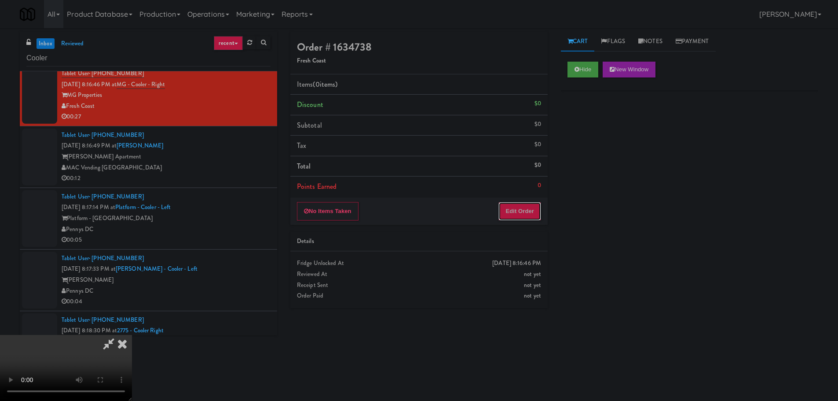
click at [511, 202] on button "Edit Order" at bounding box center [519, 211] width 43 height 18
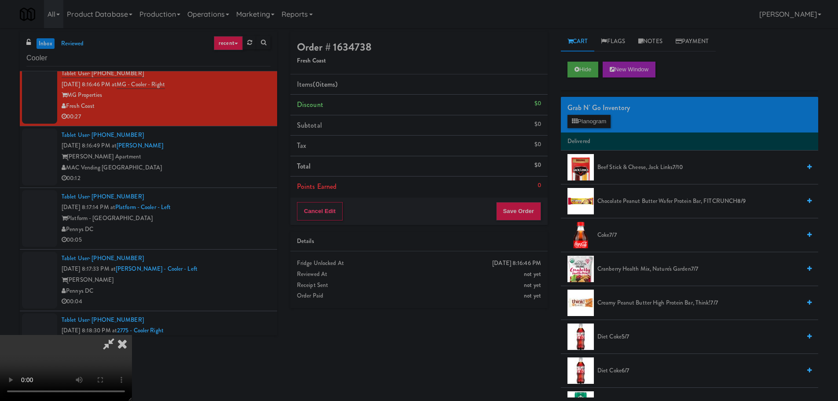
click at [132, 335] on video at bounding box center [66, 368] width 132 height 66
drag, startPoint x: 372, startPoint y: 253, endPoint x: 430, endPoint y: 197, distance: 80.5
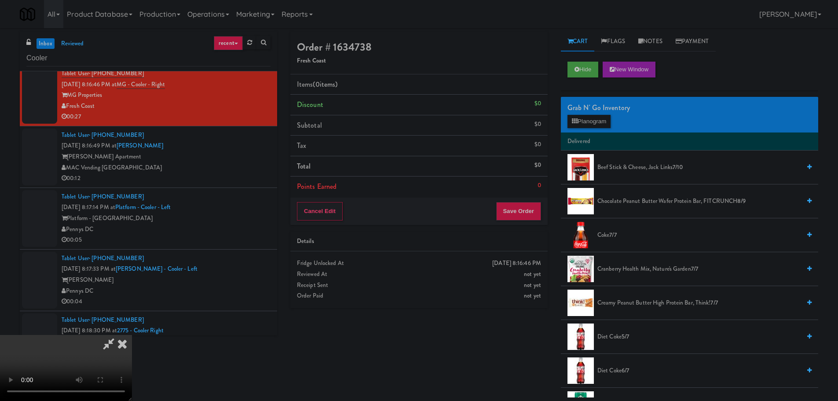
click at [132, 335] on video at bounding box center [66, 368] width 132 height 66
click at [597, 110] on div "Grab N' Go Inventory" at bounding box center [689, 107] width 244 height 13
click at [596, 117] on button "Planogram" at bounding box center [588, 121] width 43 height 13
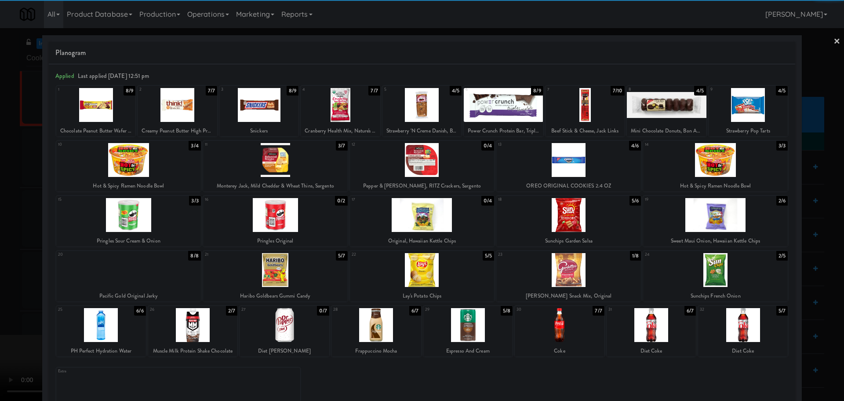
click at [107, 317] on div at bounding box center [101, 325] width 90 height 34
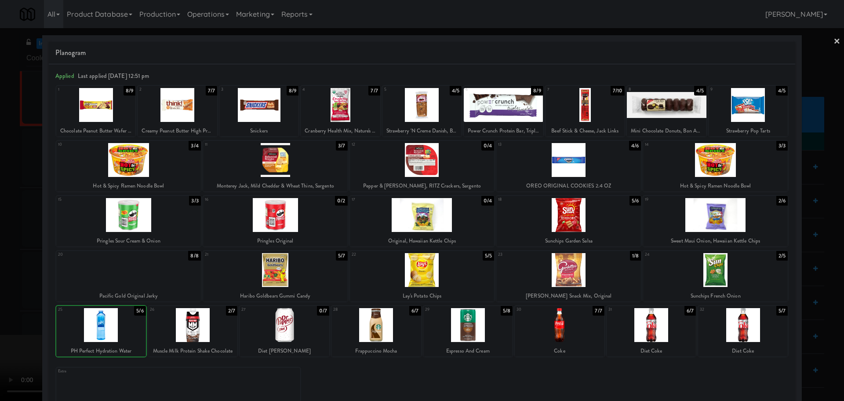
click at [0, 303] on div at bounding box center [422, 200] width 844 height 401
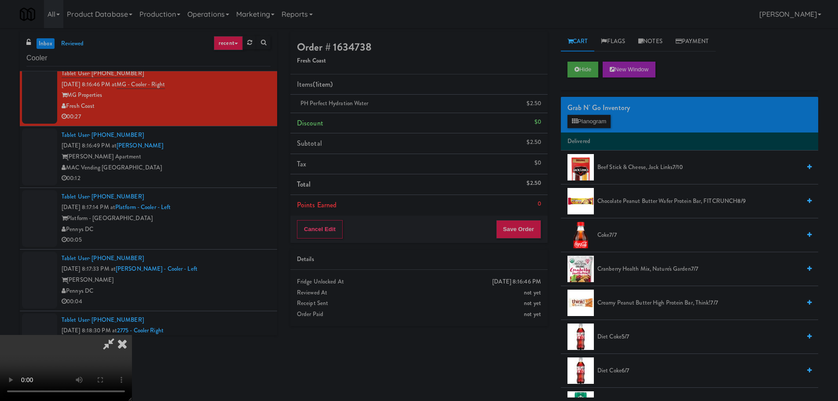
click at [132, 335] on video at bounding box center [66, 368] width 132 height 66
click at [513, 231] on button "Save Order" at bounding box center [518, 229] width 45 height 18
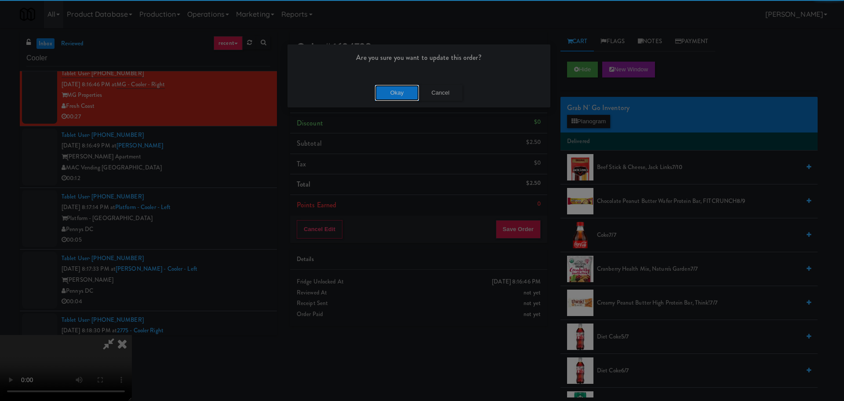
click at [395, 88] on button "Okay" at bounding box center [397, 93] width 44 height 16
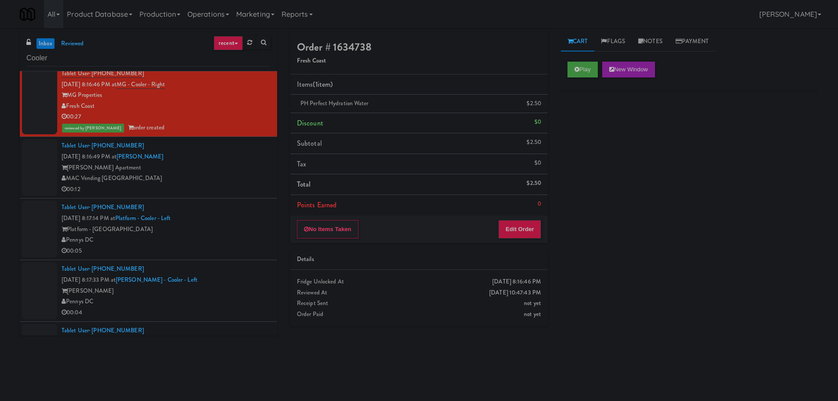
click at [229, 180] on div "MAC Vending [GEOGRAPHIC_DATA]" at bounding box center [166, 178] width 209 height 11
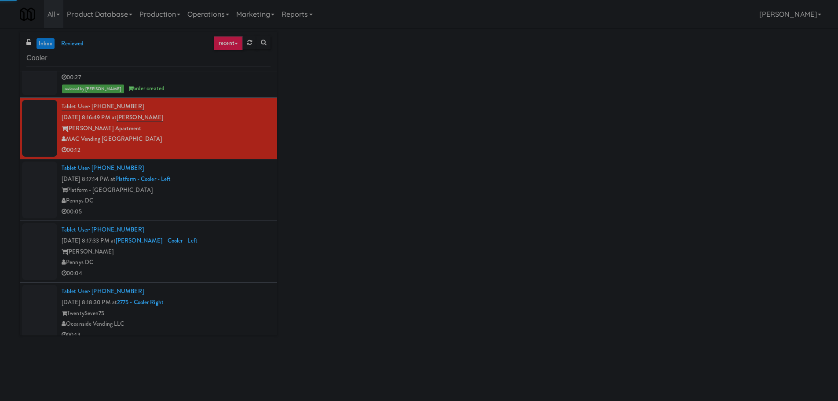
scroll to position [1715, 0]
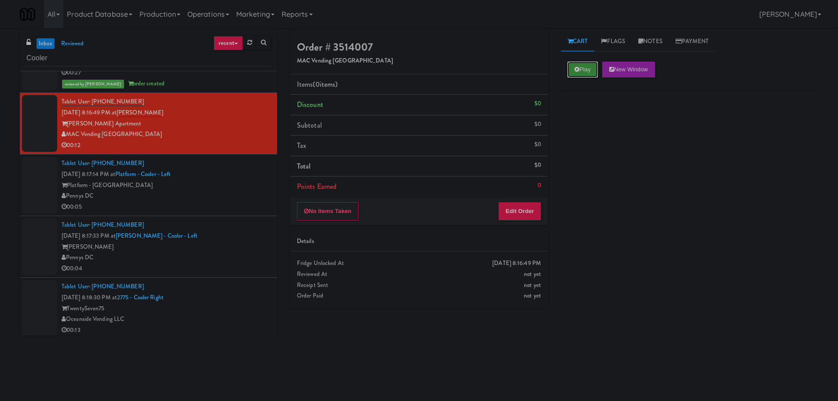
click at [579, 68] on button "Play" at bounding box center [582, 70] width 30 height 16
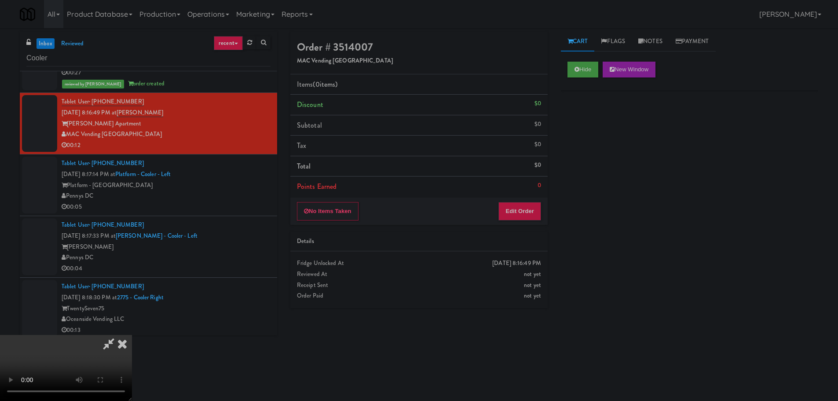
click at [513, 228] on div "Order # 3514007 MAC Vending USA Items (0 items ) Discount $0 Subtotal $0 Tax $0…" at bounding box center [419, 173] width 270 height 283
click at [520, 220] on button "Edit Order" at bounding box center [519, 211] width 43 height 18
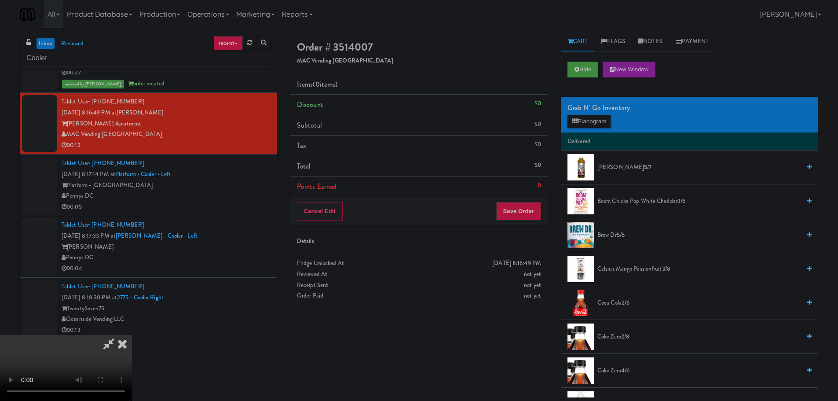
scroll to position [0, 0]
click at [132, 335] on video at bounding box center [66, 368] width 132 height 66
drag, startPoint x: 354, startPoint y: 208, endPoint x: 386, endPoint y: 207, distance: 31.2
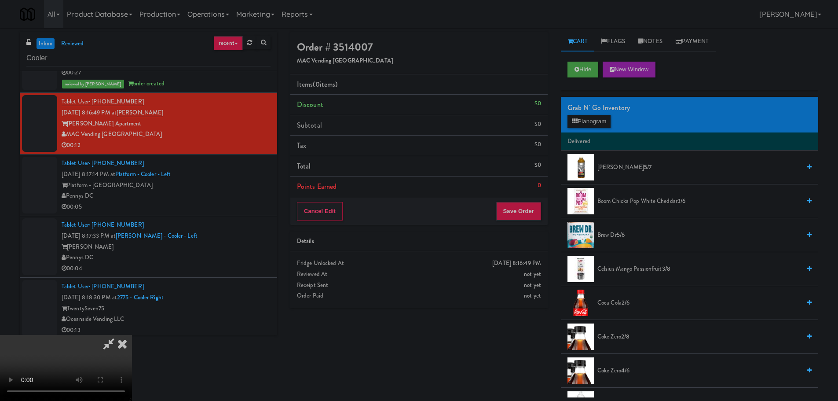
click at [132, 335] on video at bounding box center [66, 368] width 132 height 66
click at [584, 126] on button "Planogram" at bounding box center [588, 121] width 43 height 13
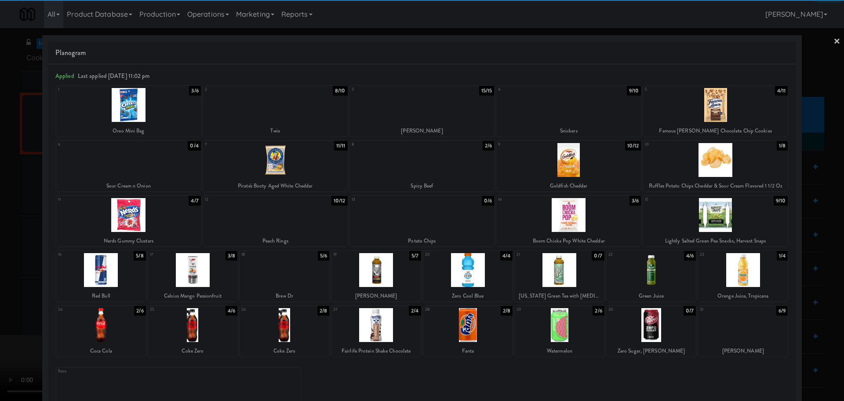
click at [459, 322] on div at bounding box center [468, 325] width 90 height 34
click at [0, 228] on div at bounding box center [422, 200] width 844 height 401
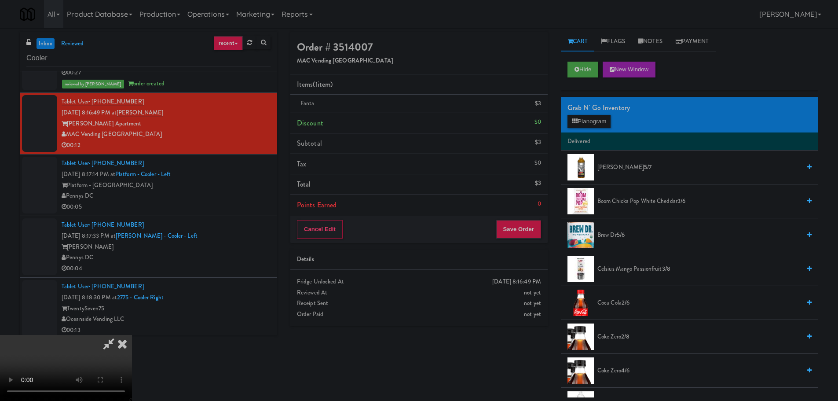
click at [132, 335] on video at bounding box center [66, 368] width 132 height 66
drag, startPoint x: 354, startPoint y: 163, endPoint x: 359, endPoint y: 181, distance: 18.1
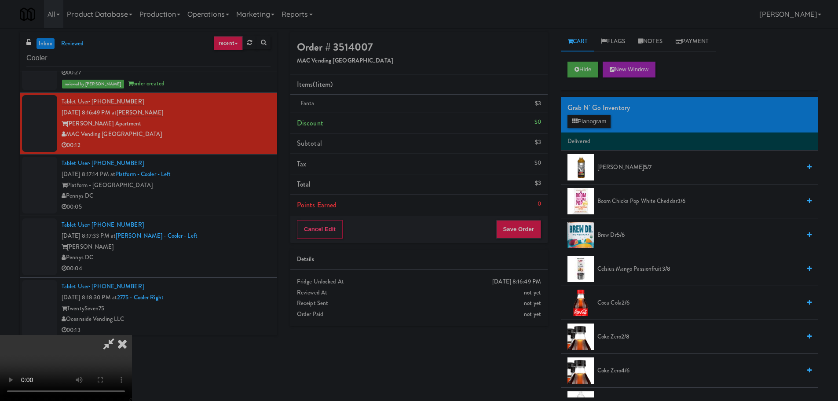
click at [132, 335] on video at bounding box center [66, 368] width 132 height 66
click at [610, 127] on button "Planogram" at bounding box center [588, 121] width 43 height 13
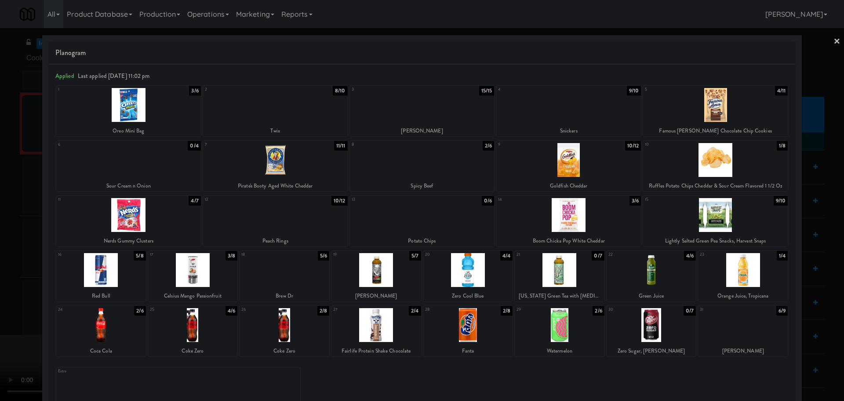
click at [0, 241] on div at bounding box center [422, 200] width 844 height 401
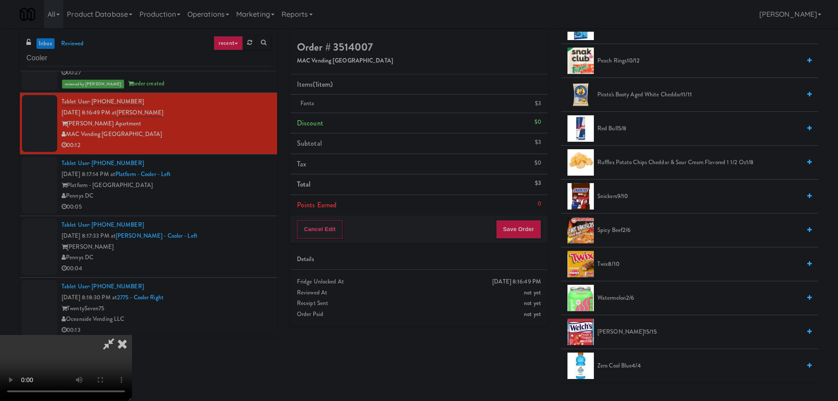
scroll to position [769, 0]
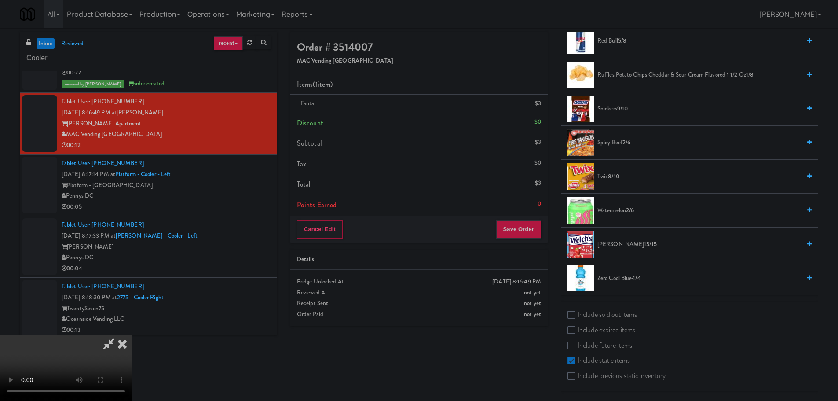
click at [596, 321] on label "Include sold out items" at bounding box center [601, 314] width 69 height 13
click at [577, 318] on input "Include sold out items" at bounding box center [572, 314] width 10 height 7
checkbox input "true"
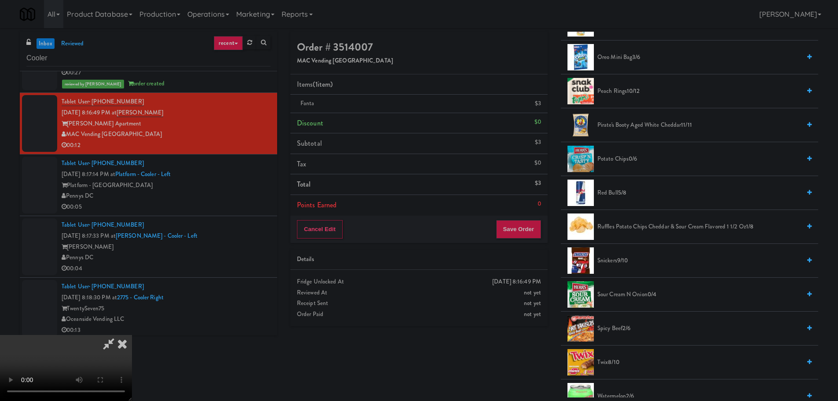
scroll to position [685, 0]
click at [644, 230] on span "Ruffles Potato Chips Cheddar & Sour Cream Flavored 1 1/2 Oz 1/8" at bounding box center [698, 227] width 203 height 11
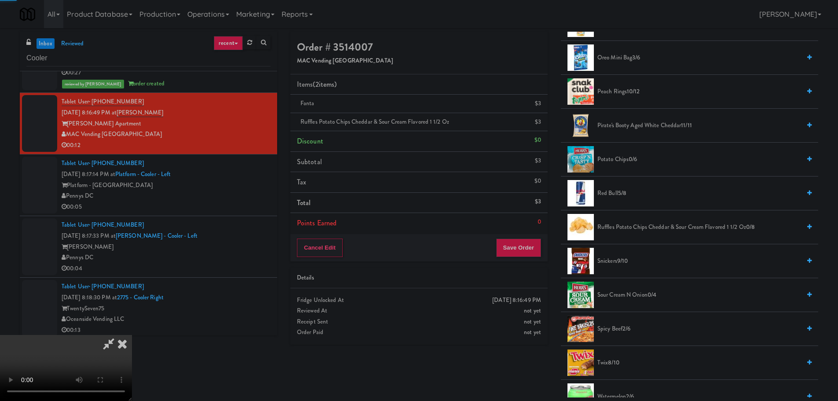
click at [132, 335] on video at bounding box center [66, 368] width 132 height 66
click at [528, 252] on button "Save Order" at bounding box center [518, 247] width 45 height 18
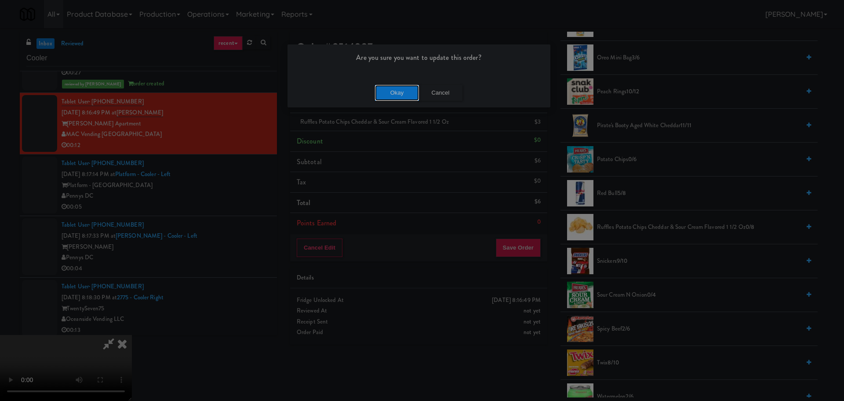
click at [394, 89] on button "Okay" at bounding box center [397, 93] width 44 height 16
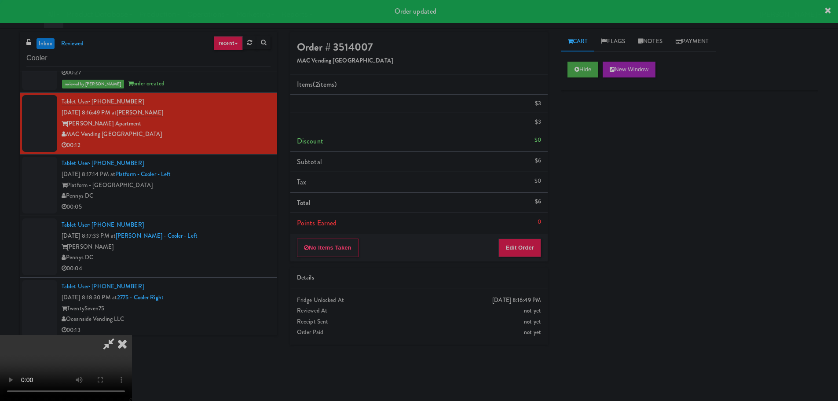
scroll to position [0, 0]
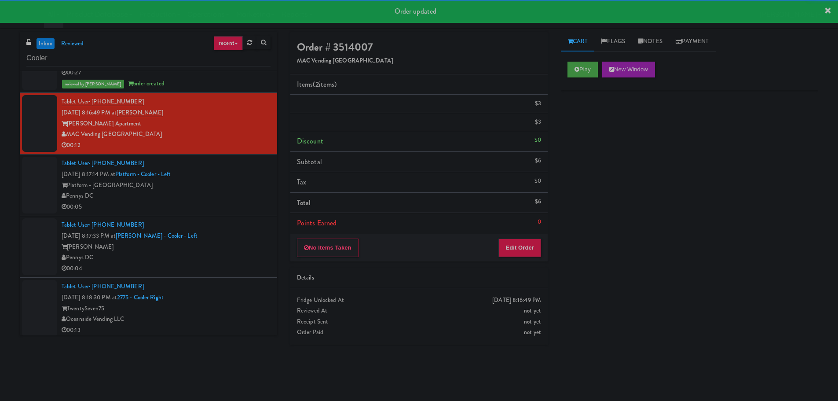
click at [243, 191] on div "Pennys DC" at bounding box center [166, 195] width 209 height 11
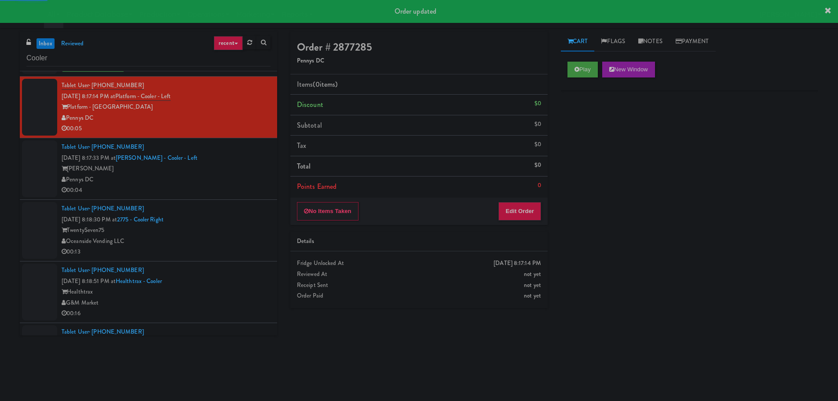
scroll to position [1803, 0]
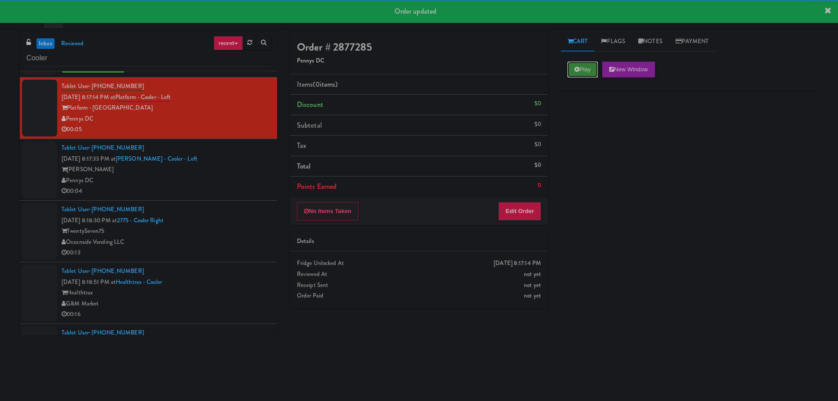
click at [575, 66] on button "Play" at bounding box center [582, 70] width 30 height 16
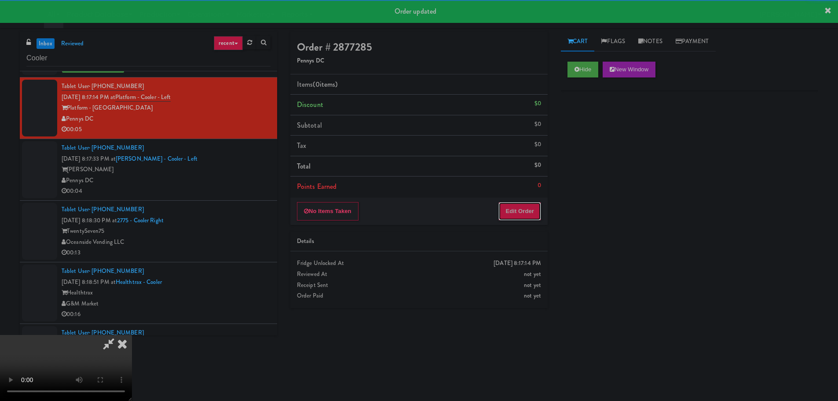
click at [530, 213] on button "Edit Order" at bounding box center [519, 211] width 43 height 18
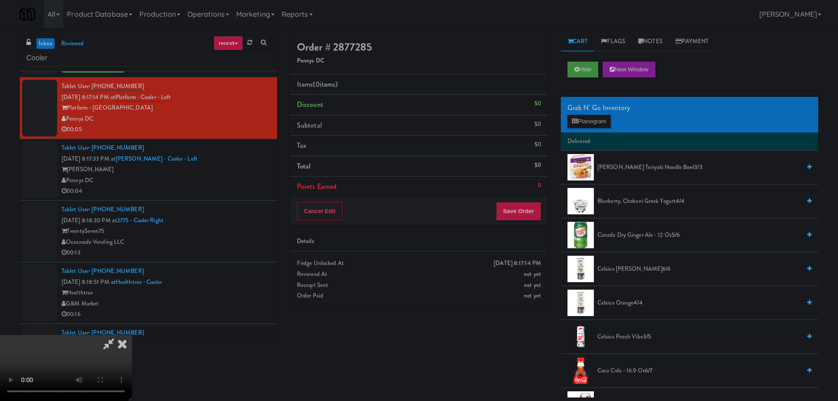
click at [132, 335] on video at bounding box center [66, 368] width 132 height 66
click at [599, 112] on div "Grab N' Go Inventory" at bounding box center [689, 107] width 244 height 13
click at [594, 124] on button "Planogram" at bounding box center [588, 121] width 43 height 13
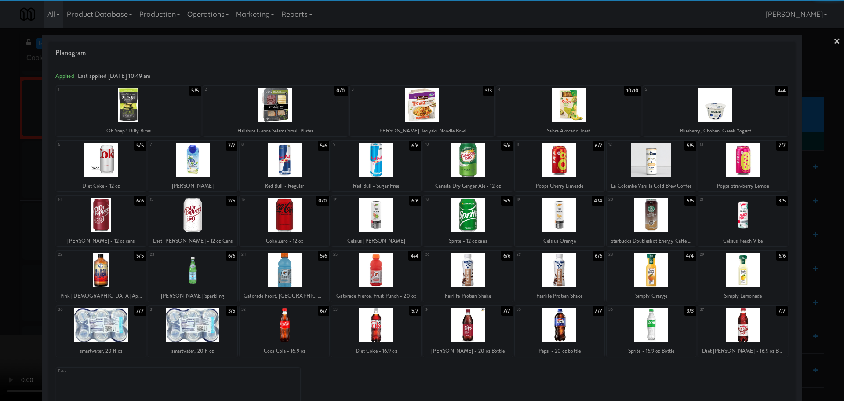
click at [202, 331] on div at bounding box center [193, 325] width 90 height 34
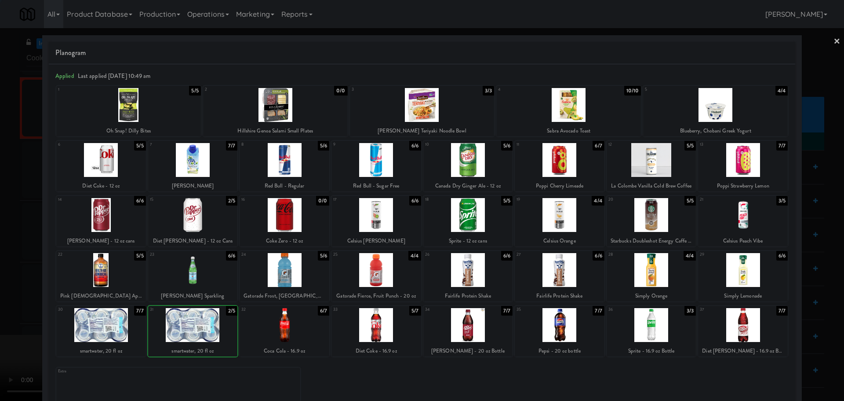
click at [0, 308] on div at bounding box center [422, 200] width 844 height 401
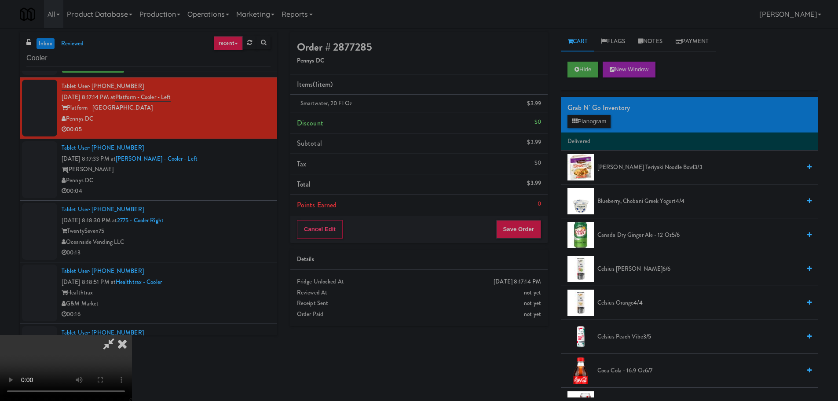
click at [132, 335] on video at bounding box center [66, 368] width 132 height 66
click at [519, 232] on button "Save Order" at bounding box center [518, 229] width 45 height 18
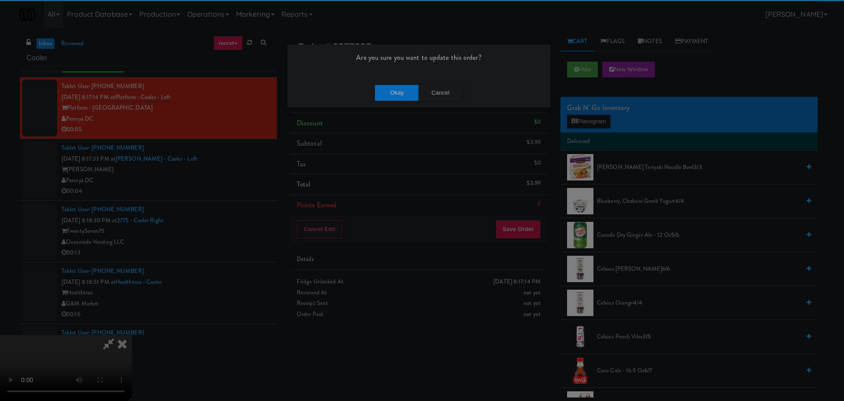
click at [389, 78] on div "Okay Cancel" at bounding box center [419, 92] width 263 height 29
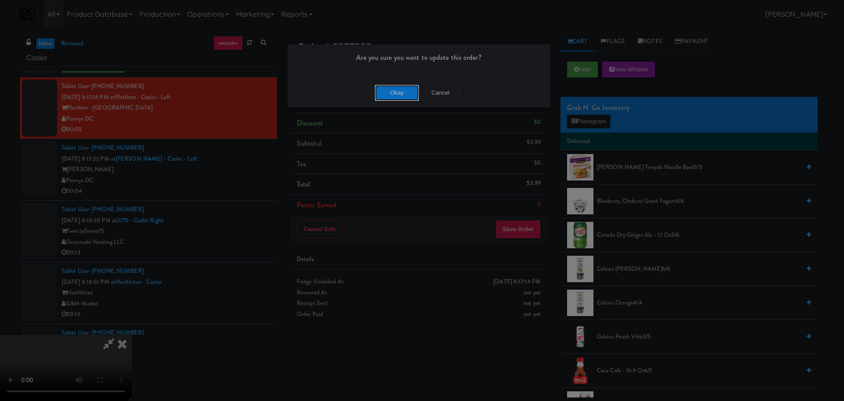
click at [389, 92] on button "Okay" at bounding box center [397, 93] width 44 height 16
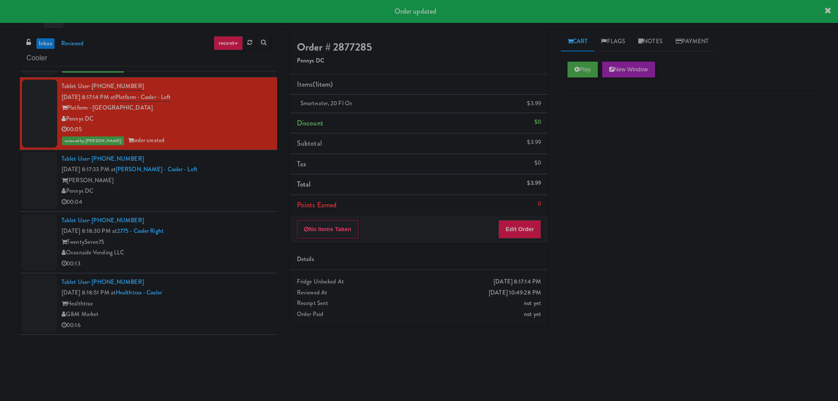
click at [237, 181] on div "[PERSON_NAME]" at bounding box center [166, 180] width 209 height 11
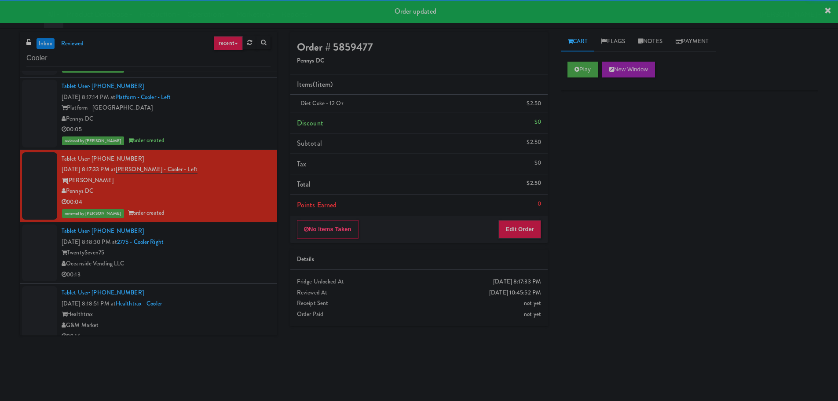
click at [254, 249] on div "TwentySeven75" at bounding box center [166, 252] width 209 height 11
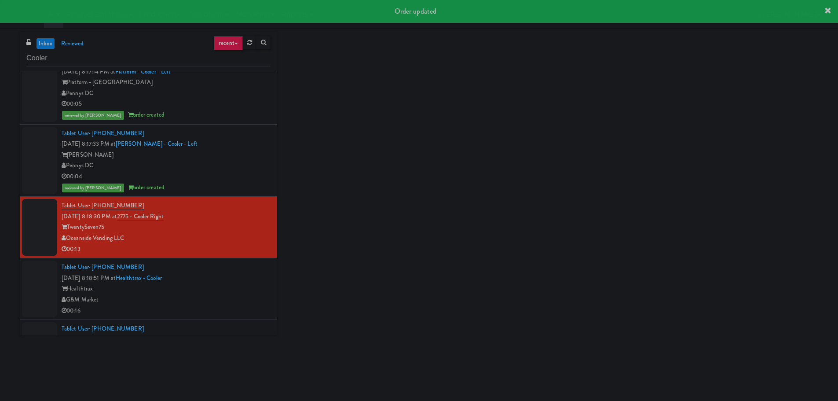
scroll to position [1935, 0]
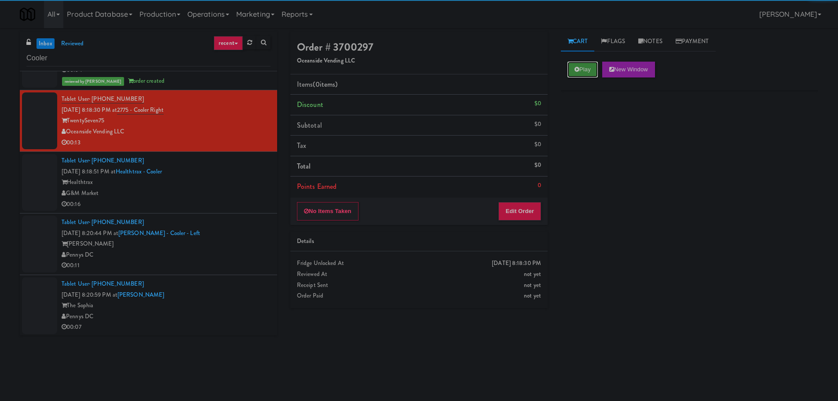
click at [568, 72] on button "Play" at bounding box center [582, 70] width 30 height 16
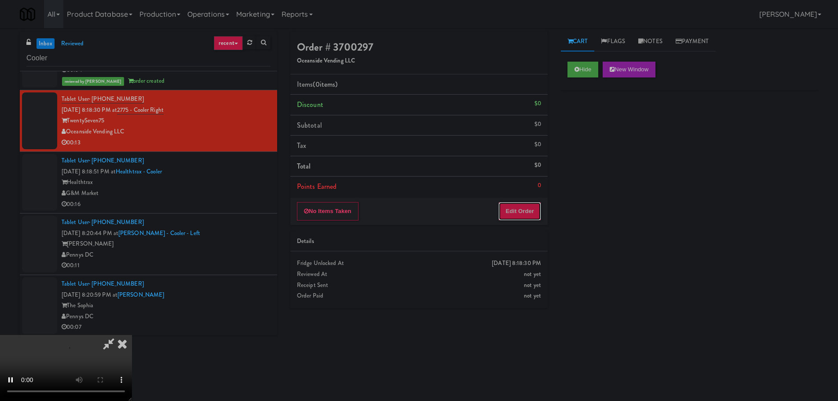
click at [530, 219] on button "Edit Order" at bounding box center [519, 211] width 43 height 18
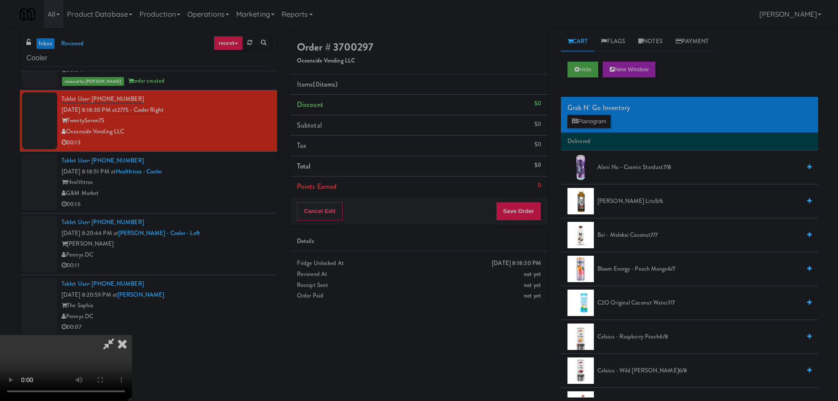
scroll to position [0, 0]
click at [132, 335] on video at bounding box center [66, 368] width 132 height 66
drag, startPoint x: 305, startPoint y: 252, endPoint x: 349, endPoint y: 252, distance: 44.0
click at [132, 335] on video at bounding box center [66, 368] width 132 height 66
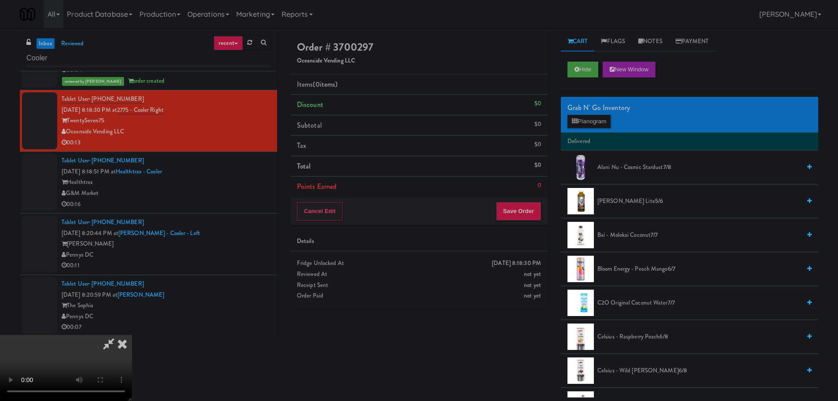
click at [624, 178] on li "Alani Nu - Cosmic Stardust 7/8" at bounding box center [689, 167] width 257 height 34
click at [629, 168] on span "Alani Nu - Cosmic Stardust 7/8" at bounding box center [698, 167] width 203 height 11
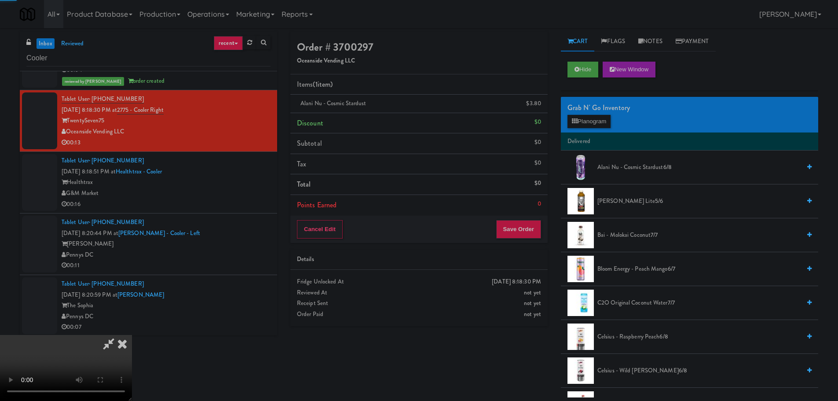
click at [132, 335] on video at bounding box center [66, 368] width 132 height 66
click at [519, 239] on div "Cancel Edit Save Order" at bounding box center [418, 228] width 257 height 27
click at [526, 228] on button "Save Order" at bounding box center [518, 229] width 45 height 18
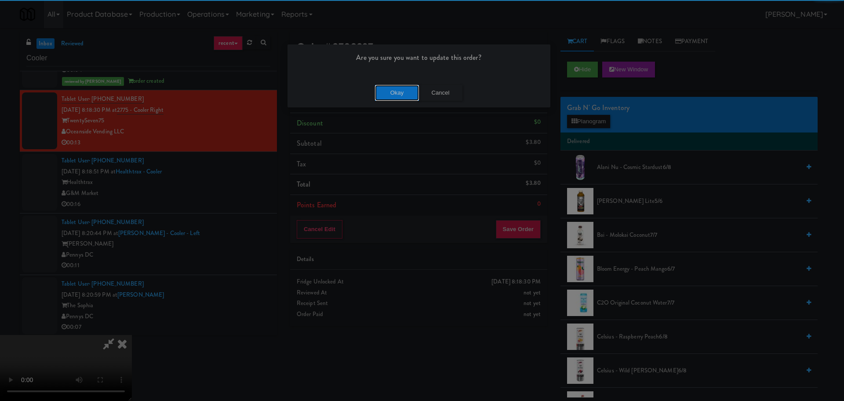
click at [403, 90] on button "Okay" at bounding box center [397, 93] width 44 height 16
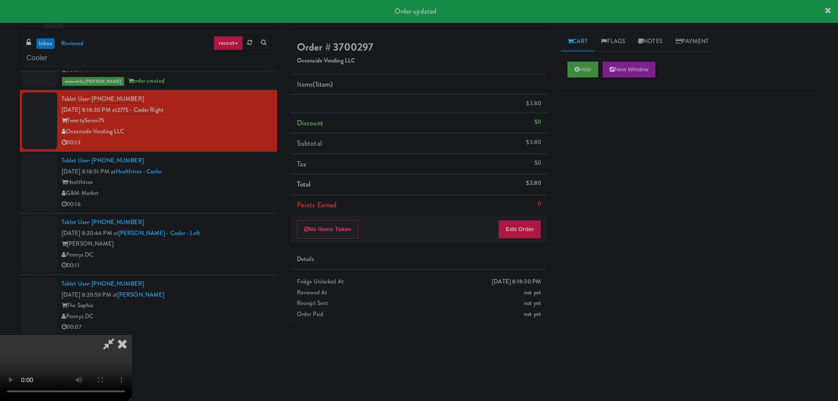
scroll to position [0, 0]
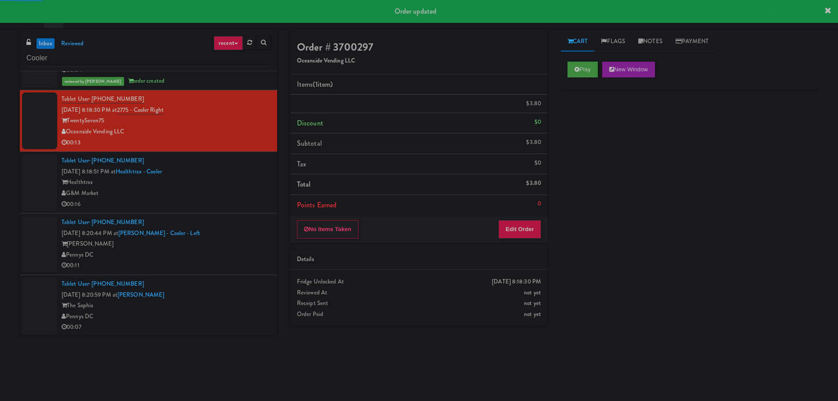
click at [224, 201] on div "00:16" at bounding box center [166, 204] width 209 height 11
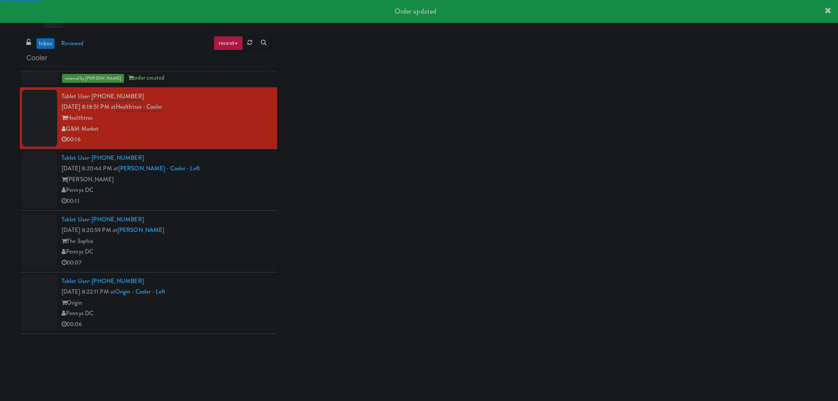
scroll to position [2023, 0]
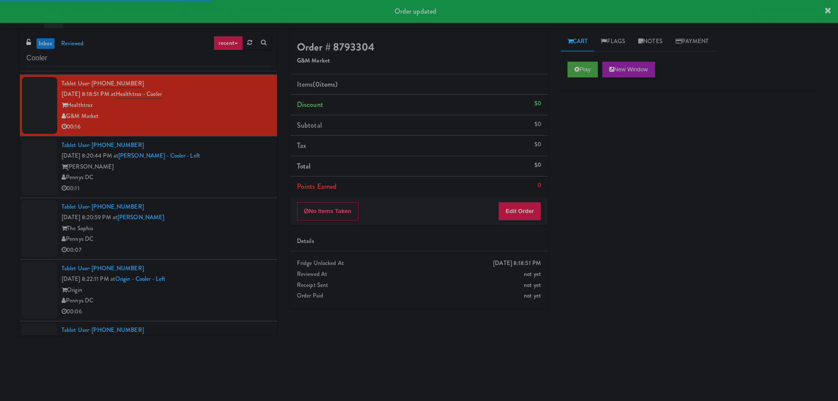
click at [587, 80] on div "Play New Window" at bounding box center [689, 72] width 257 height 35
click at [587, 76] on button "Play" at bounding box center [582, 70] width 30 height 16
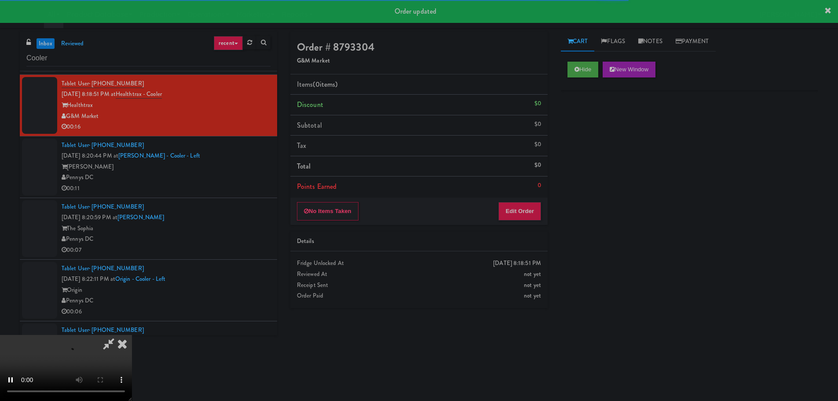
click at [531, 198] on div "No Items Taken Edit Order" at bounding box center [418, 210] width 257 height 27
click at [532, 201] on div "No Items Taken Edit Order" at bounding box center [418, 210] width 257 height 27
click at [532, 204] on button "Edit Order" at bounding box center [519, 211] width 43 height 18
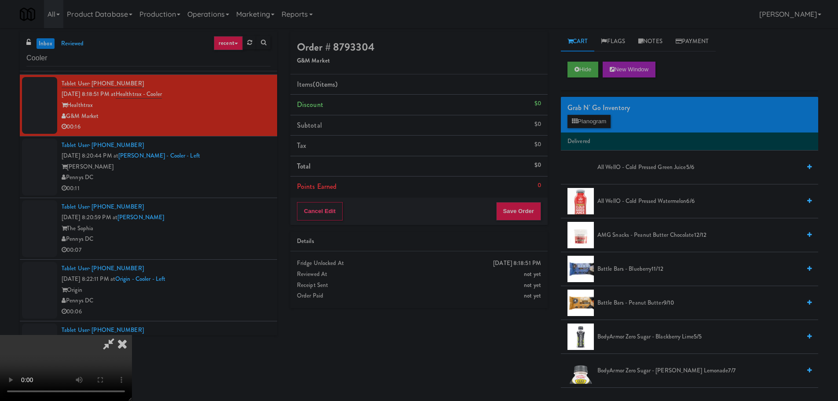
scroll to position [151, 0]
click at [132, 367] on video at bounding box center [66, 368] width 132 height 66
click at [132, 335] on video at bounding box center [66, 368] width 132 height 66
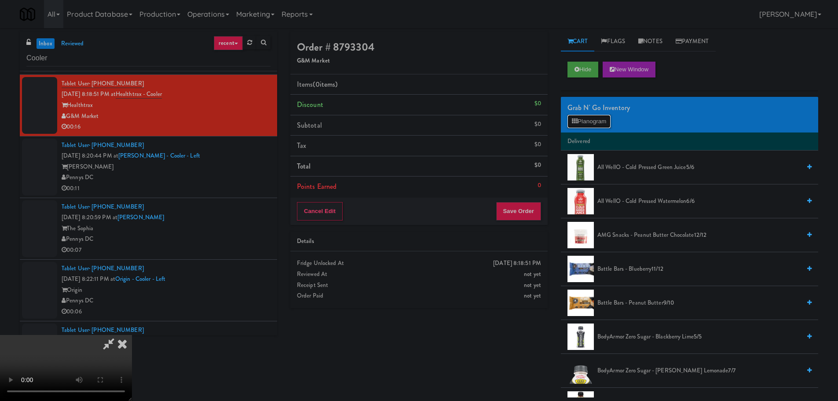
click at [576, 126] on button "Planogram" at bounding box center [588, 121] width 43 height 13
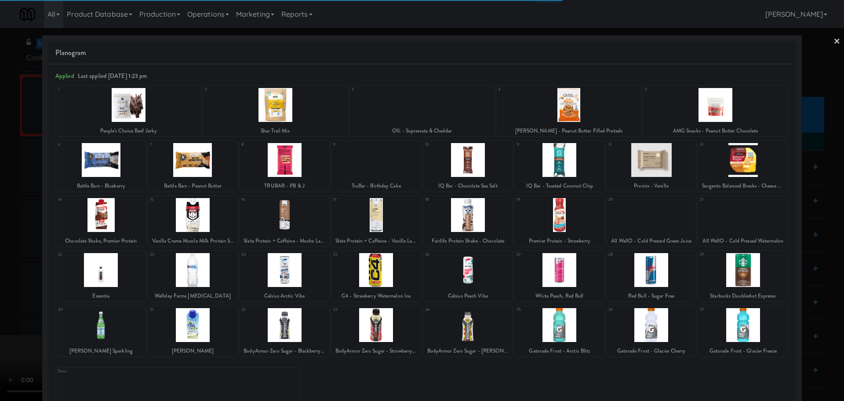
click at [477, 225] on div at bounding box center [468, 215] width 90 height 34
click at [0, 265] on div at bounding box center [422, 200] width 844 height 401
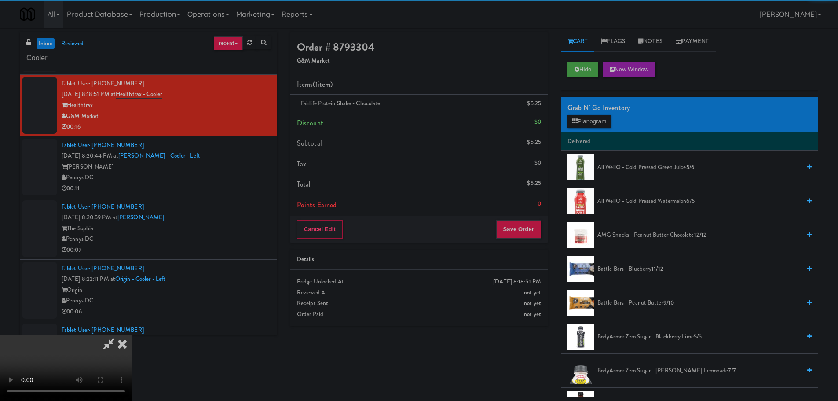
click at [132, 335] on video at bounding box center [66, 368] width 132 height 66
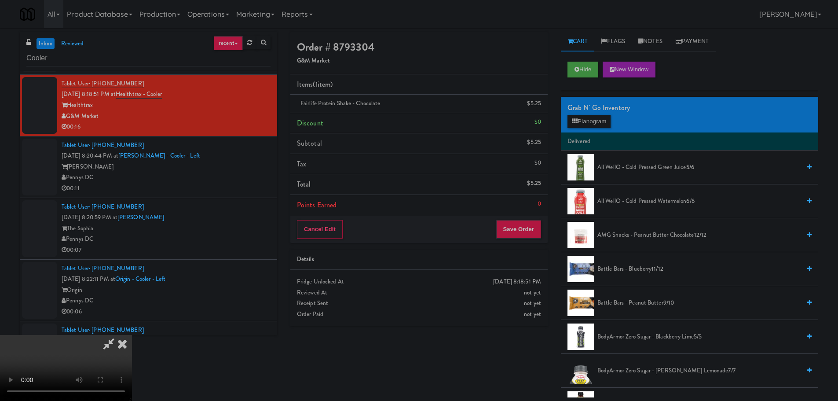
scroll to position [151, 0]
click at [520, 236] on button "Save Order" at bounding box center [518, 229] width 45 height 18
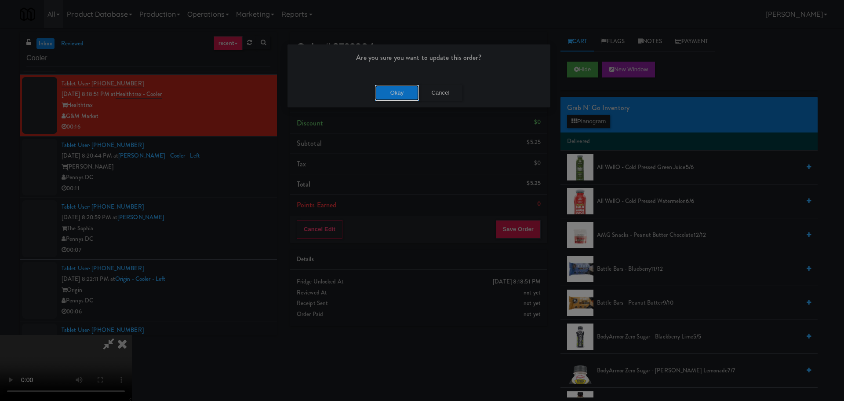
click at [401, 87] on button "Okay" at bounding box center [397, 93] width 44 height 16
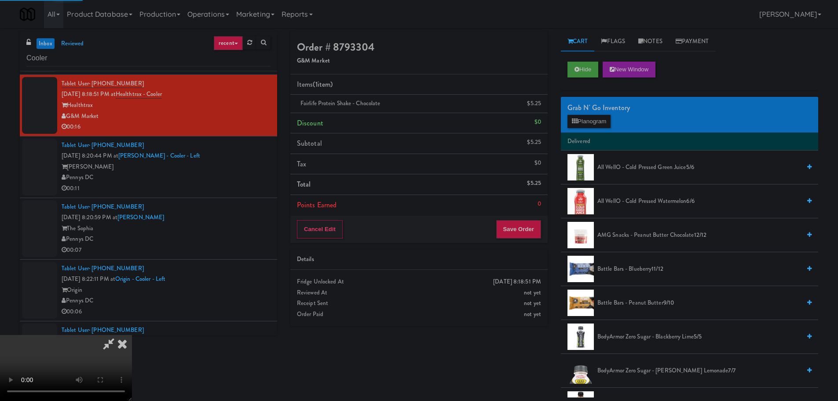
scroll to position [0, 0]
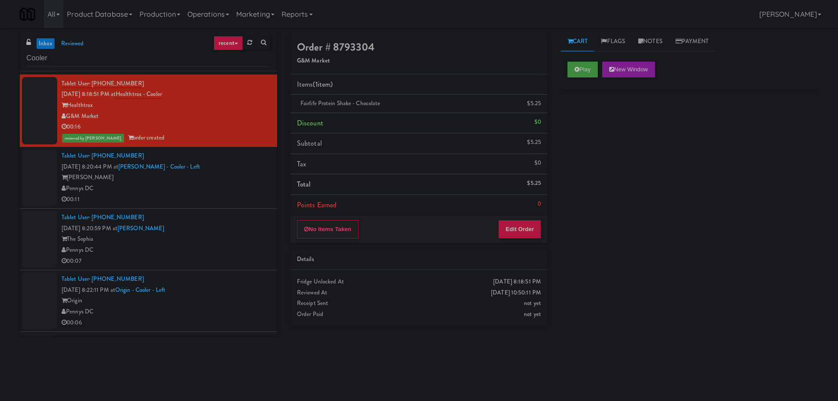
click at [235, 190] on div "Pennys DC" at bounding box center [166, 188] width 209 height 11
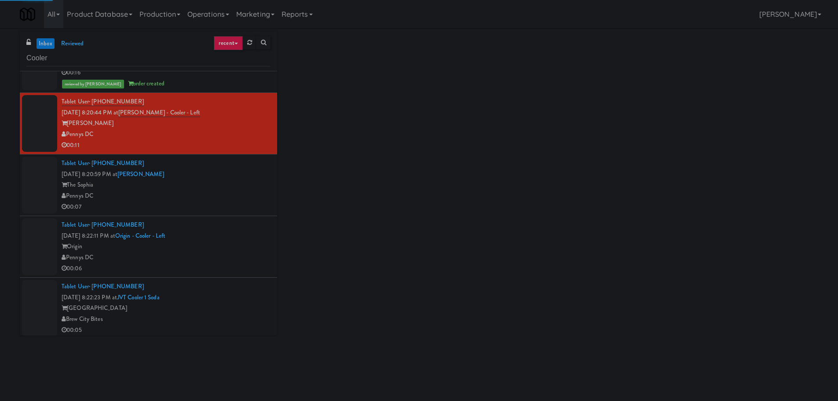
scroll to position [2111, 0]
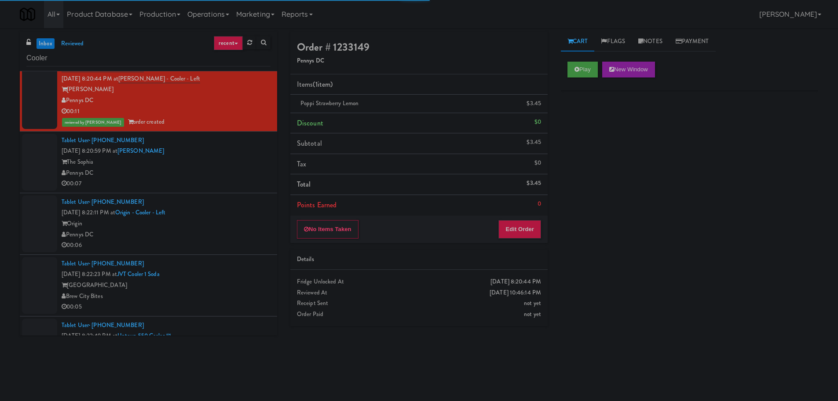
click at [232, 180] on div "00:07" at bounding box center [166, 183] width 209 height 11
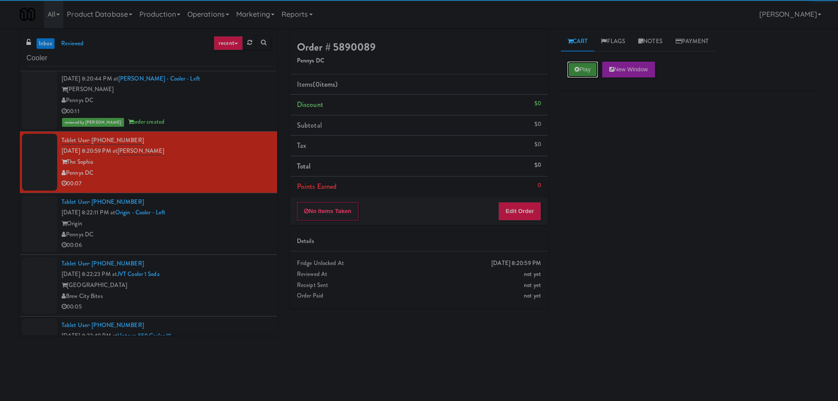
click at [580, 67] on button "Play" at bounding box center [582, 70] width 30 height 16
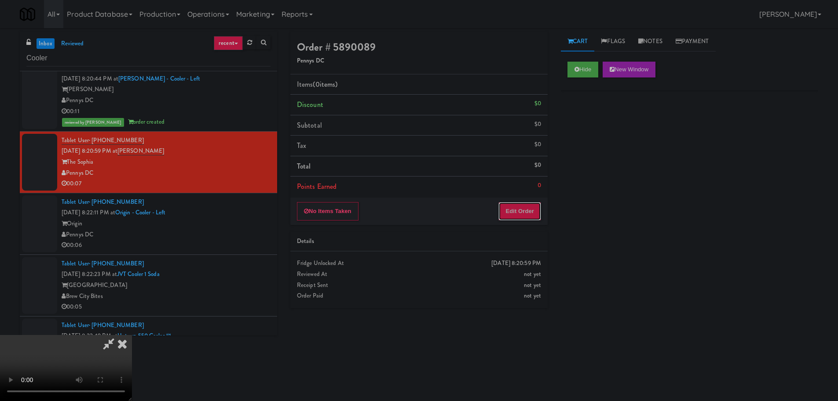
click at [512, 214] on button "Edit Order" at bounding box center [519, 211] width 43 height 18
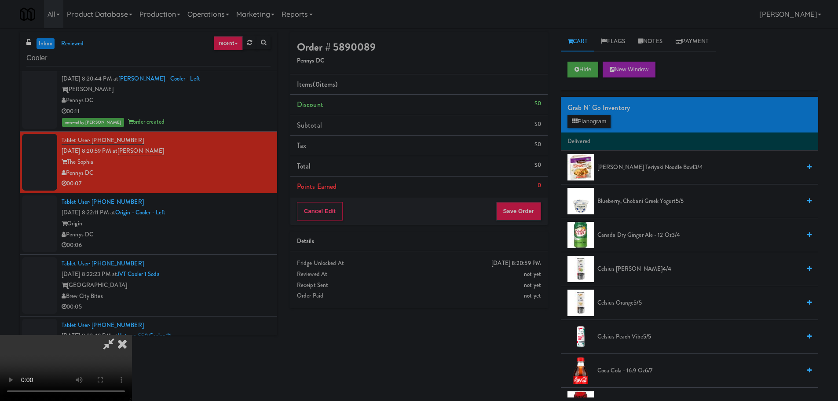
click at [132, 335] on video at bounding box center [66, 368] width 132 height 66
click at [595, 120] on button "Planogram" at bounding box center [588, 121] width 43 height 13
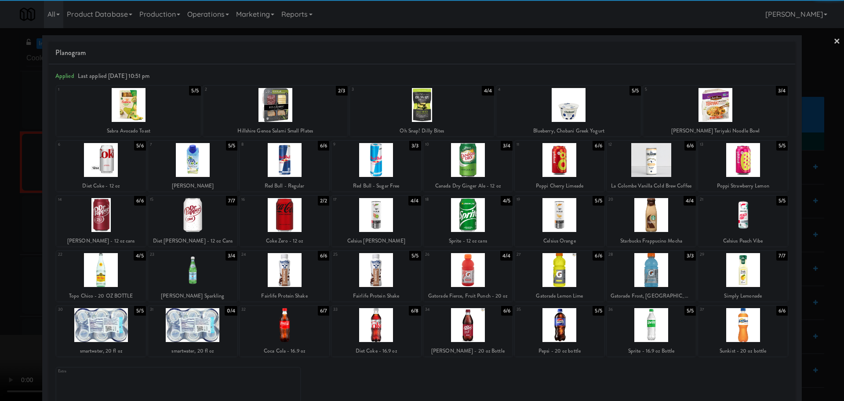
click at [646, 328] on div at bounding box center [652, 325] width 90 height 34
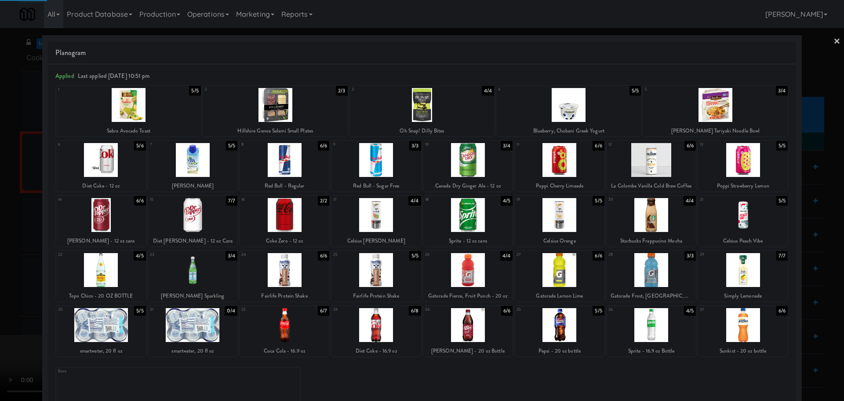
click at [0, 315] on div at bounding box center [422, 200] width 844 height 401
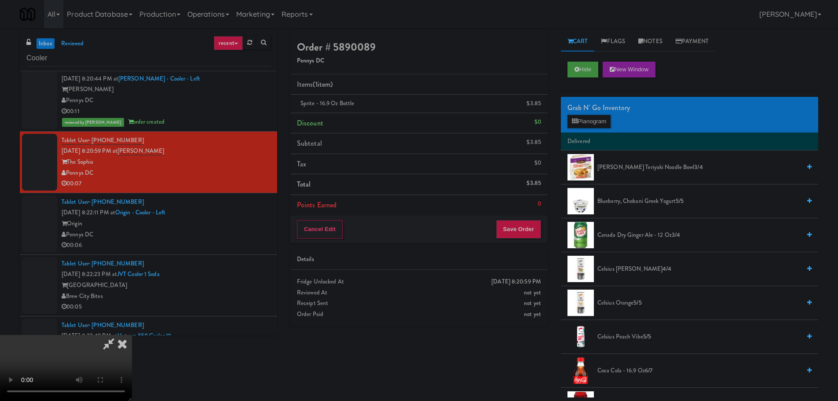
click at [132, 335] on video at bounding box center [66, 368] width 132 height 66
click at [579, 124] on button "Planogram" at bounding box center [588, 121] width 43 height 13
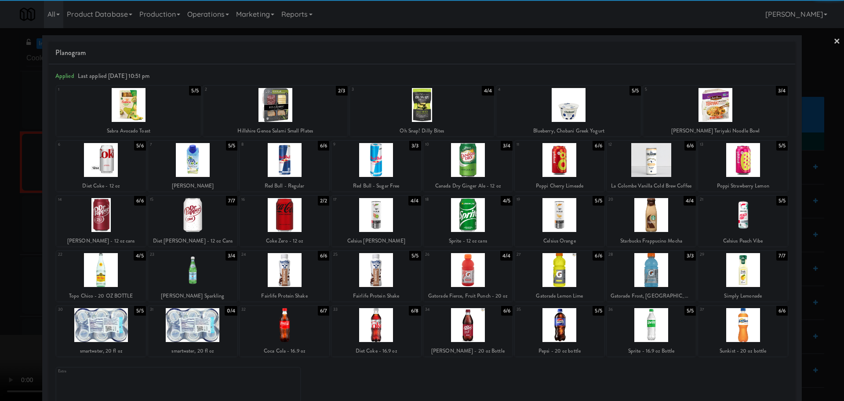
click at [299, 328] on div at bounding box center [285, 325] width 90 height 34
click at [0, 280] on div at bounding box center [422, 200] width 844 height 401
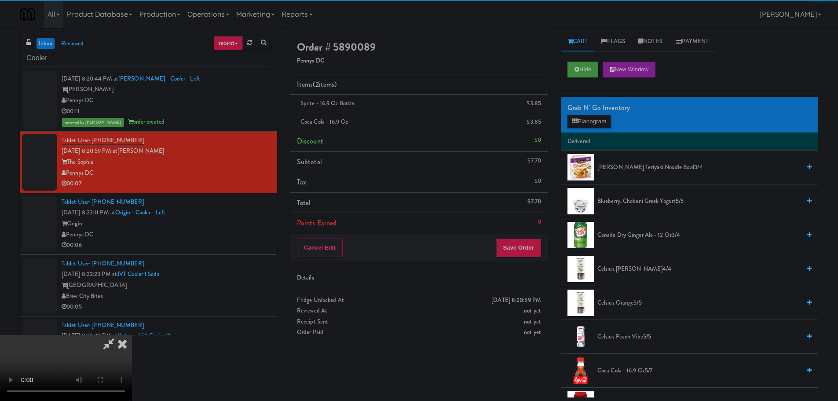
scroll to position [151, 0]
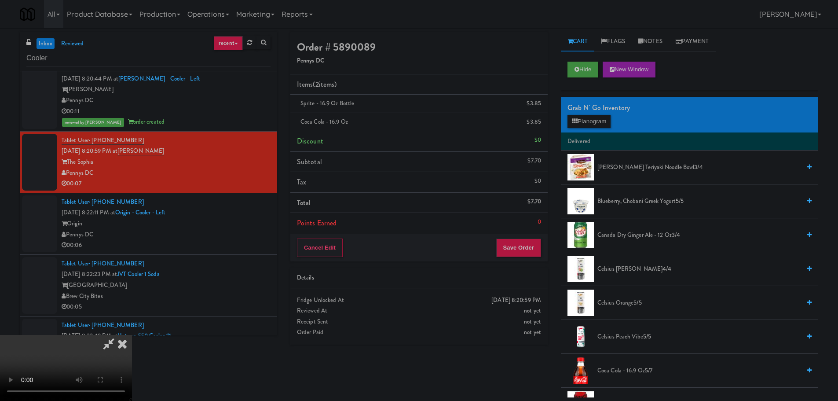
click at [132, 335] on video at bounding box center [66, 368] width 132 height 66
click at [529, 248] on button "Save Order" at bounding box center [518, 247] width 45 height 18
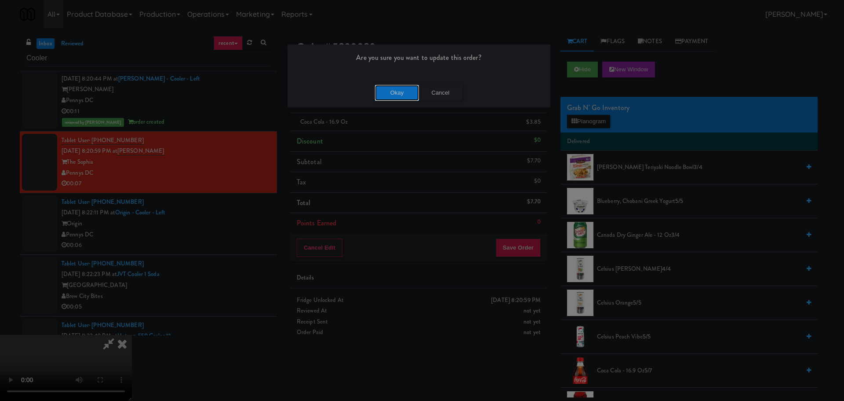
click at [409, 88] on button "Okay" at bounding box center [397, 93] width 44 height 16
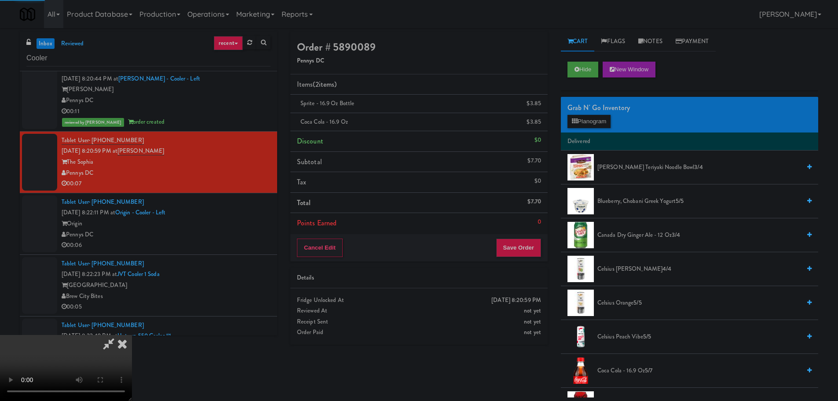
scroll to position [0, 0]
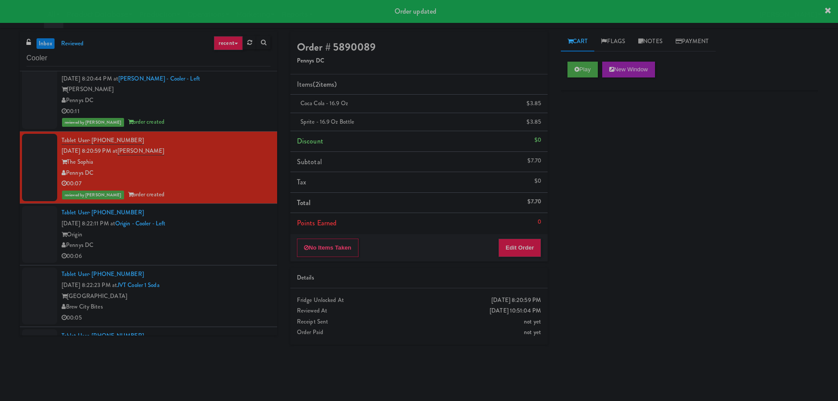
click at [258, 242] on div "Pennys DC" at bounding box center [166, 245] width 209 height 11
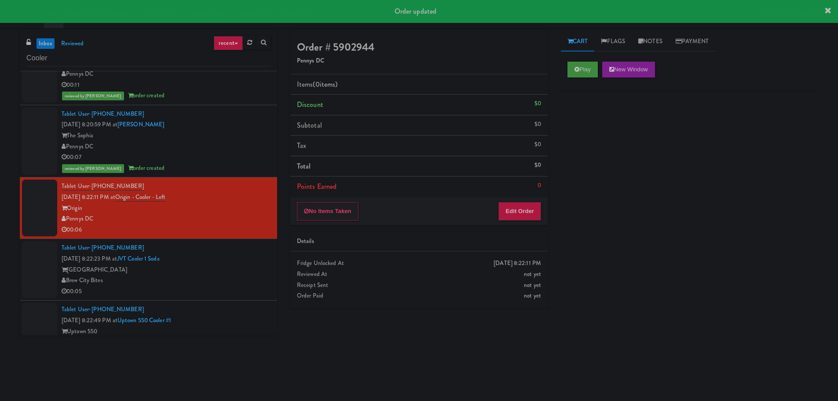
scroll to position [2242, 0]
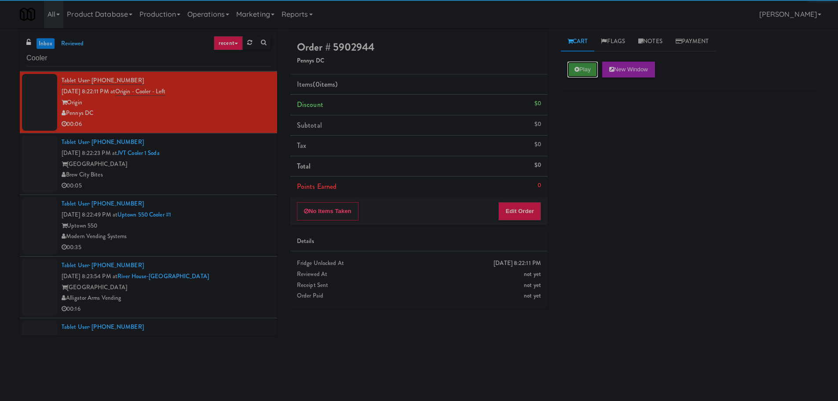
click at [593, 68] on button "Play" at bounding box center [582, 70] width 30 height 16
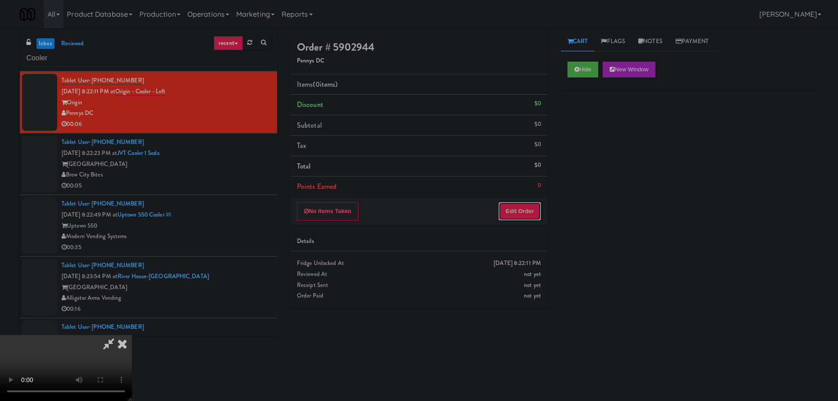
click at [513, 215] on button "Edit Order" at bounding box center [519, 211] width 43 height 18
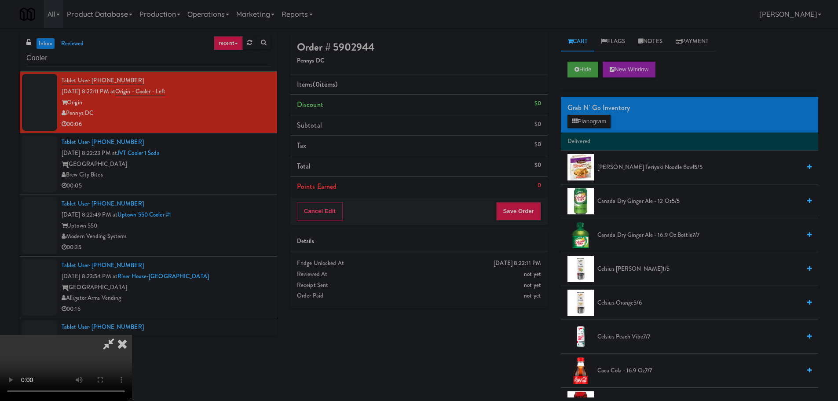
scroll to position [0, 0]
click at [132, 335] on video at bounding box center [66, 368] width 132 height 66
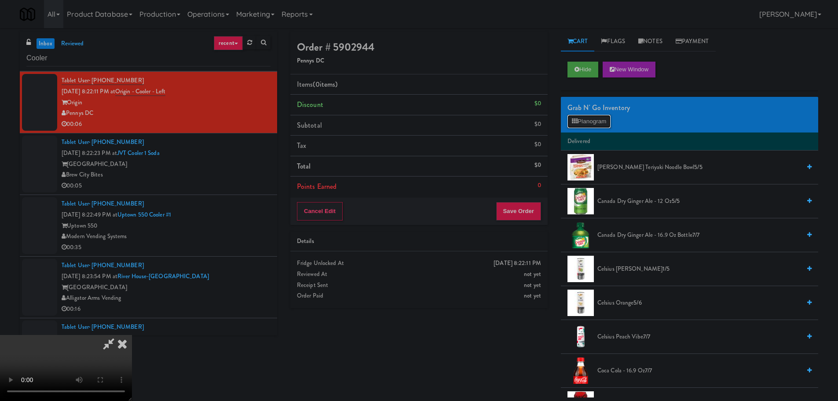
click at [576, 121] on icon at bounding box center [575, 121] width 6 height 6
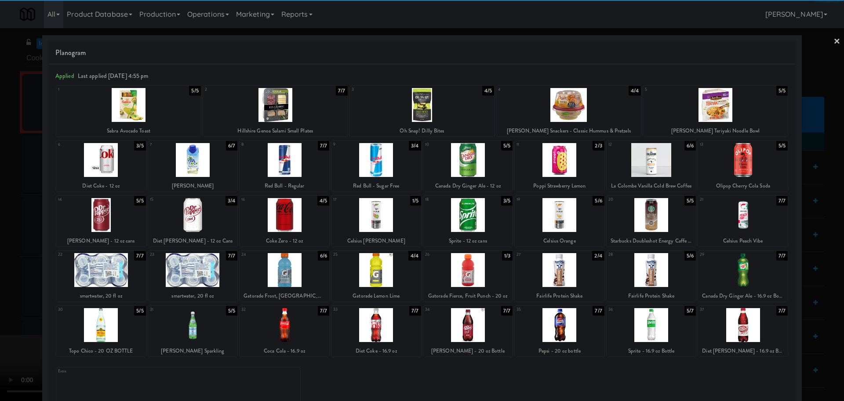
click at [289, 329] on div at bounding box center [285, 325] width 90 height 34
click at [0, 310] on div at bounding box center [422, 200] width 844 height 401
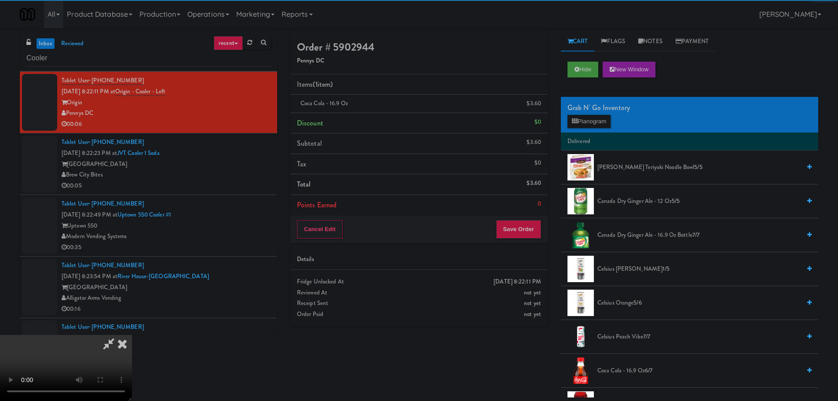
click at [132, 335] on video at bounding box center [66, 368] width 132 height 66
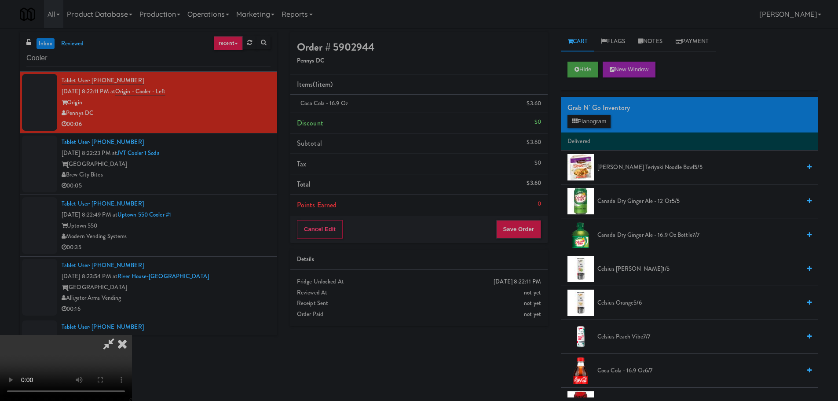
scroll to position [151, 0]
click at [515, 231] on button "Save Order" at bounding box center [518, 229] width 45 height 18
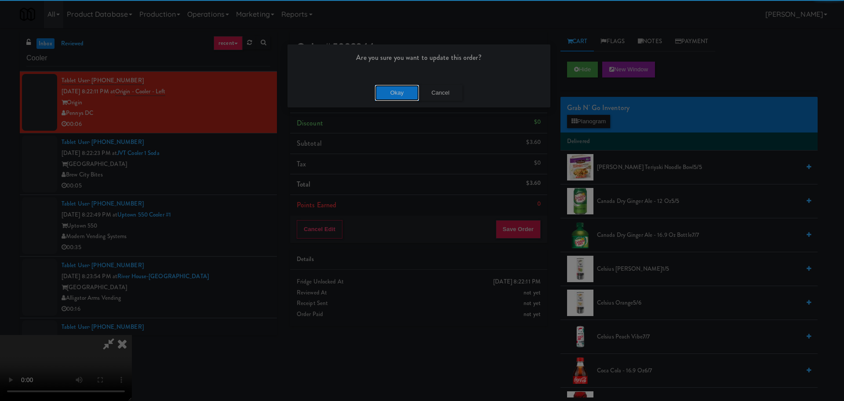
click at [402, 91] on button "Okay" at bounding box center [397, 93] width 44 height 16
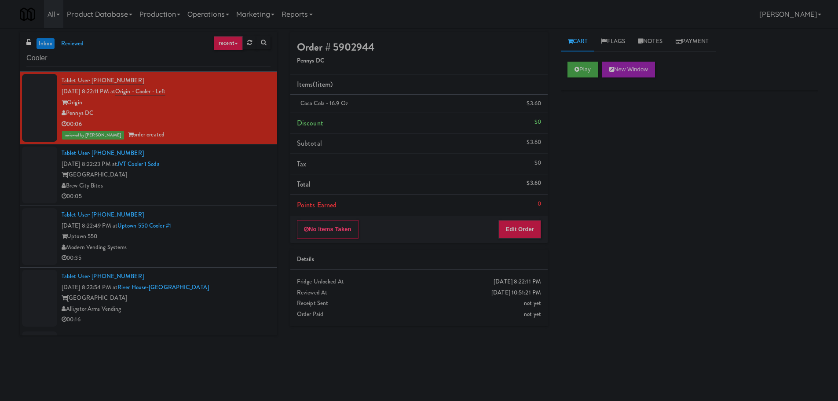
scroll to position [0, 0]
drag, startPoint x: 230, startPoint y: 174, endPoint x: 238, endPoint y: 167, distance: 10.6
click at [230, 174] on div "[GEOGRAPHIC_DATA]" at bounding box center [166, 174] width 209 height 11
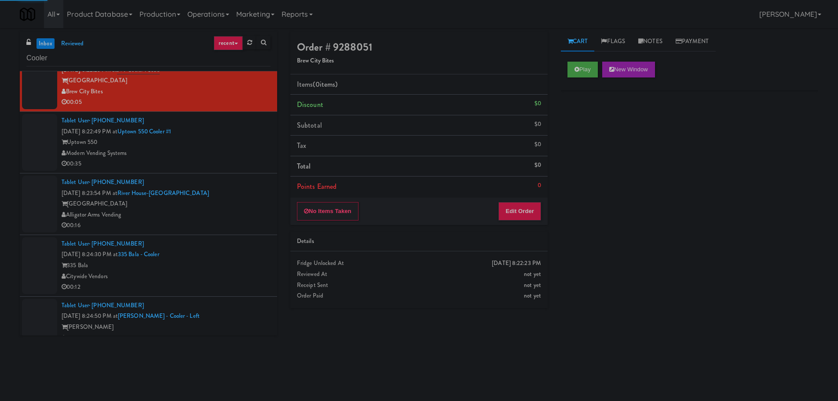
scroll to position [2330, 0]
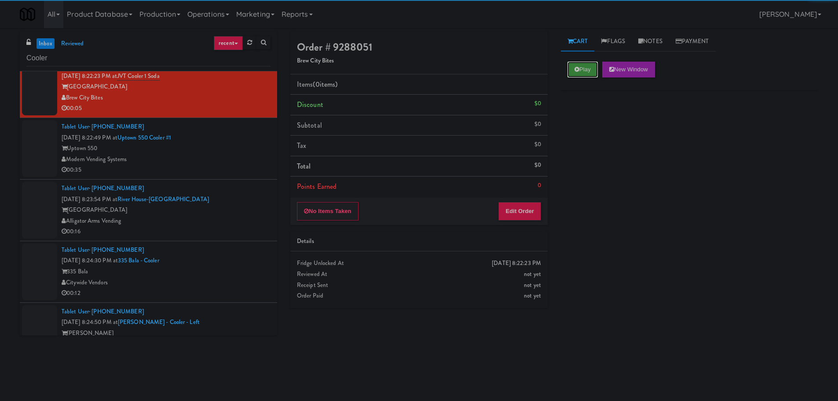
click at [590, 66] on button "Play" at bounding box center [582, 70] width 30 height 16
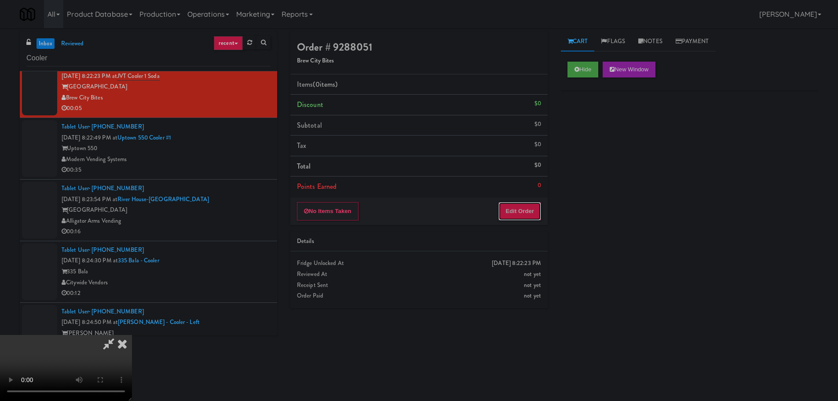
click at [526, 215] on button "Edit Order" at bounding box center [519, 211] width 43 height 18
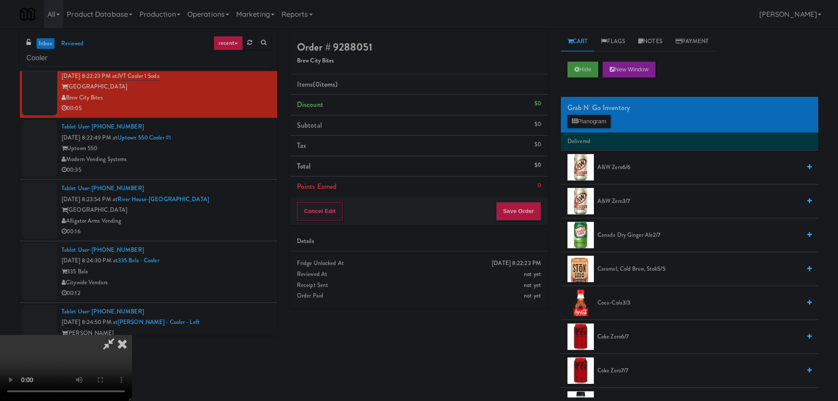
scroll to position [0, 0]
click at [132, 335] on video at bounding box center [66, 368] width 132 height 66
click at [598, 121] on button "Planogram" at bounding box center [588, 121] width 43 height 13
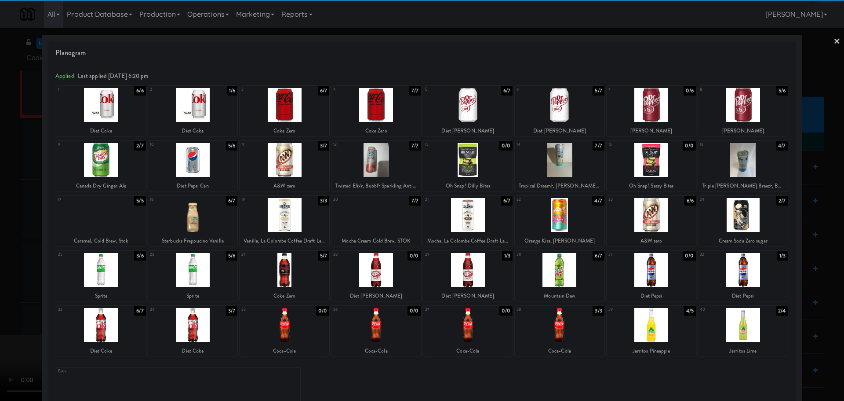
click at [740, 275] on div at bounding box center [743, 270] width 90 height 34
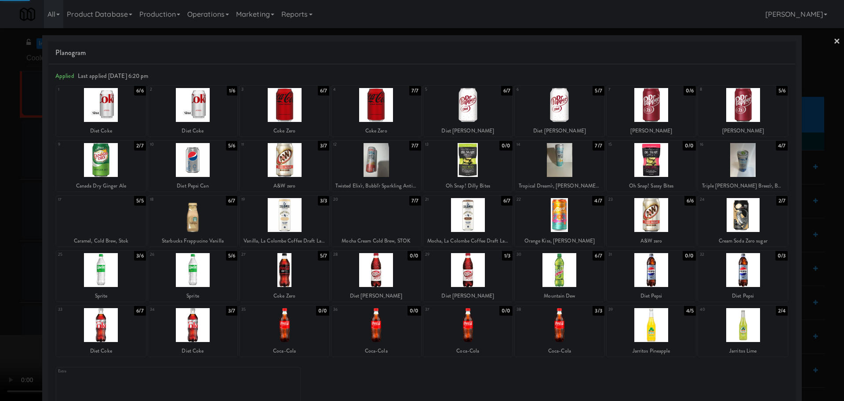
drag, startPoint x: 0, startPoint y: 255, endPoint x: 113, endPoint y: 233, distance: 115.6
click at [0, 255] on div at bounding box center [422, 200] width 844 height 401
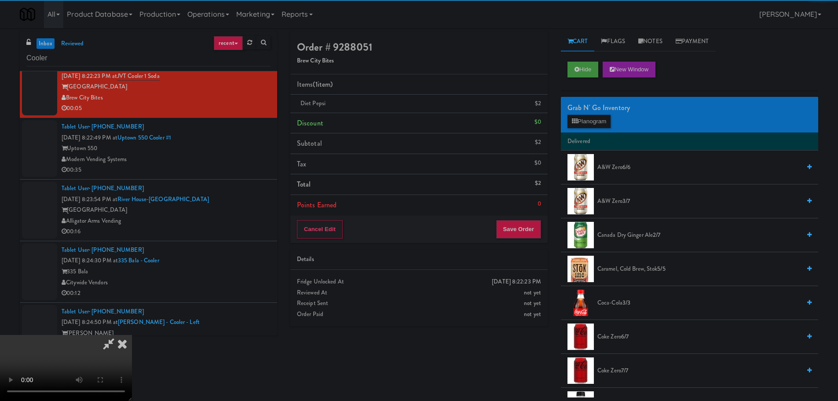
click at [132, 335] on video at bounding box center [66, 368] width 132 height 66
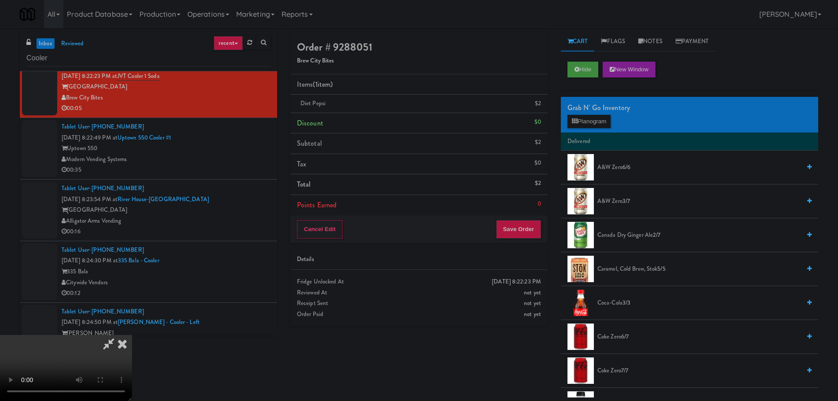
scroll to position [151, 0]
click at [523, 231] on button "Save Order" at bounding box center [518, 229] width 45 height 18
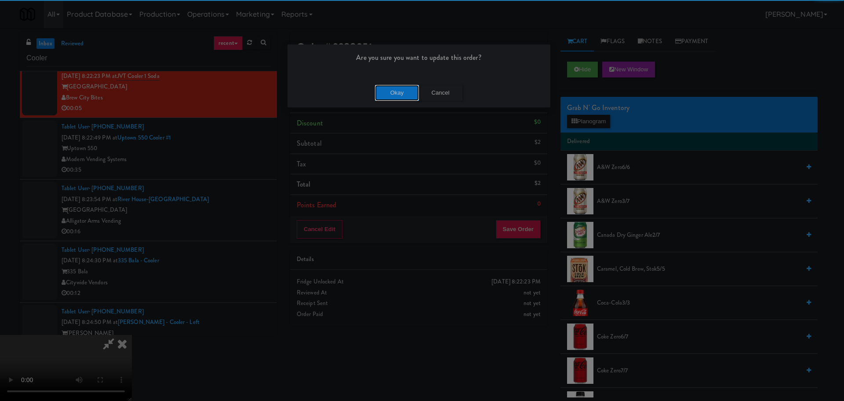
click at [383, 93] on button "Okay" at bounding box center [397, 93] width 44 height 16
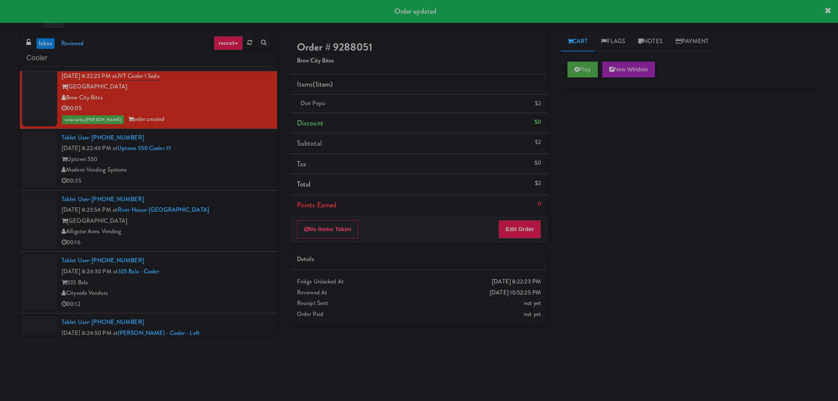
scroll to position [0, 0]
click at [225, 160] on div "Uptown 550" at bounding box center [166, 159] width 209 height 11
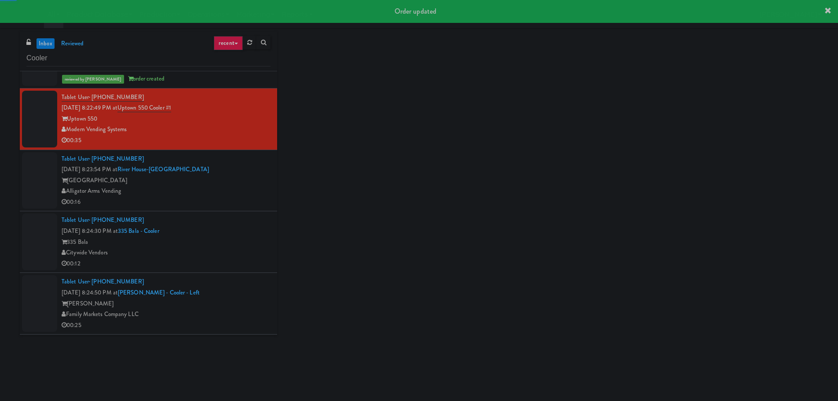
scroll to position [2374, 0]
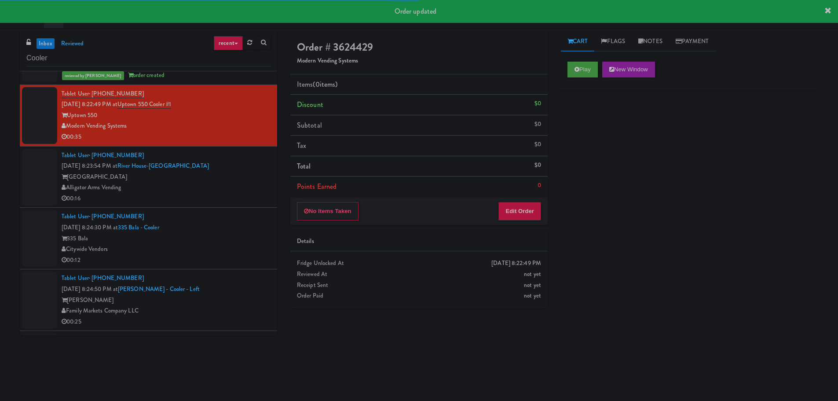
drag, startPoint x: 595, startPoint y: 61, endPoint x: 577, endPoint y: 95, distance: 38.5
click at [595, 61] on div "Play New Window" at bounding box center [689, 72] width 257 height 35
click at [583, 66] on button "Play" at bounding box center [582, 70] width 30 height 16
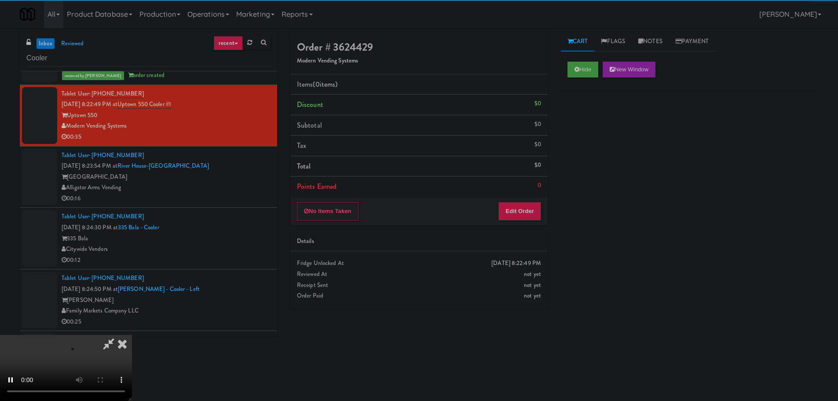
click at [544, 212] on div "No Items Taken Edit Order" at bounding box center [418, 210] width 257 height 27
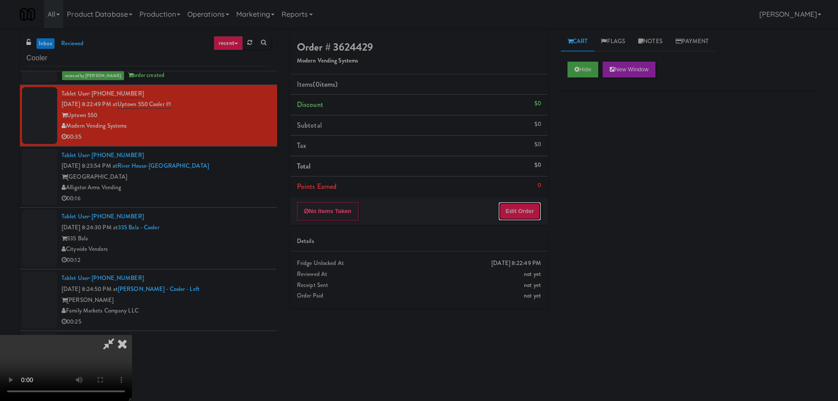
click at [540, 209] on button "Edit Order" at bounding box center [519, 211] width 43 height 18
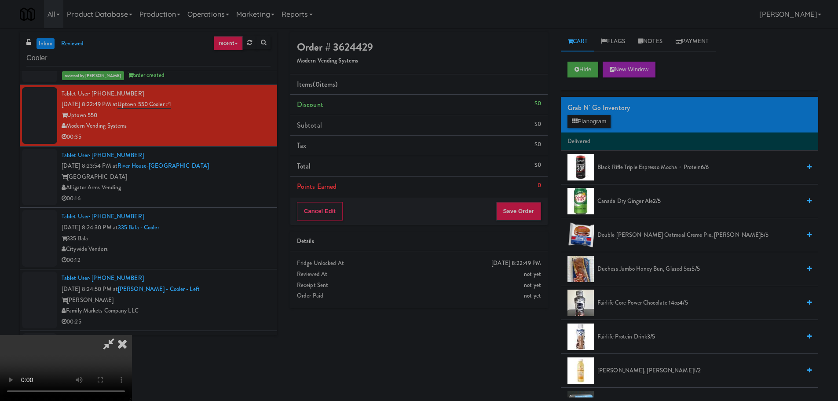
scroll to position [0, 0]
click at [132, 335] on video at bounding box center [66, 368] width 132 height 66
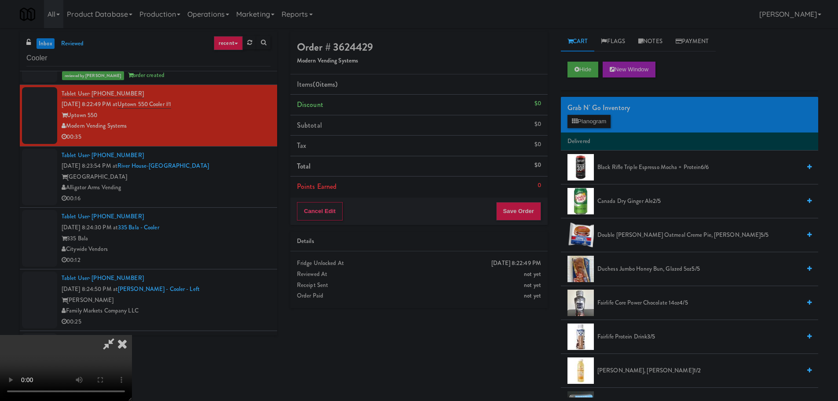
scroll to position [151, 0]
click at [132, 335] on video at bounding box center [66, 368] width 132 height 66
click at [576, 126] on button "Planogram" at bounding box center [588, 121] width 43 height 13
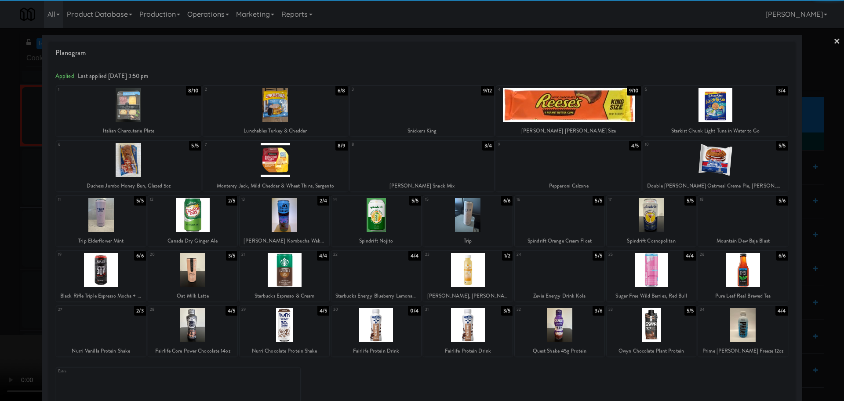
click at [298, 229] on div at bounding box center [285, 215] width 90 height 34
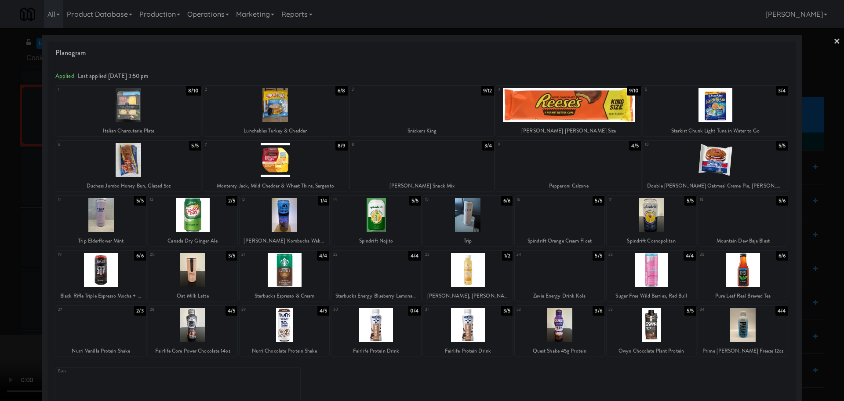
drag, startPoint x: 0, startPoint y: 256, endPoint x: 168, endPoint y: 223, distance: 171.6
click at [1, 256] on div at bounding box center [422, 200] width 844 height 401
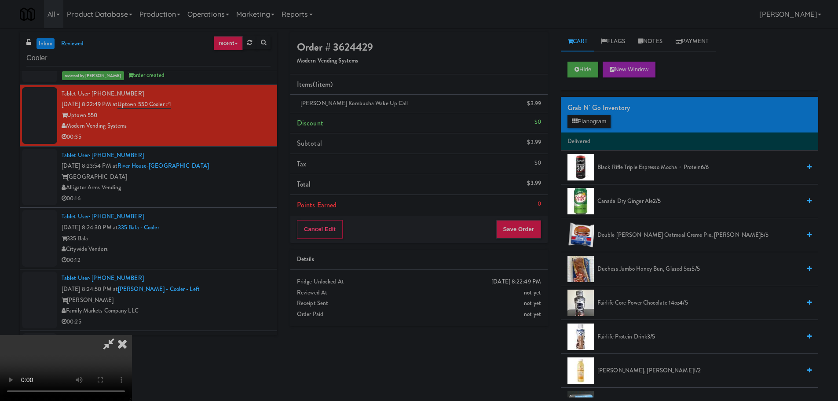
click at [132, 335] on video at bounding box center [66, 368] width 132 height 66
click at [520, 216] on div "Cancel Edit Save Order" at bounding box center [418, 228] width 257 height 27
click at [524, 226] on button "Save Order" at bounding box center [518, 229] width 45 height 18
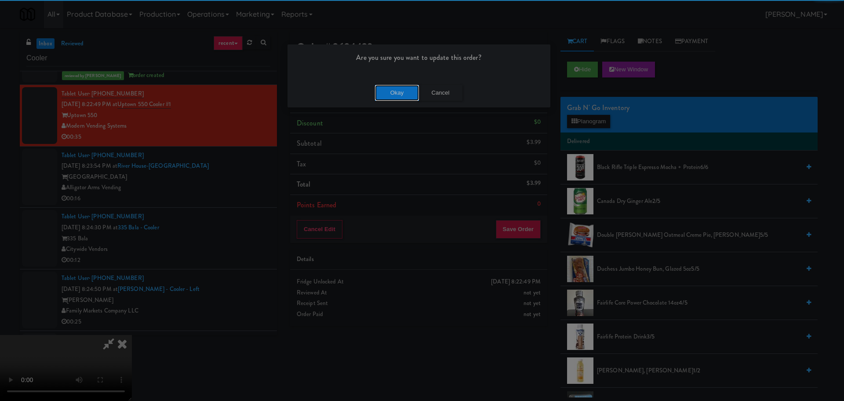
click at [407, 85] on button "Okay" at bounding box center [397, 93] width 44 height 16
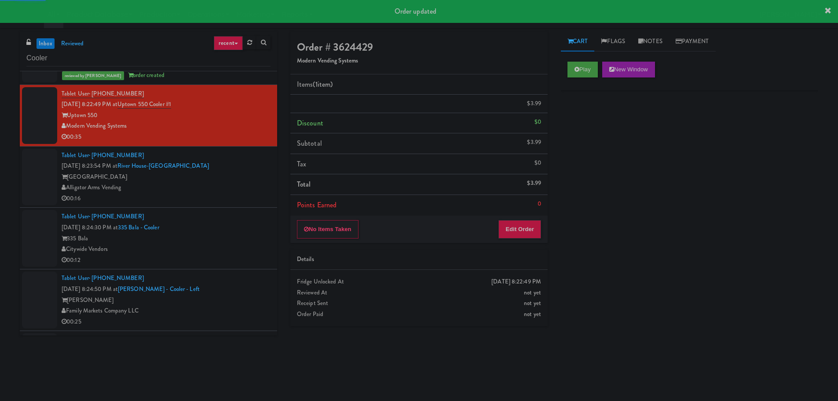
click at [231, 174] on div "[GEOGRAPHIC_DATA]" at bounding box center [166, 176] width 209 height 11
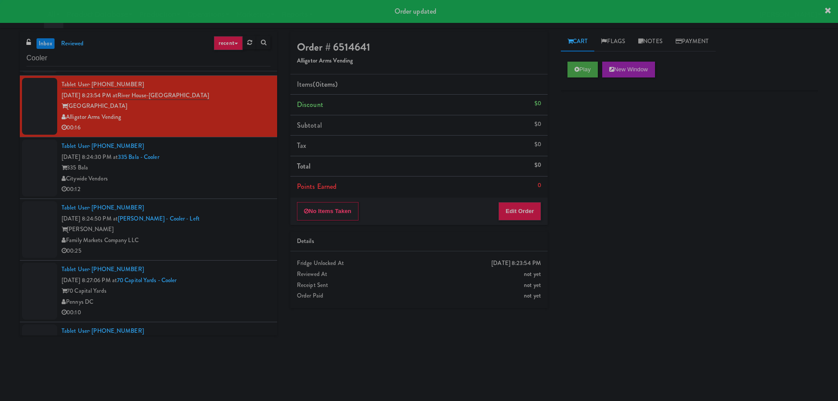
scroll to position [2462, 0]
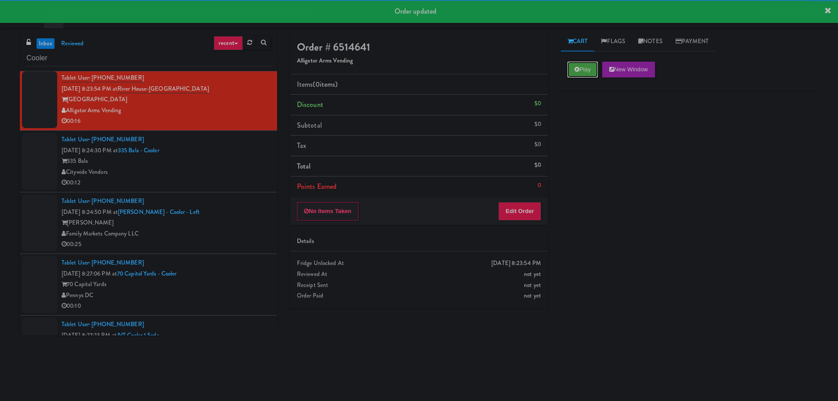
click at [587, 68] on button "Play" at bounding box center [582, 70] width 30 height 16
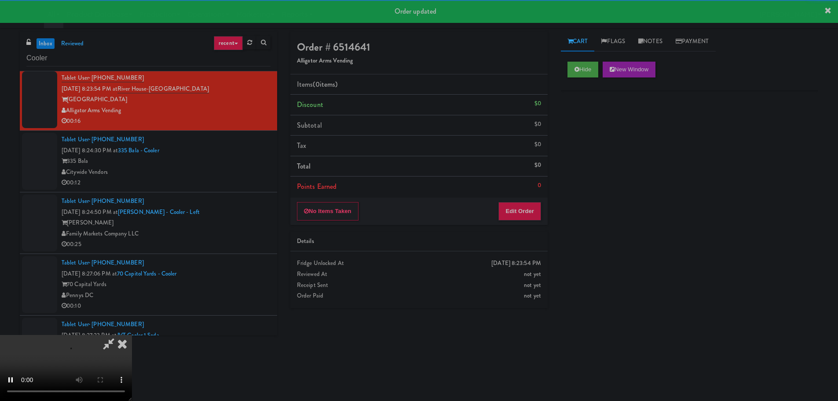
click at [514, 197] on div "Items (0 items ) Discount $0 Subtotal $0 Tax $0 Total $0 Points Earned 0" at bounding box center [418, 135] width 257 height 123
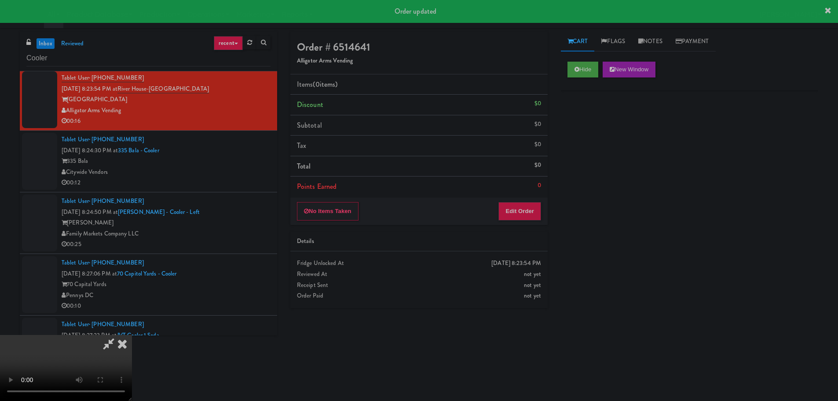
click at [514, 201] on div "No Items Taken Edit Order" at bounding box center [418, 210] width 257 height 27
click at [514, 203] on button "Edit Order" at bounding box center [519, 211] width 43 height 18
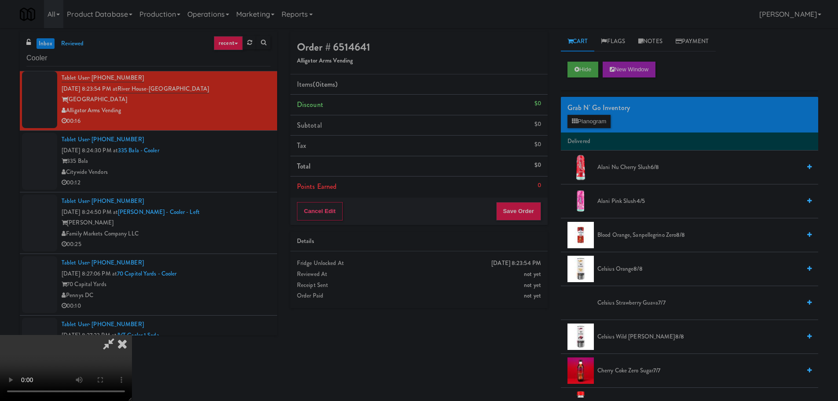
scroll to position [151, 0]
click at [132, 335] on video at bounding box center [66, 368] width 132 height 66
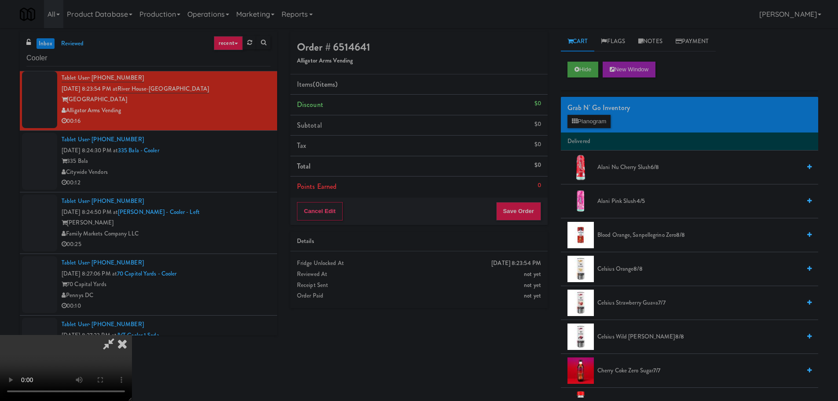
click at [132, 335] on video at bounding box center [66, 368] width 132 height 66
click at [601, 123] on button "Planogram" at bounding box center [588, 121] width 43 height 13
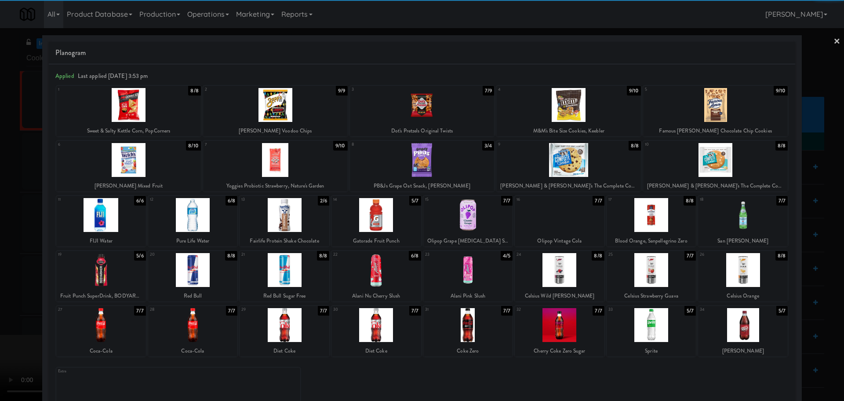
click at [155, 173] on div at bounding box center [128, 160] width 145 height 34
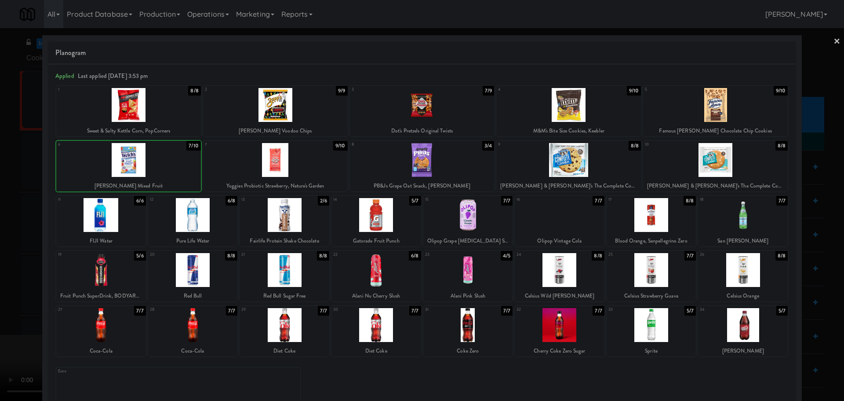
click at [141, 169] on div at bounding box center [128, 160] width 145 height 34
click at [15, 201] on div at bounding box center [422, 200] width 844 height 401
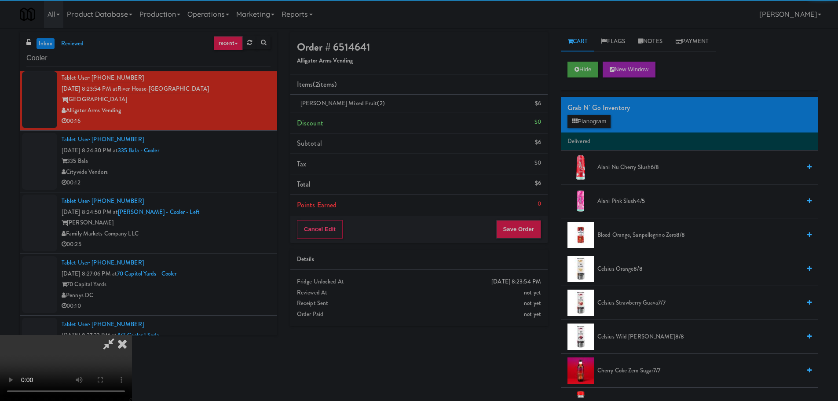
scroll to position [151, 0]
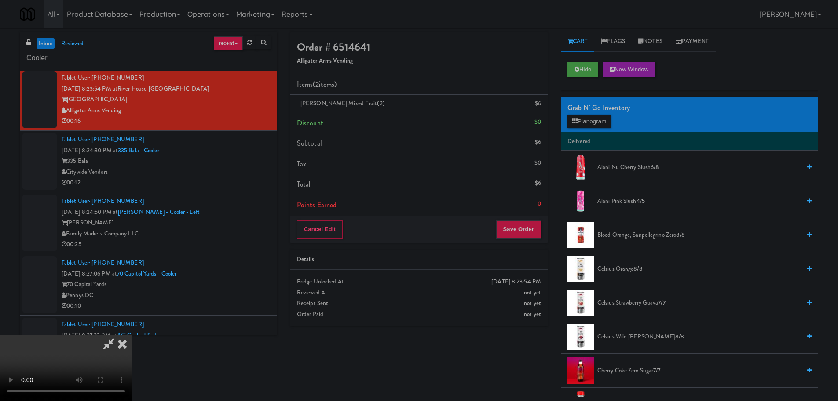
click at [132, 335] on video at bounding box center [66, 368] width 132 height 66
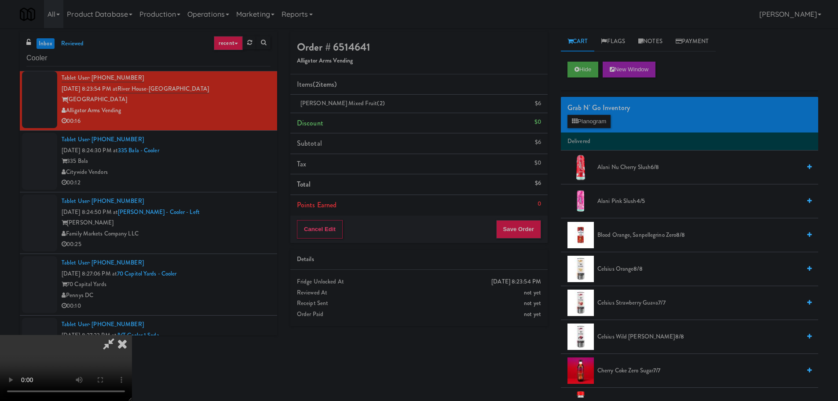
click at [132, 335] on video at bounding box center [66, 368] width 132 height 66
click at [548, 223] on div "Order # 6514641 Alligator Arms Vending Items (2 items ) [PERSON_NAME] Mixed Fru…" at bounding box center [419, 182] width 270 height 301
click at [533, 228] on button "Save Order" at bounding box center [518, 229] width 45 height 18
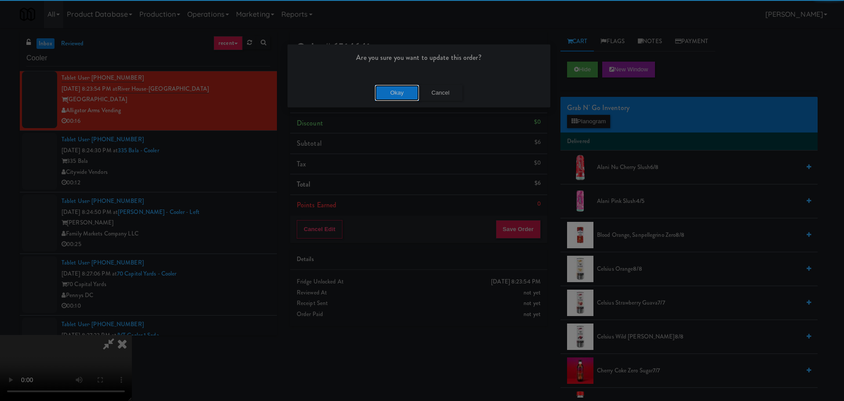
click at [411, 95] on button "Okay" at bounding box center [397, 93] width 44 height 16
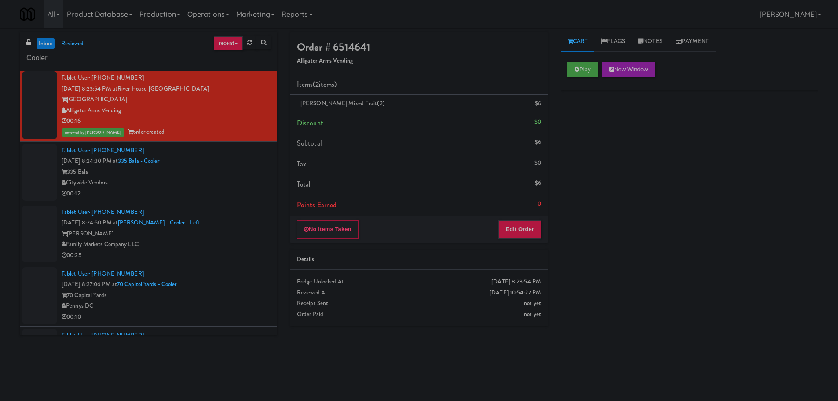
scroll to position [0, 0]
click at [226, 198] on div "00:12" at bounding box center [166, 193] width 209 height 11
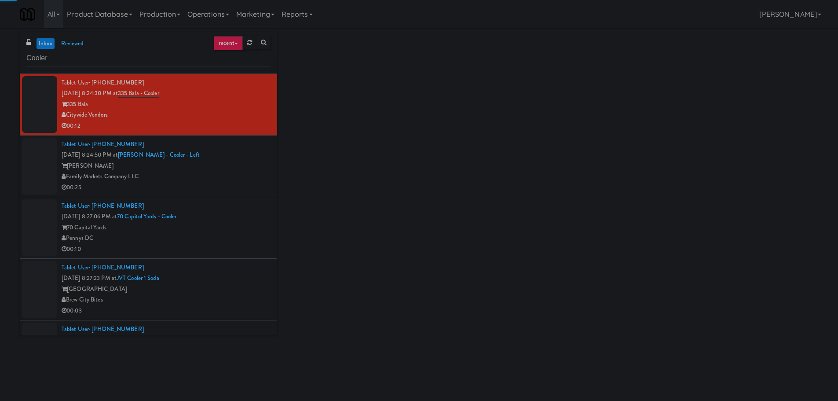
scroll to position [2550, 0]
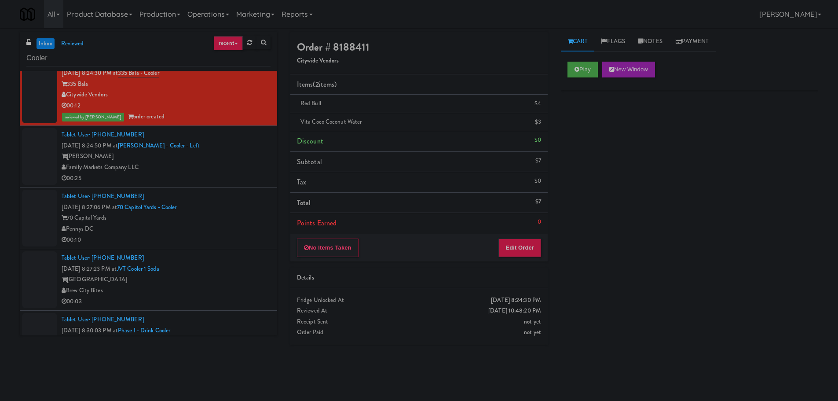
drag, startPoint x: 244, startPoint y: 160, endPoint x: 241, endPoint y: 164, distance: 4.7
click at [244, 161] on div "[PERSON_NAME]" at bounding box center [166, 156] width 209 height 11
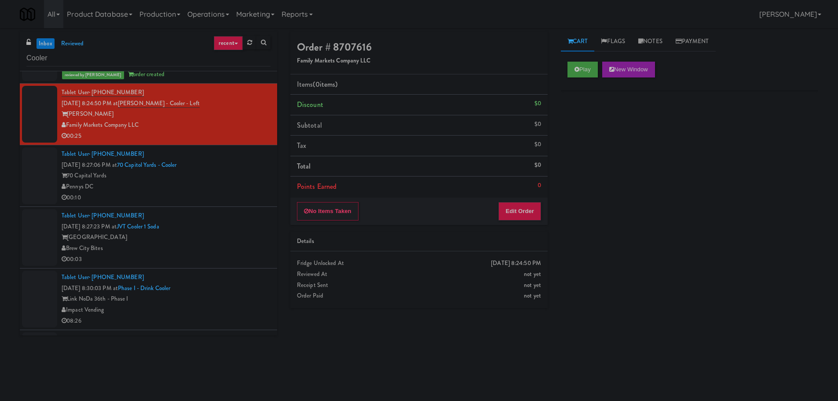
scroll to position [2594, 0]
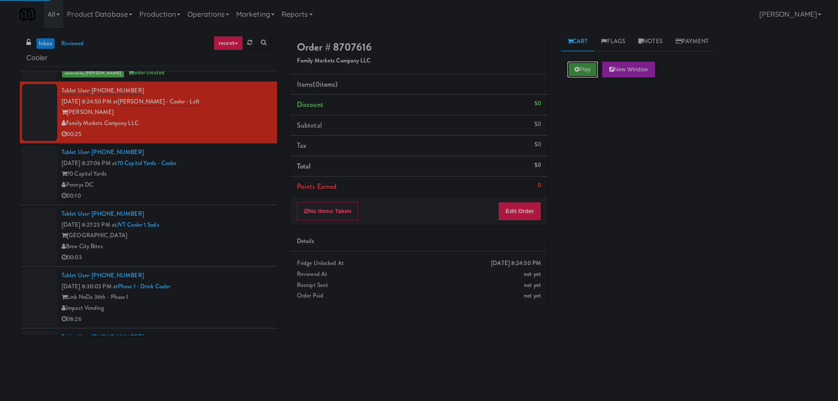
click at [587, 64] on button "Play" at bounding box center [582, 70] width 30 height 16
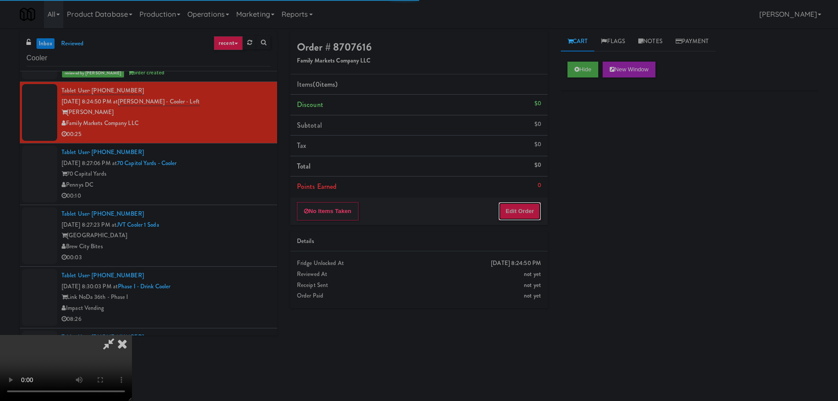
click at [513, 204] on button "Edit Order" at bounding box center [519, 211] width 43 height 18
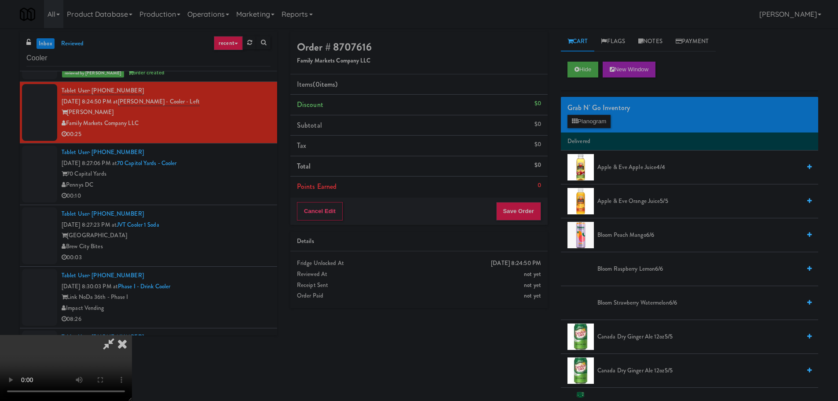
scroll to position [151, 0]
click at [132, 335] on video at bounding box center [66, 368] width 132 height 66
click at [574, 125] on button "Planogram" at bounding box center [588, 121] width 43 height 13
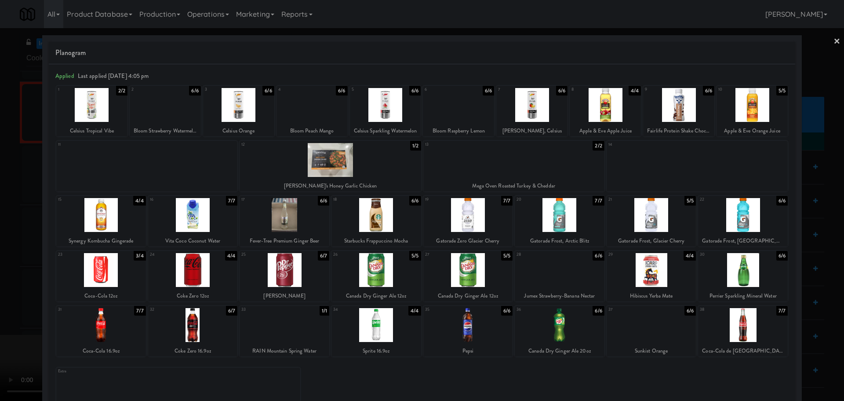
click at [285, 339] on div at bounding box center [285, 325] width 90 height 34
click at [0, 282] on div at bounding box center [422, 200] width 844 height 401
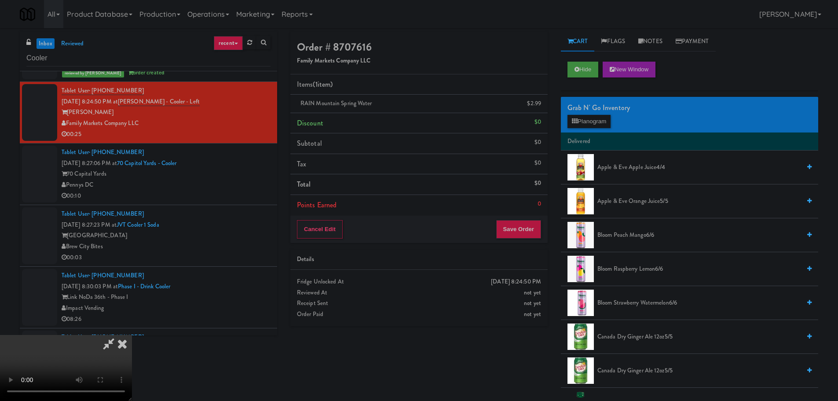
click at [132, 335] on video at bounding box center [66, 368] width 132 height 66
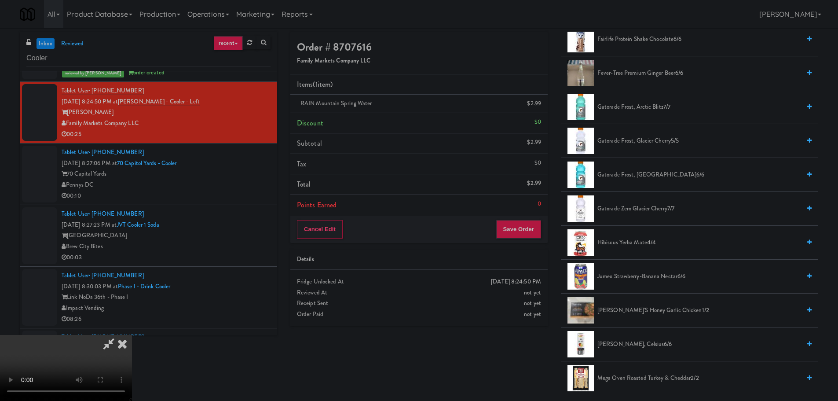
scroll to position [1011, 0]
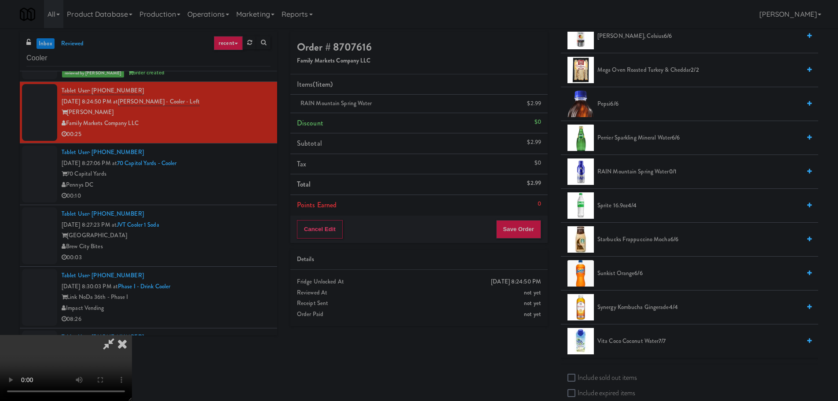
click at [606, 203] on span "Sprite 16.9oz 4/4" at bounding box center [698, 205] width 203 height 11
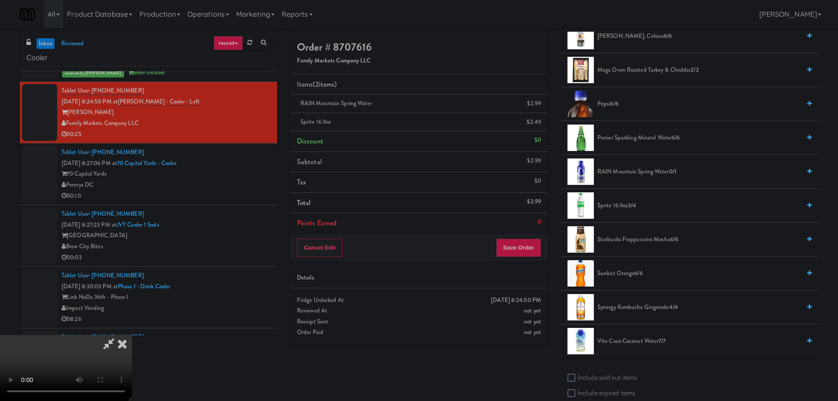
click at [132, 335] on video at bounding box center [66, 368] width 132 height 66
click at [544, 122] on li "Sprite 16.9oz $2.49" at bounding box center [418, 122] width 257 height 18
click at [543, 122] on icon at bounding box center [542, 125] width 4 height 6
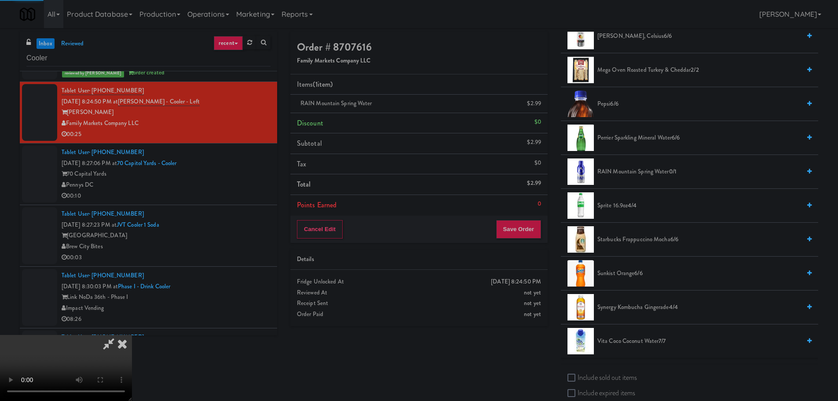
click at [132, 335] on video at bounding box center [66, 368] width 132 height 66
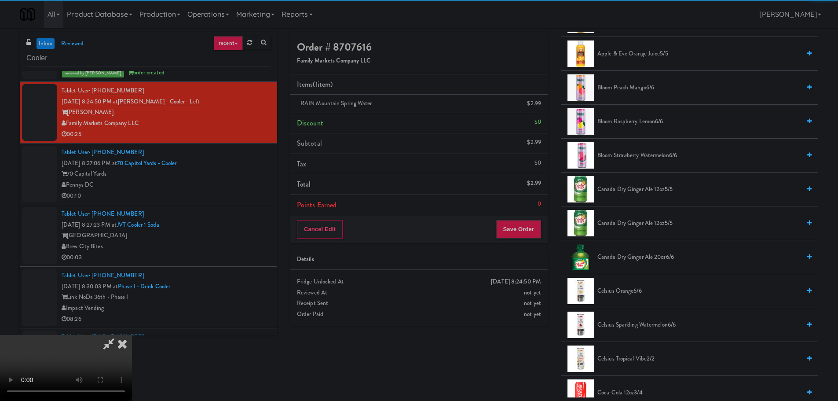
scroll to position [132, 0]
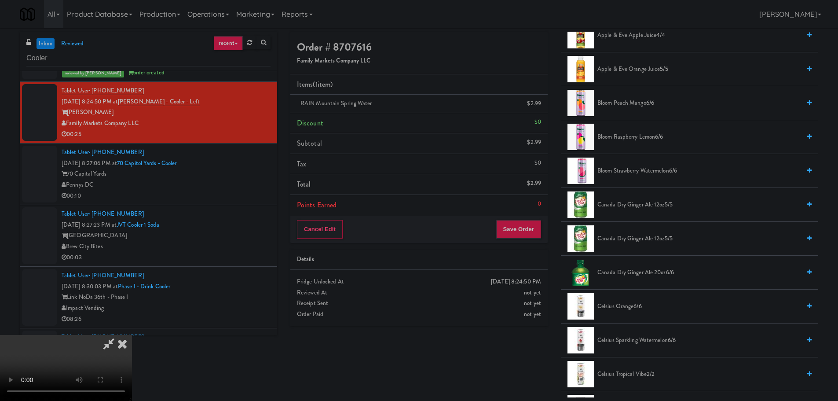
click at [637, 267] on span "Canada Dry Ginger Ale 20oz 6/6" at bounding box center [698, 272] width 203 height 11
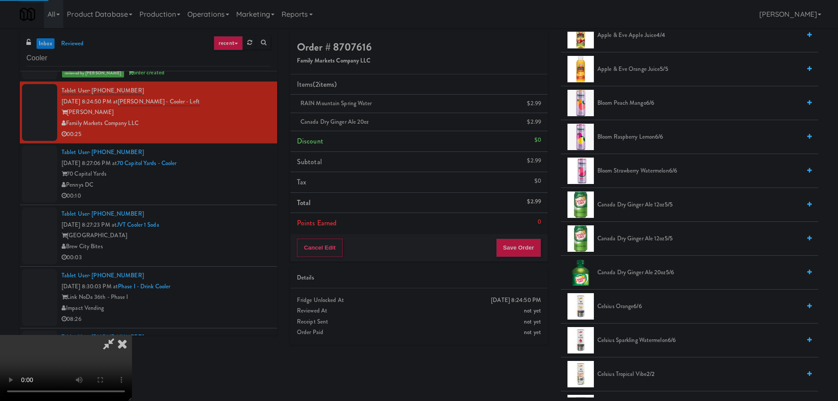
click at [132, 335] on video at bounding box center [66, 368] width 132 height 66
click at [524, 248] on button "Save Order" at bounding box center [518, 247] width 45 height 18
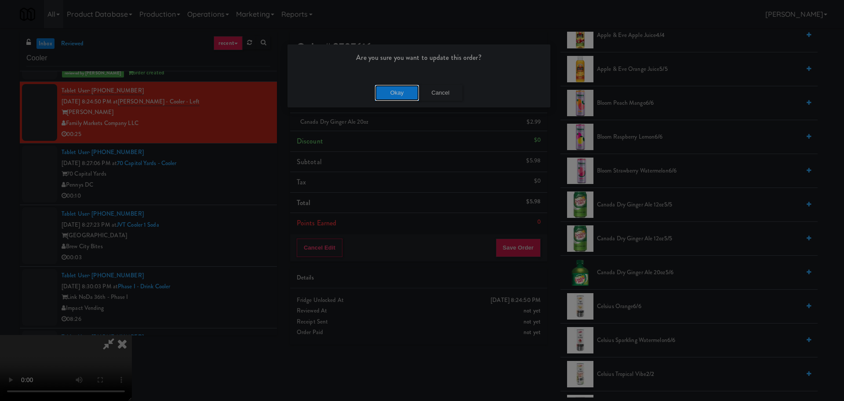
click at [401, 95] on button "Okay" at bounding box center [397, 93] width 44 height 16
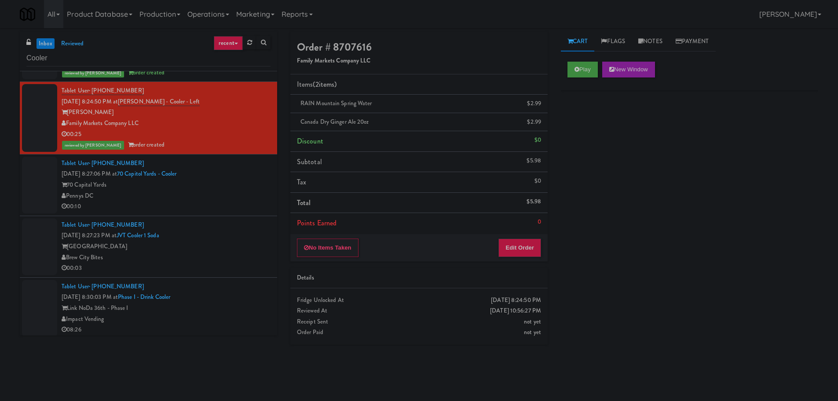
scroll to position [0, 0]
click at [236, 208] on div "00:10" at bounding box center [166, 206] width 209 height 11
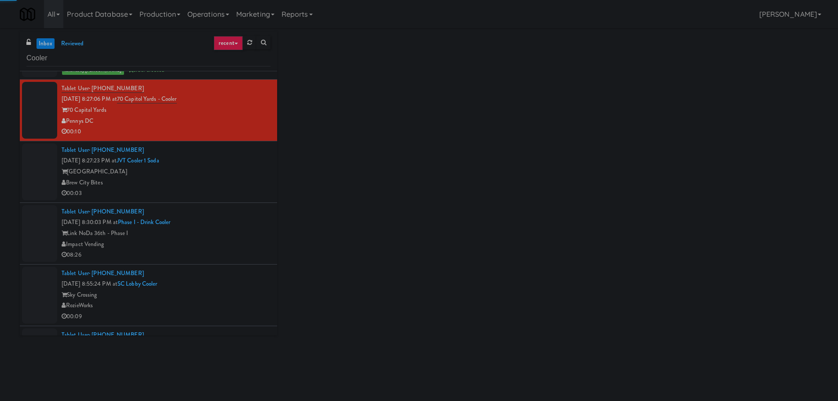
scroll to position [2682, 0]
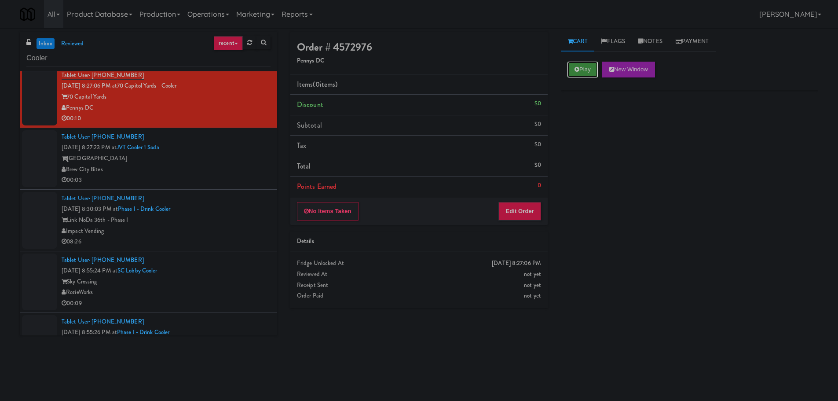
click at [577, 72] on icon at bounding box center [576, 69] width 5 height 6
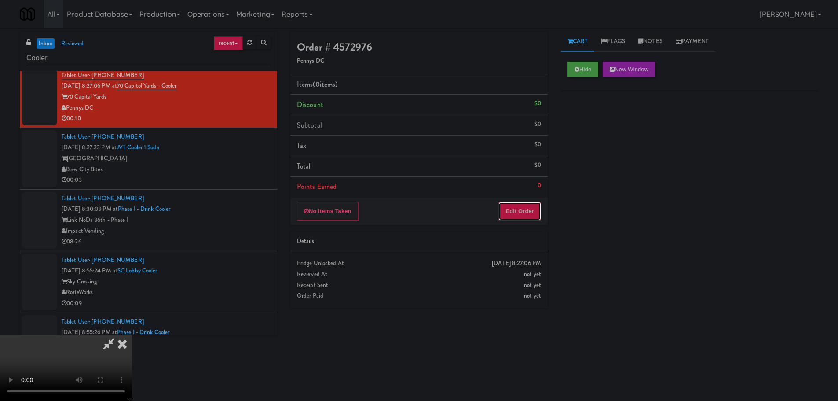
click at [525, 210] on button "Edit Order" at bounding box center [519, 211] width 43 height 18
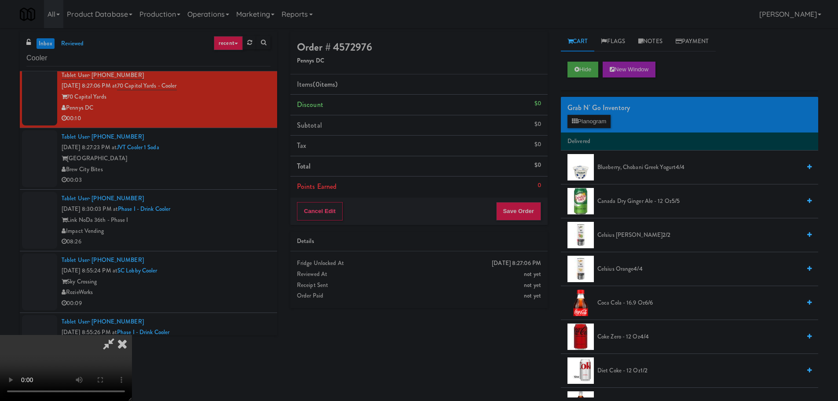
scroll to position [0, 0]
drag, startPoint x: 314, startPoint y: 264, endPoint x: 390, endPoint y: 253, distance: 76.8
click at [132, 335] on video at bounding box center [66, 368] width 132 height 66
click at [580, 120] on button "Planogram" at bounding box center [588, 121] width 43 height 13
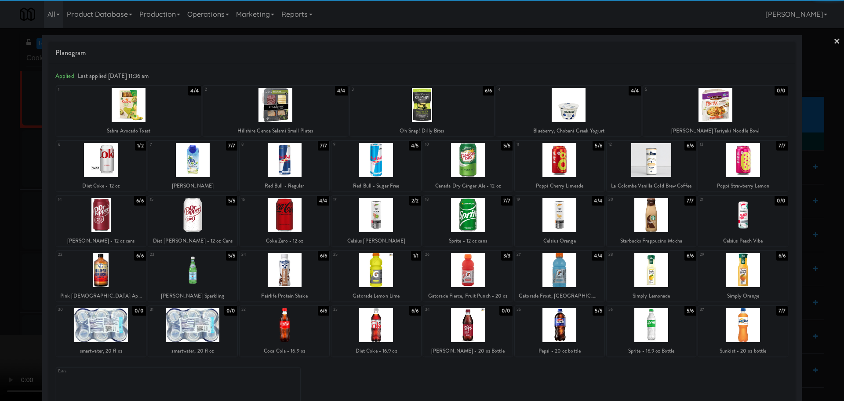
click at [299, 215] on div at bounding box center [285, 215] width 90 height 34
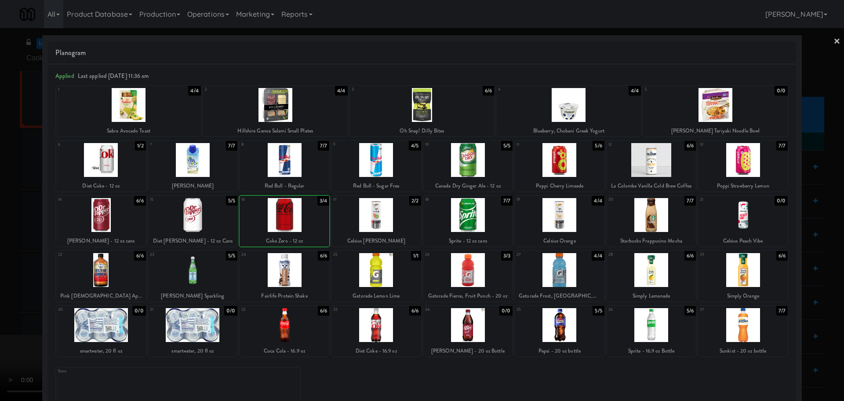
click at [0, 273] on div at bounding box center [422, 200] width 844 height 401
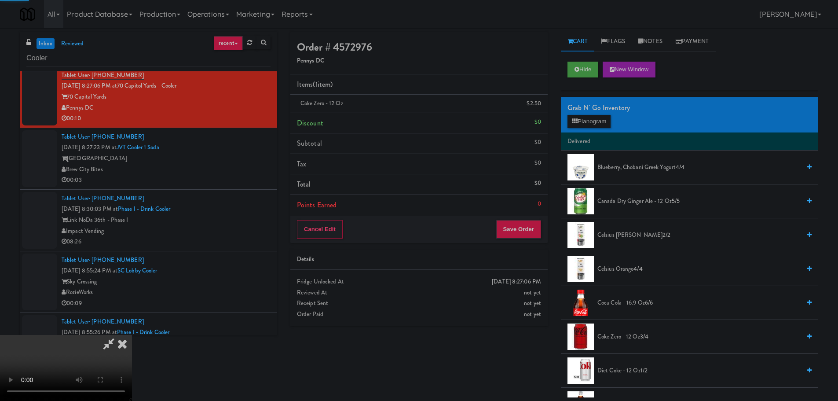
click at [132, 335] on video at bounding box center [66, 368] width 132 height 66
click at [607, 117] on button "Planogram" at bounding box center [588, 121] width 43 height 13
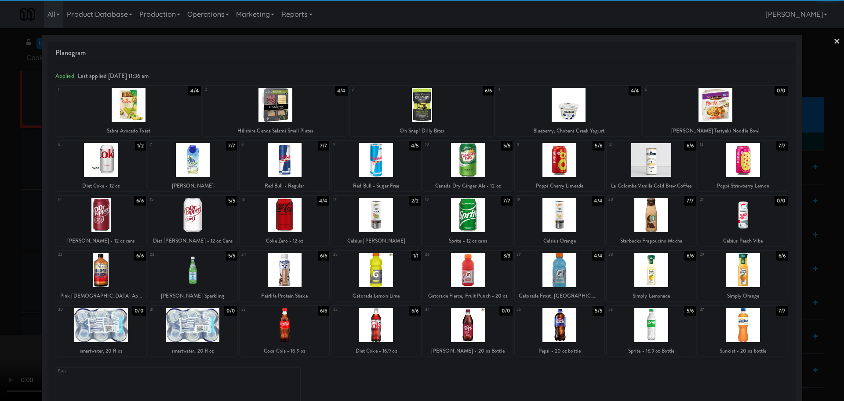
click at [309, 267] on div at bounding box center [285, 270] width 90 height 34
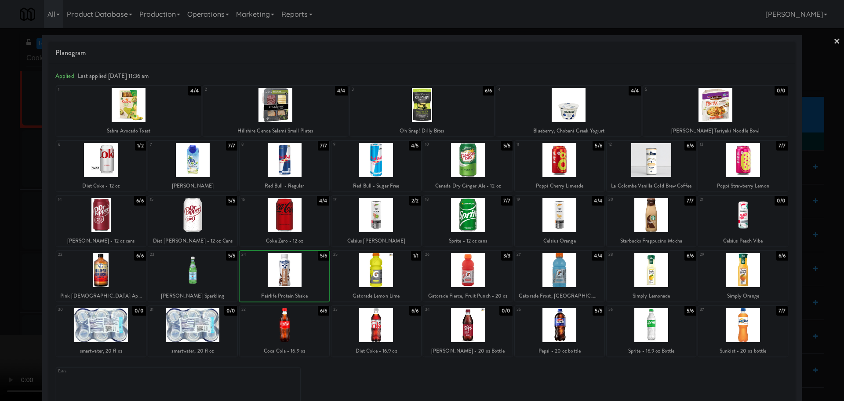
click at [0, 277] on div at bounding box center [422, 200] width 844 height 401
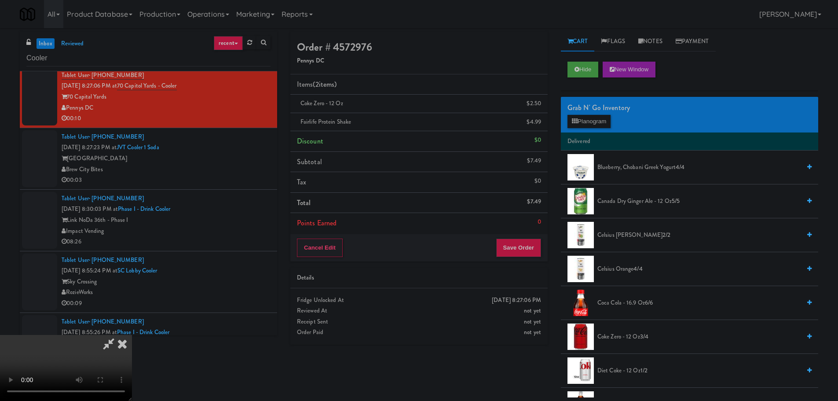
drag, startPoint x: 222, startPoint y: 199, endPoint x: 264, endPoint y: 196, distance: 41.5
click at [132, 335] on video at bounding box center [66, 368] width 132 height 66
click at [530, 251] on button "Save Order" at bounding box center [518, 247] width 45 height 18
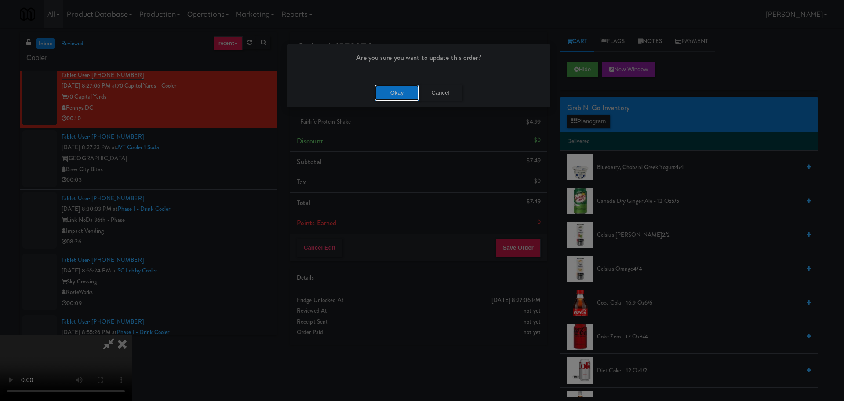
click at [401, 97] on button "Okay" at bounding box center [397, 93] width 44 height 16
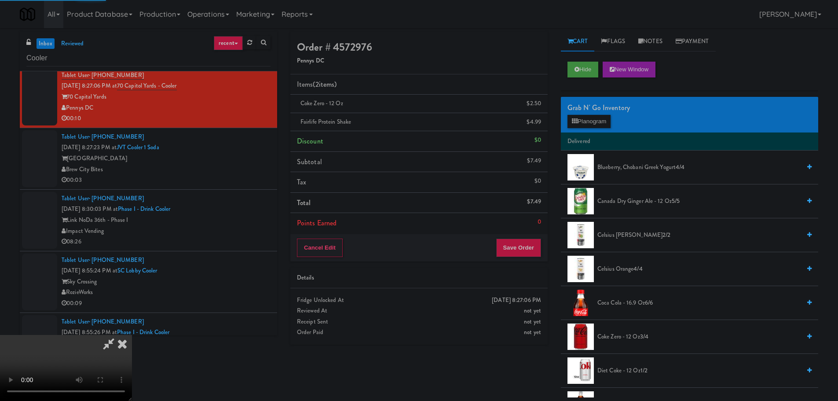
scroll to position [0, 0]
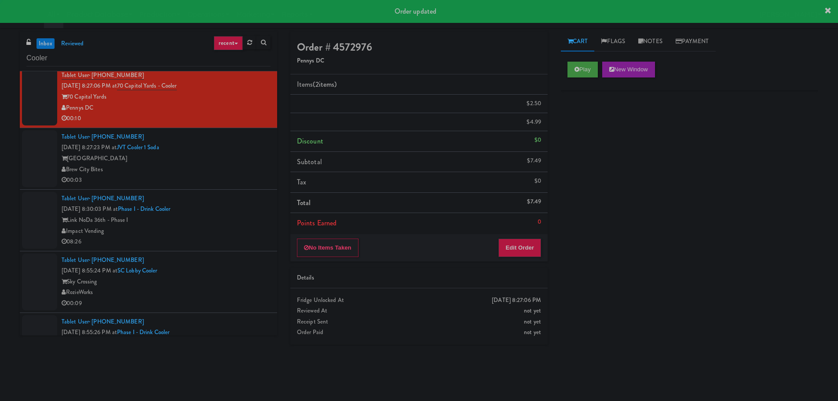
click at [232, 196] on div "Tablet User · (864) 399-6666 [DATE] 8:30:03 PM at Phase I - Drink Cooler Link N…" at bounding box center [166, 220] width 209 height 54
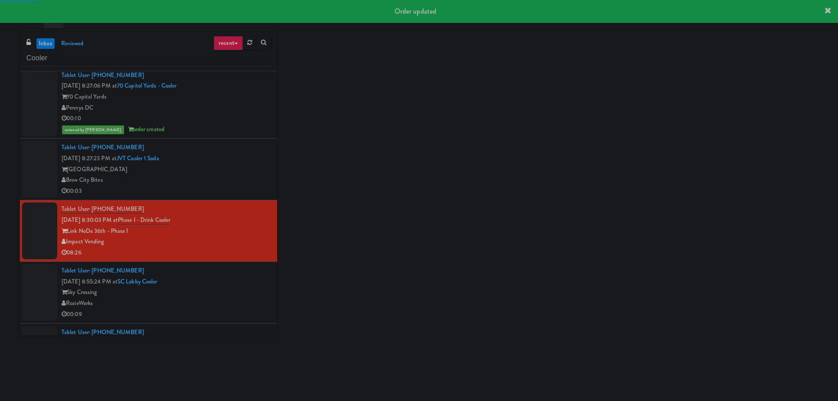
click at [232, 181] on div "Brew City Bites" at bounding box center [166, 180] width 209 height 11
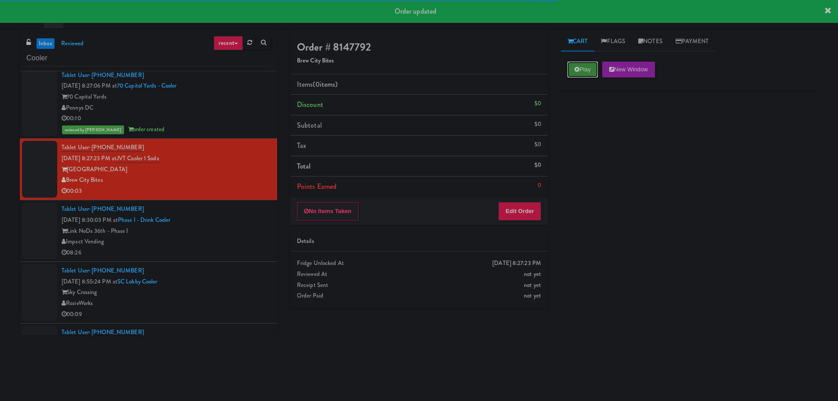
click at [571, 74] on button "Play" at bounding box center [582, 70] width 30 height 16
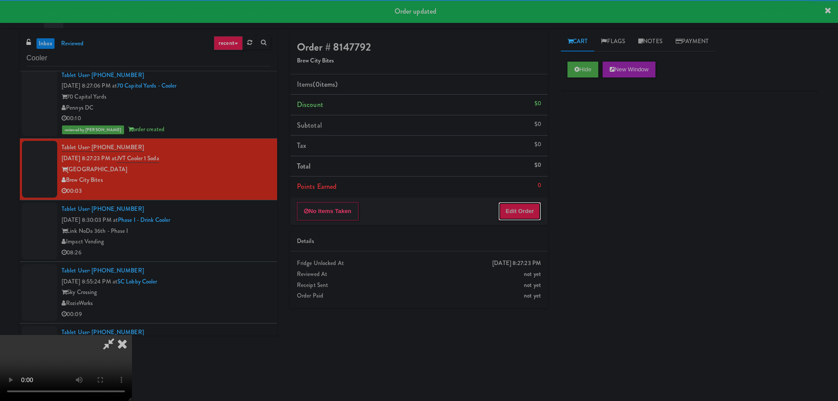
click at [511, 215] on button "Edit Order" at bounding box center [519, 211] width 43 height 18
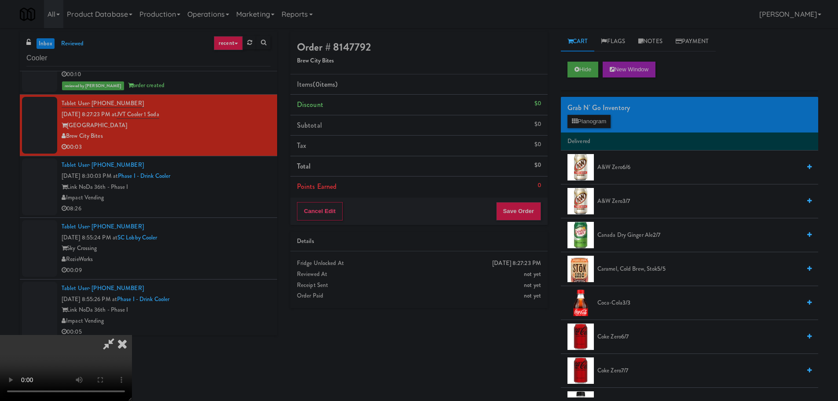
click at [132, 335] on video at bounding box center [66, 368] width 132 height 66
click at [585, 127] on button "Planogram" at bounding box center [588, 121] width 43 height 13
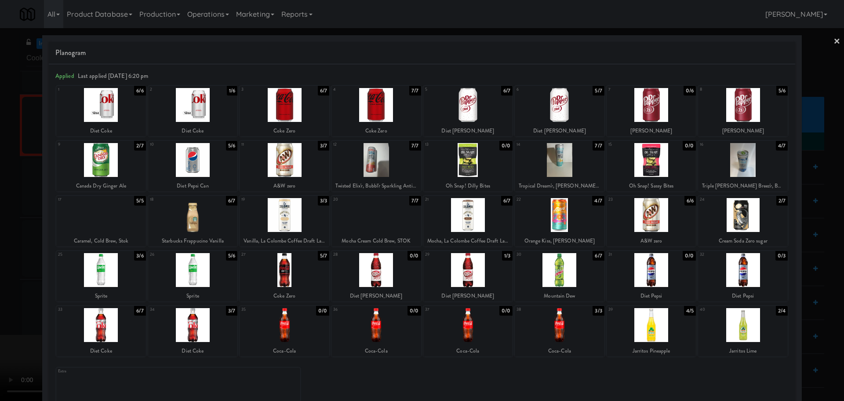
click at [737, 109] on div at bounding box center [743, 105] width 90 height 34
click at [0, 225] on div at bounding box center [422, 200] width 844 height 401
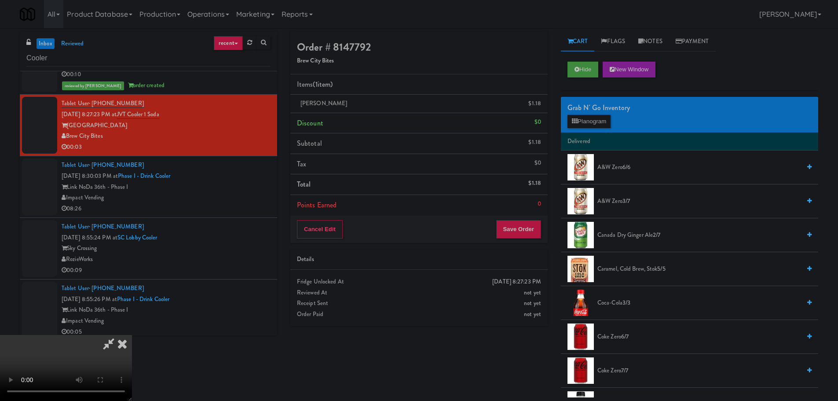
click at [132, 335] on video at bounding box center [66, 368] width 132 height 66
click at [530, 223] on button "Save Order" at bounding box center [518, 229] width 45 height 18
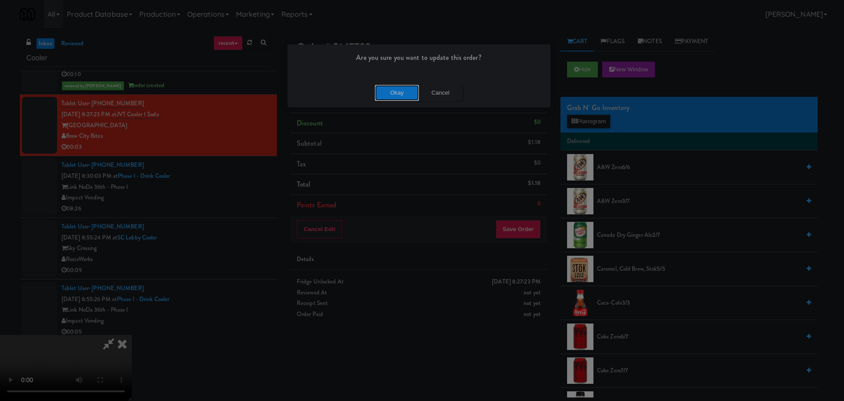
click at [405, 99] on button "Okay" at bounding box center [397, 93] width 44 height 16
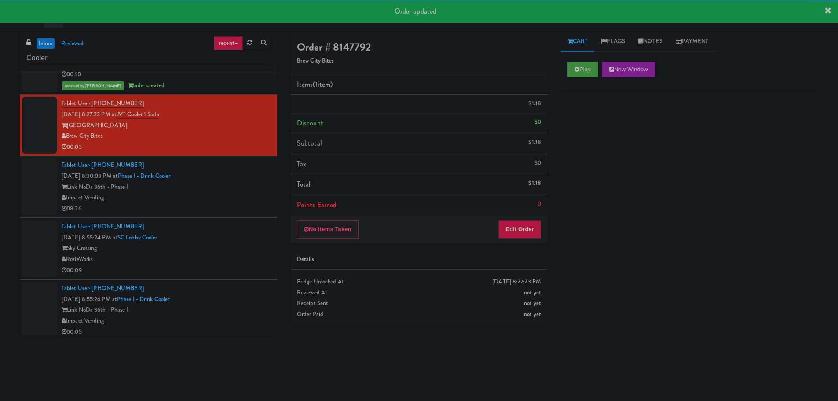
scroll to position [0, 0]
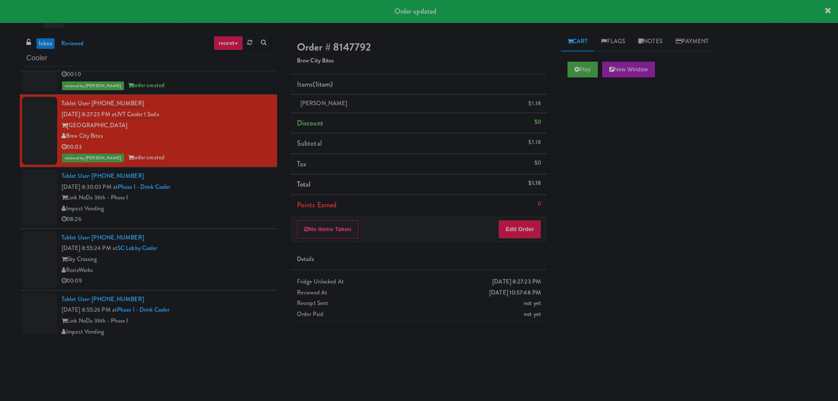
click at [239, 220] on div "08:26" at bounding box center [166, 219] width 209 height 11
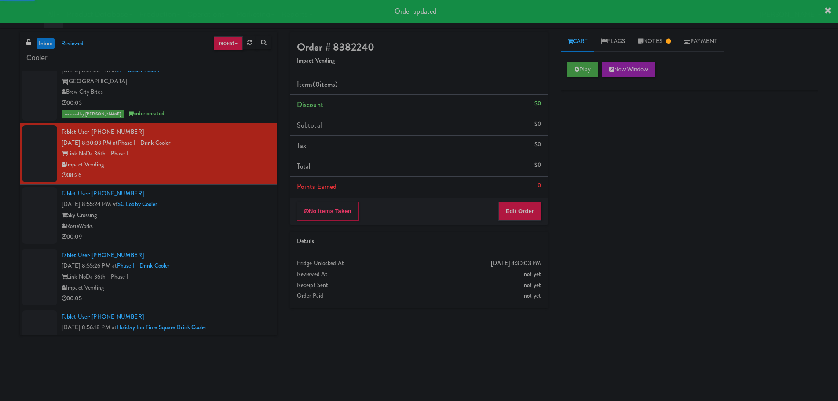
click at [248, 208] on div "Tablet User · (503) 680-7900 [DATE] 8:55:24 PM at SC Lobby Cooler Sky Crossing …" at bounding box center [166, 215] width 209 height 54
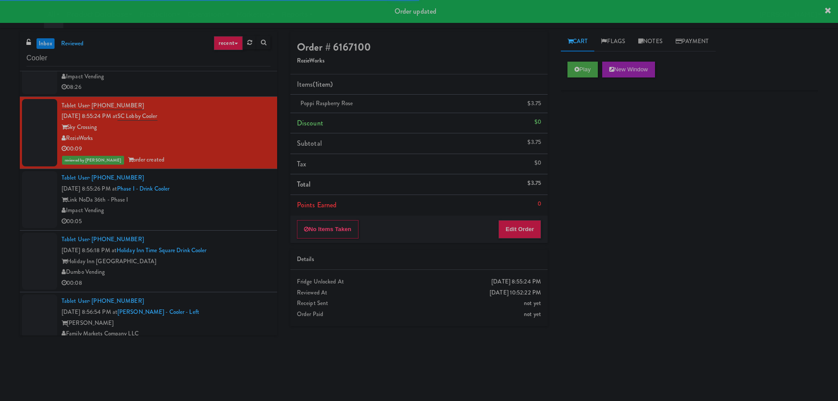
click at [213, 211] on div "Impact Vending" at bounding box center [166, 210] width 209 height 11
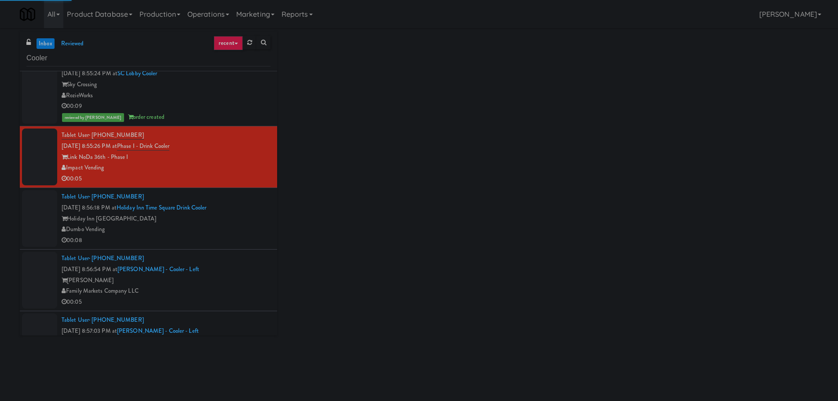
scroll to position [2902, 0]
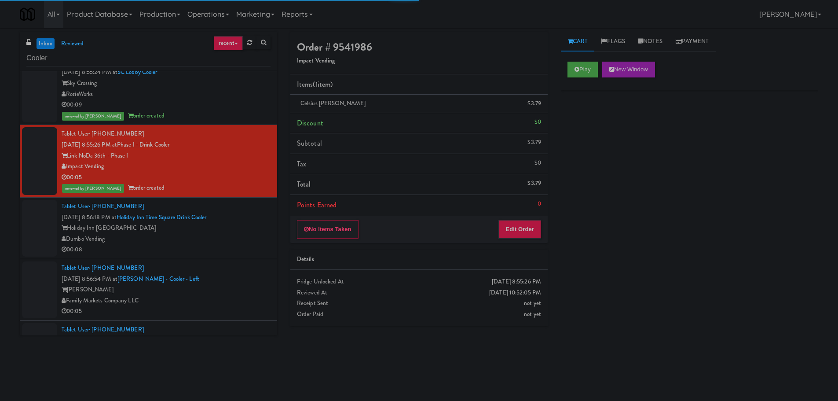
click
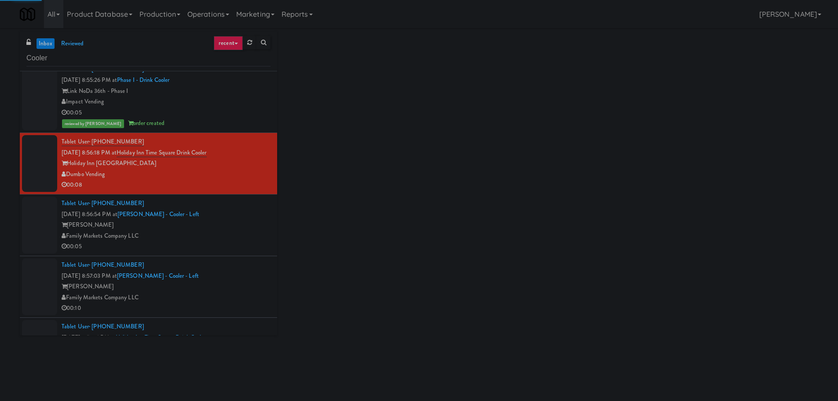
scroll to position [2990, 0]
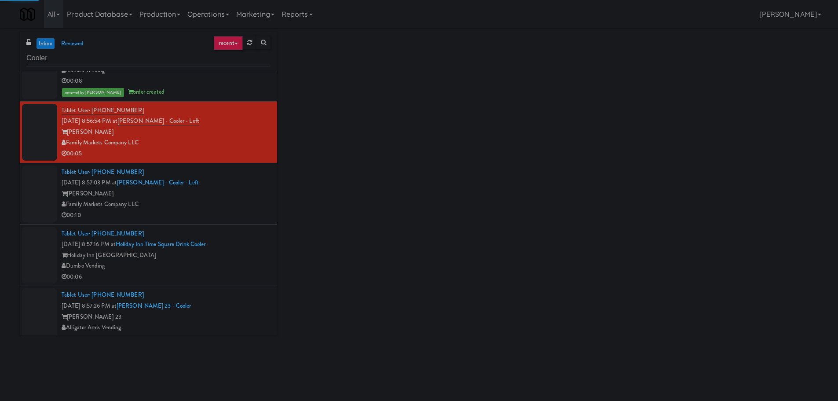
scroll to position [3078, 0]
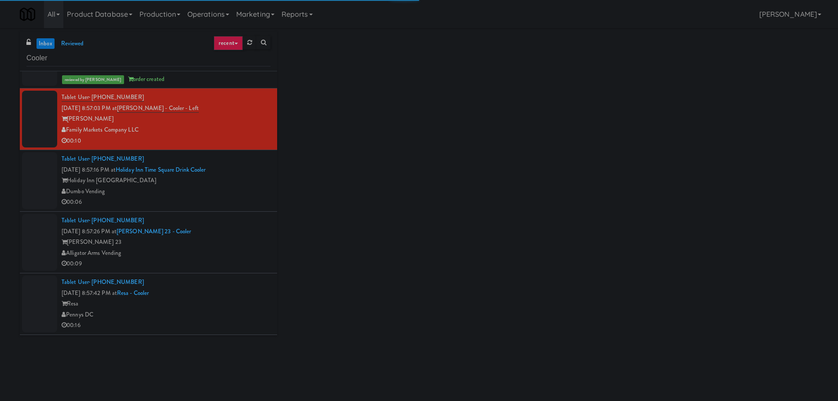
scroll to position [3166, 0]
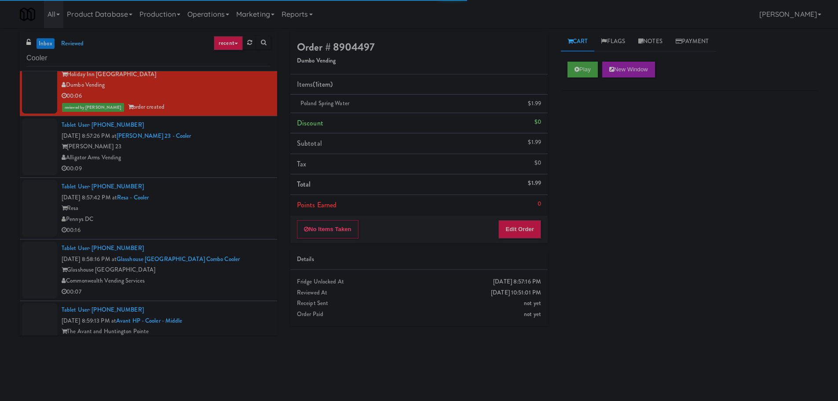
scroll to position [3298, 0]
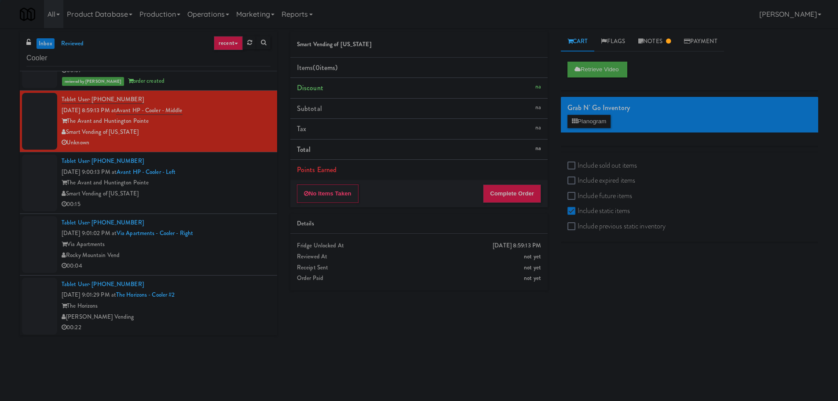
scroll to position [3562, 0]
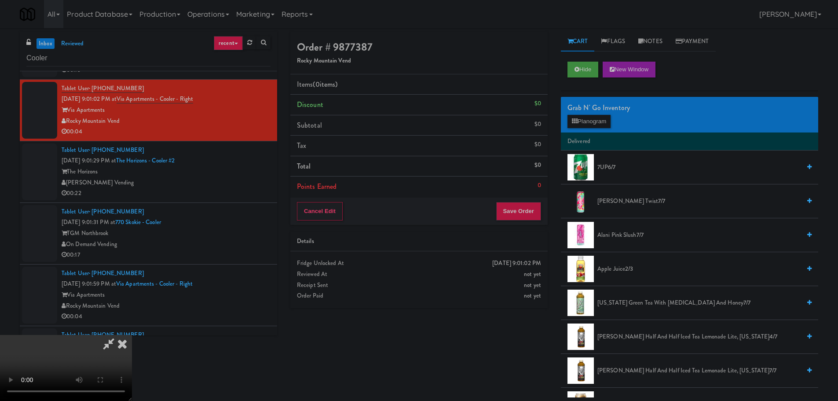
click at [132, 335] on video at bounding box center [66, 368] width 132 height 66
drag, startPoint x: 326, startPoint y: 218, endPoint x: 363, endPoint y: 215, distance: 37.0
click at [132, 335] on video at bounding box center [66, 368] width 132 height 66
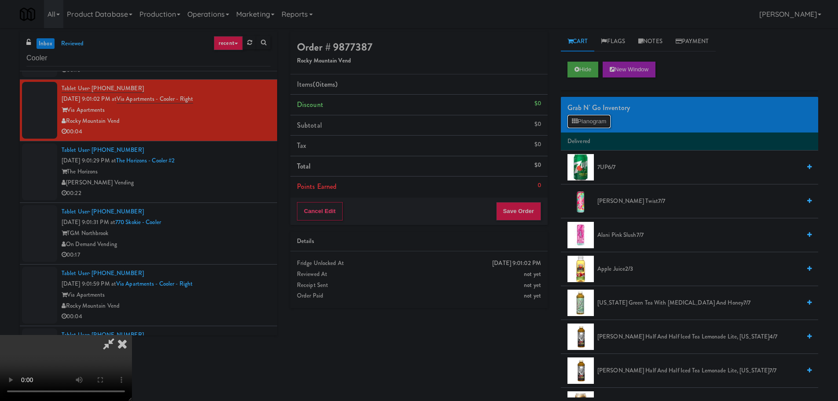
click at [605, 125] on button "Planogram" at bounding box center [588, 121] width 43 height 13
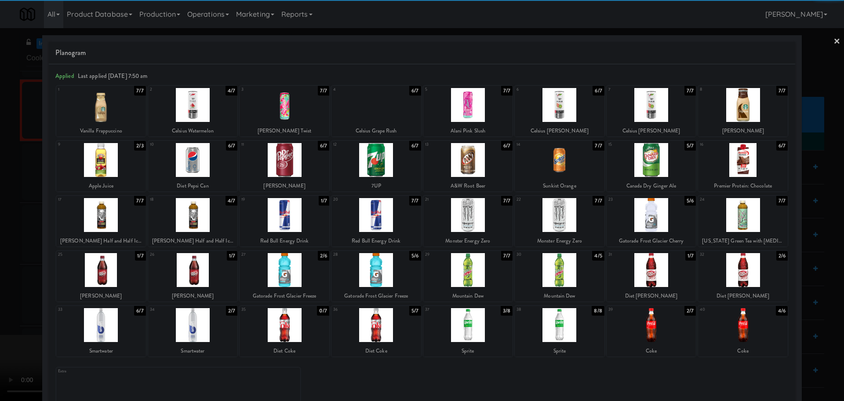
click at [715, 325] on div at bounding box center [743, 325] width 90 height 34
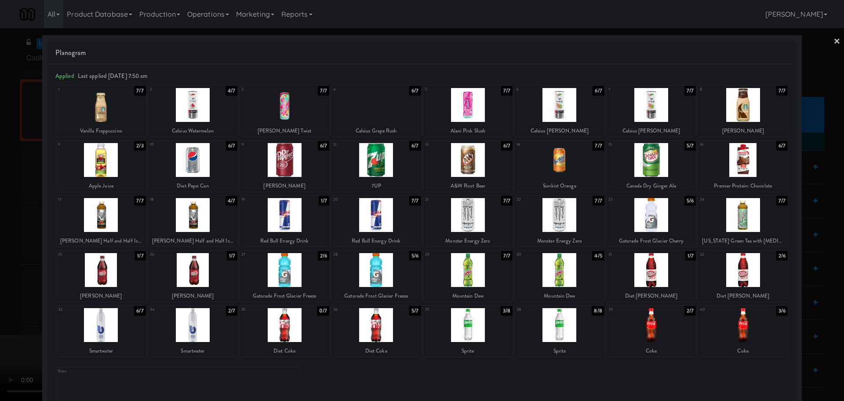
click at [0, 239] on div at bounding box center [422, 200] width 844 height 401
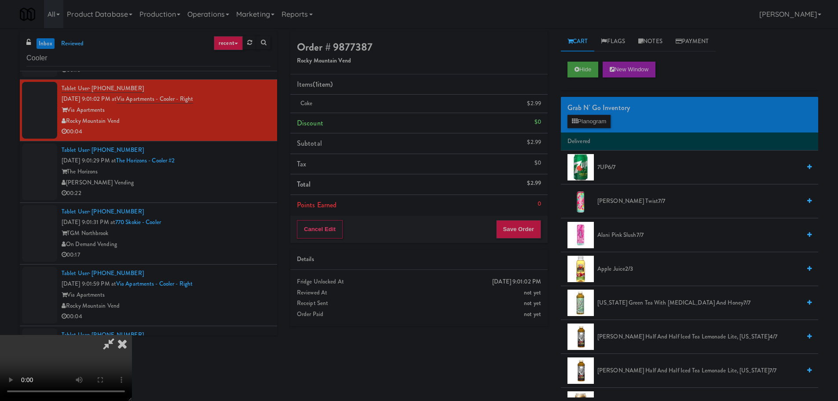
scroll to position [63, 0]
click at [132, 335] on video at bounding box center [66, 368] width 132 height 66
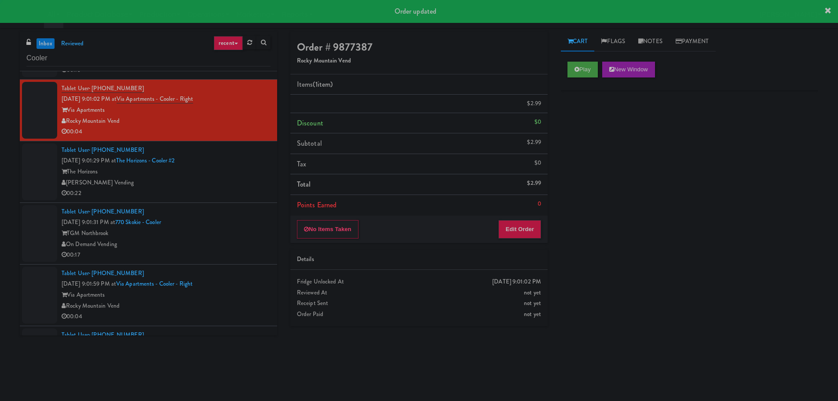
scroll to position [0, 0]
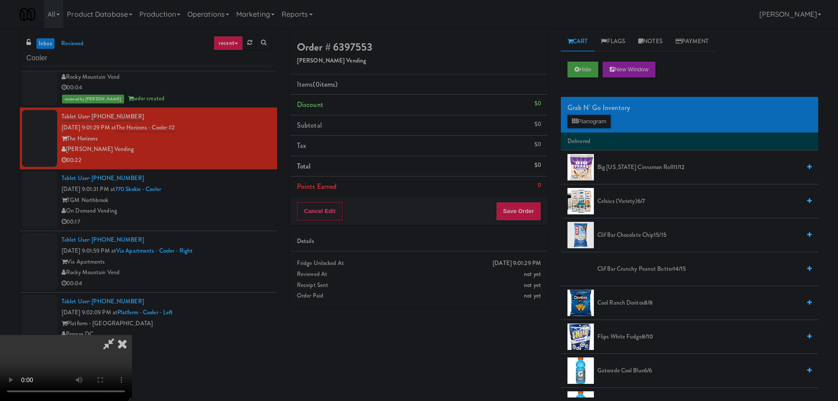
click at [132, 335] on video at bounding box center [66, 368] width 132 height 66
click at [578, 119] on button "Planogram" at bounding box center [588, 121] width 43 height 13
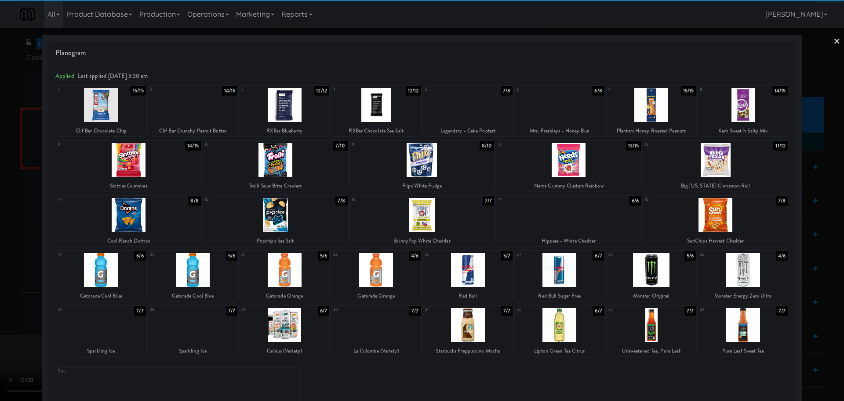
click at [722, 229] on div at bounding box center [715, 215] width 145 height 34
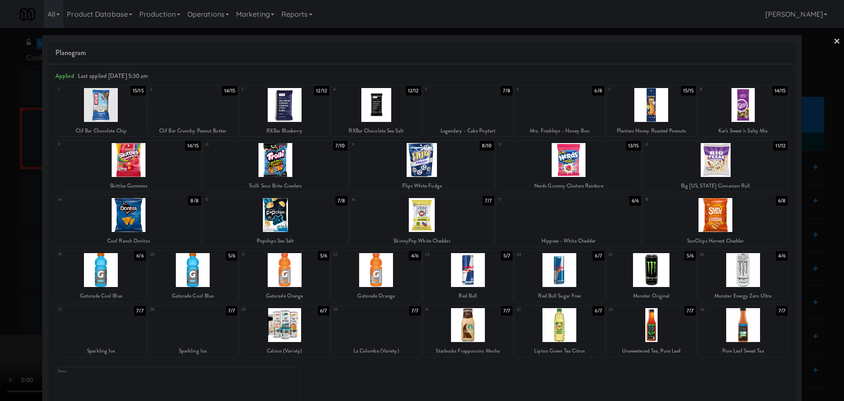
click at [0, 247] on div at bounding box center [422, 200] width 844 height 401
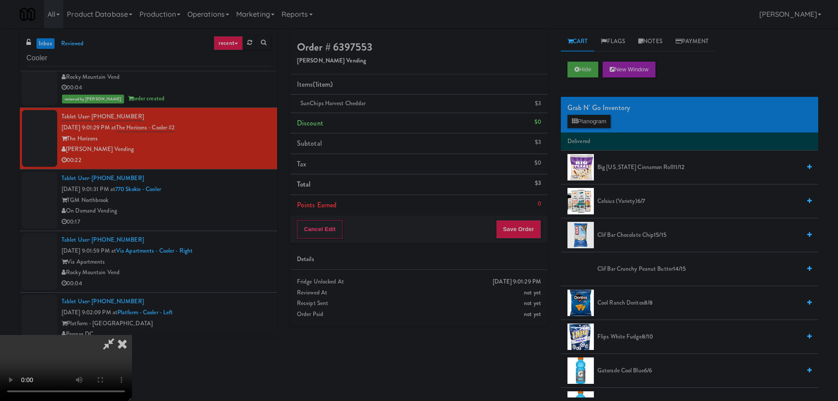
click at [132, 335] on video at bounding box center [66, 368] width 132 height 66
drag, startPoint x: 281, startPoint y: 227, endPoint x: 356, endPoint y: 232, distance: 74.9
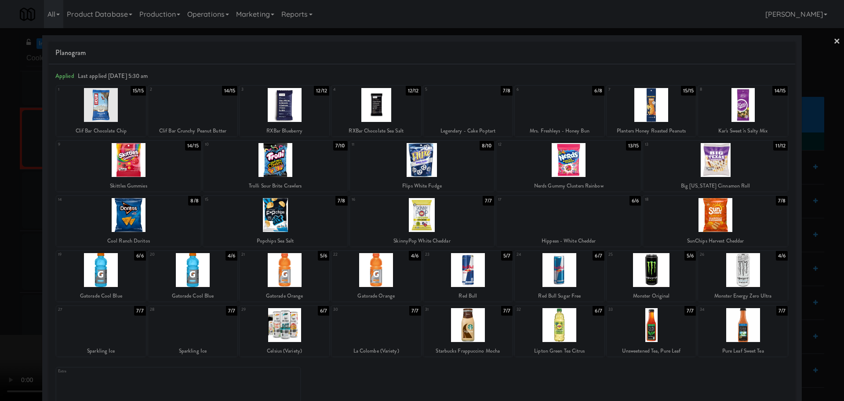
drag, startPoint x: 0, startPoint y: 291, endPoint x: 24, endPoint y: 279, distance: 26.4
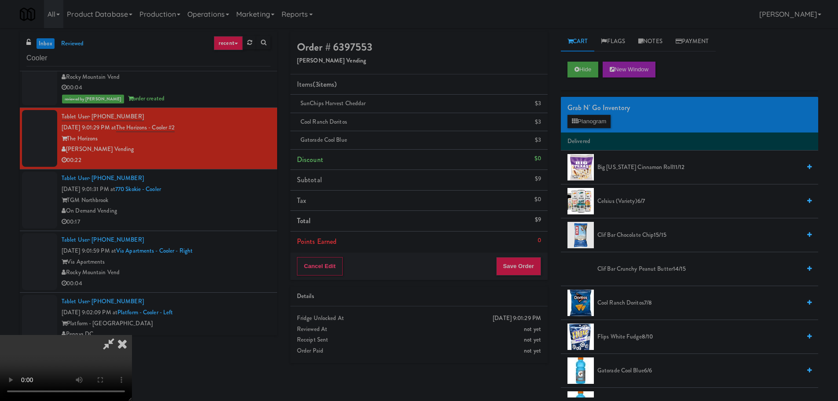
drag, startPoint x: 317, startPoint y: 189, endPoint x: 377, endPoint y: 201, distance: 60.6
drag, startPoint x: 424, startPoint y: 266, endPoint x: 478, endPoint y: 224, distance: 68.1
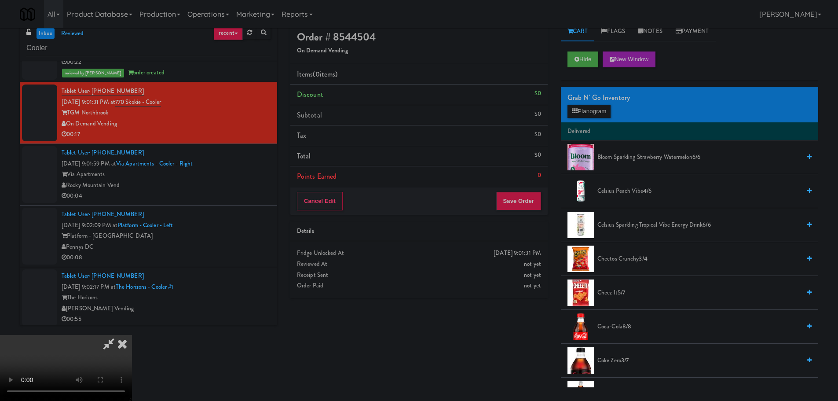
scroll to position [28, 0]
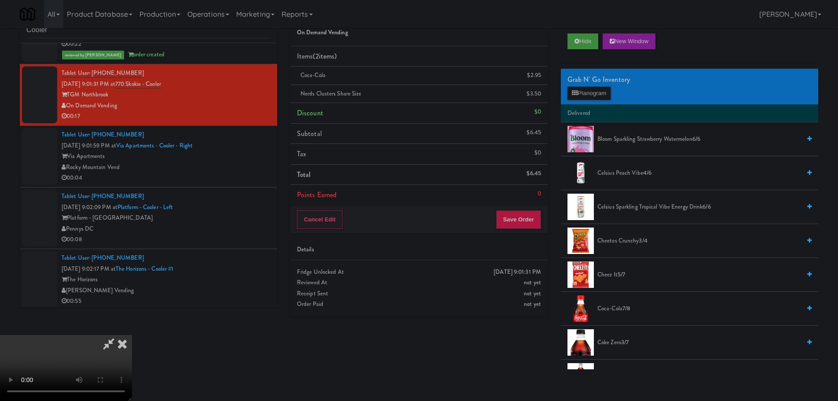
drag, startPoint x: 403, startPoint y: 297, endPoint x: 414, endPoint y: 289, distance: 13.3
drag, startPoint x: 597, startPoint y: 108, endPoint x: 599, endPoint y: 96, distance: 12.1
